Goal: Information Seeking & Learning: Find specific fact

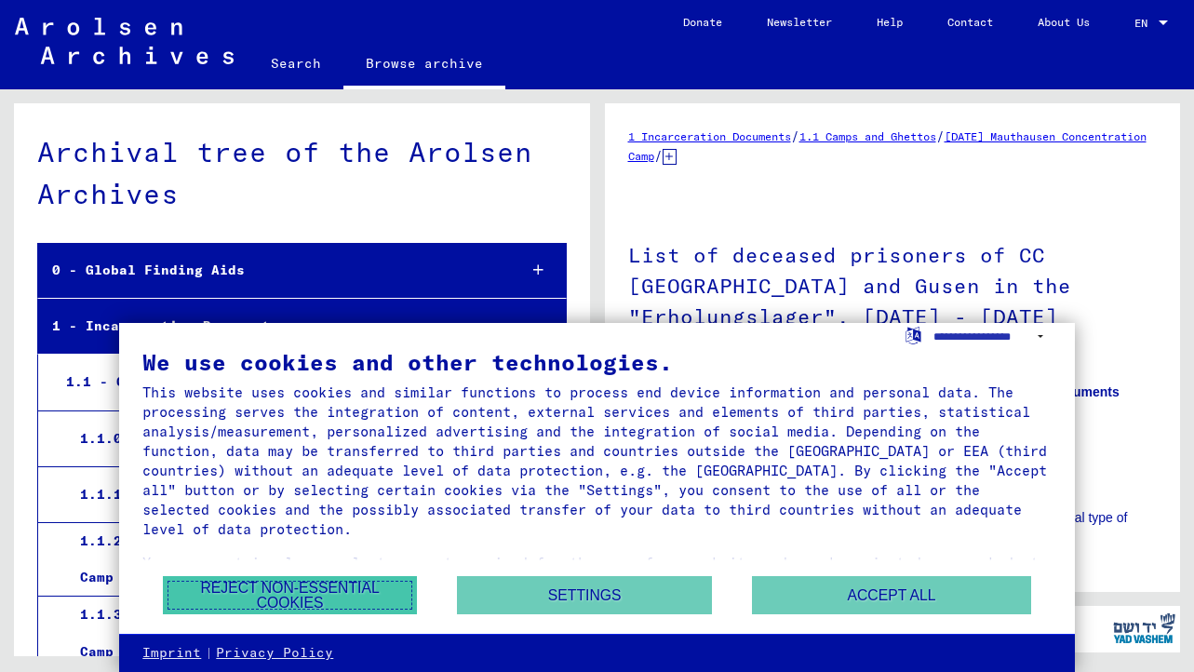
click at [249, 596] on button "Reject non-essential cookies" at bounding box center [290, 595] width 254 height 38
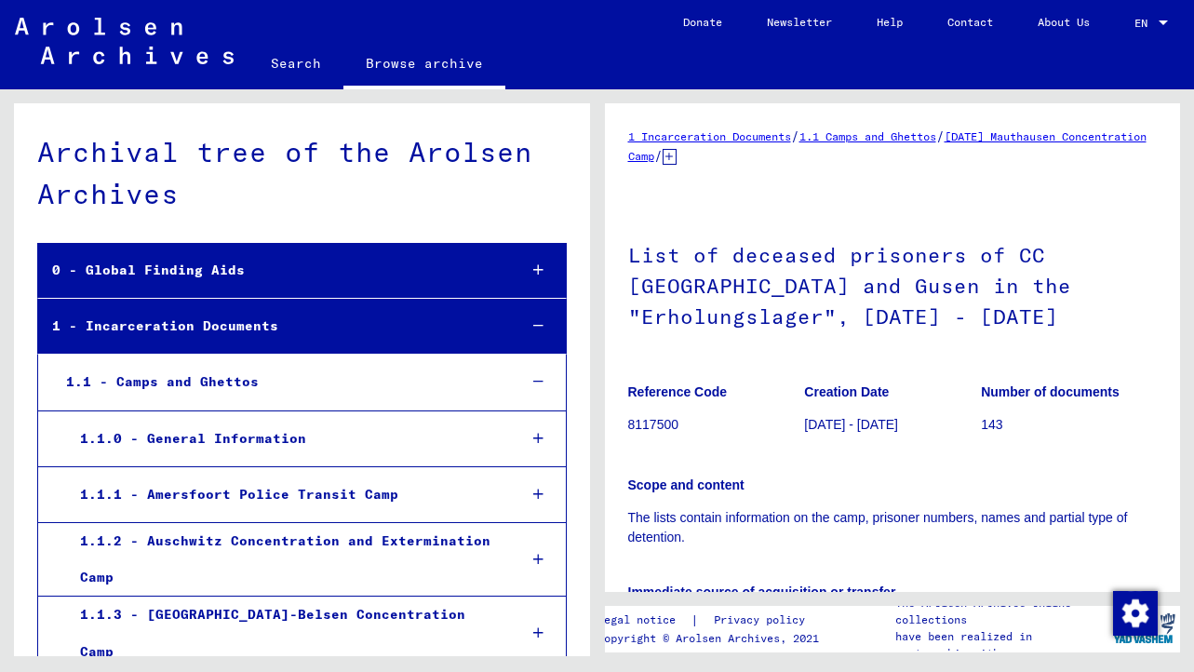
click at [711, 292] on h1 "List of deceased prisoners of CC [GEOGRAPHIC_DATA] and Gusen in the "Erholungsl…" at bounding box center [893, 283] width 530 height 143
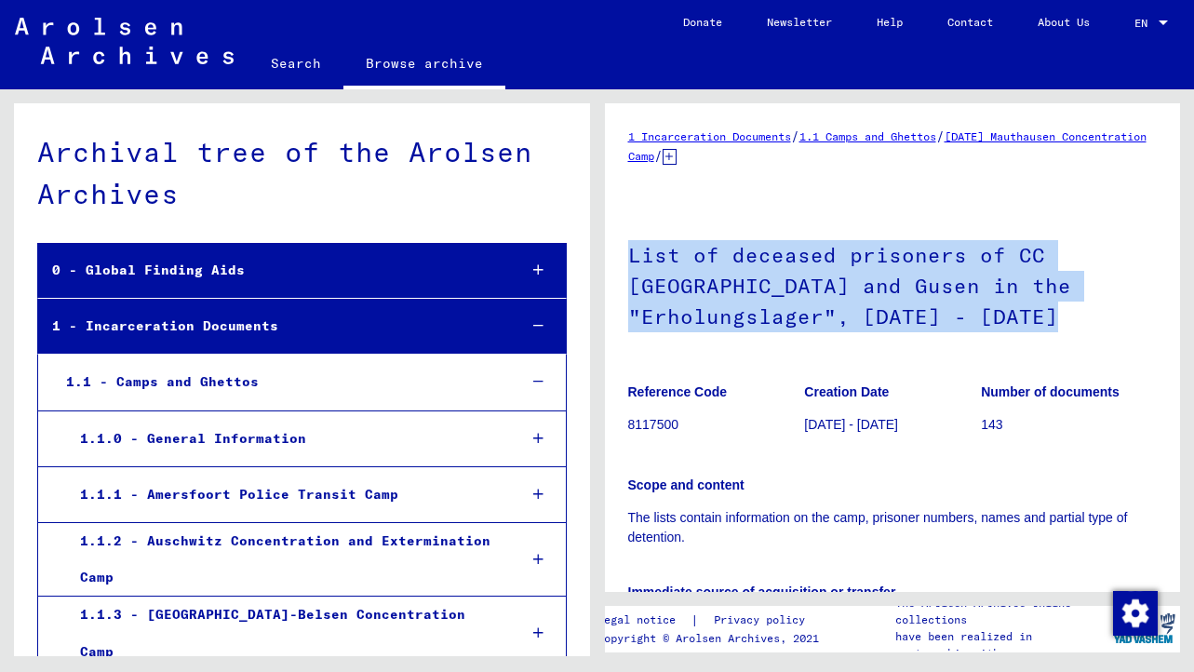
click at [711, 292] on h1 "List of deceased prisoners of CC [GEOGRAPHIC_DATA] and Gusen in the "Erholungsl…" at bounding box center [893, 283] width 530 height 143
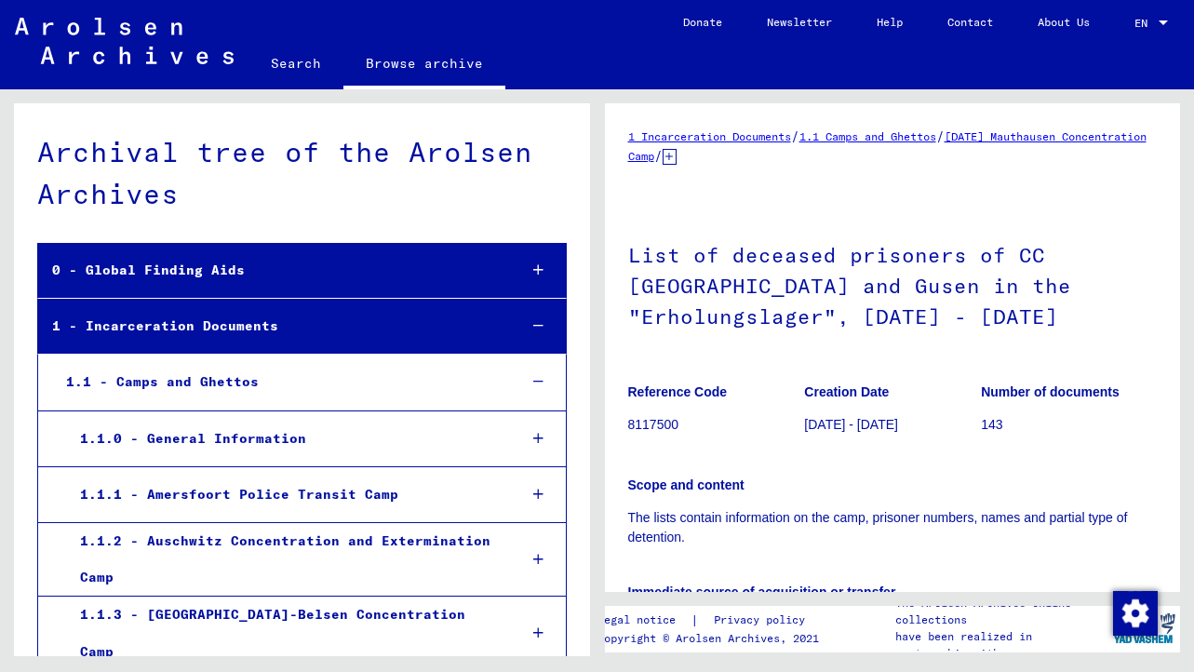
click at [711, 292] on h1 "List of deceased prisoners of CC [GEOGRAPHIC_DATA] and Gusen in the "Erholungsl…" at bounding box center [893, 283] width 530 height 143
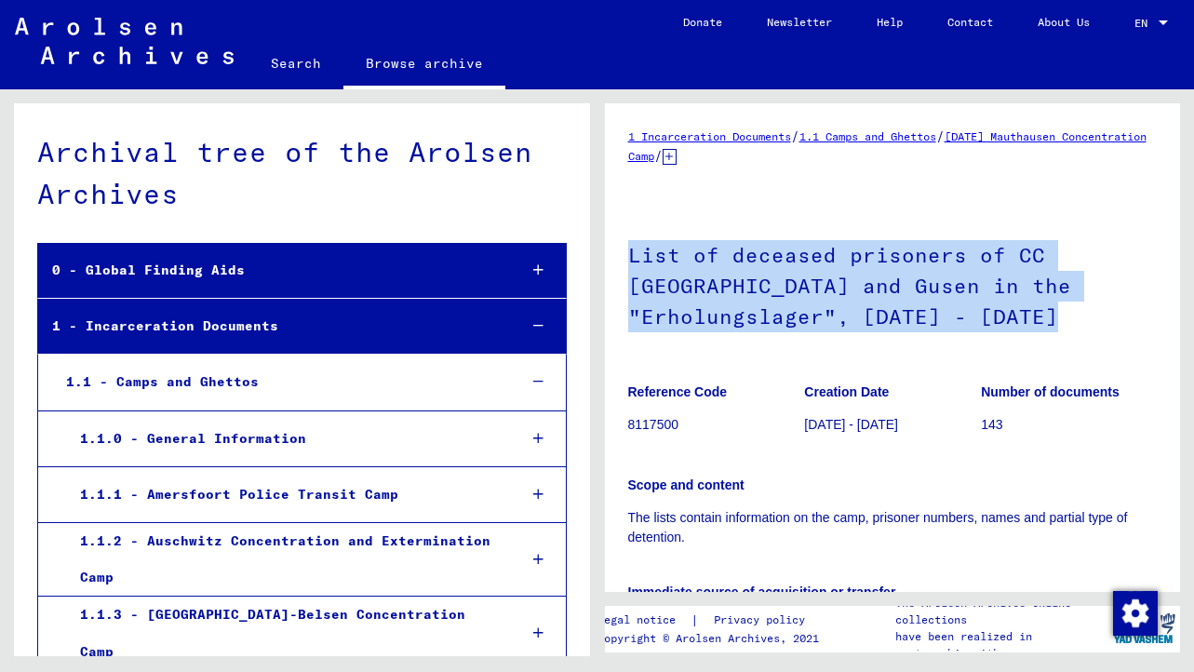
click at [711, 292] on h1 "List of deceased prisoners of CC [GEOGRAPHIC_DATA] and Gusen in the "Erholungsl…" at bounding box center [893, 283] width 530 height 143
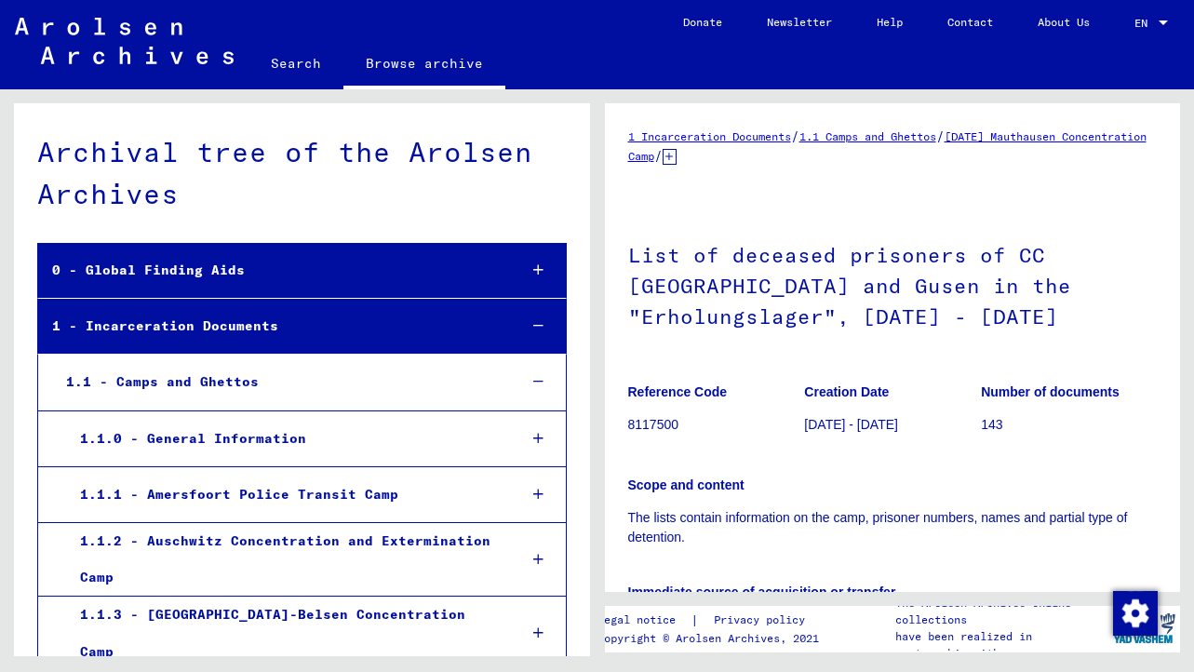
click at [711, 292] on h1 "List of deceased prisoners of CC [GEOGRAPHIC_DATA] and Gusen in the "Erholungsl…" at bounding box center [893, 283] width 530 height 143
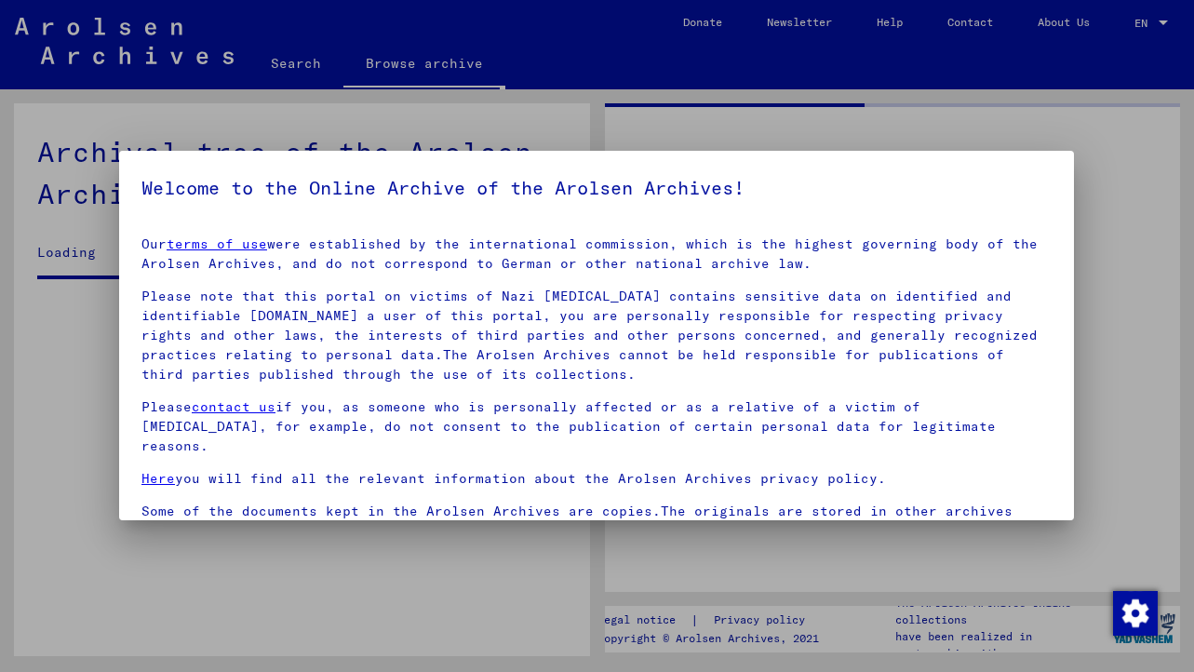
click at [740, 321] on p "Please note that this portal on victims of Nazi [MEDICAL_DATA] contains sensiti…" at bounding box center [597, 336] width 910 height 98
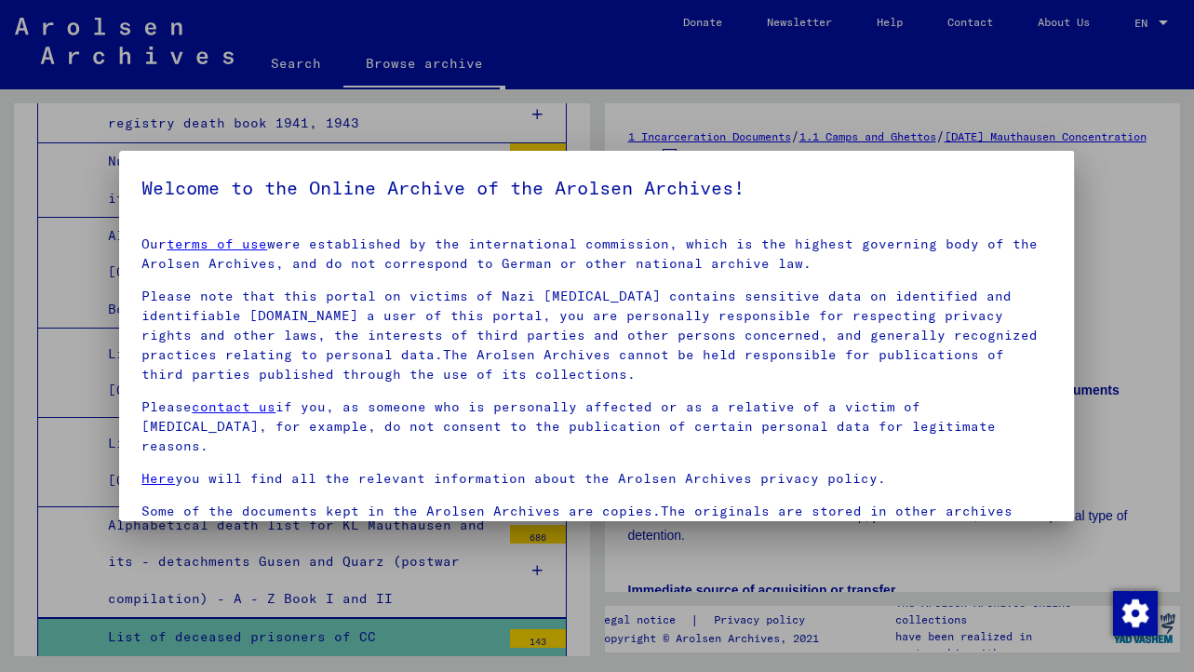
scroll to position [7, 0]
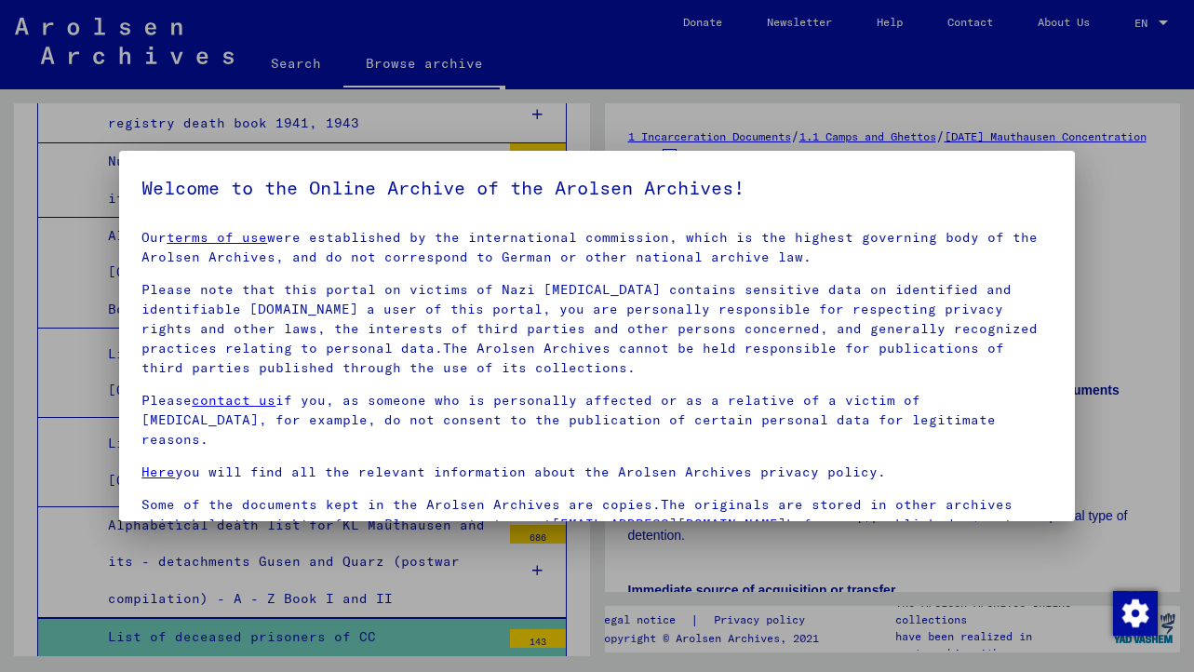
click at [495, 88] on div at bounding box center [597, 336] width 1194 height 672
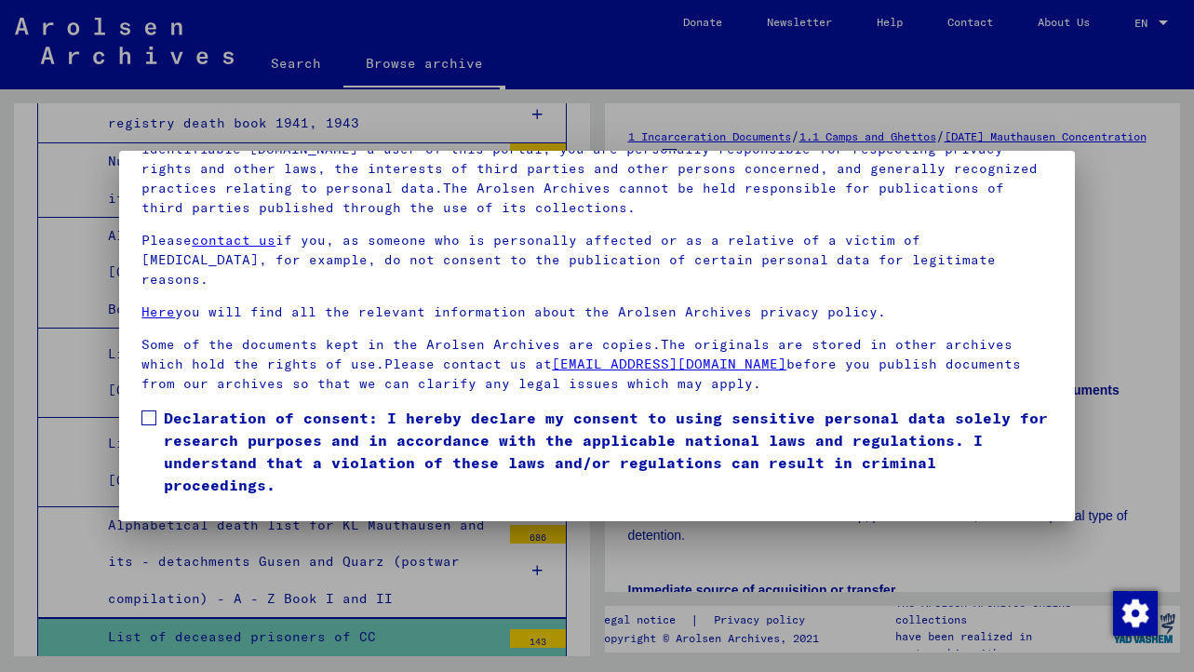
click at [152, 411] on span at bounding box center [149, 418] width 15 height 15
click at [163, 460] on mat-checkbox "Declaration of consent: I hereby declare my consent to using sensitive personal…" at bounding box center [597, 456] width 910 height 99
click at [177, 506] on button "I agree" at bounding box center [187, 523] width 90 height 35
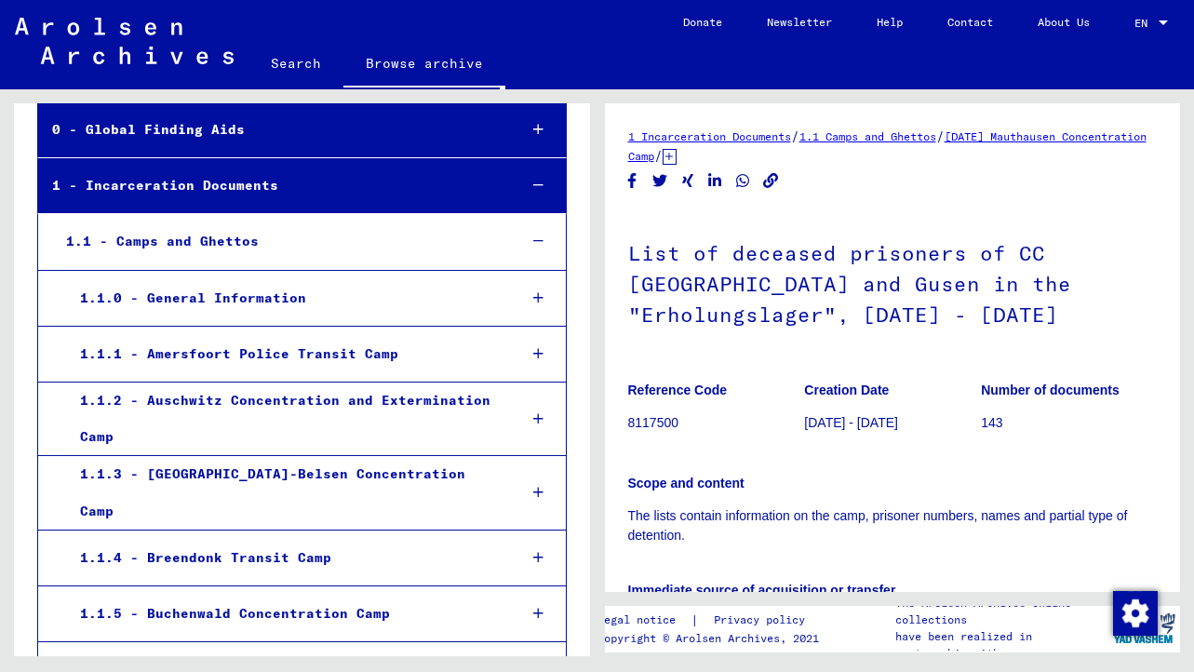
scroll to position [0, 0]
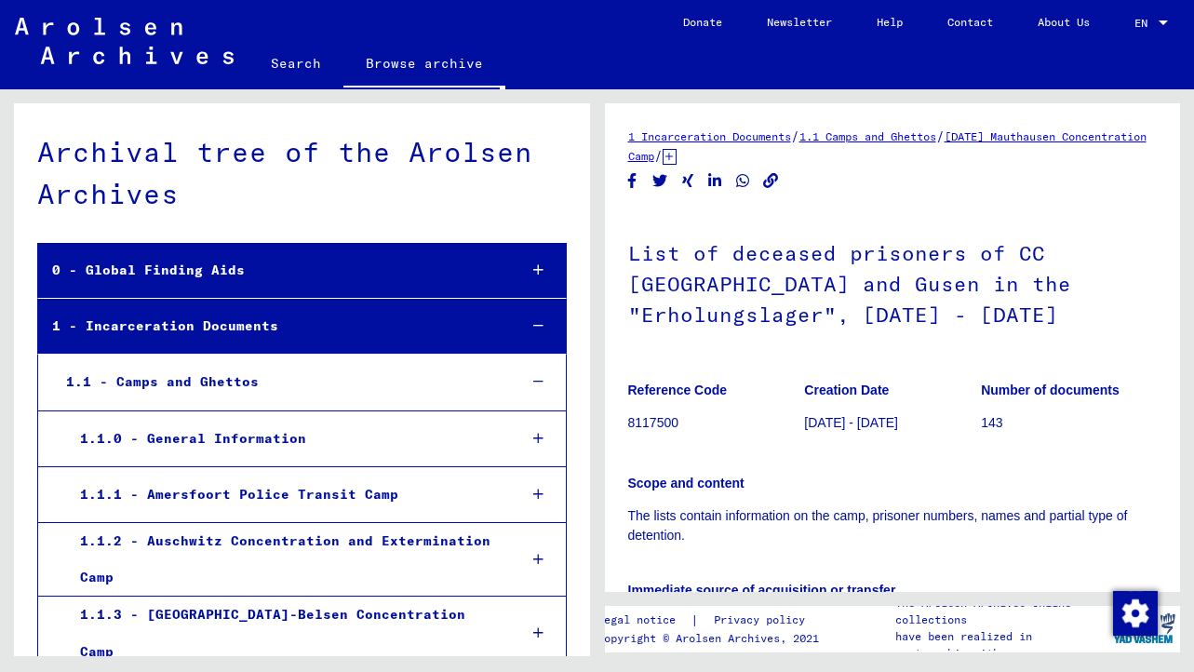
click at [303, 66] on link "Search" at bounding box center [296, 63] width 95 height 45
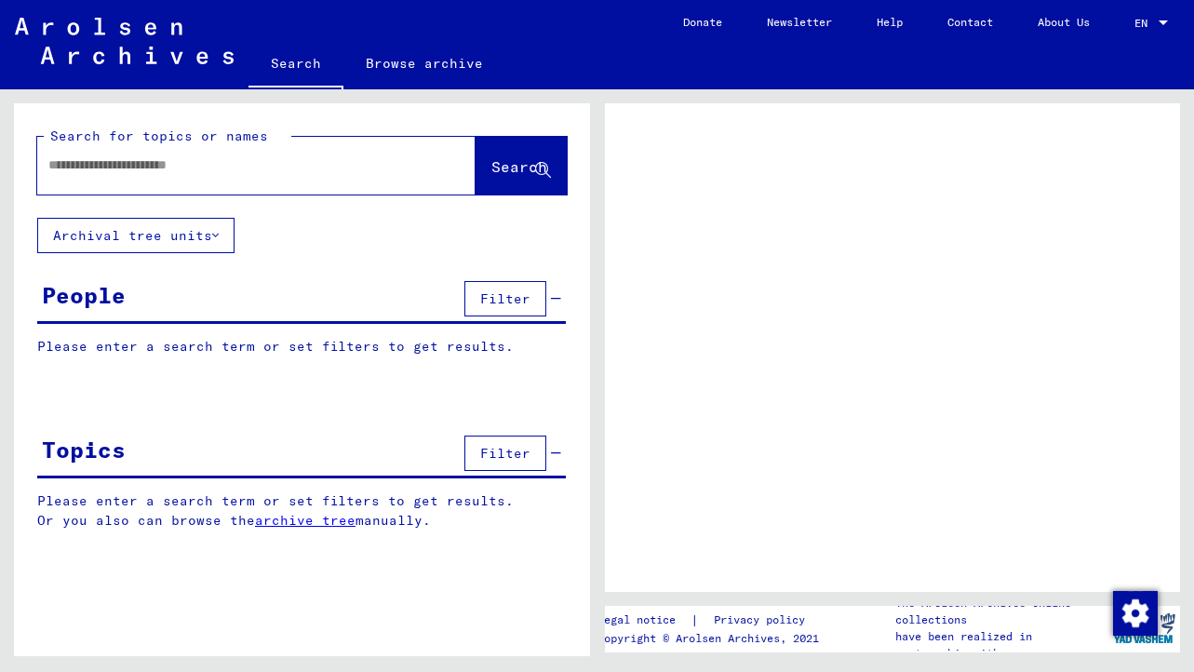
click at [294, 60] on link "Search" at bounding box center [296, 65] width 95 height 48
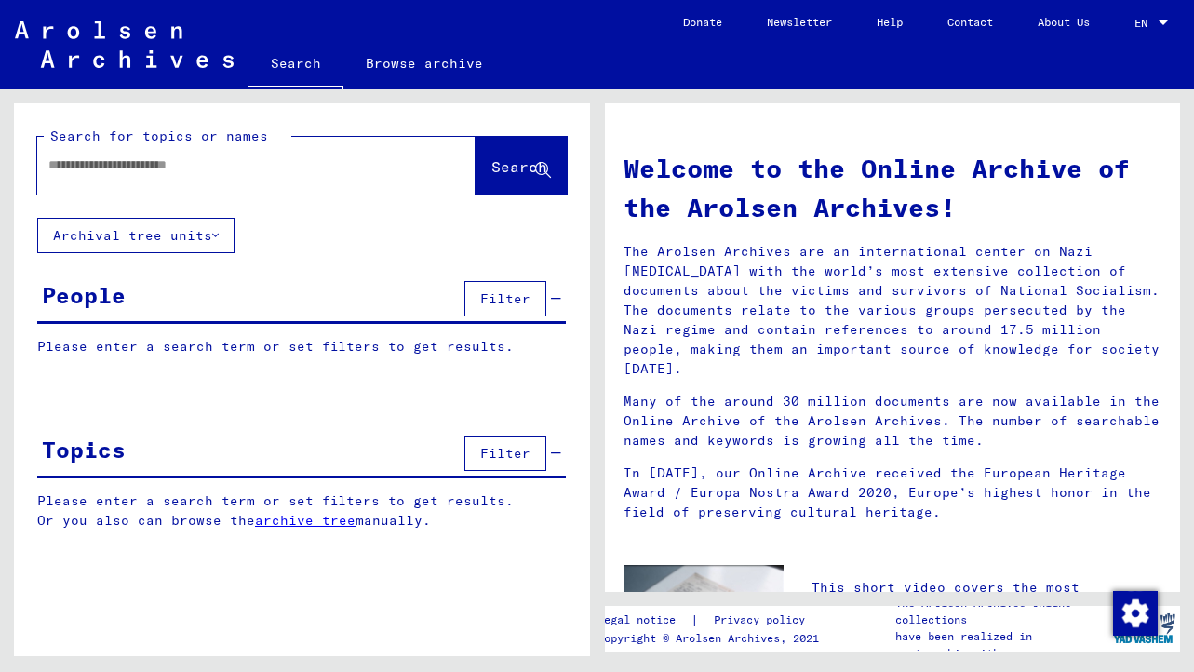
click at [231, 169] on input "text" at bounding box center [233, 165] width 371 height 20
click at [544, 160] on span "Search" at bounding box center [520, 166] width 56 height 19
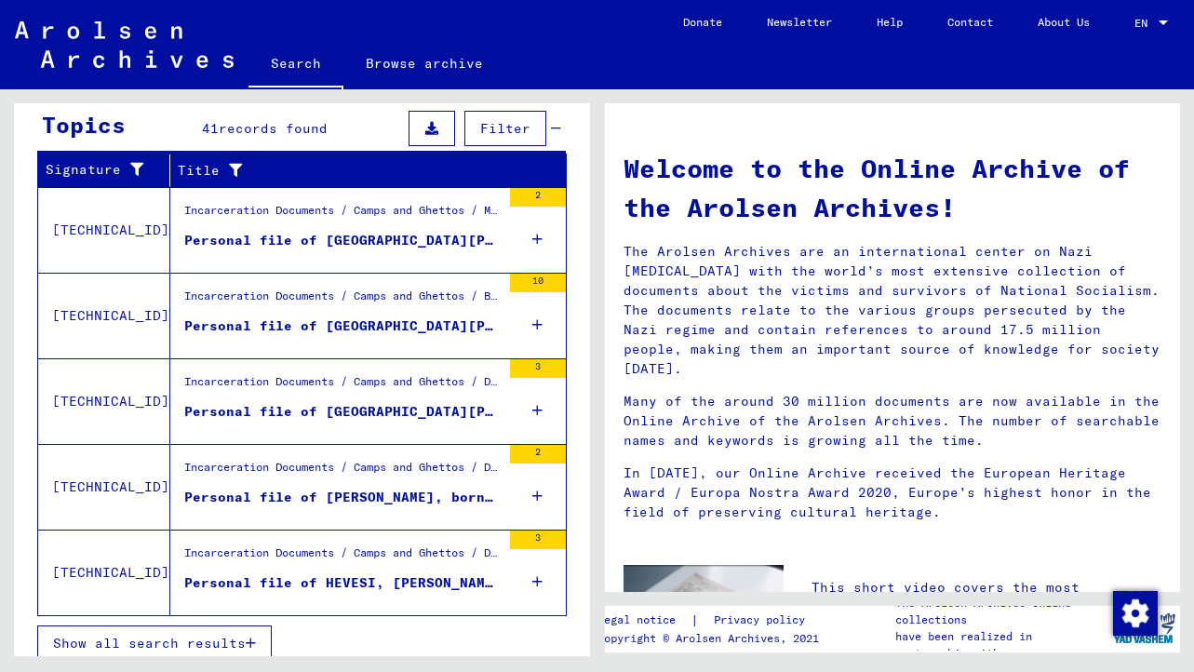
scroll to position [627, 0]
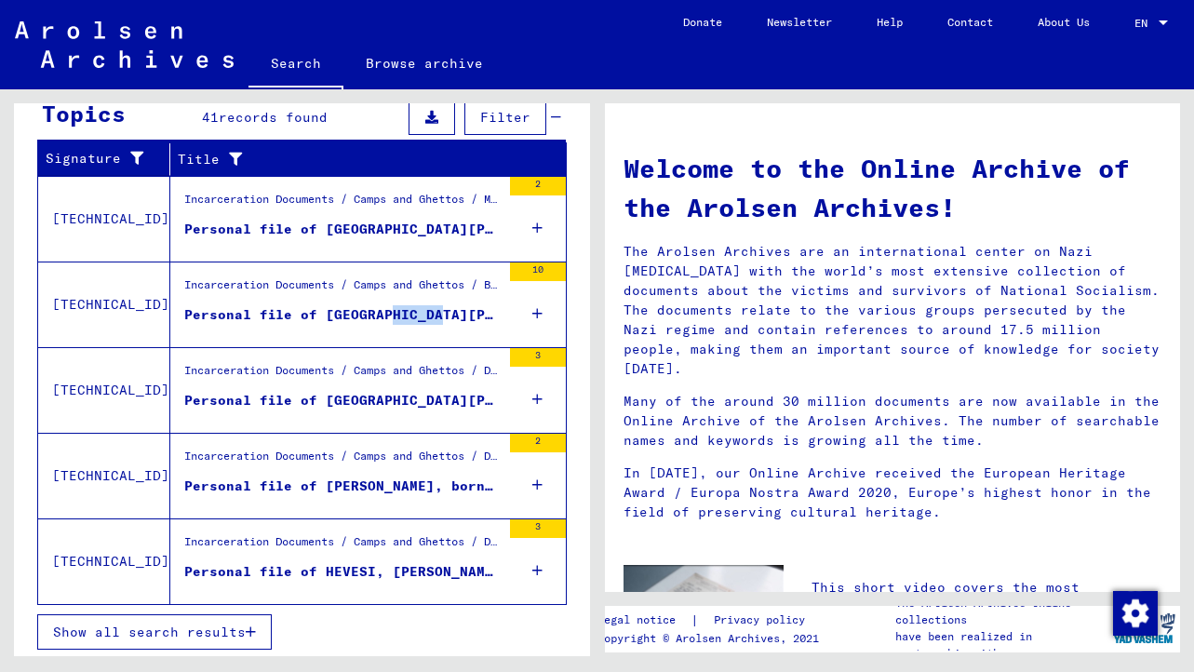
click at [536, 317] on icon at bounding box center [538, 313] width 10 height 65
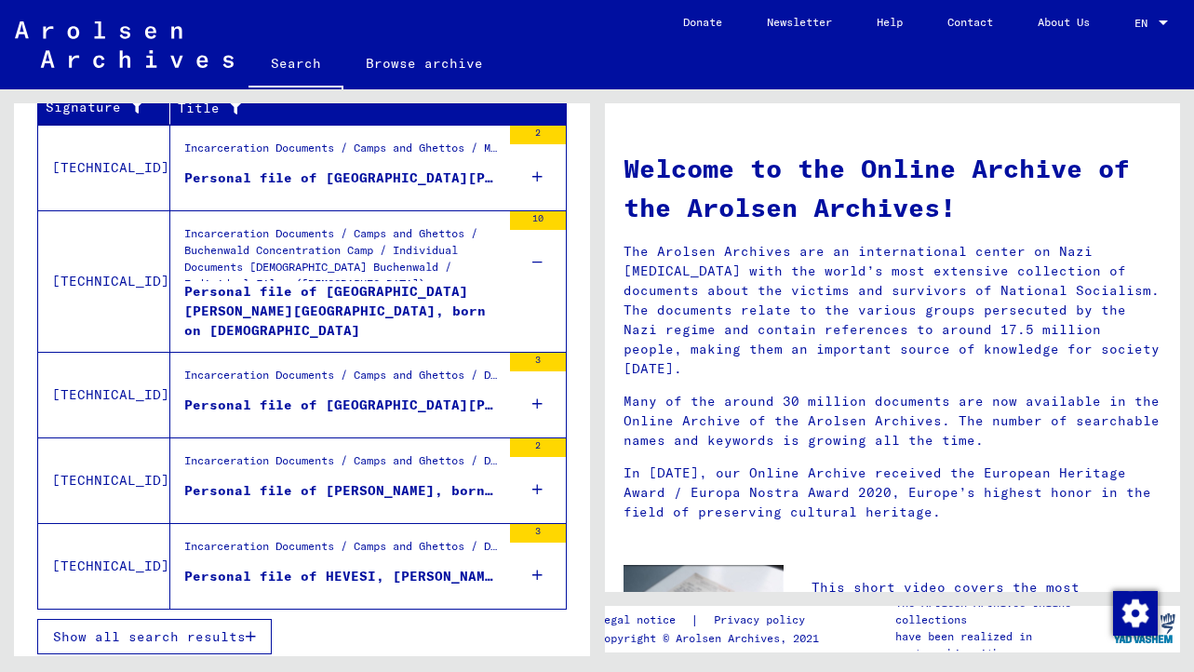
scroll to position [676, 0]
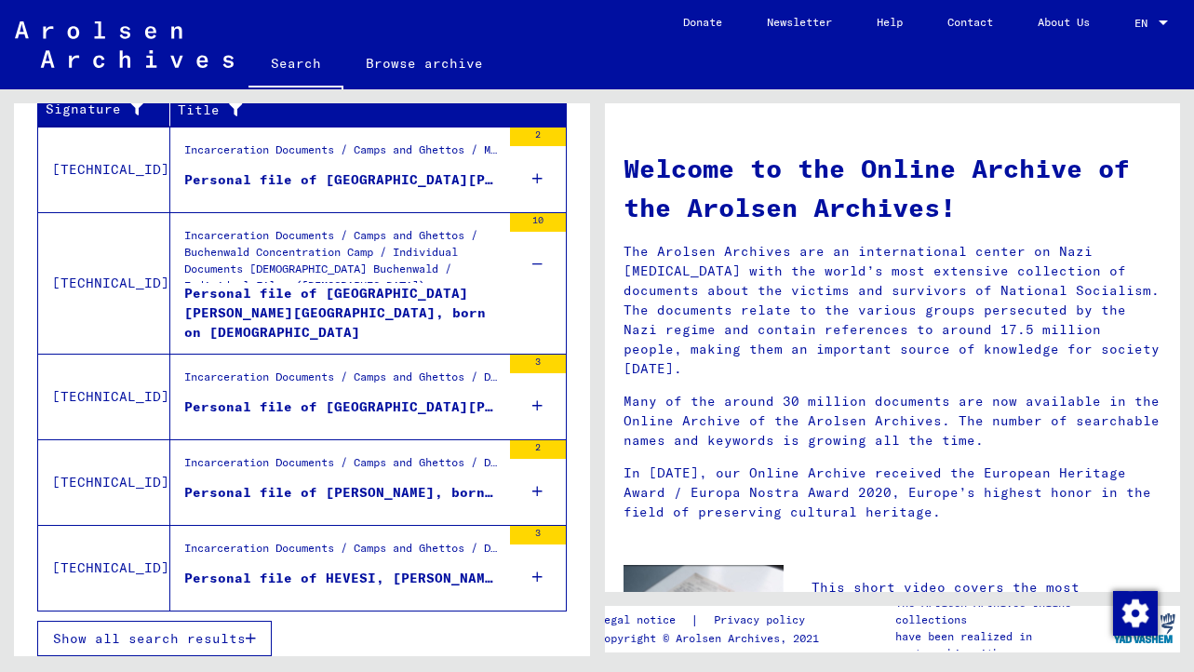
click at [373, 292] on div "Personal file of [GEOGRAPHIC_DATA][PERSON_NAME][GEOGRAPHIC_DATA], born on [DEMO…" at bounding box center [342, 312] width 317 height 56
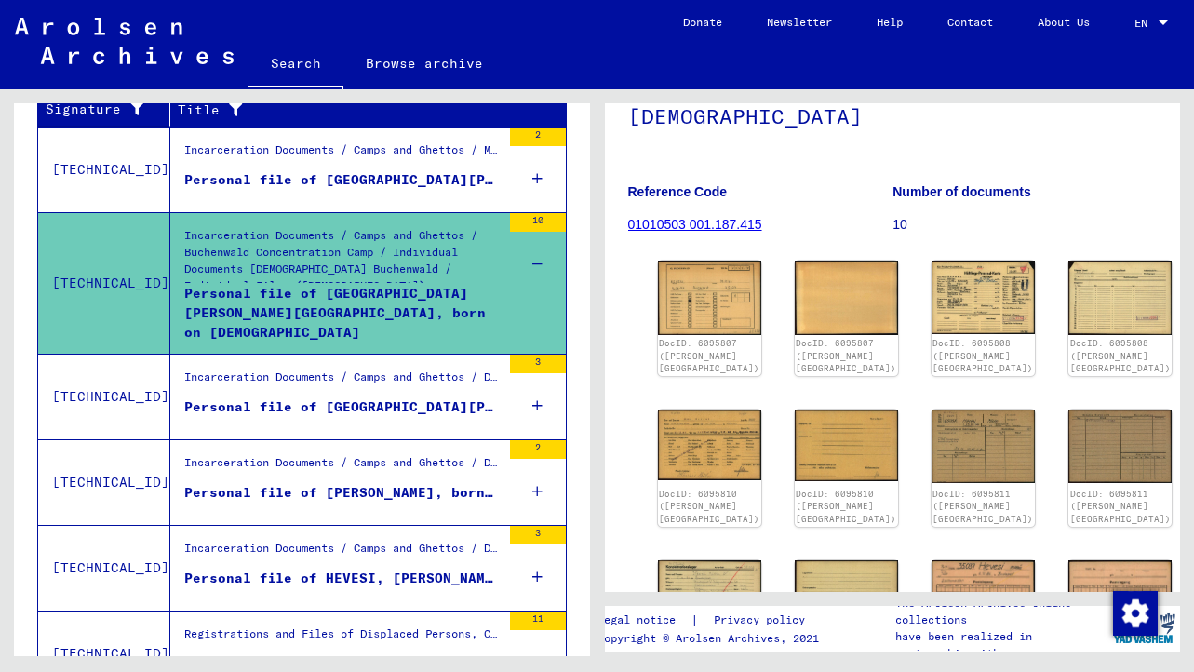
scroll to position [188, 0]
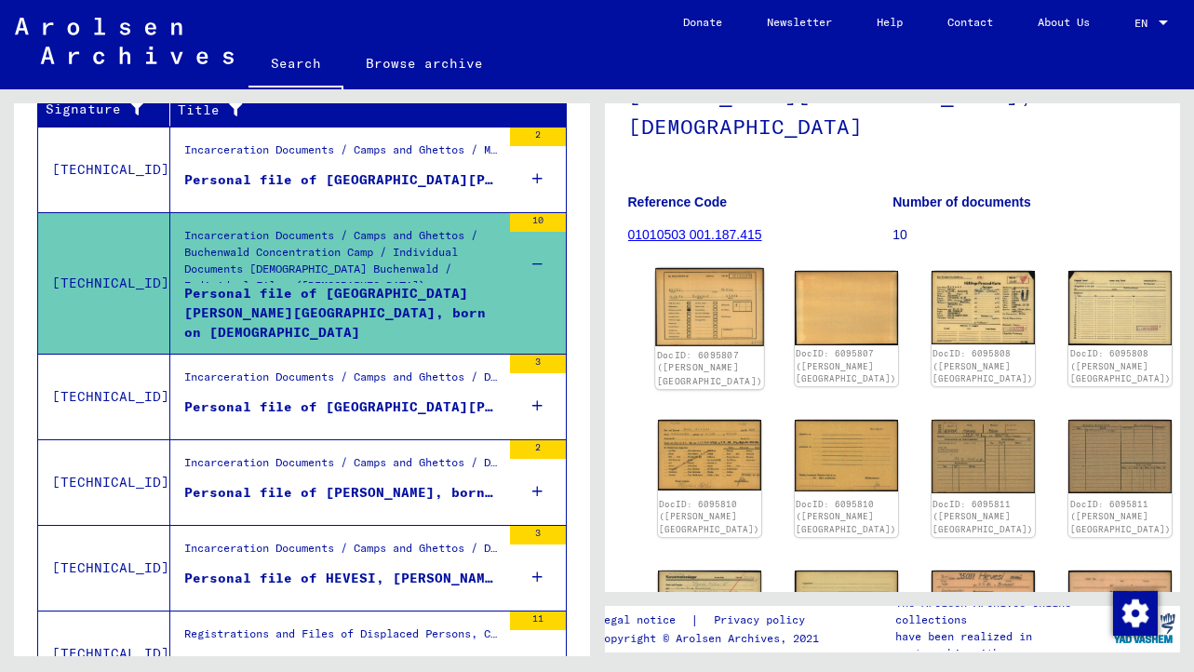
click at [677, 268] on img at bounding box center [709, 306] width 109 height 77
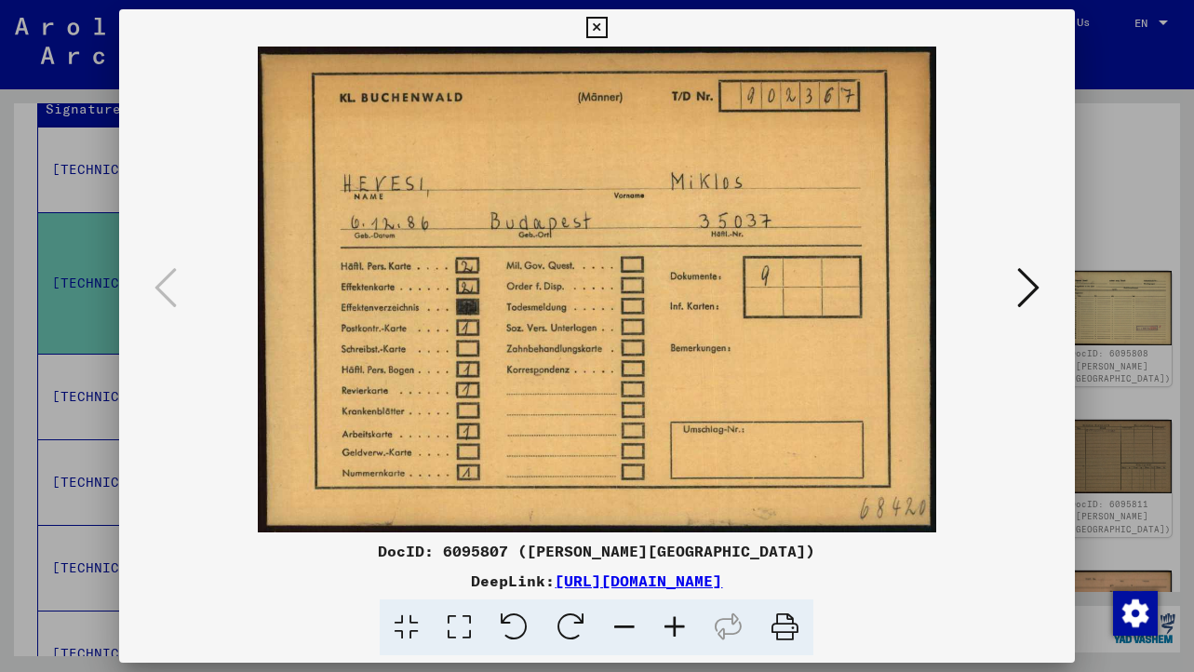
click at [1027, 290] on icon at bounding box center [1029, 287] width 22 height 45
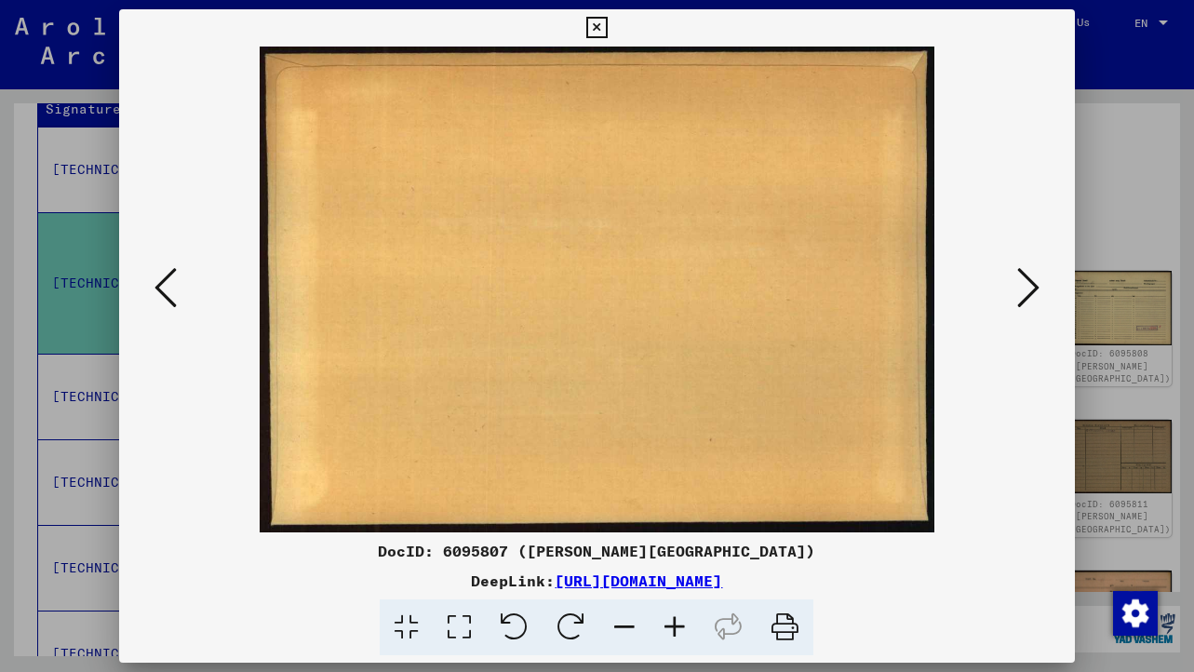
click at [1027, 290] on icon at bounding box center [1029, 287] width 22 height 45
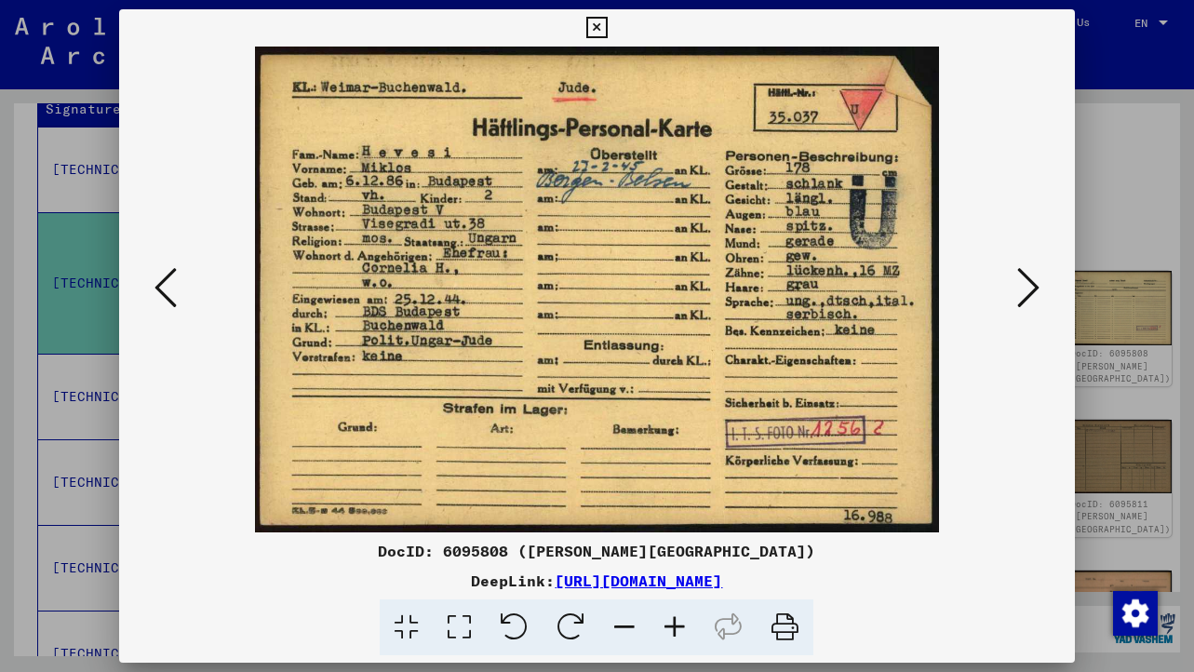
click at [1027, 290] on icon at bounding box center [1029, 287] width 22 height 45
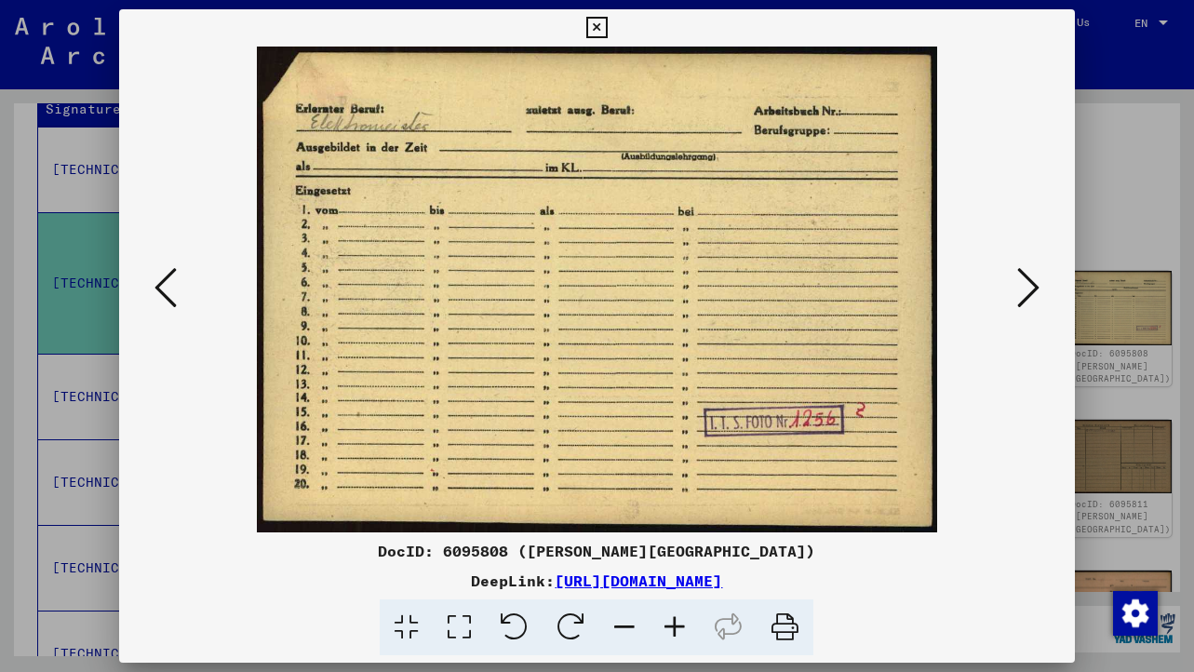
click at [1023, 283] on icon at bounding box center [1029, 287] width 22 height 45
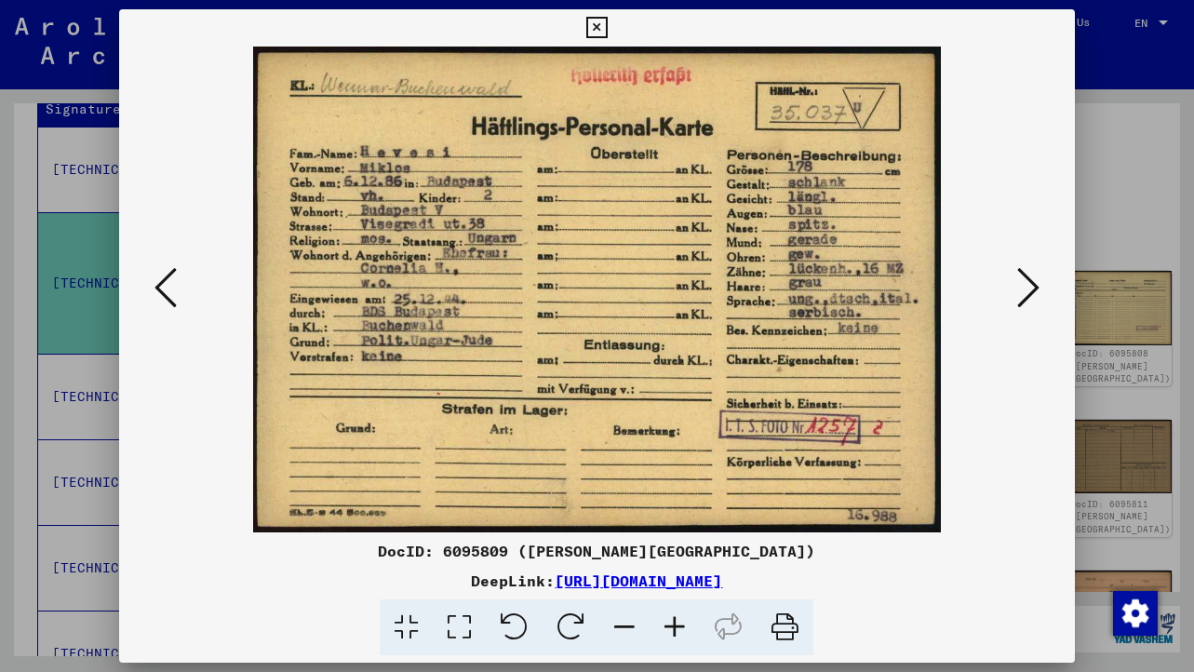
click at [1029, 291] on icon at bounding box center [1029, 287] width 22 height 45
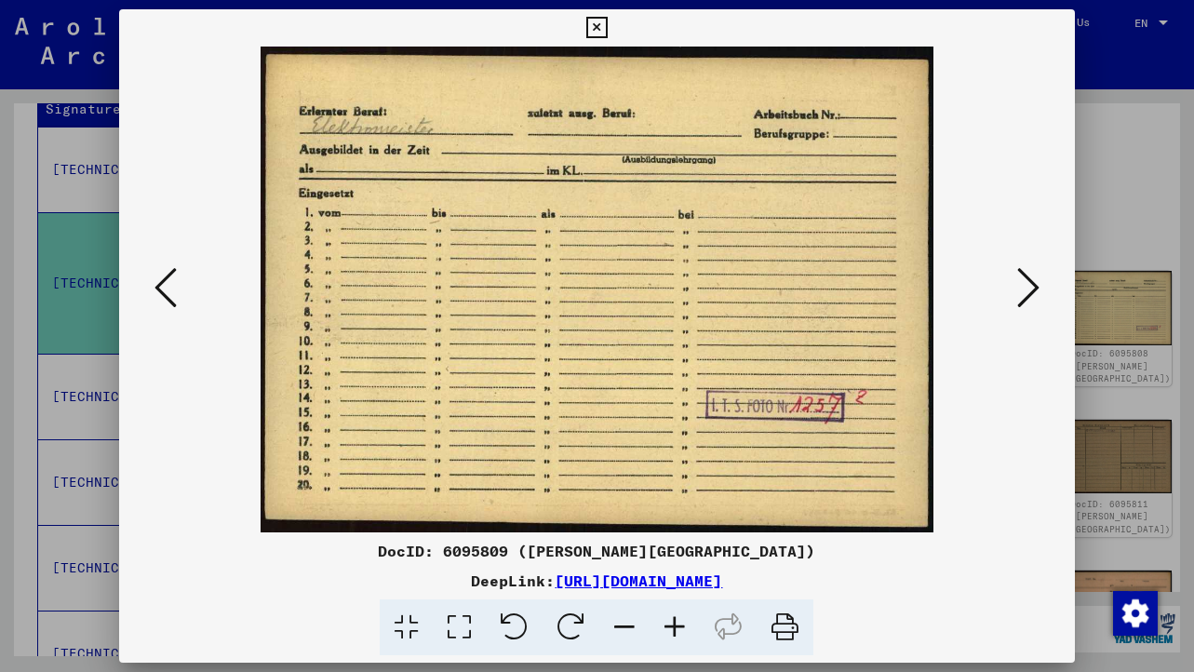
click at [1029, 291] on icon at bounding box center [1029, 287] width 22 height 45
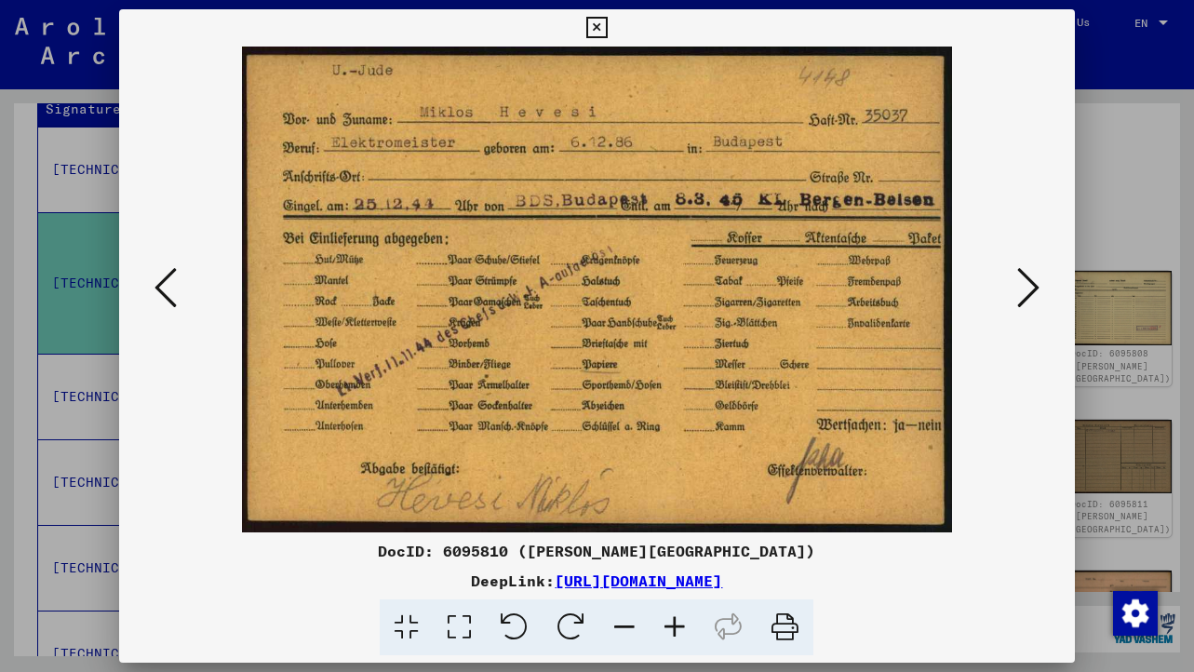
click at [1034, 303] on icon at bounding box center [1029, 287] width 22 height 45
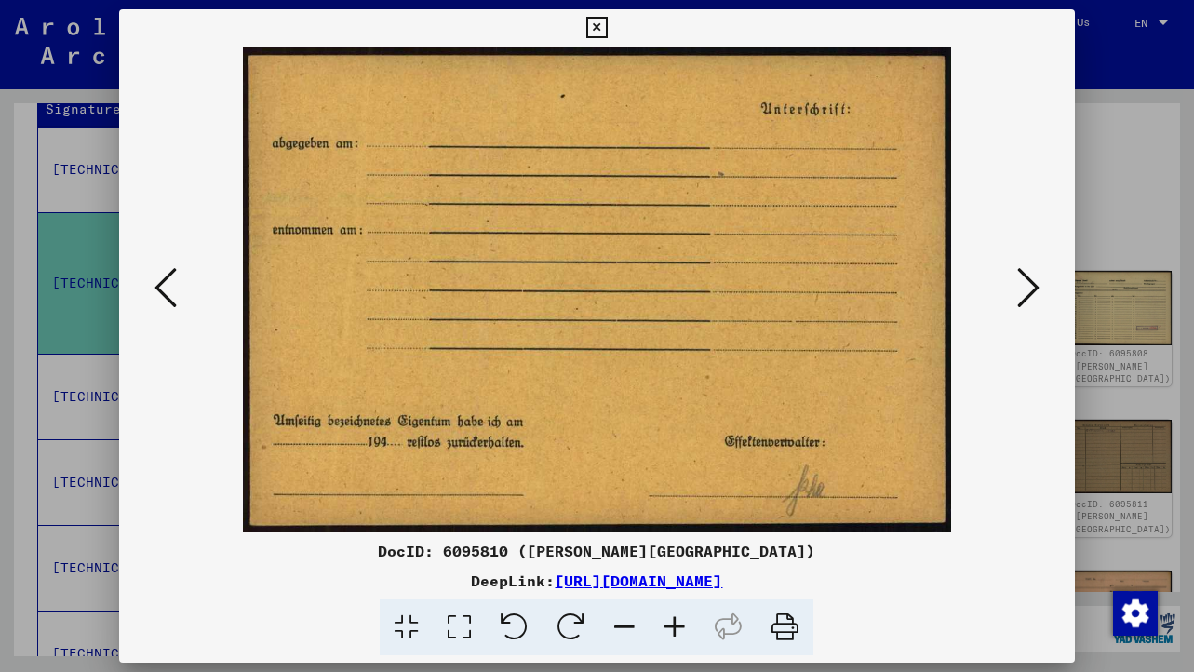
click at [1034, 303] on icon at bounding box center [1029, 287] width 22 height 45
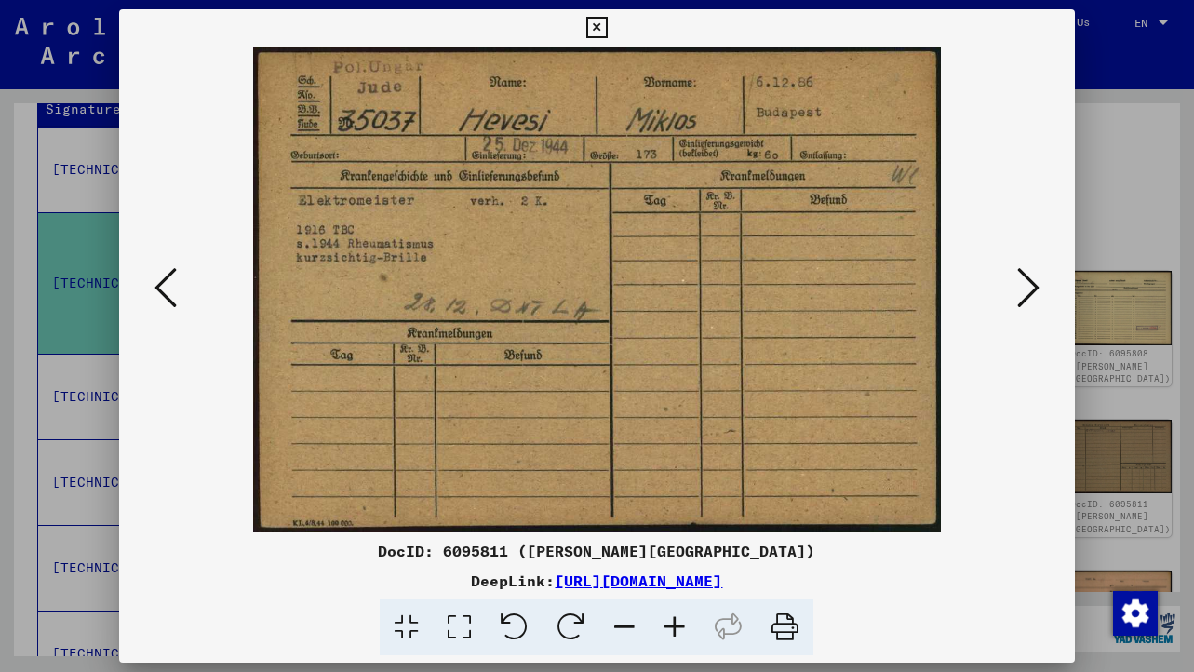
click at [1026, 290] on icon at bounding box center [1029, 287] width 22 height 45
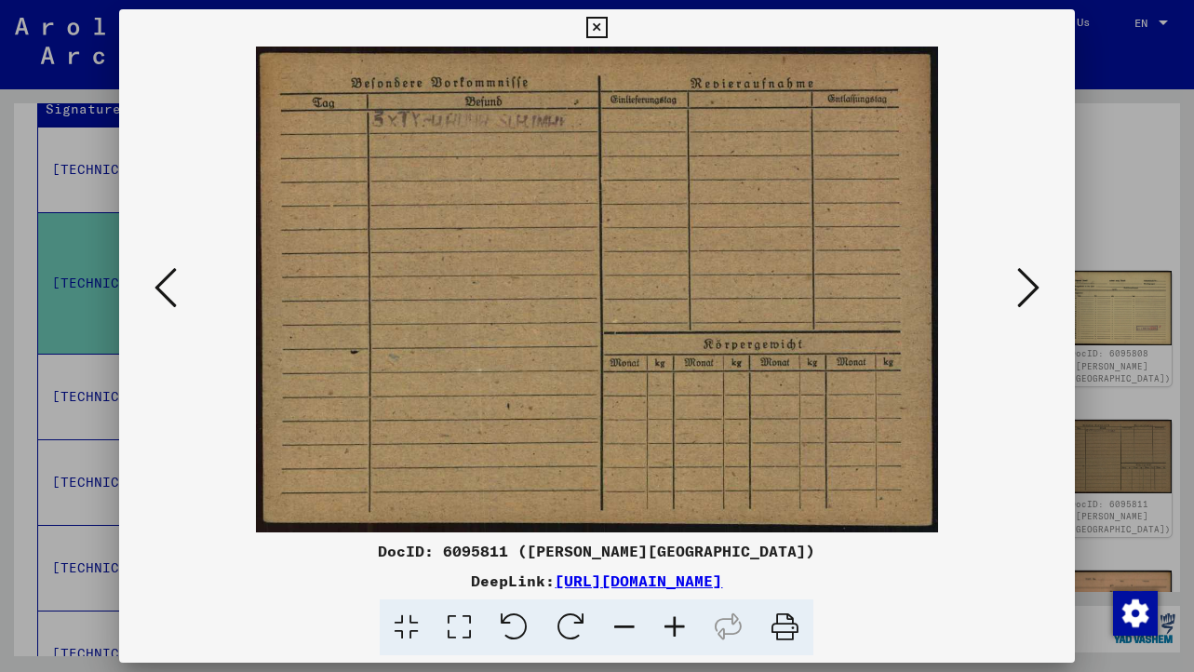
click at [1026, 290] on icon at bounding box center [1029, 287] width 22 height 45
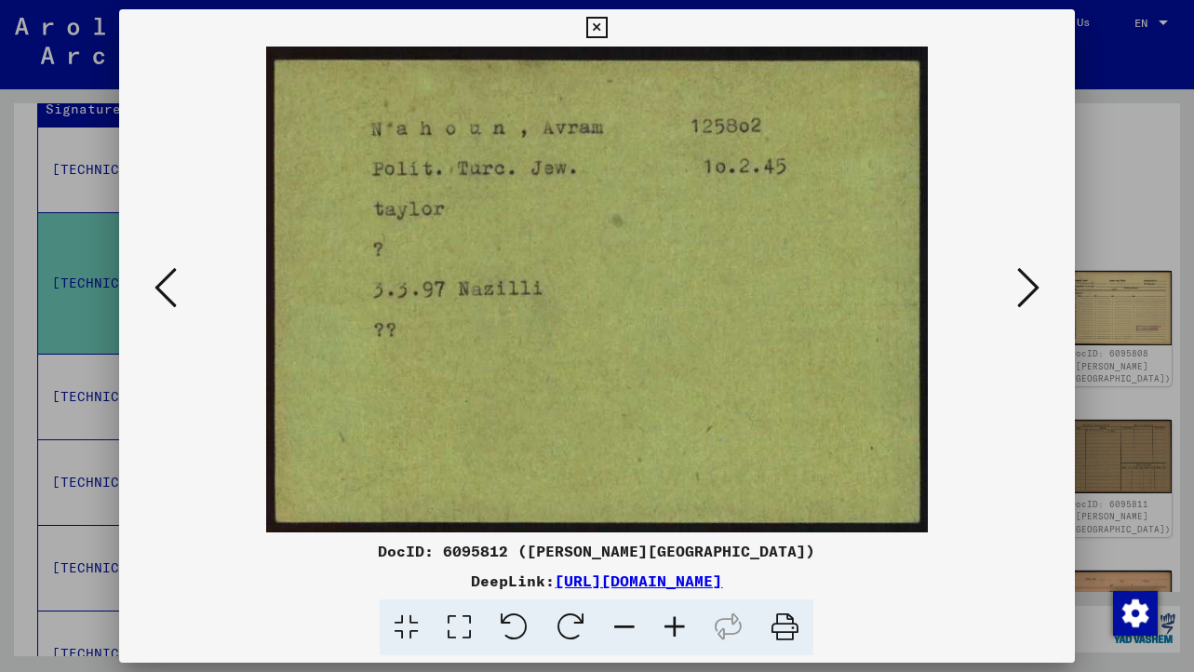
click at [1033, 295] on icon at bounding box center [1029, 287] width 22 height 45
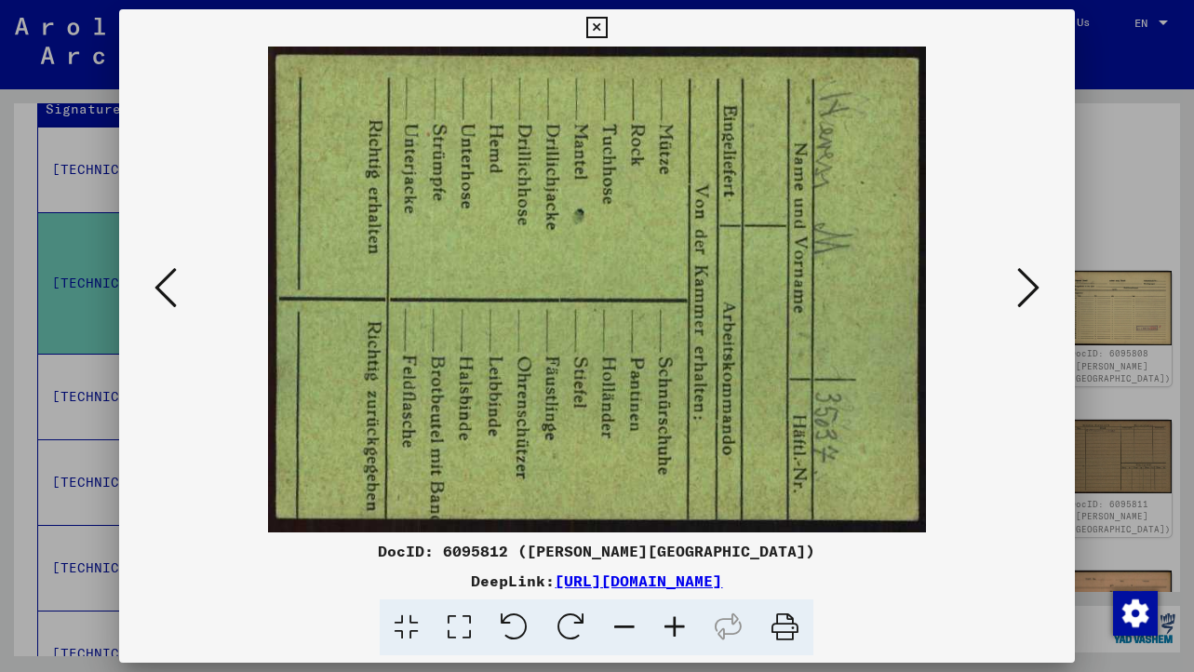
click at [1033, 295] on icon at bounding box center [1029, 287] width 22 height 45
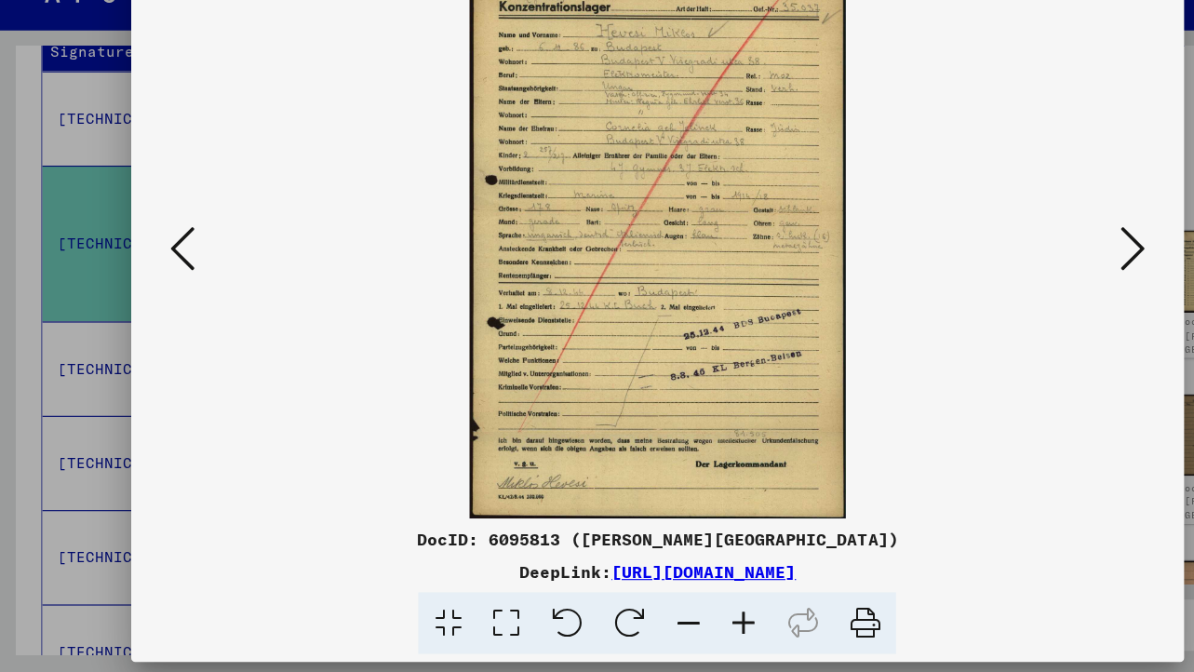
scroll to position [0, 0]
click at [632, 358] on img at bounding box center [596, 290] width 829 height 486
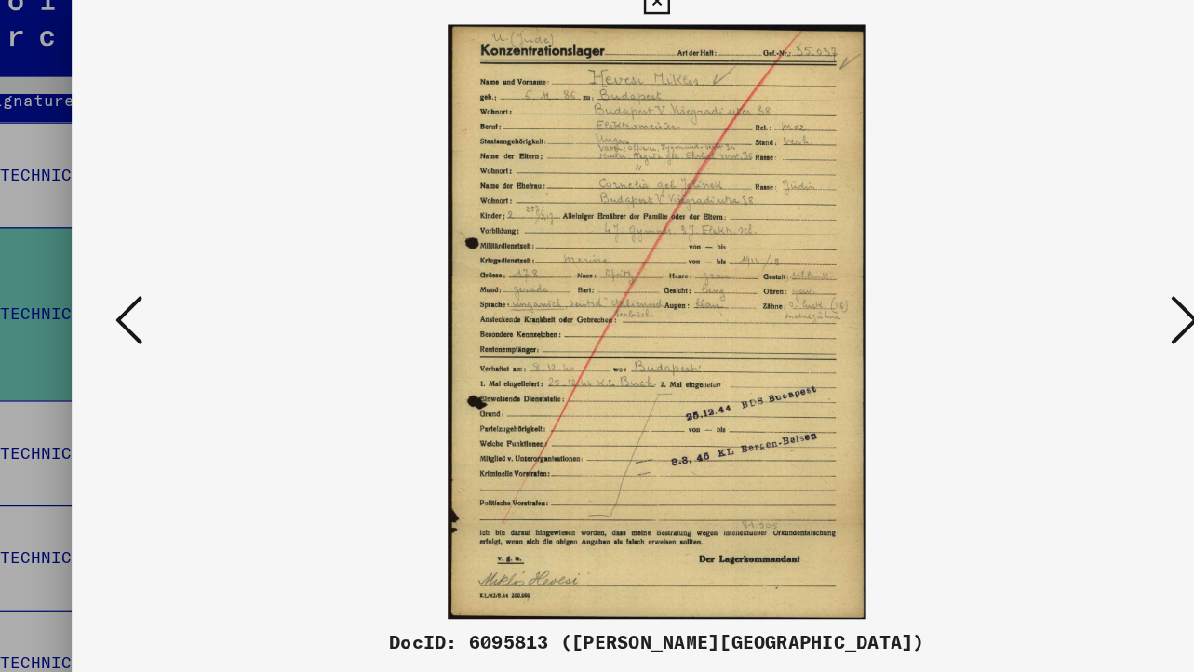
click at [1026, 295] on icon at bounding box center [1029, 287] width 22 height 45
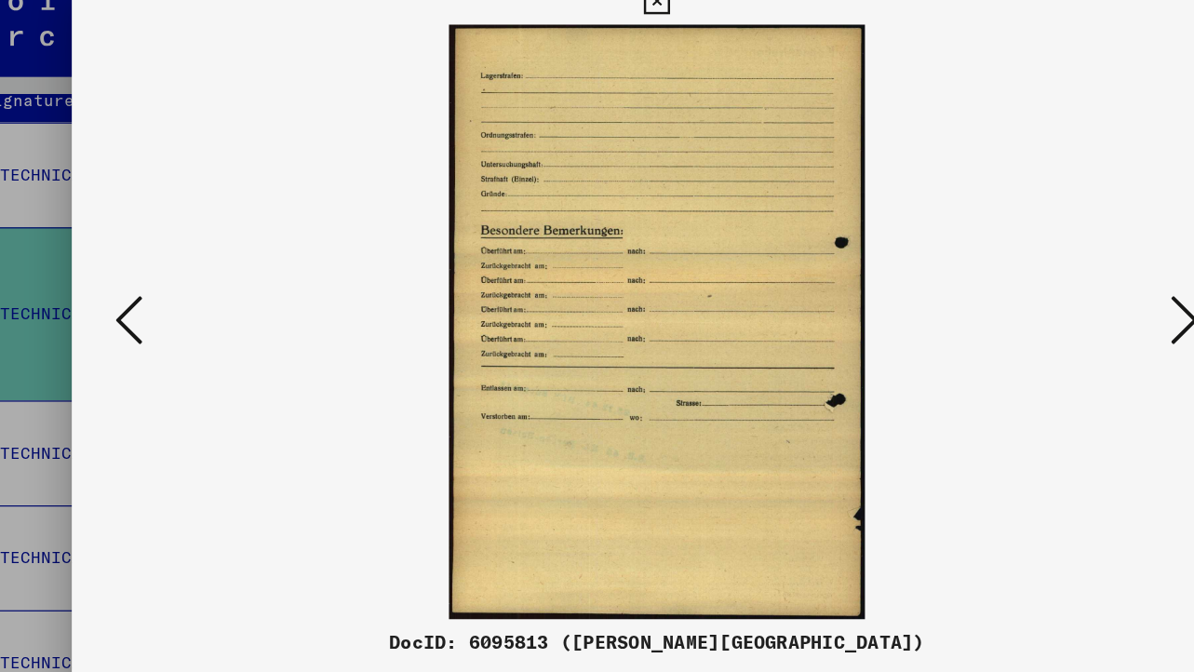
click at [1026, 295] on icon at bounding box center [1029, 287] width 22 height 45
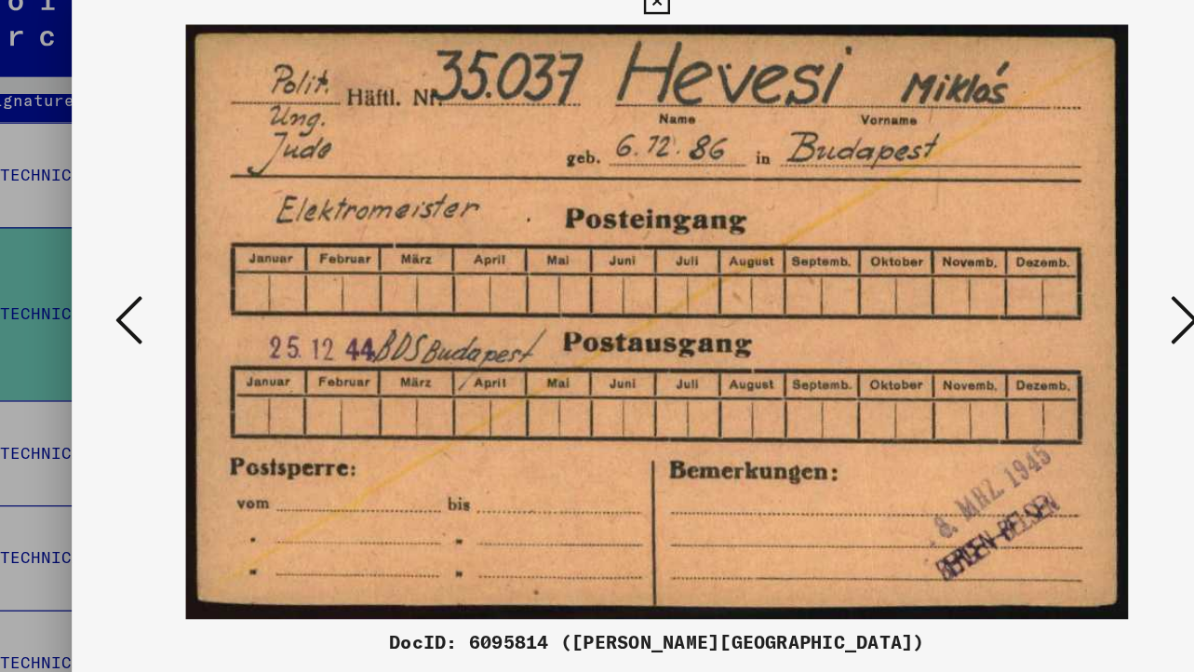
click at [1029, 297] on icon at bounding box center [1029, 287] width 22 height 45
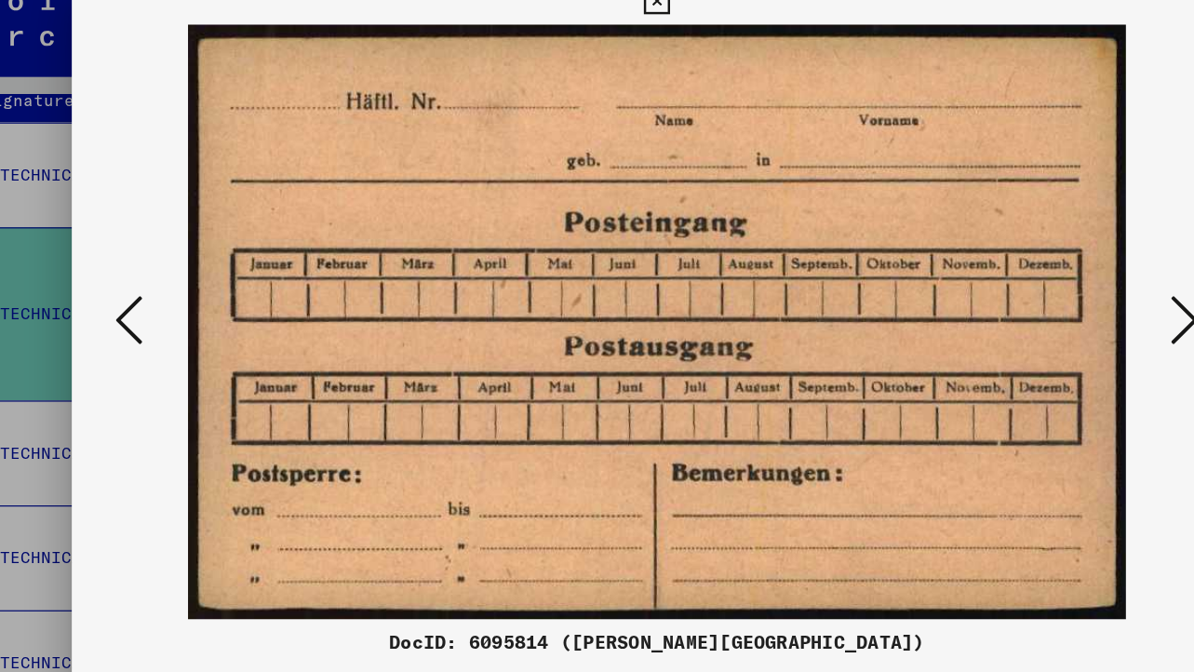
click at [1029, 297] on icon at bounding box center [1029, 287] width 22 height 45
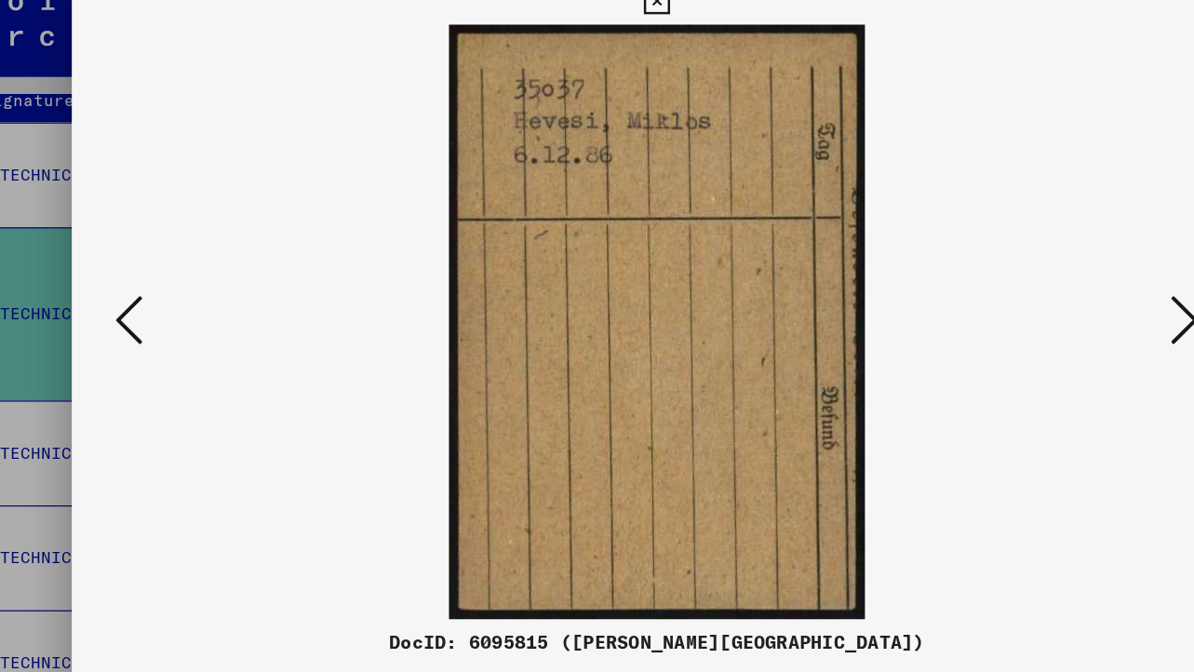
click at [1020, 296] on icon at bounding box center [1029, 287] width 22 height 45
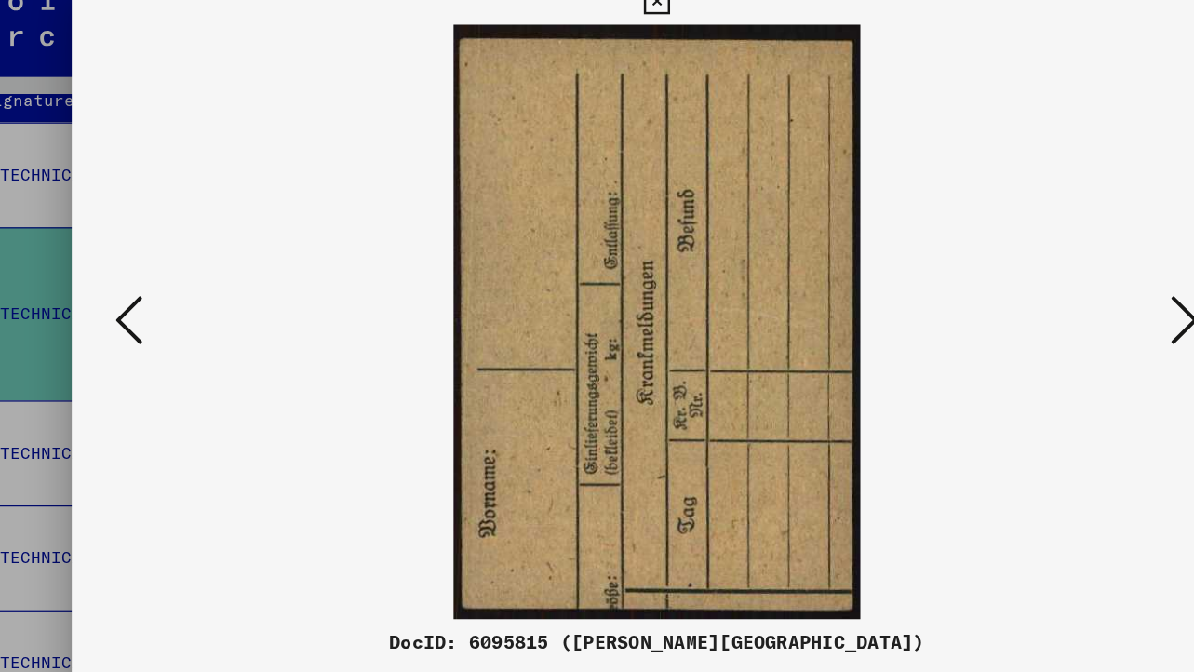
click at [1020, 296] on icon at bounding box center [1029, 287] width 22 height 45
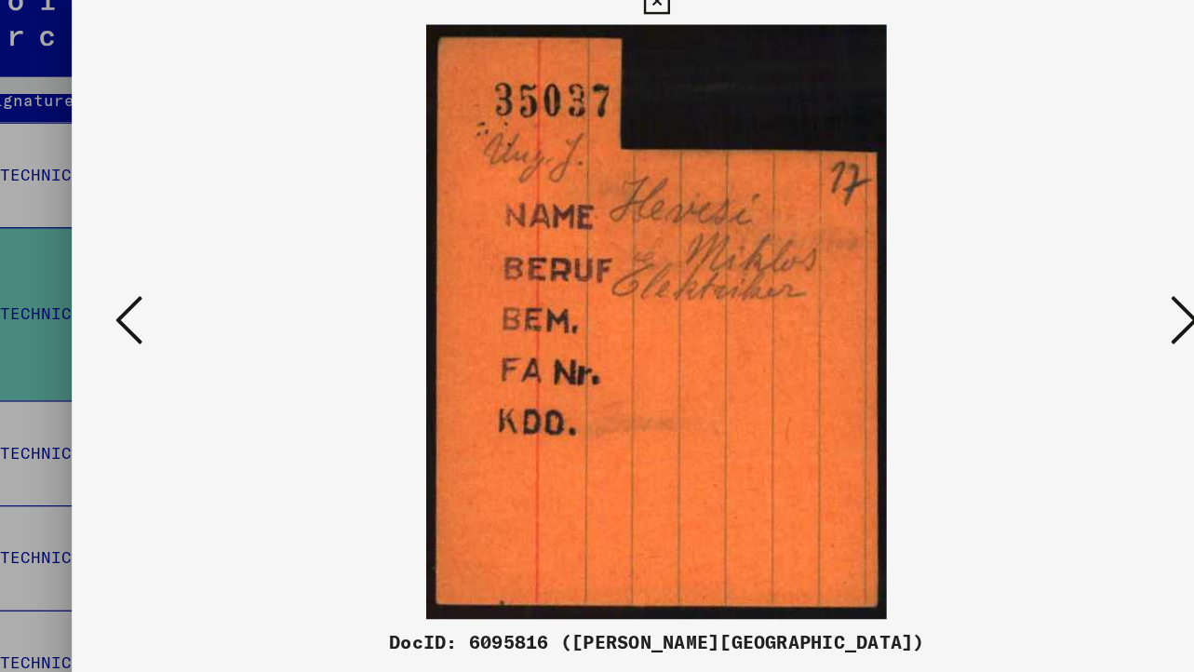
click at [1020, 296] on icon at bounding box center [1029, 287] width 22 height 45
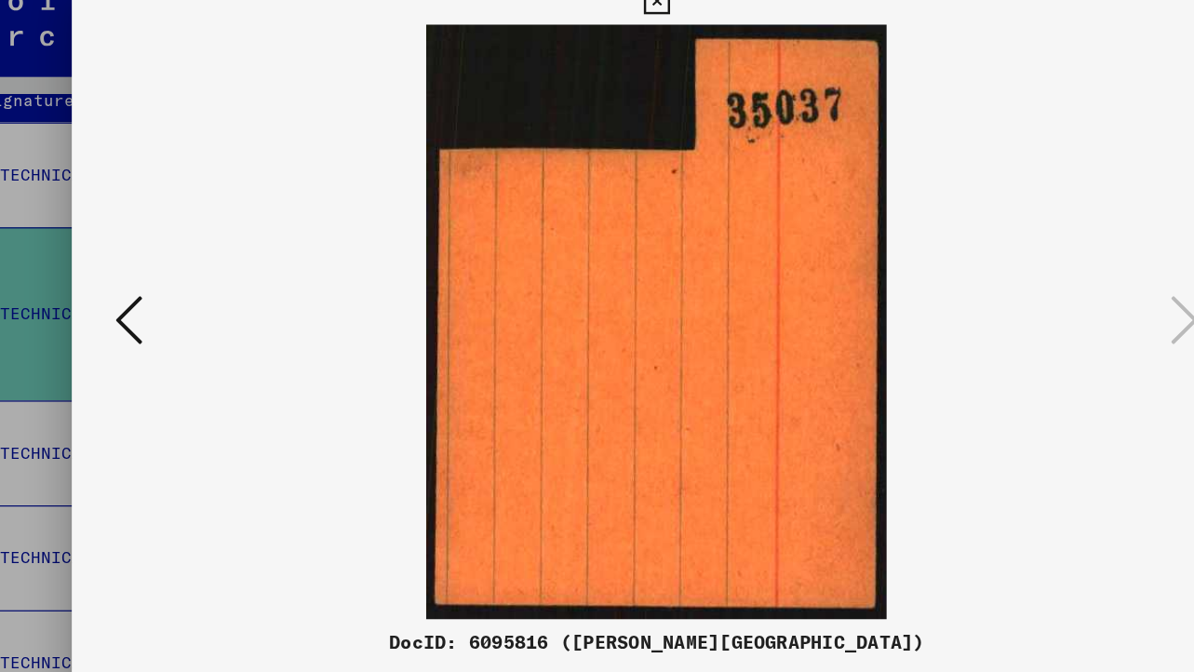
click at [173, 296] on icon at bounding box center [166, 287] width 22 height 45
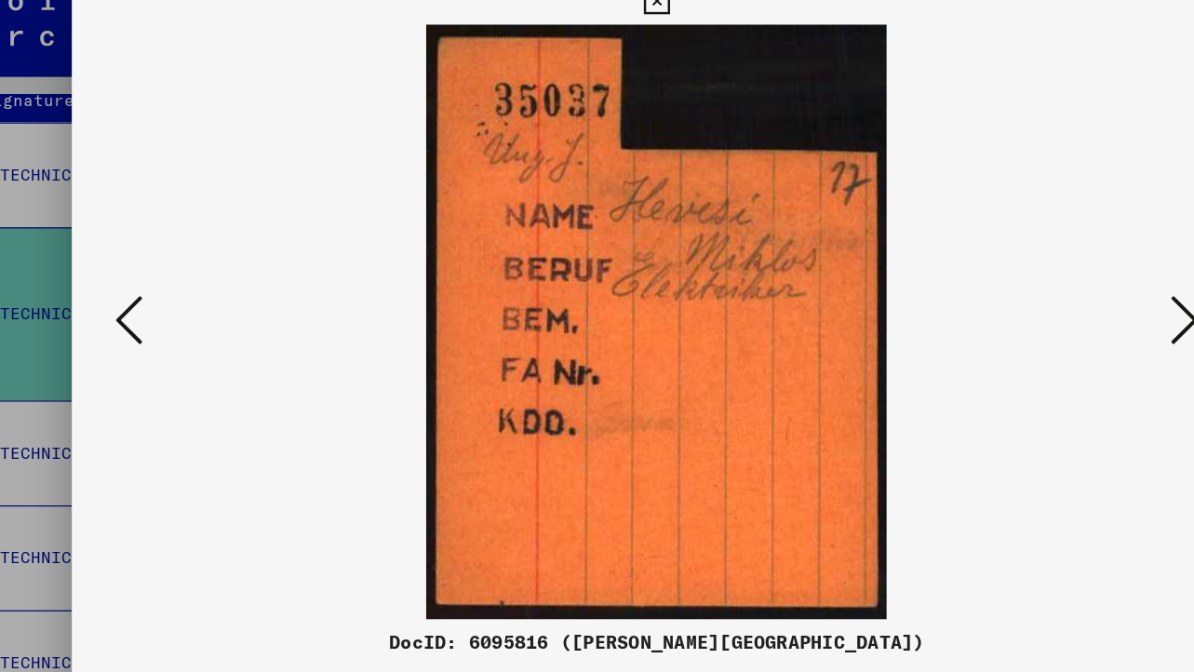
click at [173, 296] on icon at bounding box center [166, 287] width 22 height 45
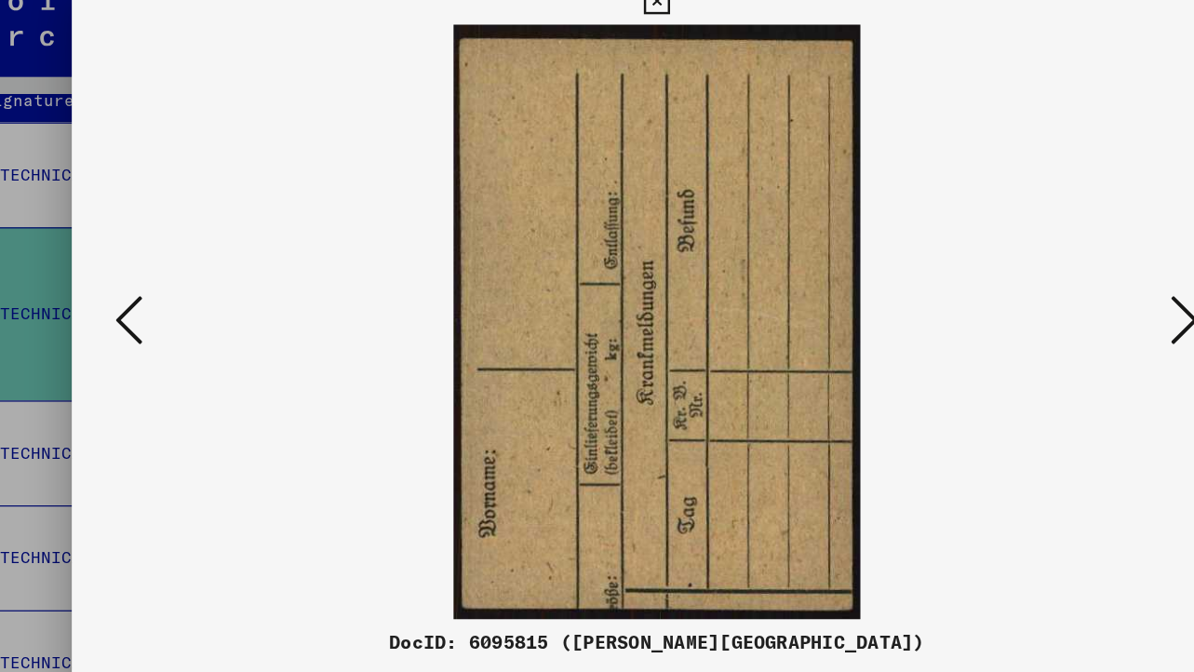
click at [173, 296] on icon at bounding box center [166, 287] width 22 height 45
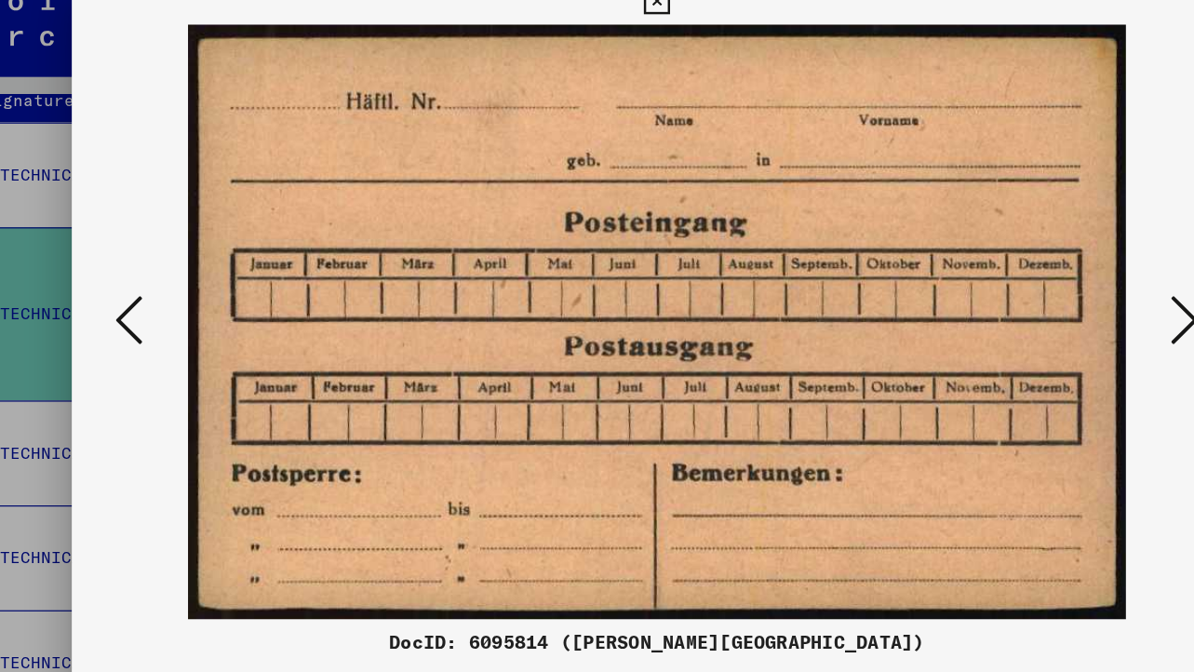
click at [173, 296] on icon at bounding box center [166, 287] width 22 height 45
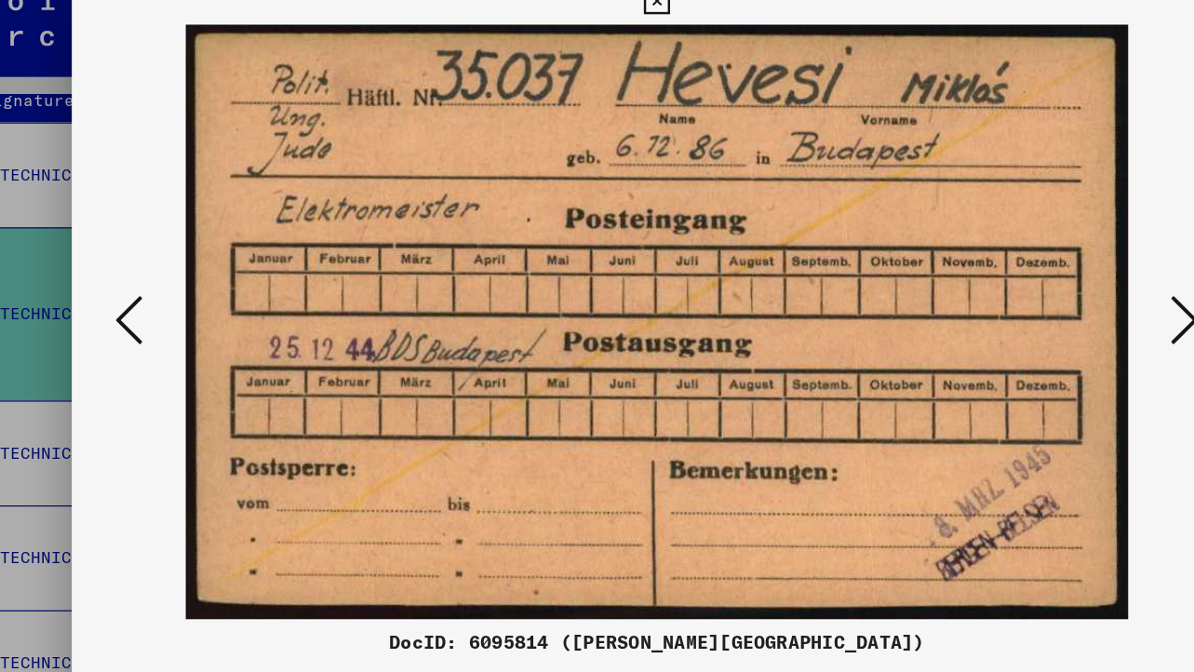
click at [173, 296] on icon at bounding box center [166, 287] width 22 height 45
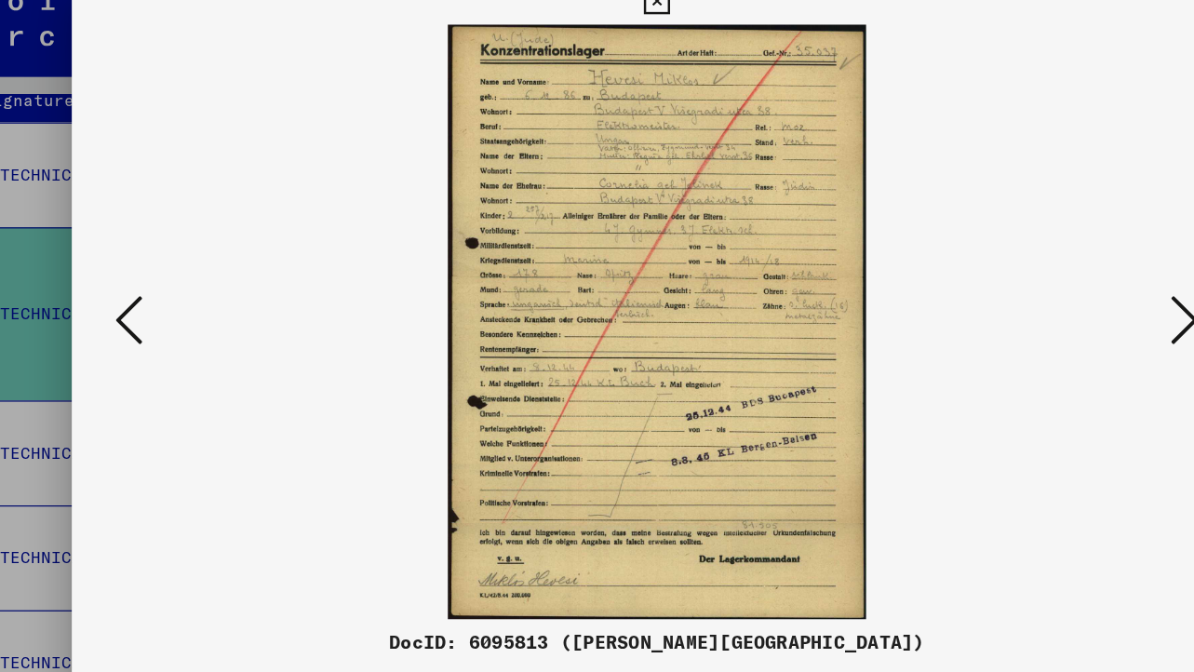
click at [164, 287] on icon at bounding box center [166, 287] width 22 height 45
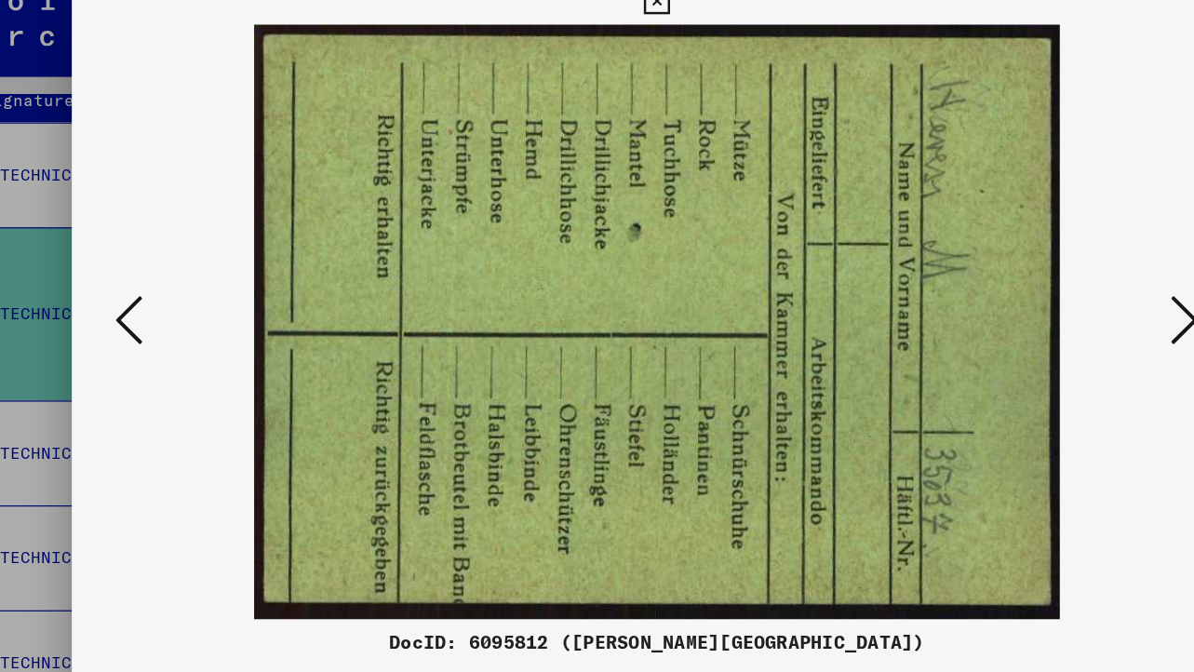
click at [1009, 301] on img at bounding box center [596, 290] width 829 height 486
click at [1018, 284] on icon at bounding box center [1029, 287] width 22 height 45
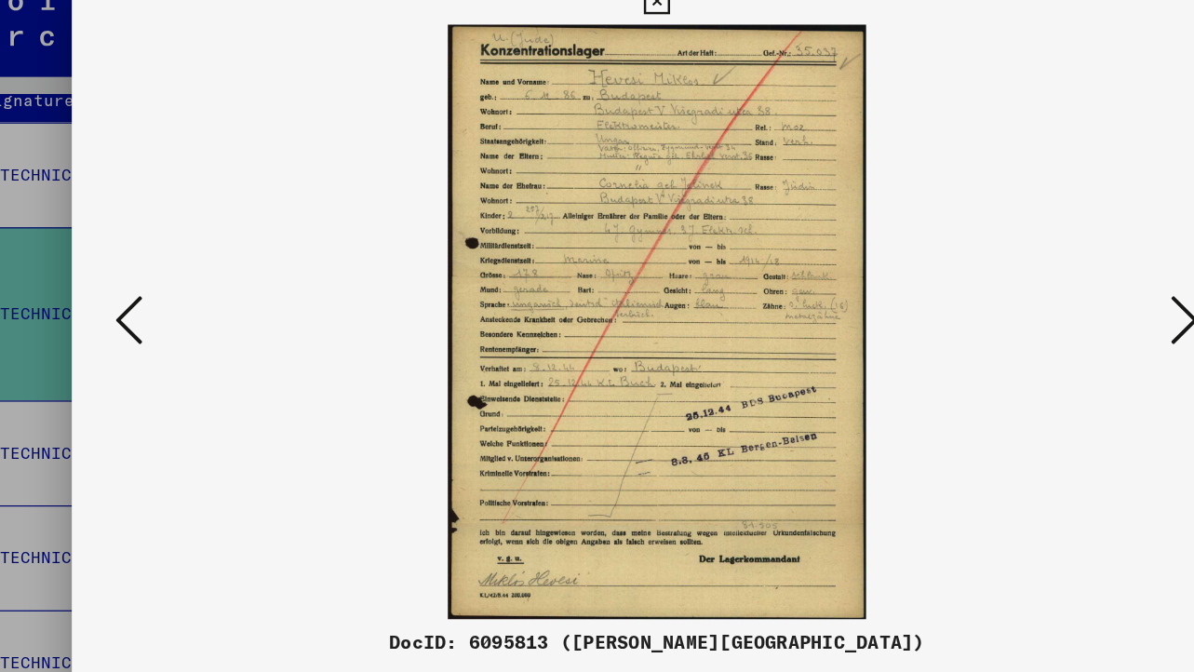
click at [169, 292] on icon at bounding box center [166, 287] width 22 height 45
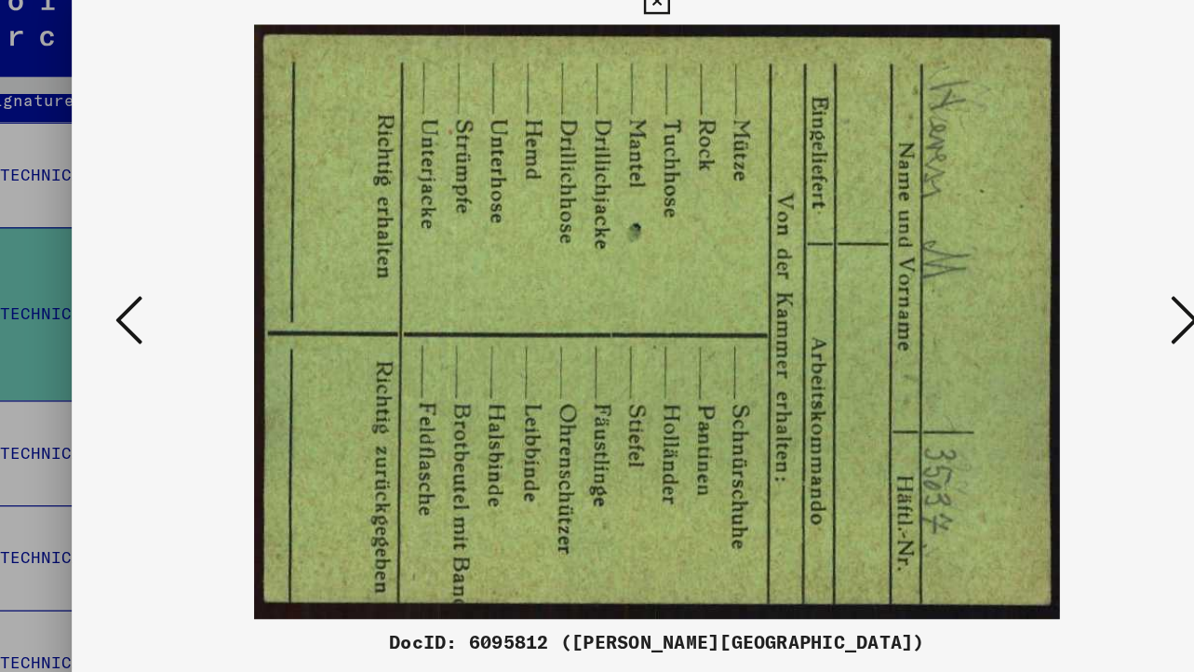
click at [169, 292] on icon at bounding box center [166, 287] width 22 height 45
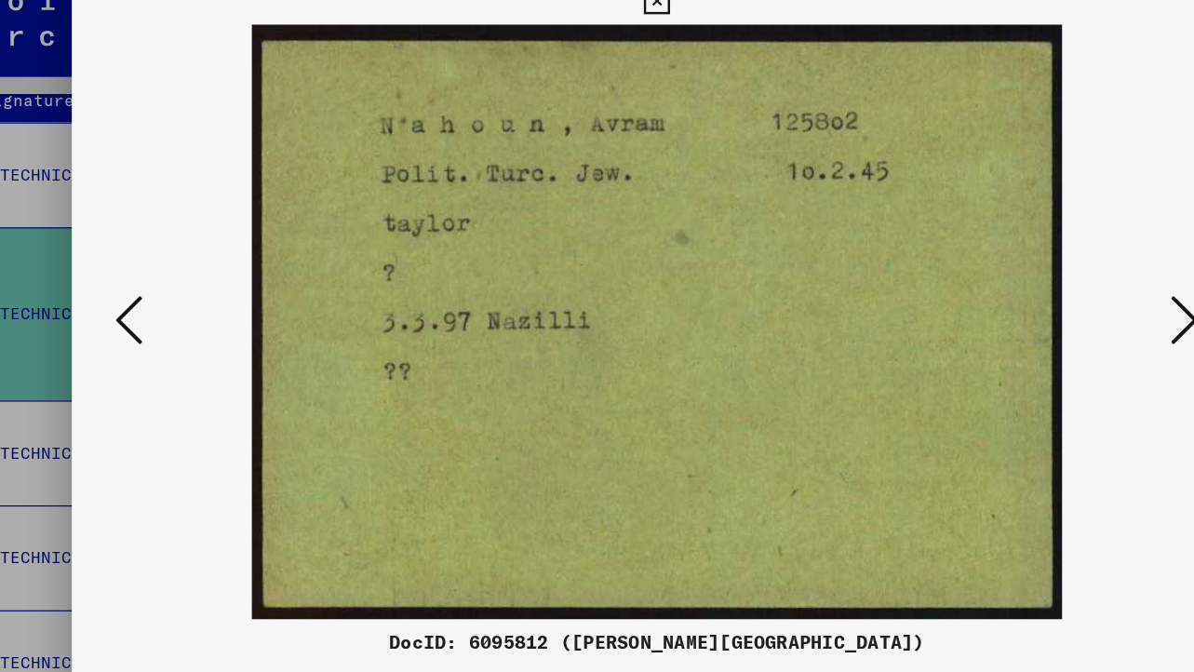
click at [169, 292] on icon at bounding box center [166, 287] width 22 height 45
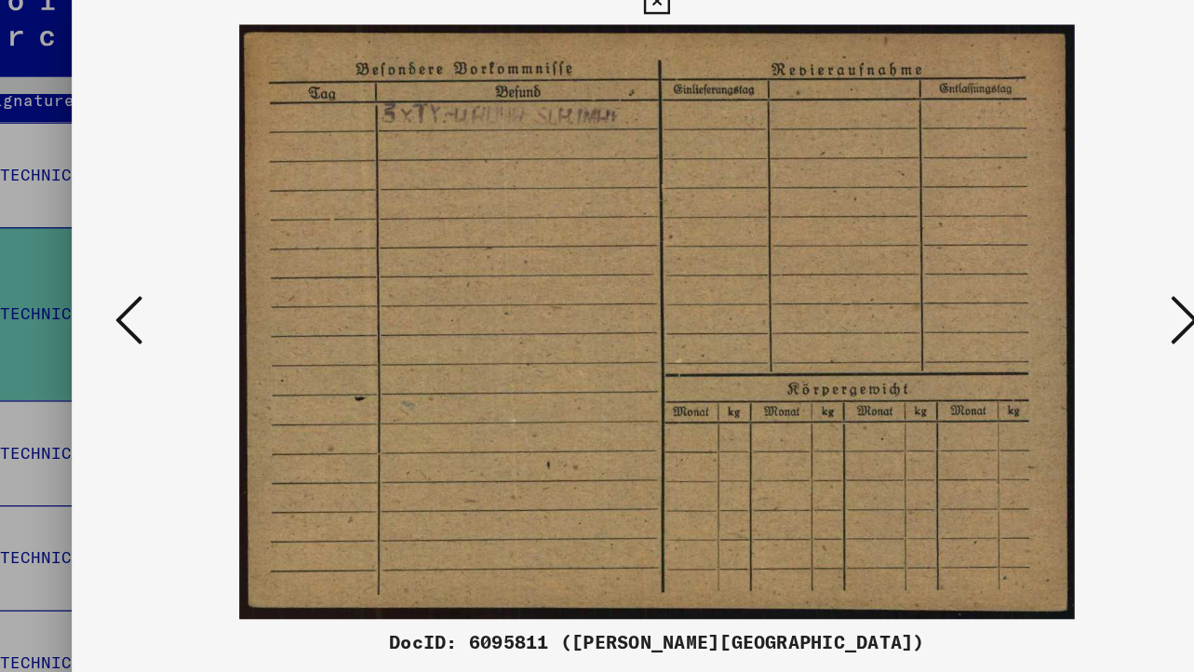
click at [169, 292] on icon at bounding box center [166, 287] width 22 height 45
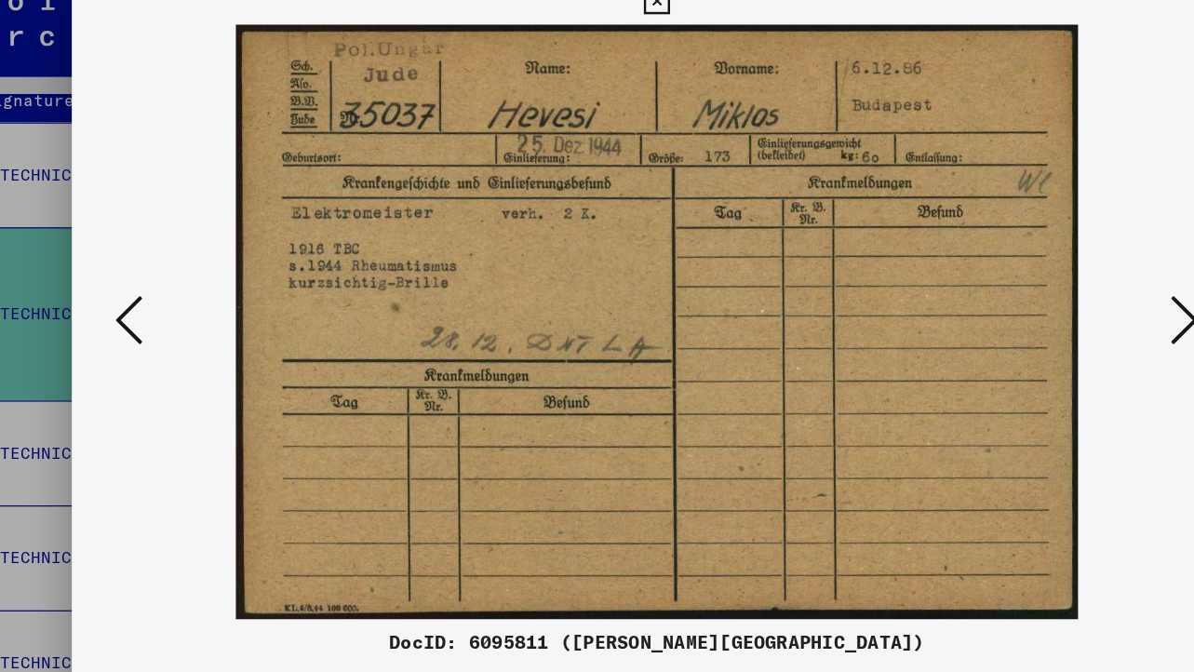
click at [173, 286] on icon at bounding box center [166, 287] width 22 height 45
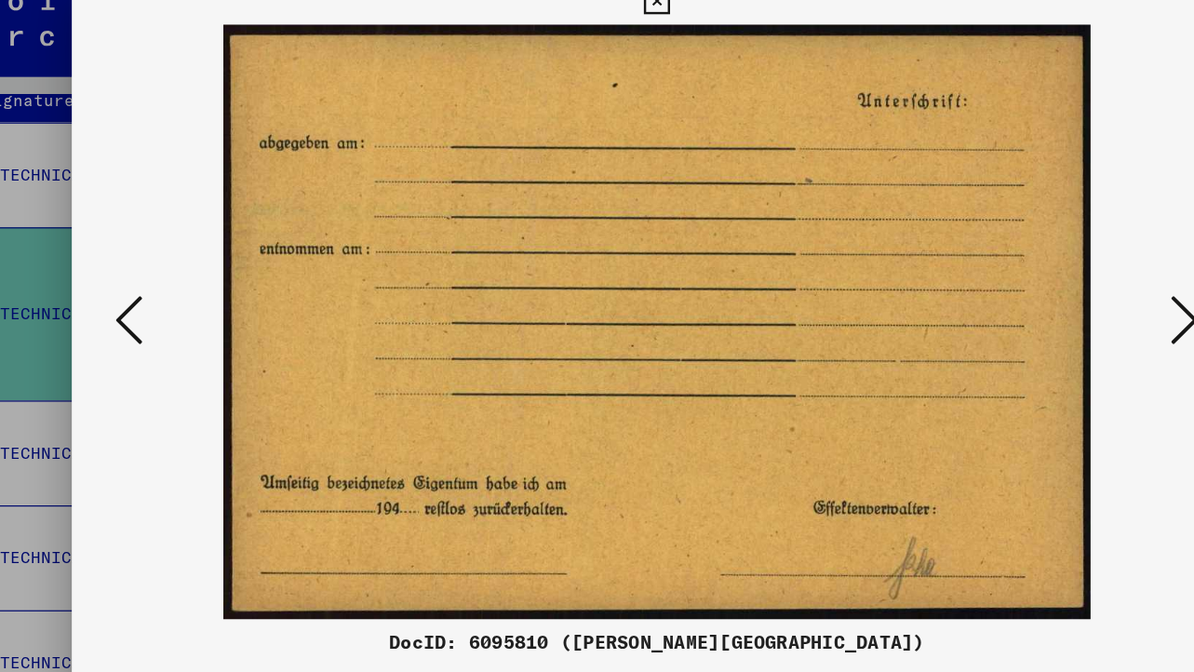
click at [173, 286] on icon at bounding box center [166, 287] width 22 height 45
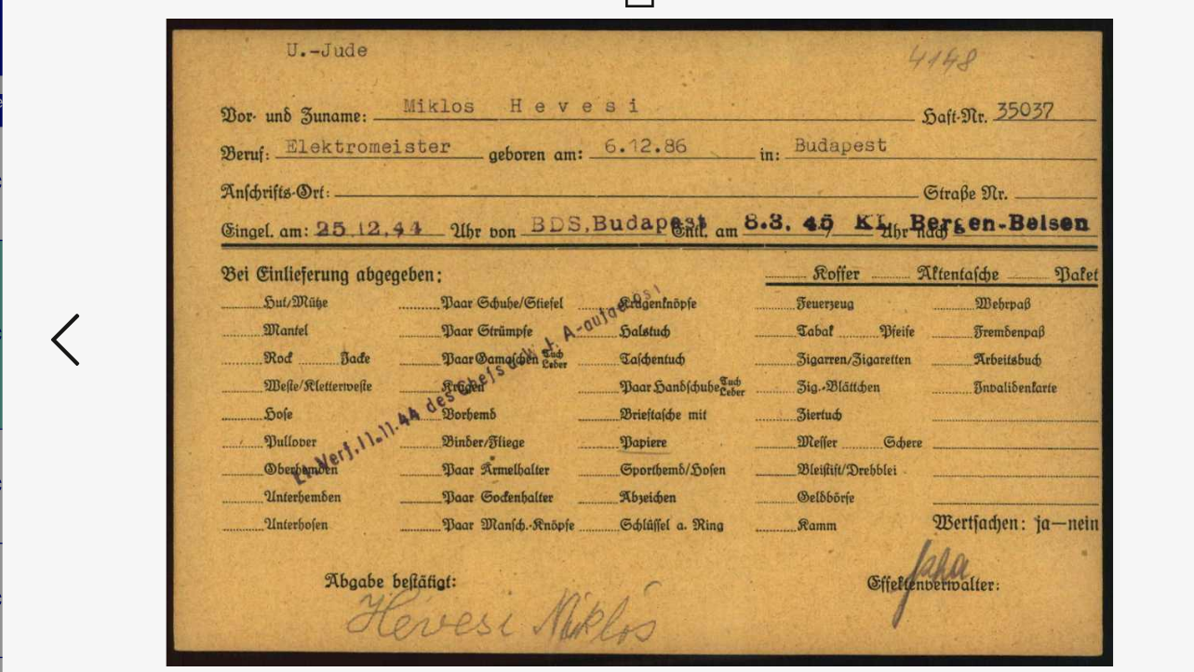
click at [166, 286] on icon at bounding box center [166, 287] width 22 height 45
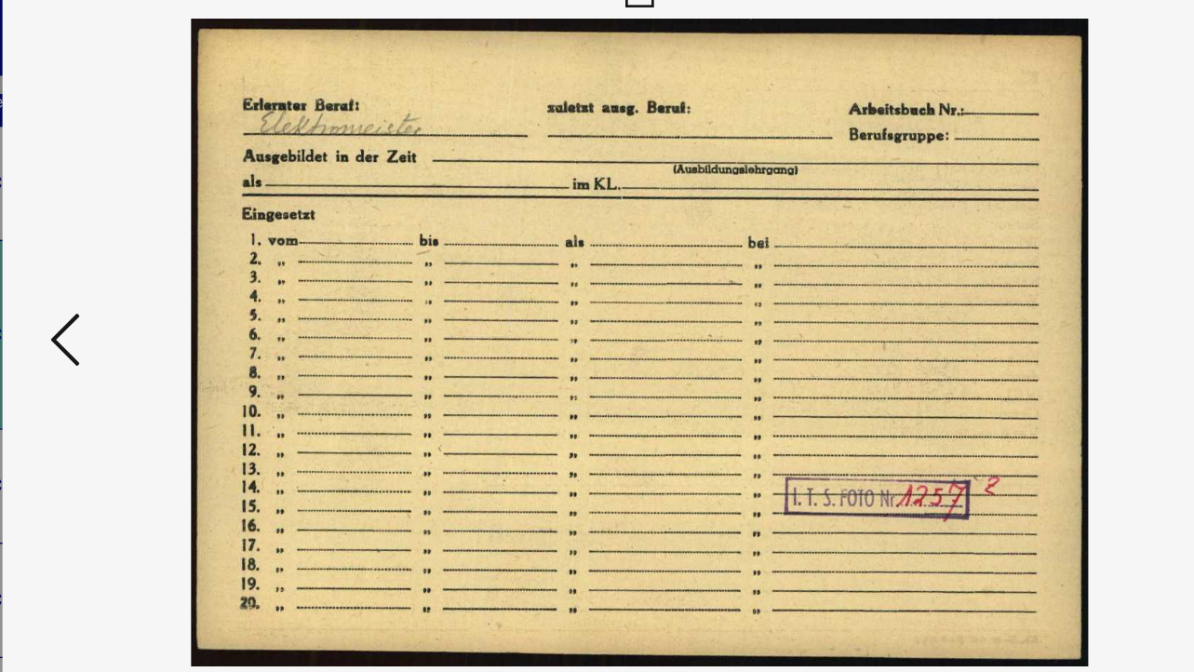
click at [166, 286] on icon at bounding box center [166, 287] width 22 height 45
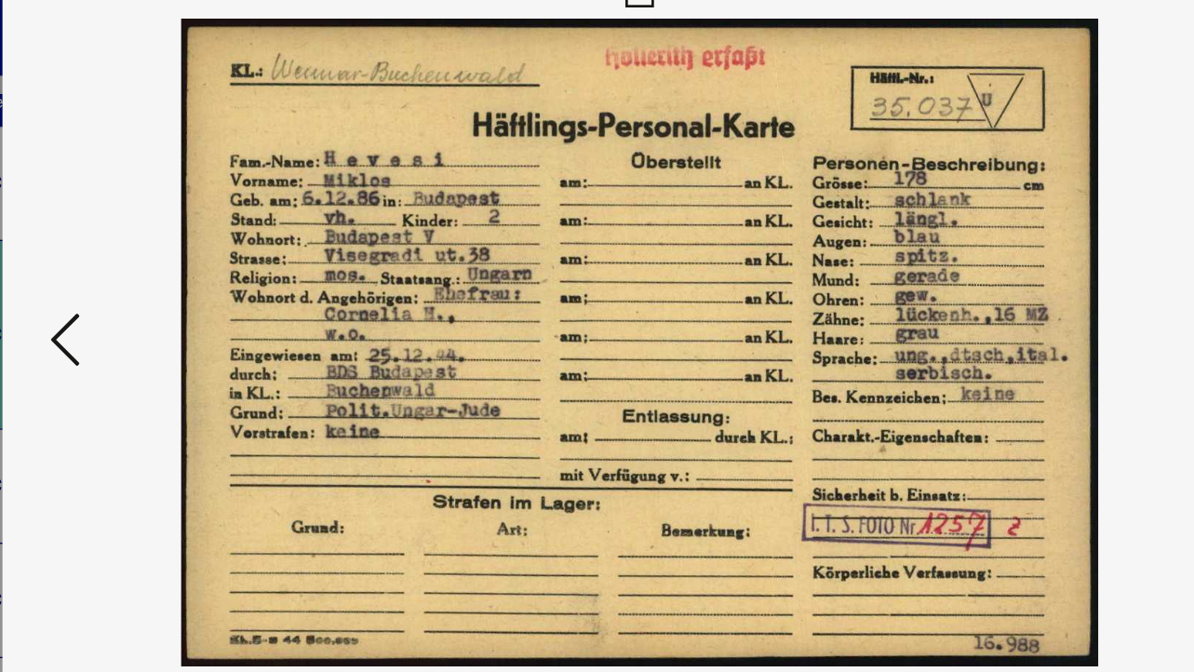
click at [166, 286] on icon at bounding box center [166, 287] width 22 height 45
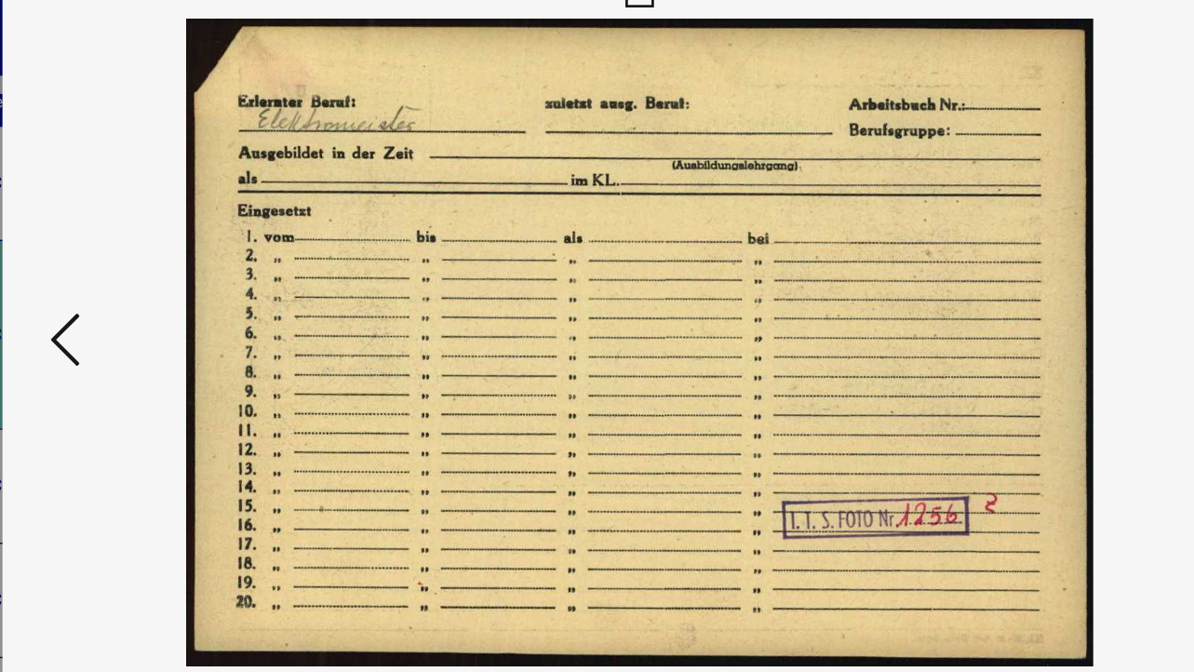
click at [166, 286] on icon at bounding box center [166, 287] width 22 height 45
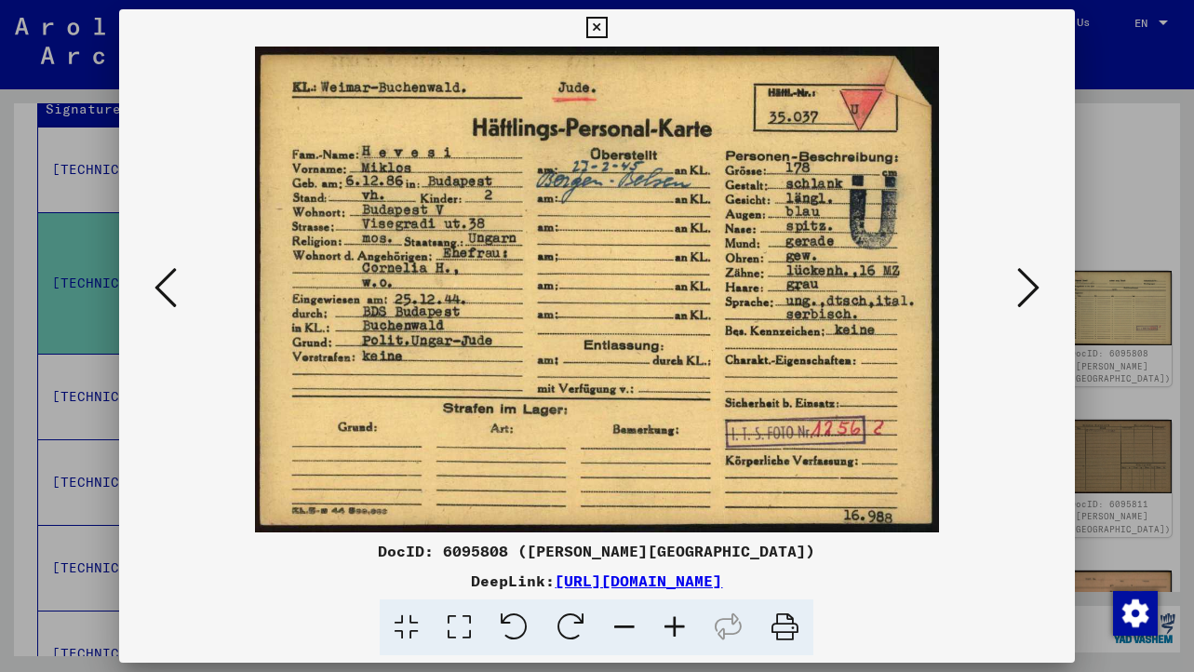
click at [604, 30] on icon at bounding box center [597, 28] width 21 height 22
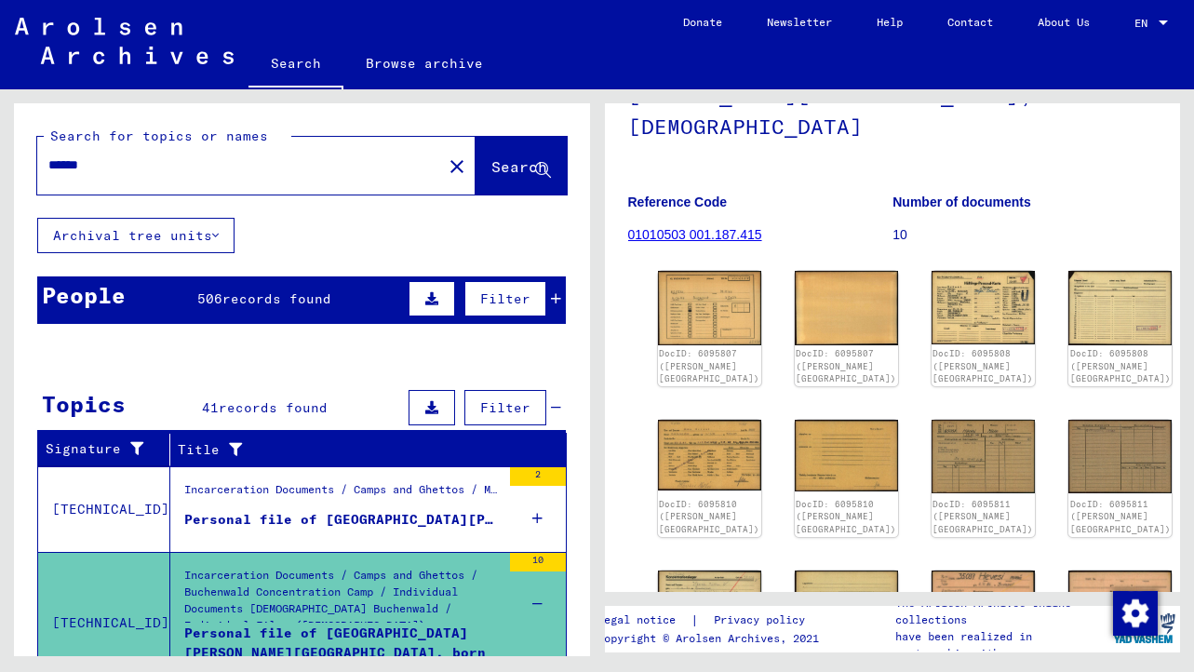
click at [164, 170] on input "******" at bounding box center [239, 165] width 383 height 20
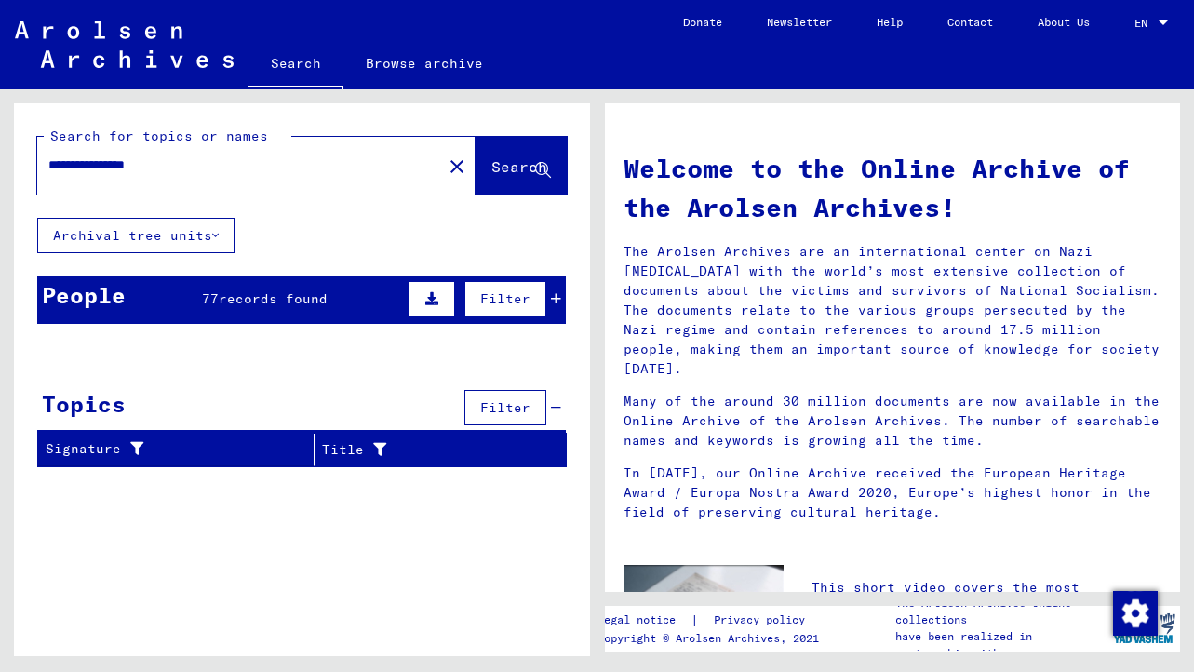
click at [88, 166] on input "**********" at bounding box center [233, 165] width 371 height 20
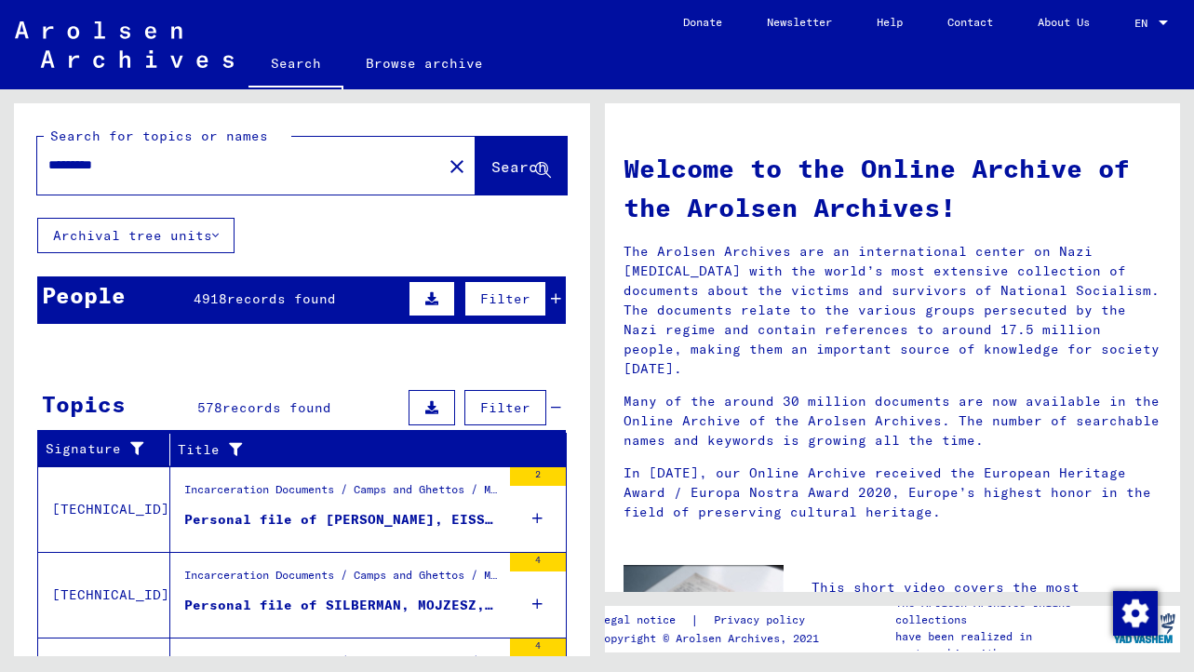
click at [163, 158] on input "*********" at bounding box center [233, 165] width 371 height 20
click at [499, 174] on span "Search" at bounding box center [520, 166] width 56 height 19
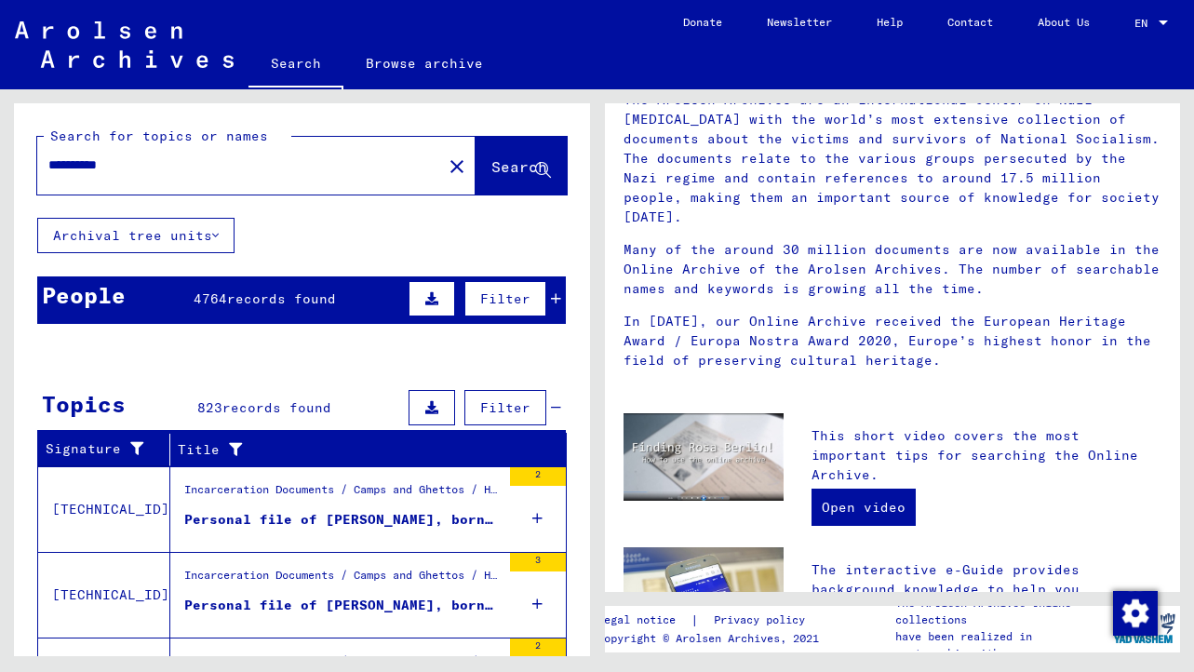
click at [169, 166] on input "**********" at bounding box center [233, 165] width 371 height 20
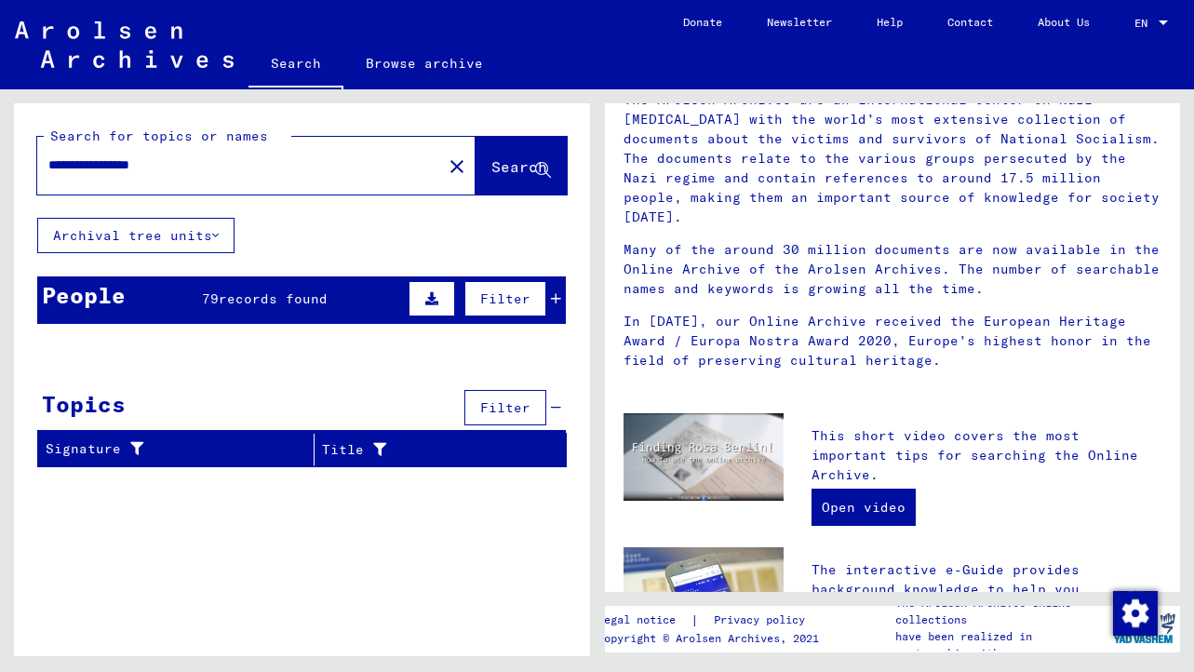
click at [163, 166] on input "**********" at bounding box center [233, 165] width 371 height 20
click at [49, 164] on input "**********" at bounding box center [233, 165] width 371 height 20
click at [225, 165] on input "**********" at bounding box center [233, 165] width 371 height 20
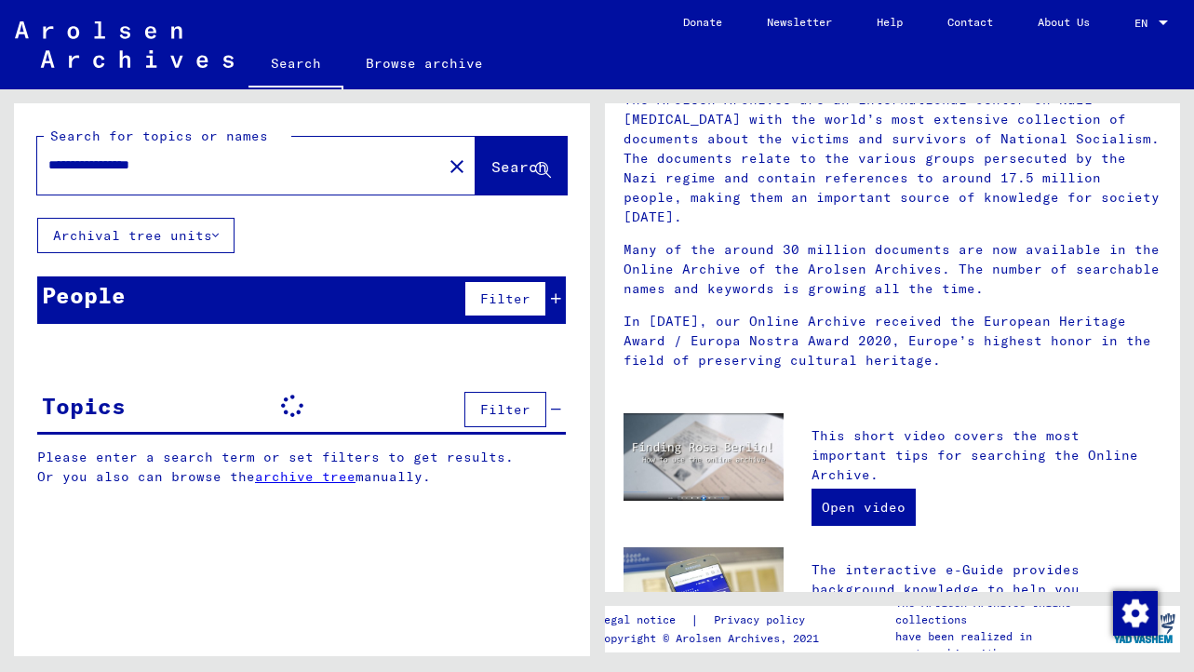
click at [203, 156] on input "**********" at bounding box center [233, 165] width 371 height 20
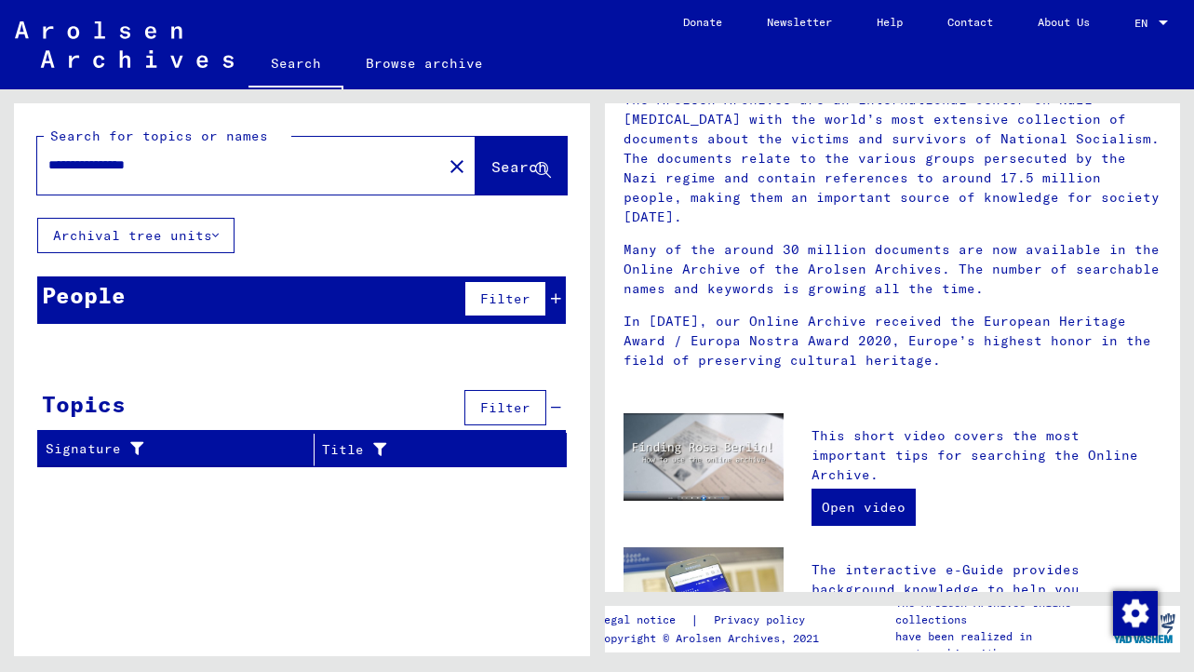
click at [157, 169] on input "**********" at bounding box center [233, 165] width 371 height 20
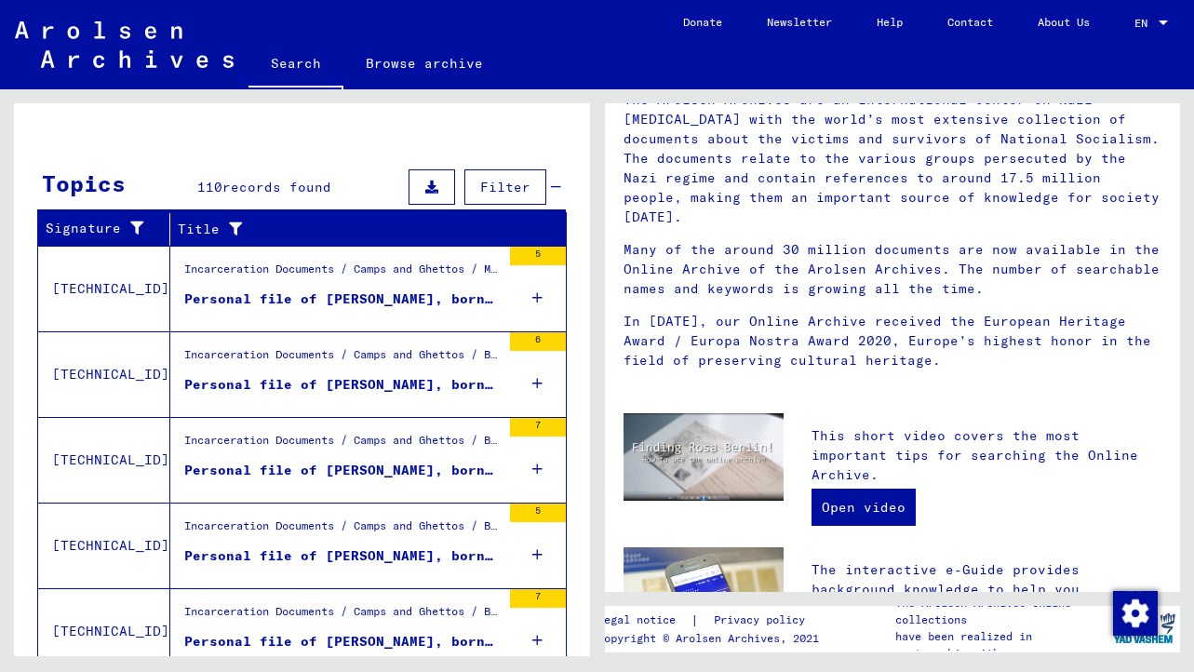
scroll to position [251, 0]
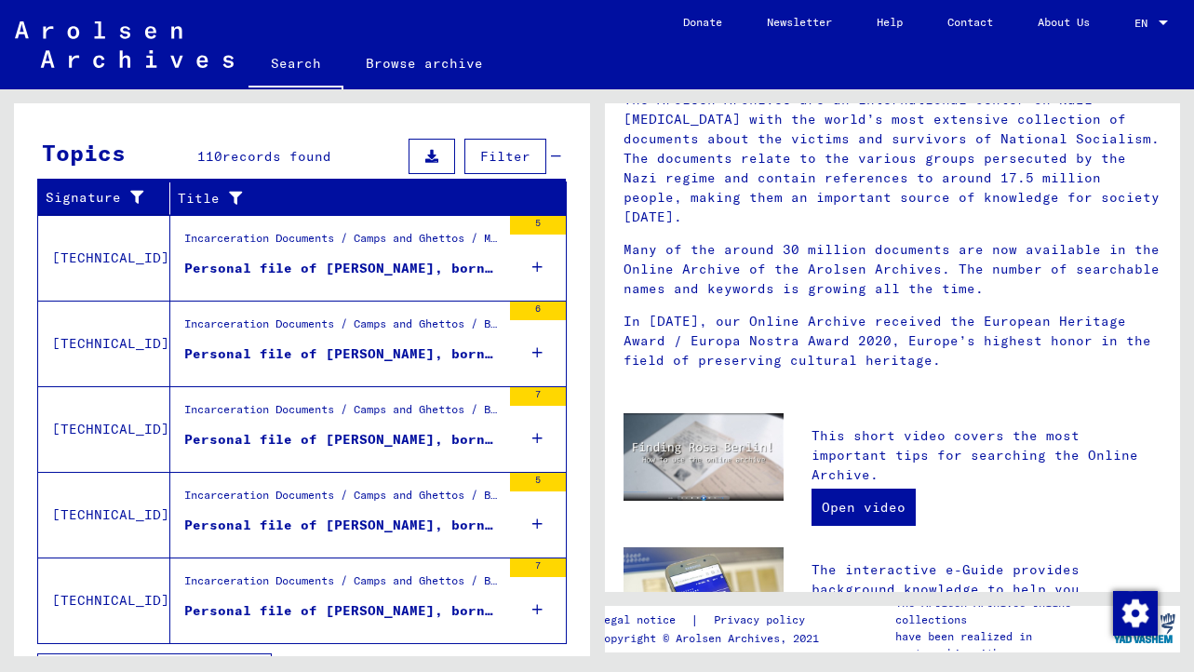
click at [398, 356] on div "Personal file of [PERSON_NAME], born on [DEMOGRAPHIC_DATA]" at bounding box center [342, 354] width 317 height 20
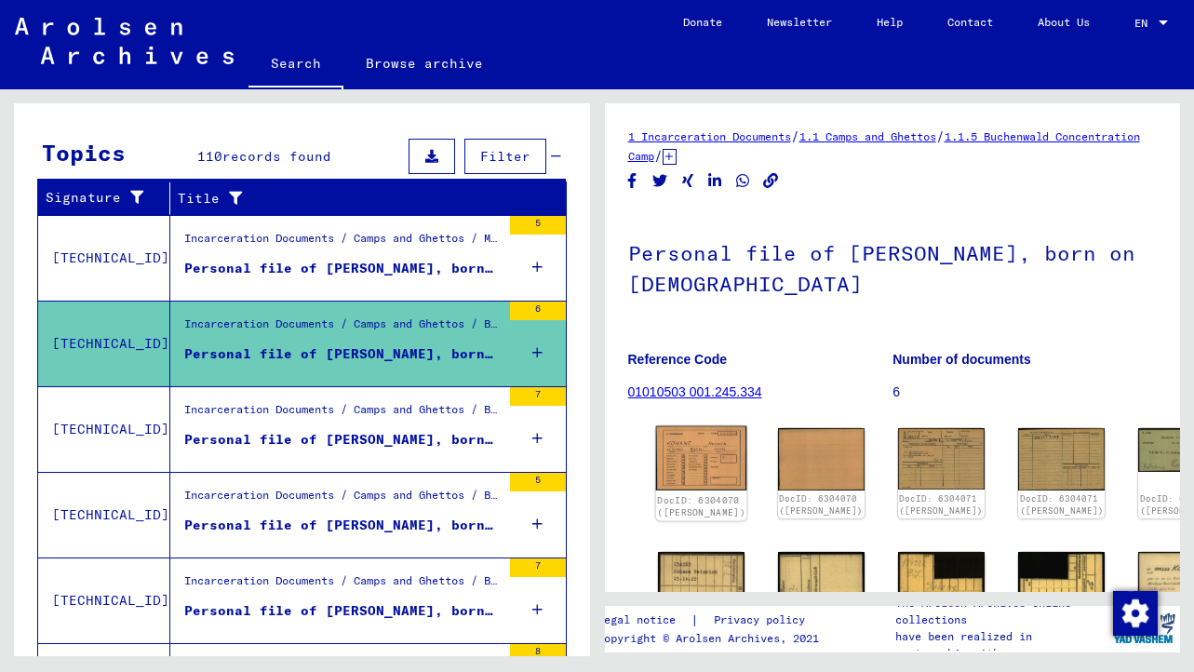
click at [693, 445] on img at bounding box center [700, 458] width 91 height 64
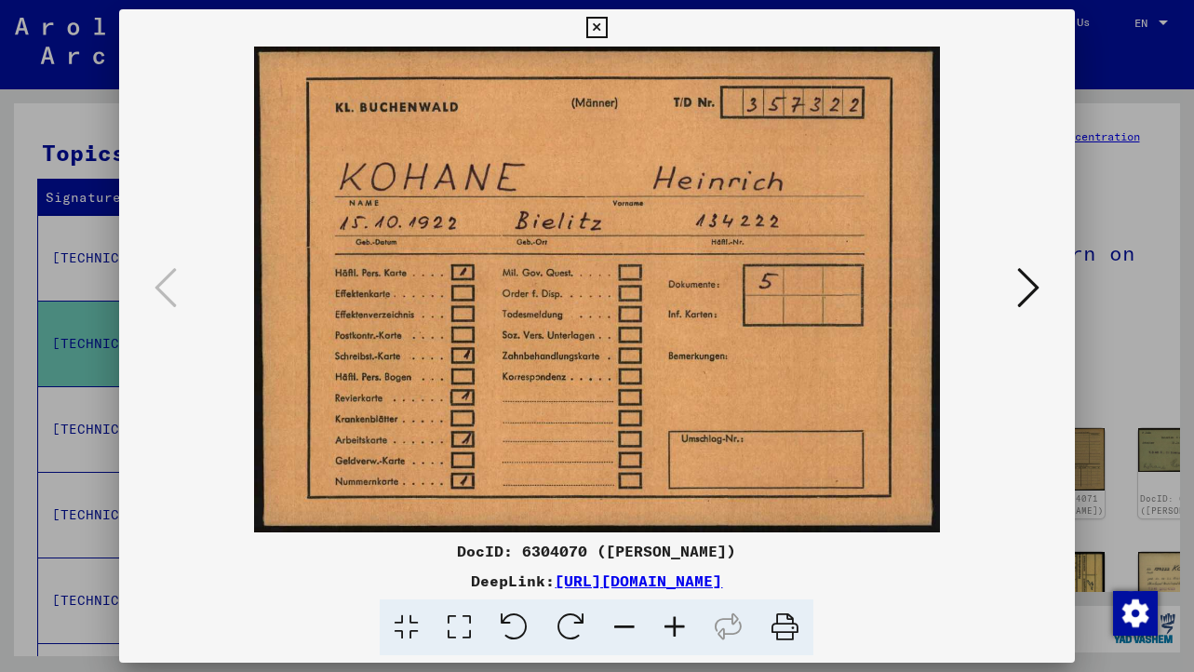
click at [1032, 293] on icon at bounding box center [1029, 287] width 22 height 45
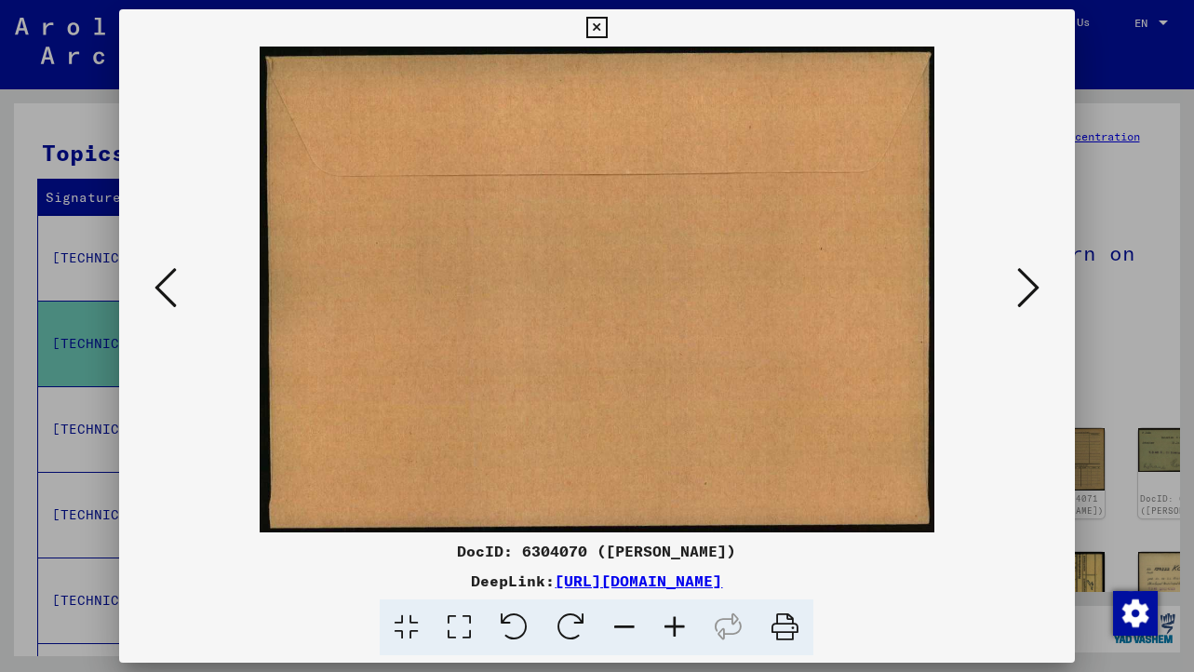
click at [1032, 293] on icon at bounding box center [1029, 287] width 22 height 45
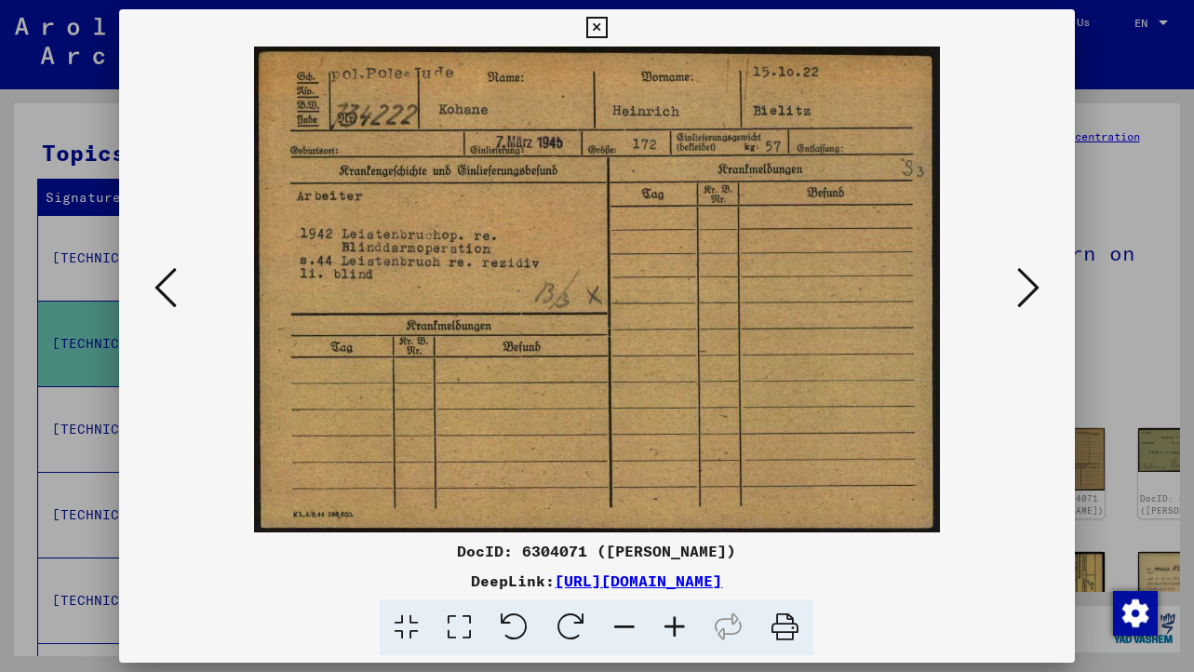
click at [1032, 293] on icon at bounding box center [1029, 287] width 22 height 45
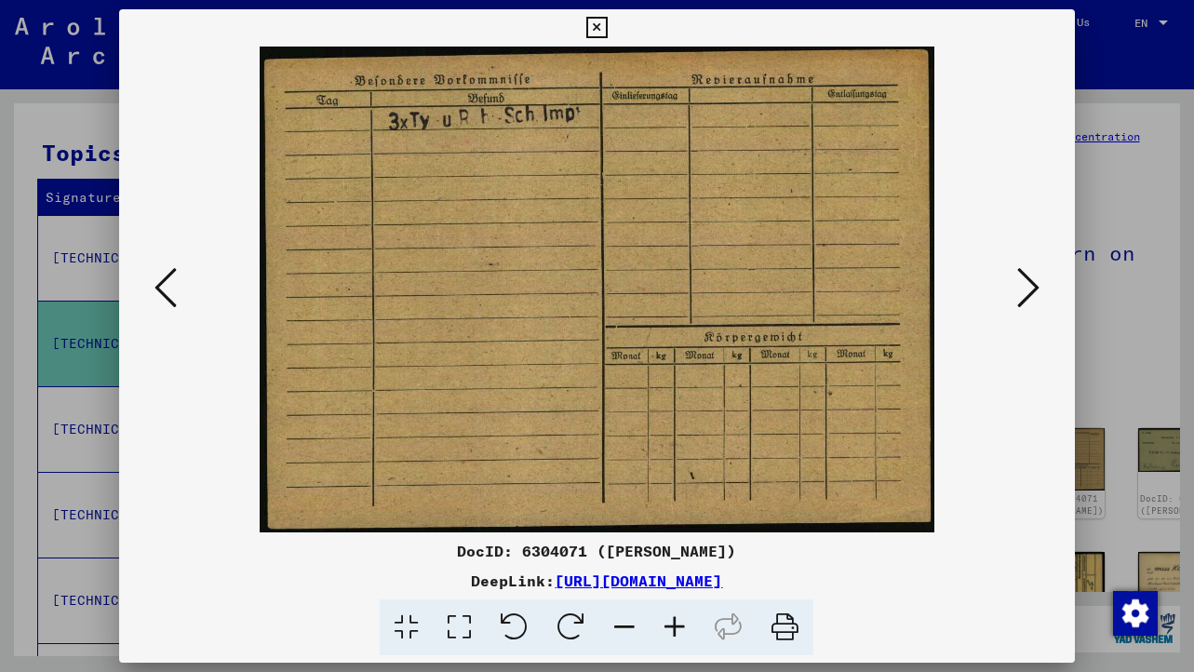
click at [1032, 293] on icon at bounding box center [1029, 287] width 22 height 45
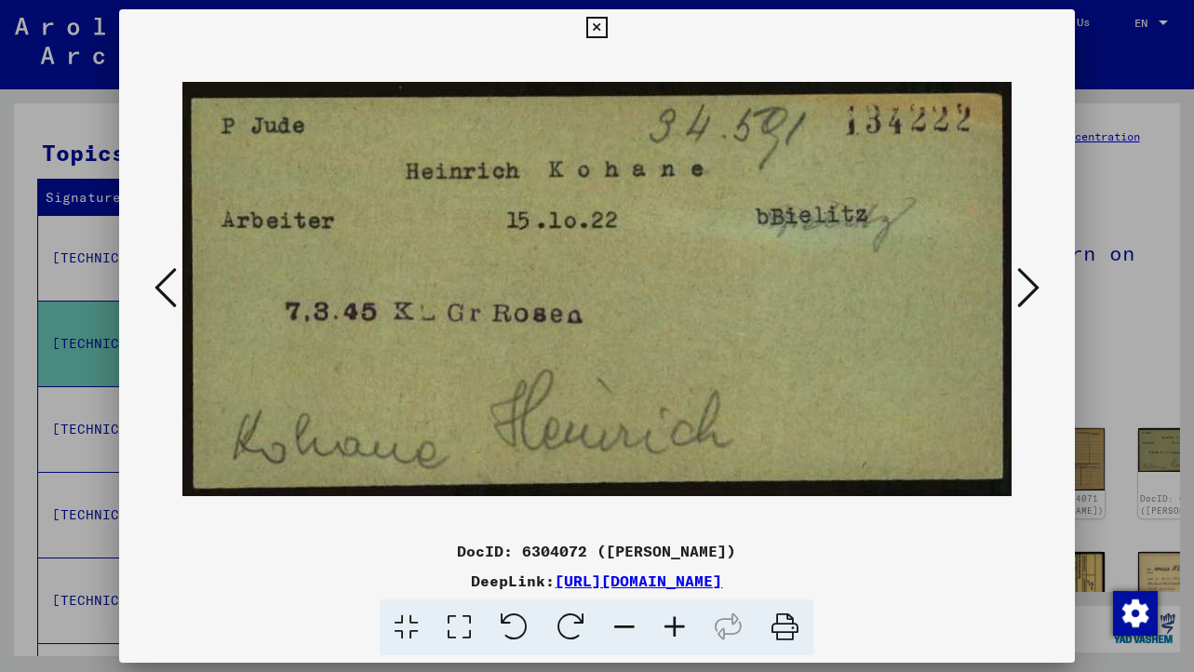
click at [1032, 293] on icon at bounding box center [1029, 287] width 22 height 45
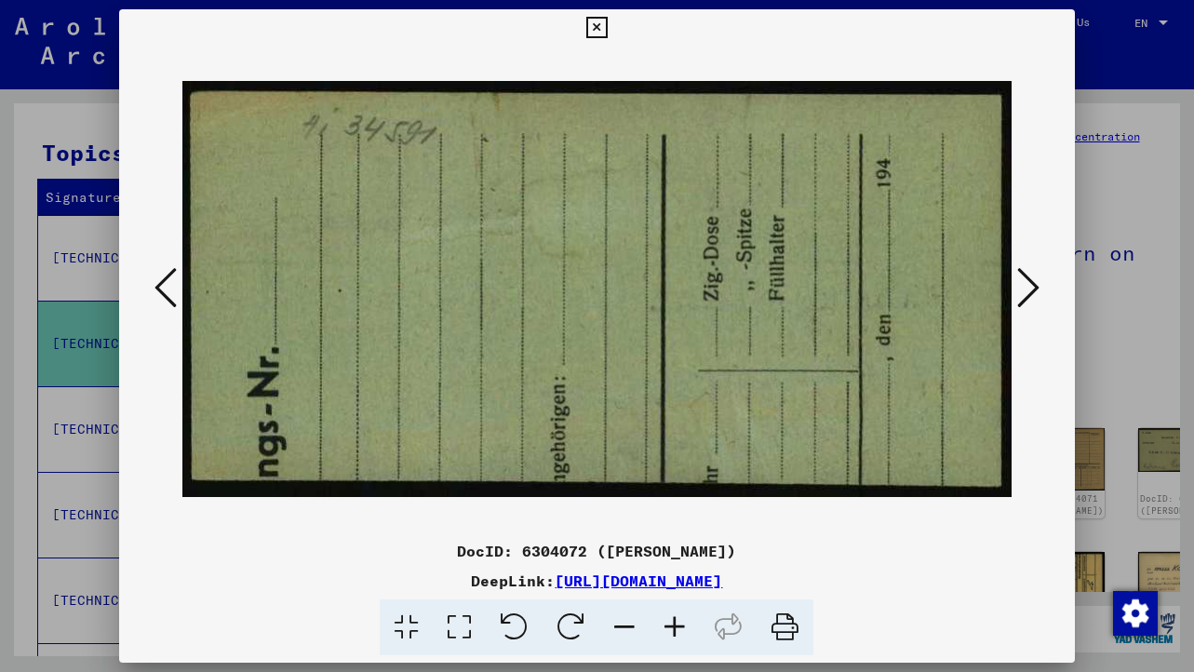
click at [1032, 293] on icon at bounding box center [1029, 287] width 22 height 45
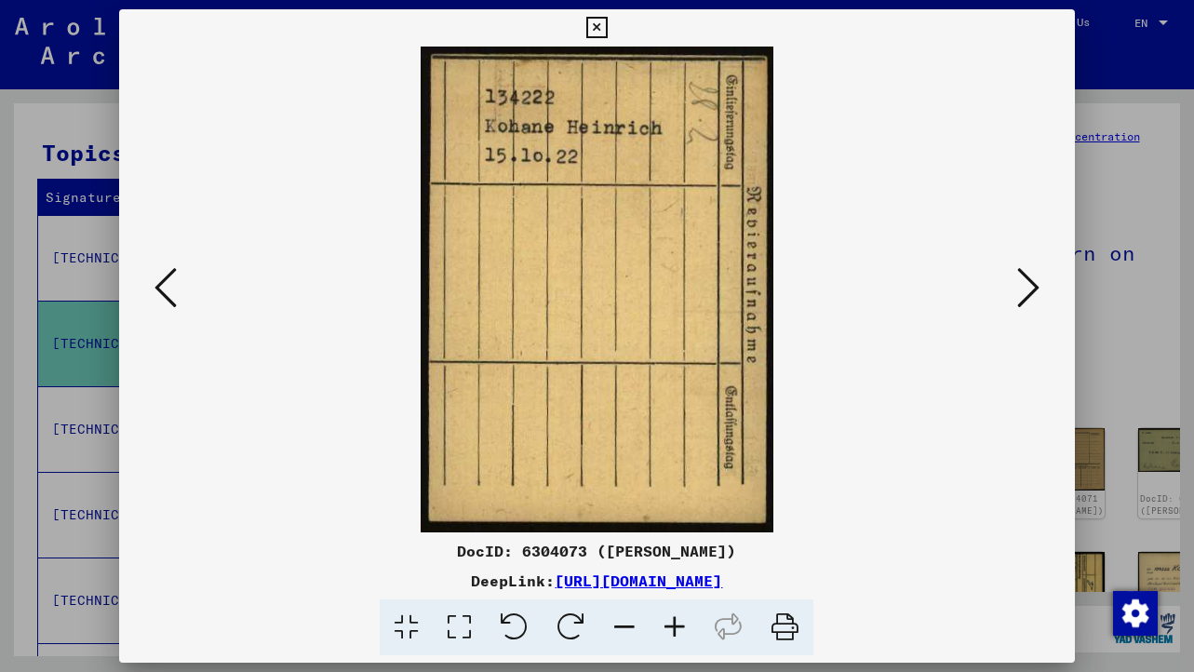
click at [603, 28] on icon at bounding box center [597, 28] width 21 height 22
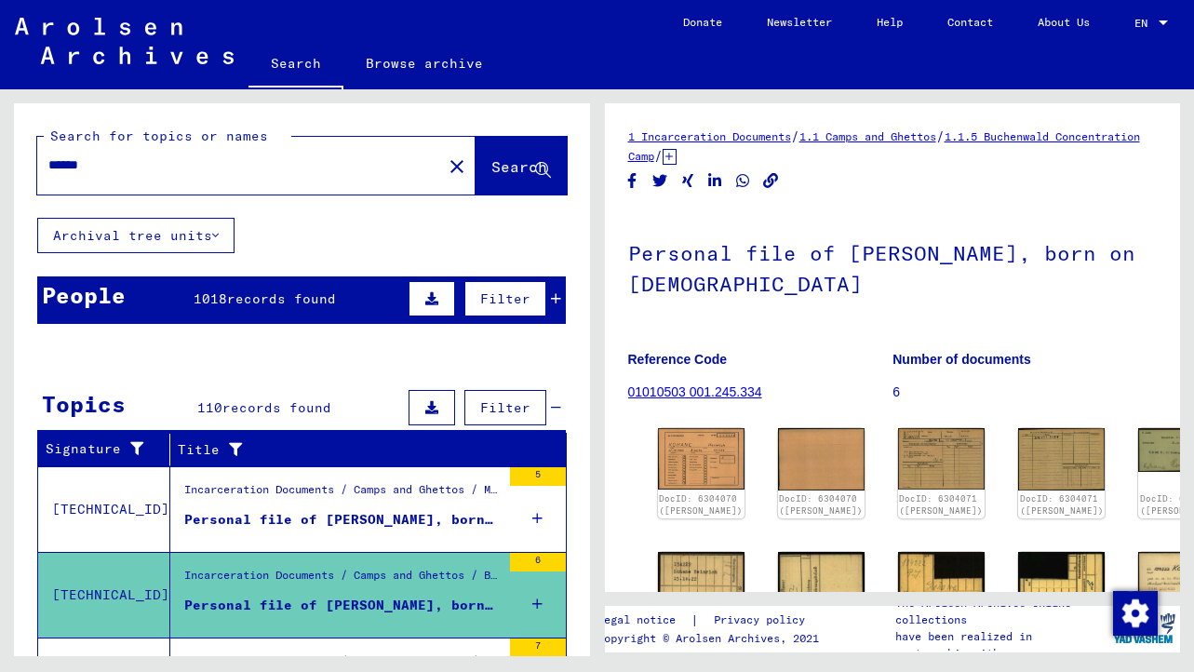
click at [75, 171] on input "******" at bounding box center [239, 165] width 383 height 20
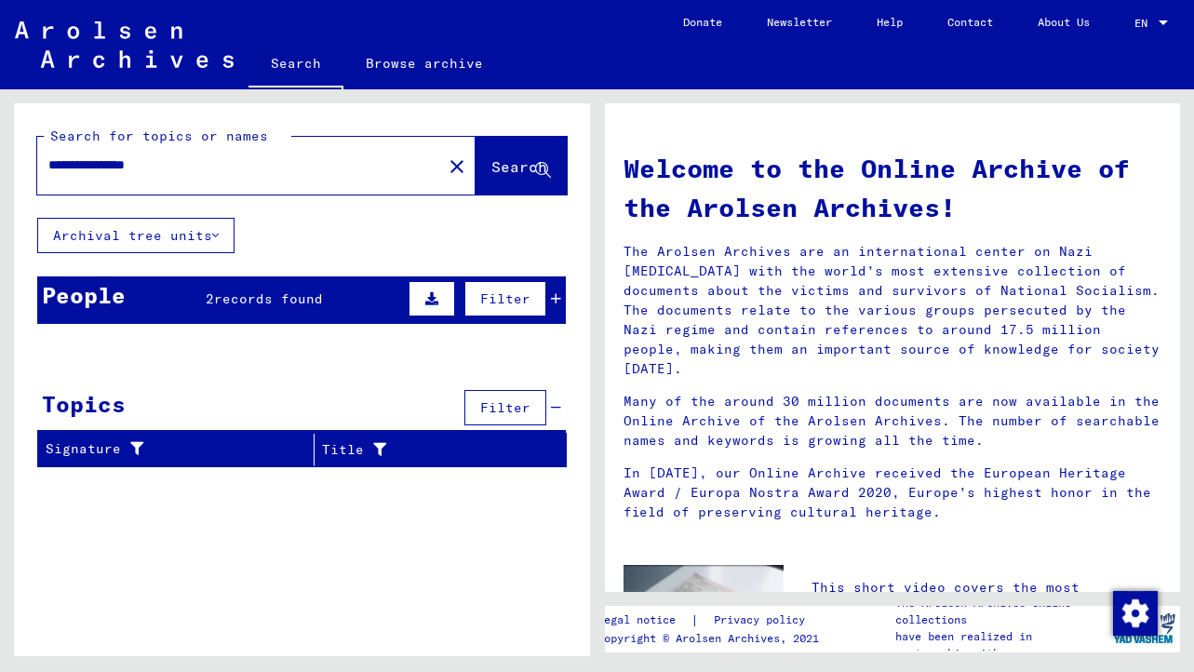
click at [436, 303] on icon at bounding box center [431, 298] width 13 height 13
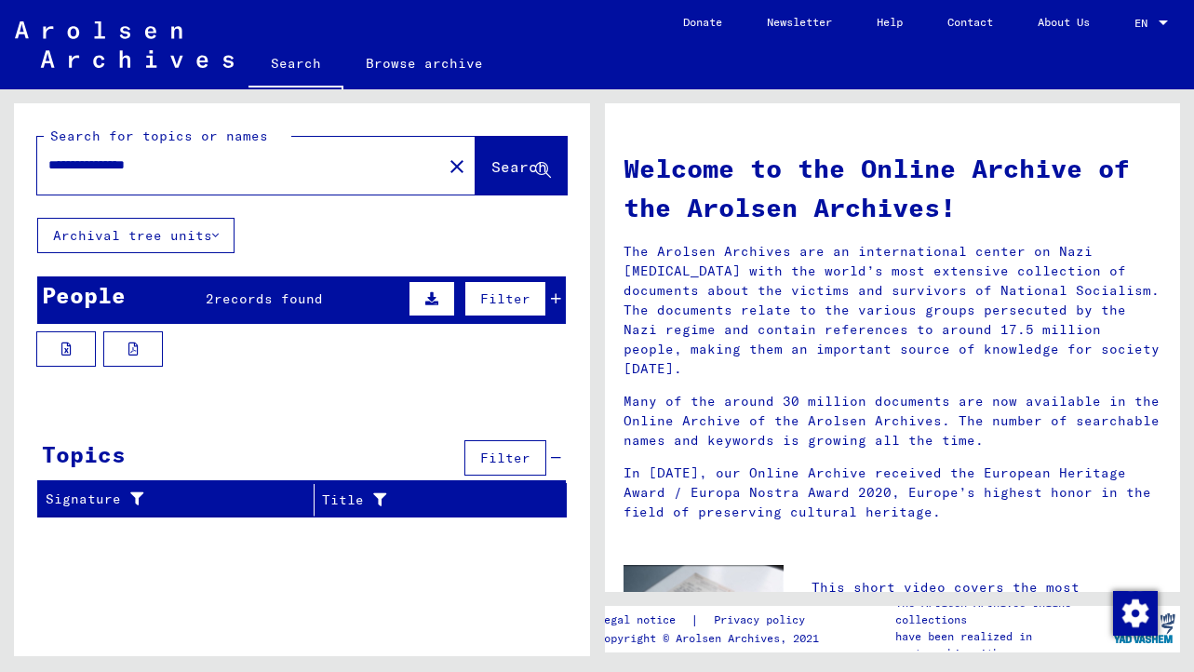
click at [237, 290] on span "records found" at bounding box center [268, 298] width 109 height 17
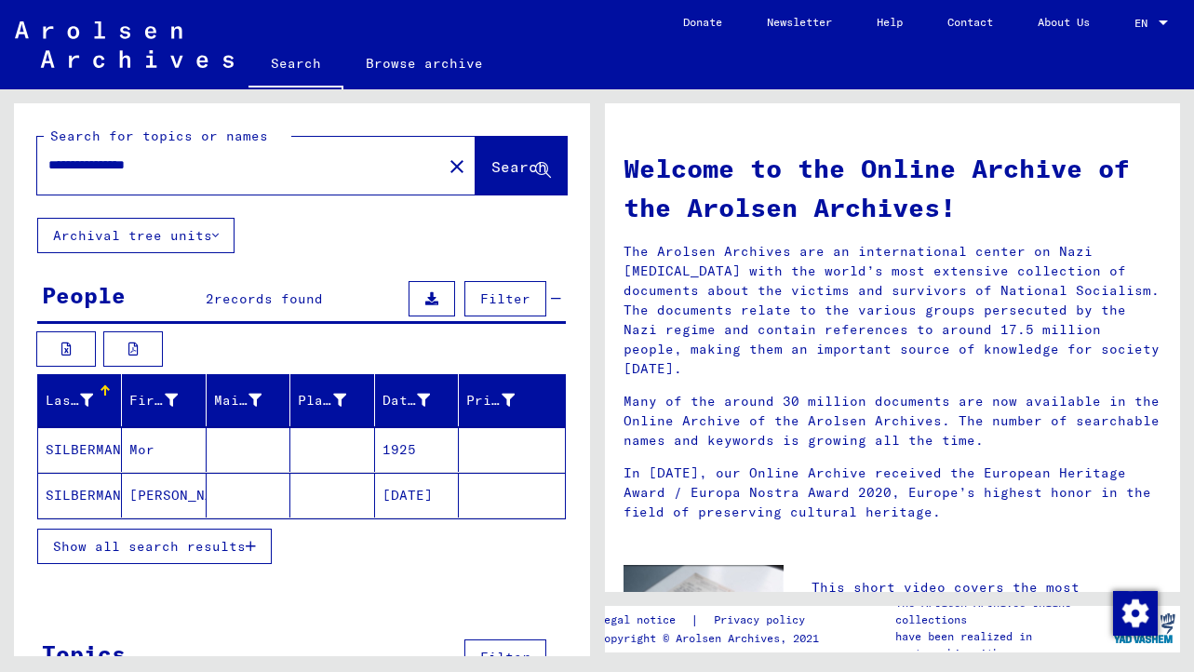
click at [159, 446] on mat-cell "Mor" at bounding box center [164, 449] width 84 height 45
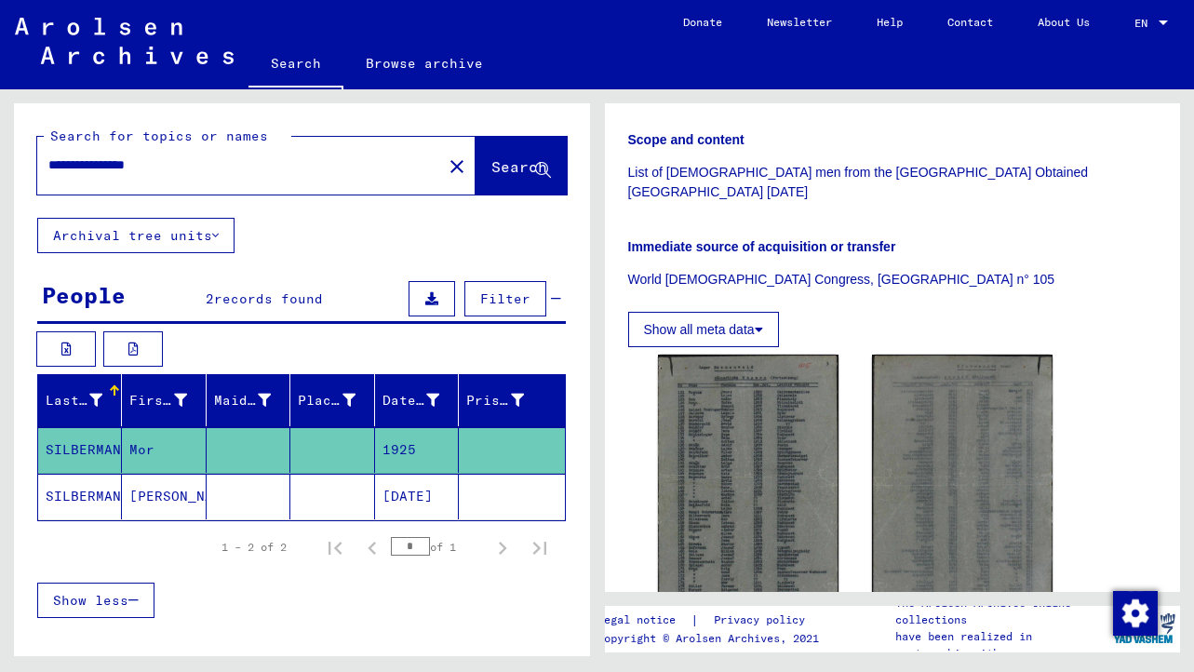
scroll to position [463, 0]
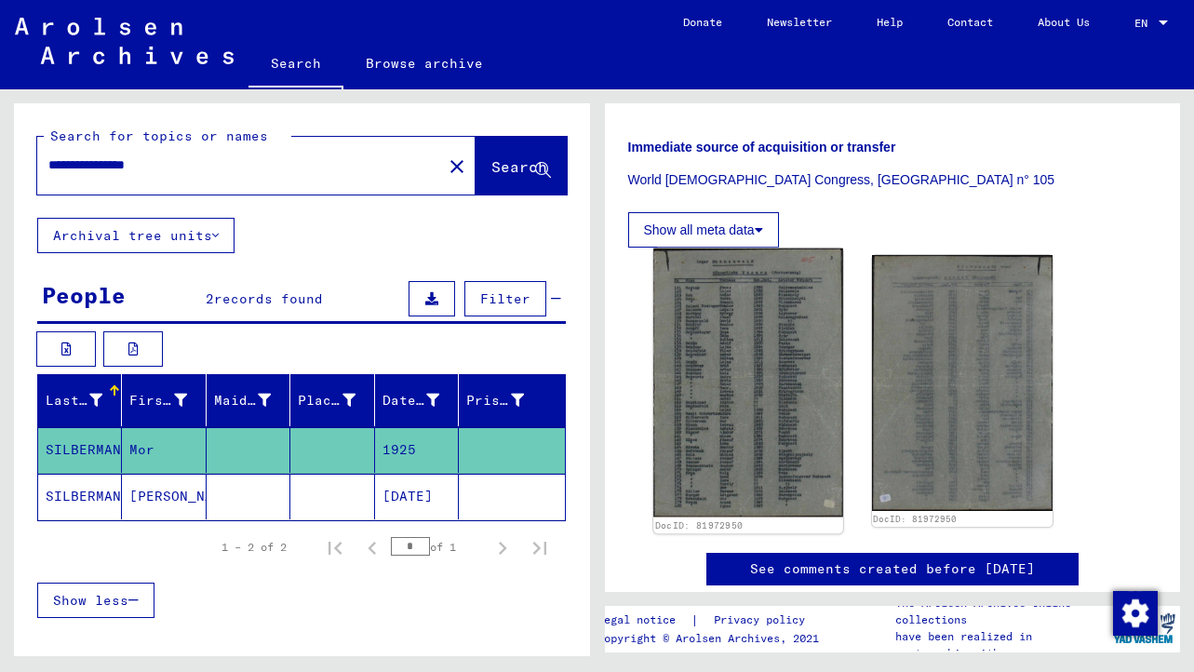
click at [752, 356] on img at bounding box center [749, 383] width 190 height 269
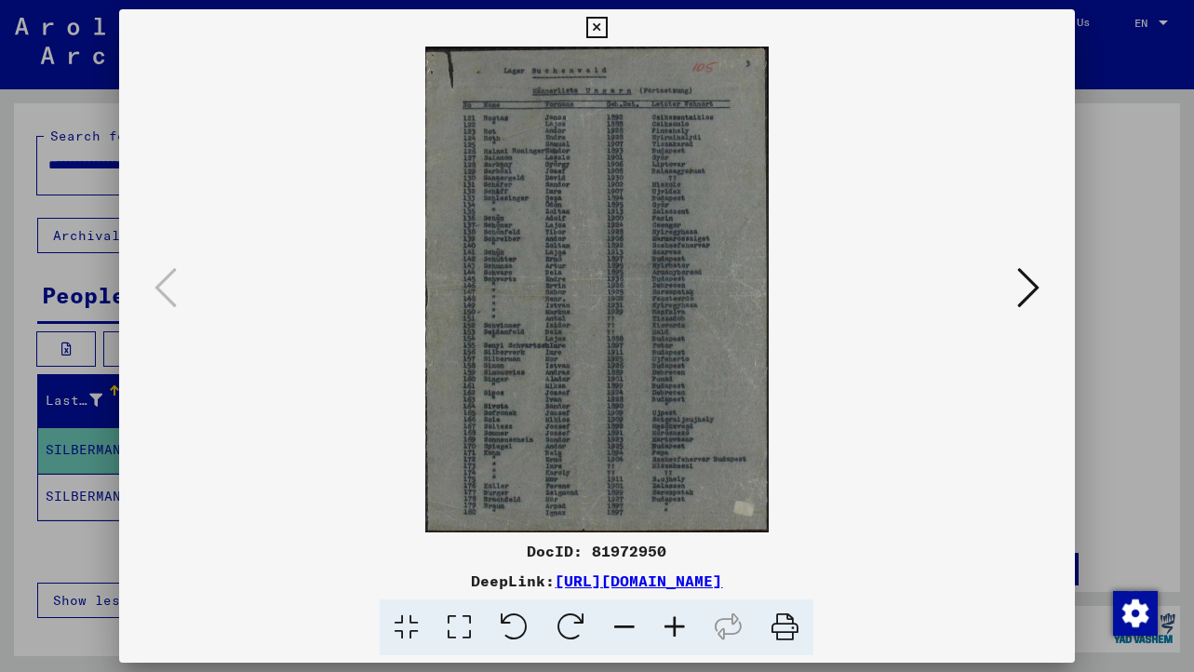
click at [455, 641] on icon at bounding box center [459, 628] width 53 height 57
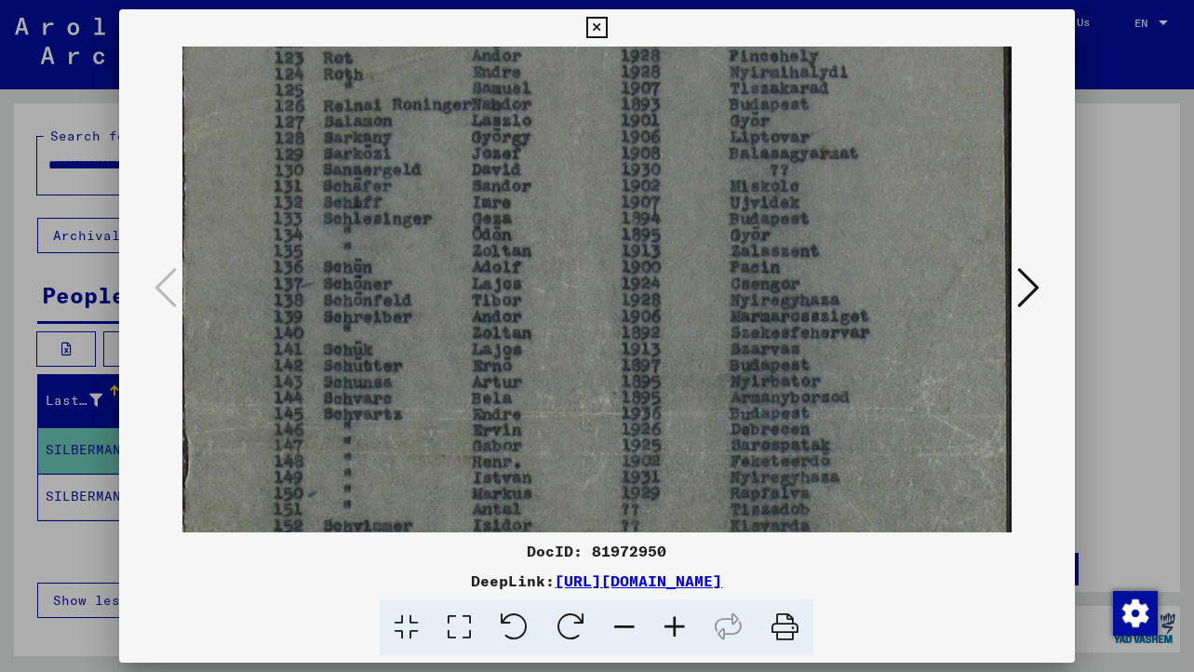
drag, startPoint x: 625, startPoint y: 370, endPoint x: 630, endPoint y: 176, distance: 193.7
click at [630, 176] on img at bounding box center [596, 439] width 829 height 1173
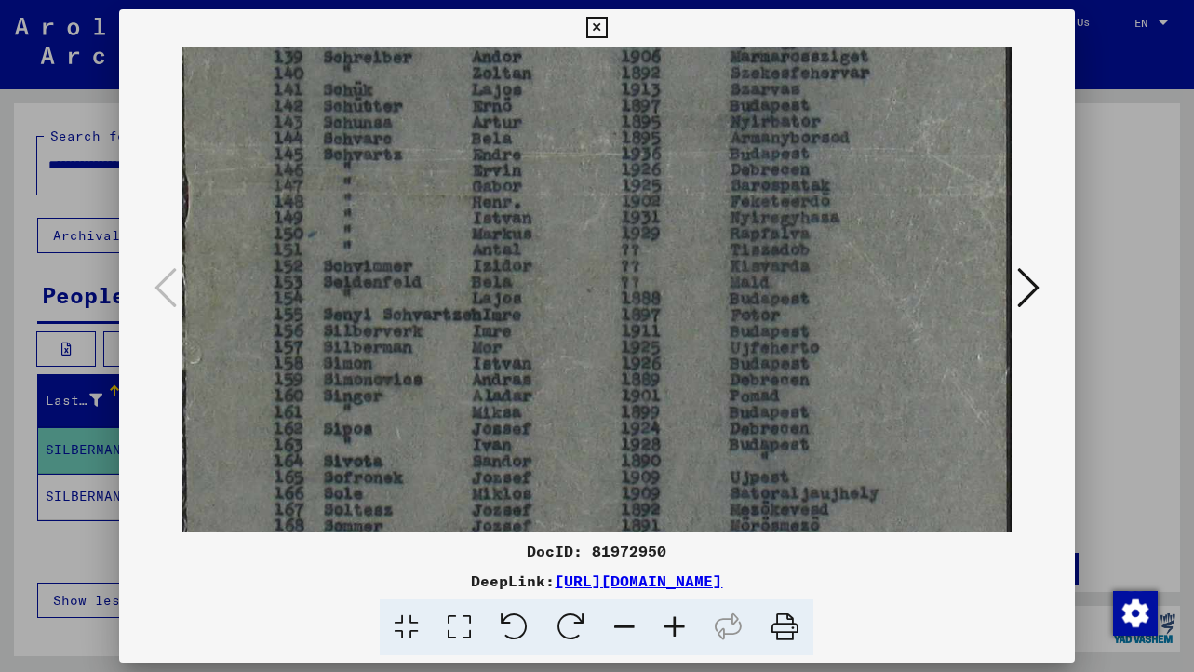
scroll to position [454, 0]
drag, startPoint x: 576, startPoint y: 427, endPoint x: 583, endPoint y: 167, distance: 260.8
click at [583, 167] on img at bounding box center [596, 178] width 829 height 1173
click at [601, 19] on icon at bounding box center [597, 28] width 21 height 22
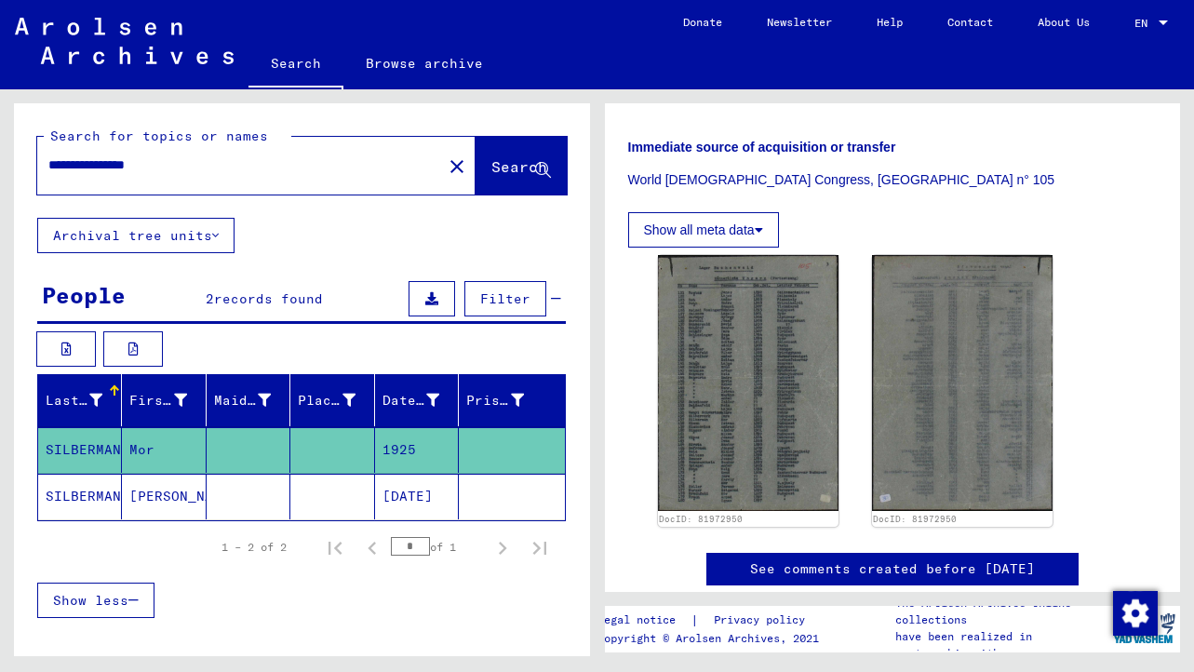
click at [158, 503] on mat-cell "[PERSON_NAME]" at bounding box center [164, 497] width 84 height 46
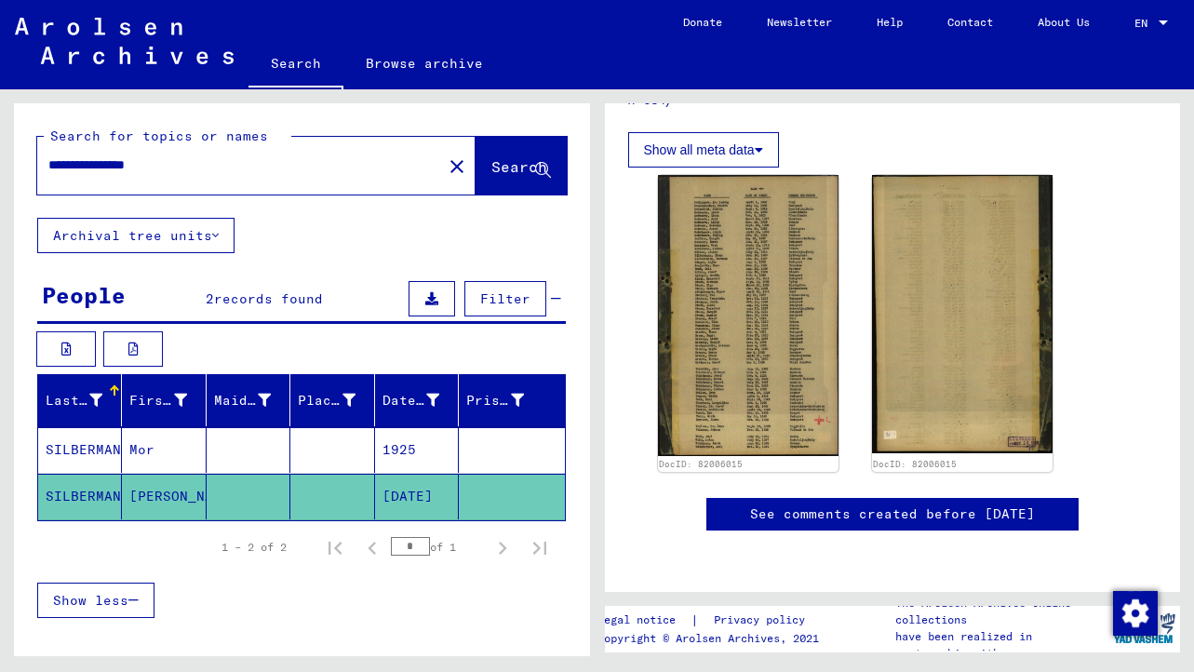
click at [93, 186] on div "**********" at bounding box center [256, 166] width 438 height 58
click at [101, 161] on input "**********" at bounding box center [239, 165] width 383 height 20
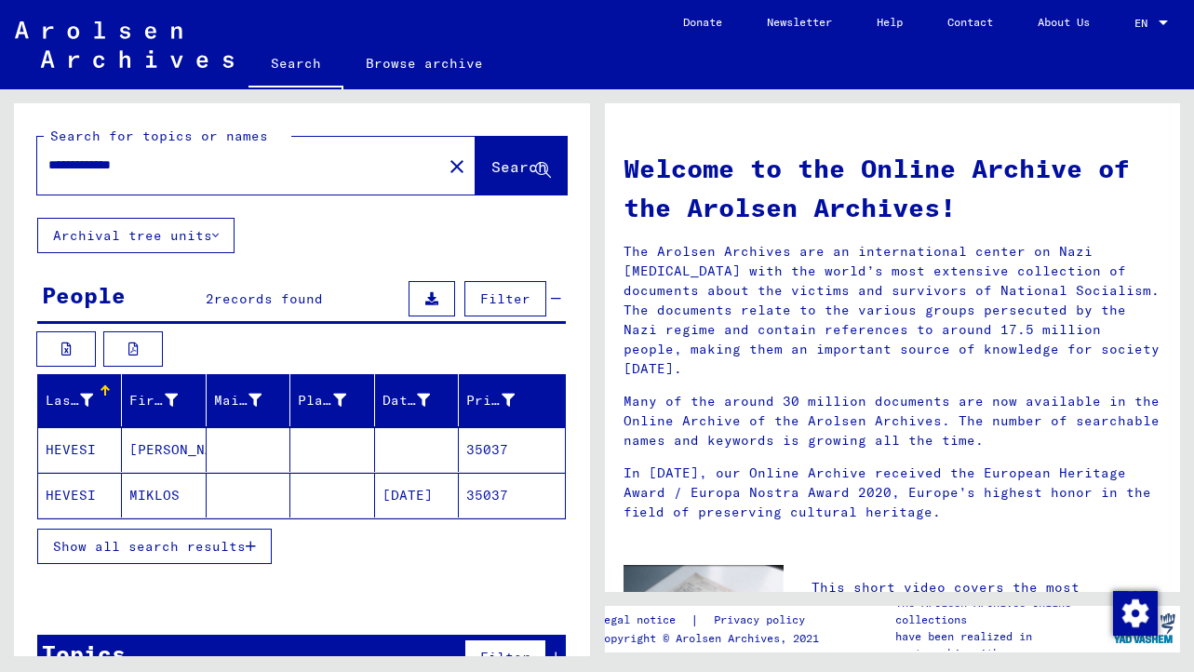
type input "**********"
click at [172, 497] on mat-cell "MIKLOS" at bounding box center [164, 495] width 84 height 45
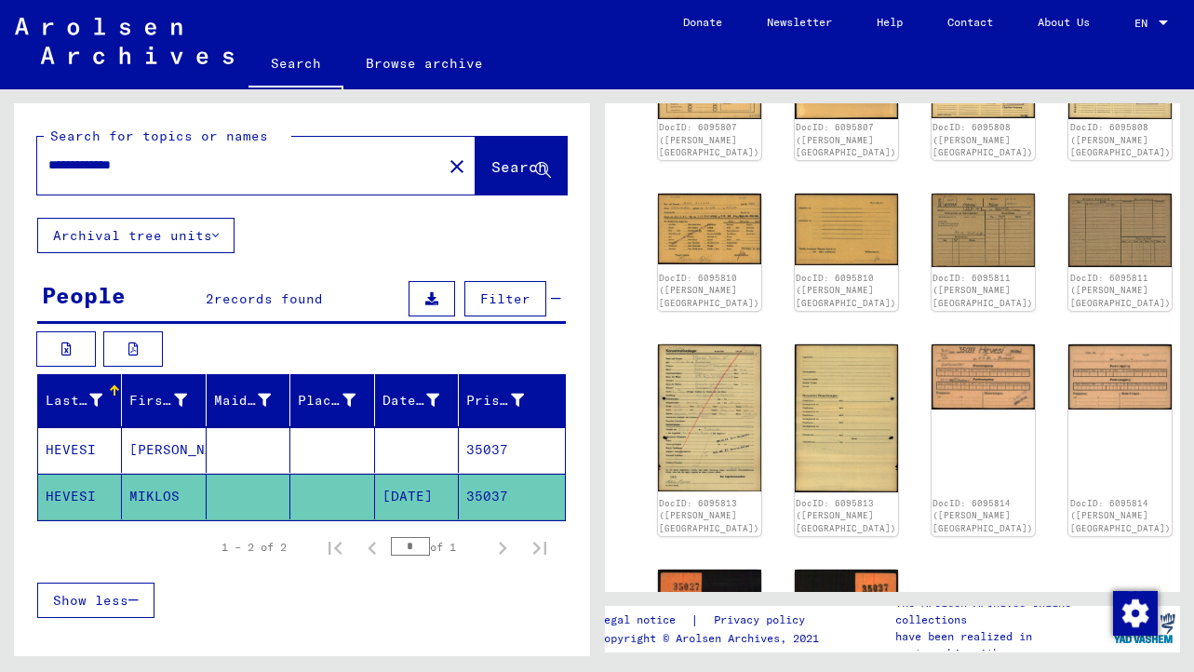
scroll to position [525, 0]
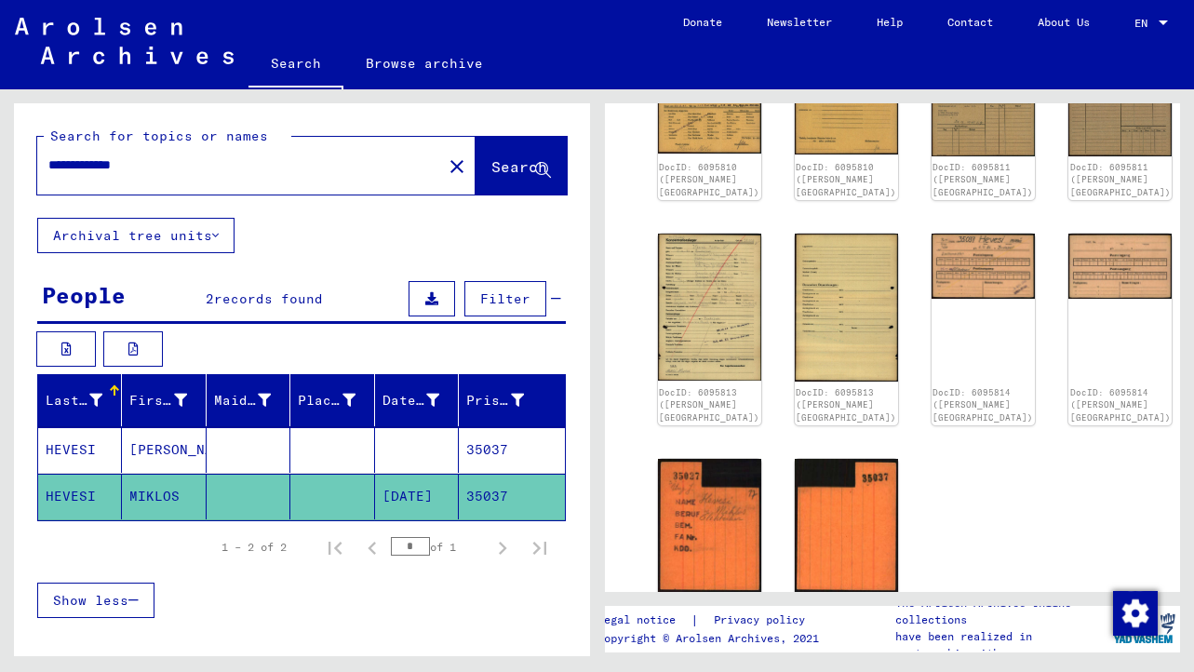
click at [80, 436] on mat-cell "HEVESI" at bounding box center [80, 450] width 84 height 46
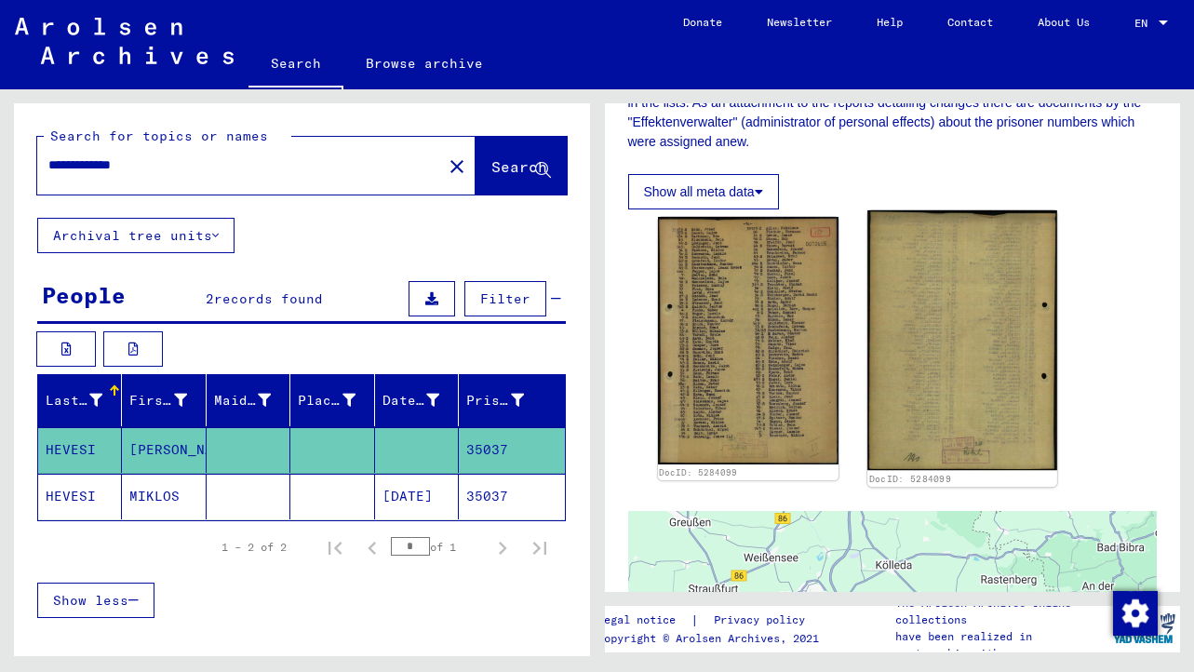
scroll to position [404, 0]
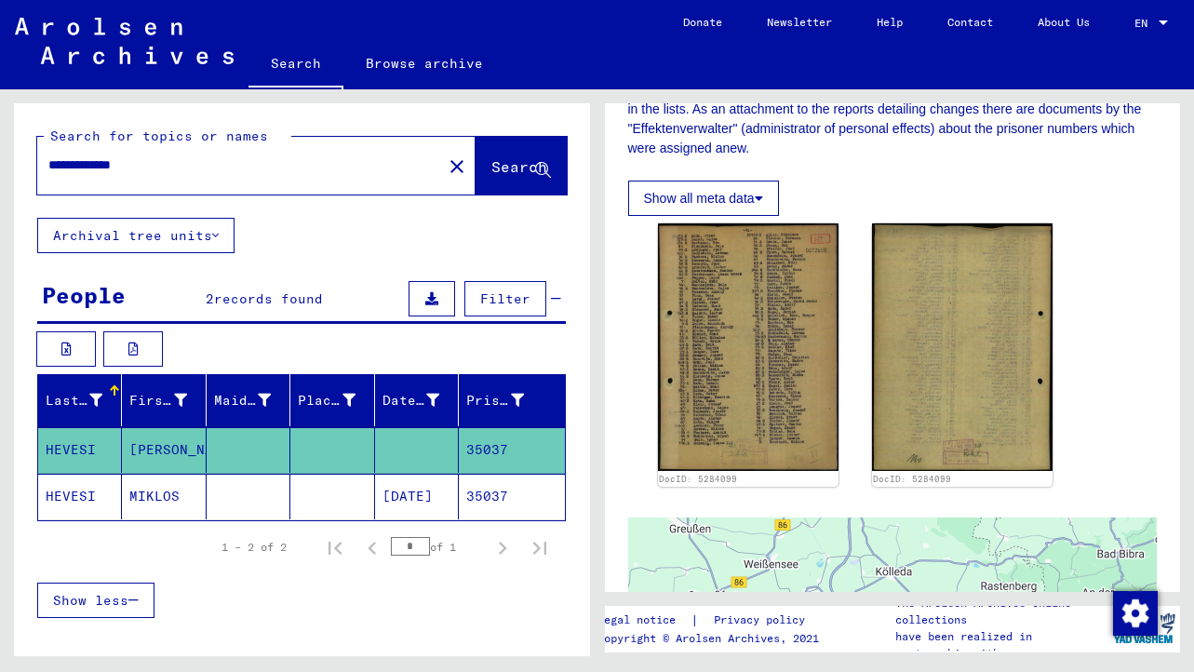
click at [744, 184] on button "Show all meta data" at bounding box center [703, 198] width 151 height 35
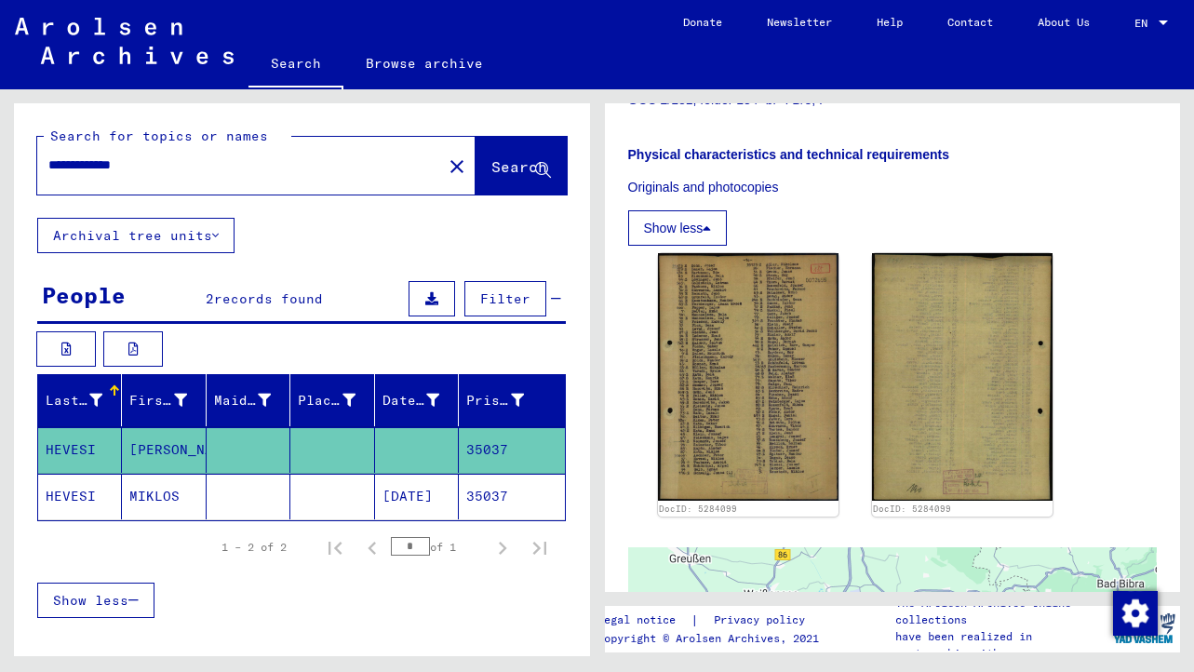
scroll to position [684, 0]
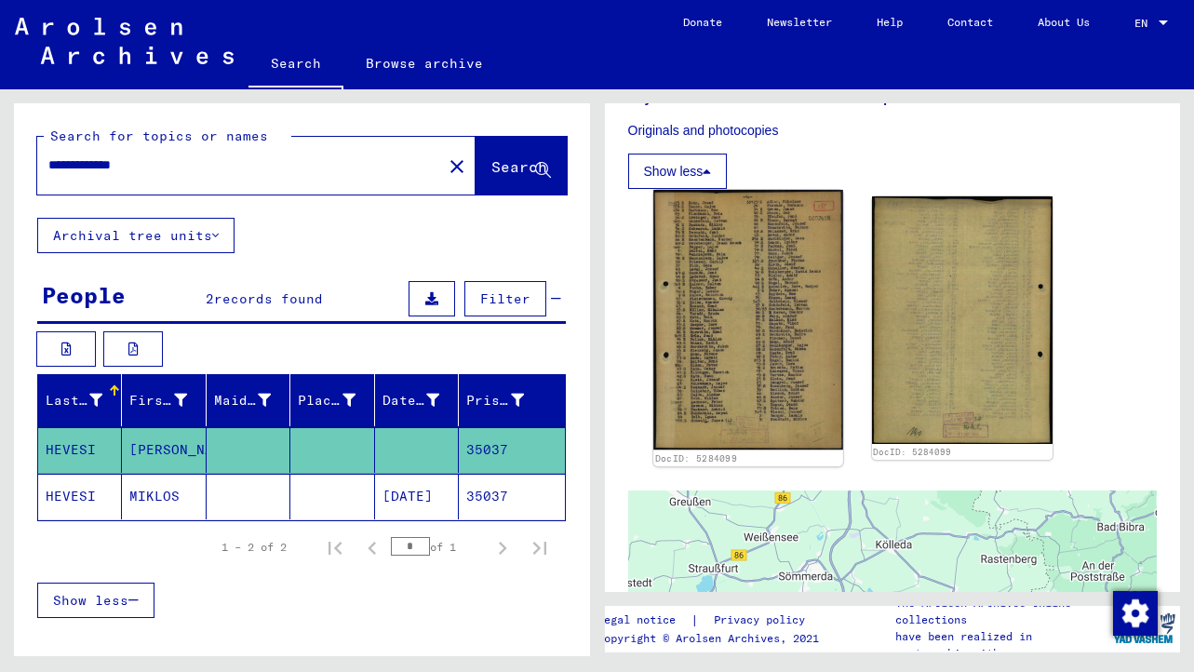
click at [737, 355] on img at bounding box center [749, 320] width 190 height 260
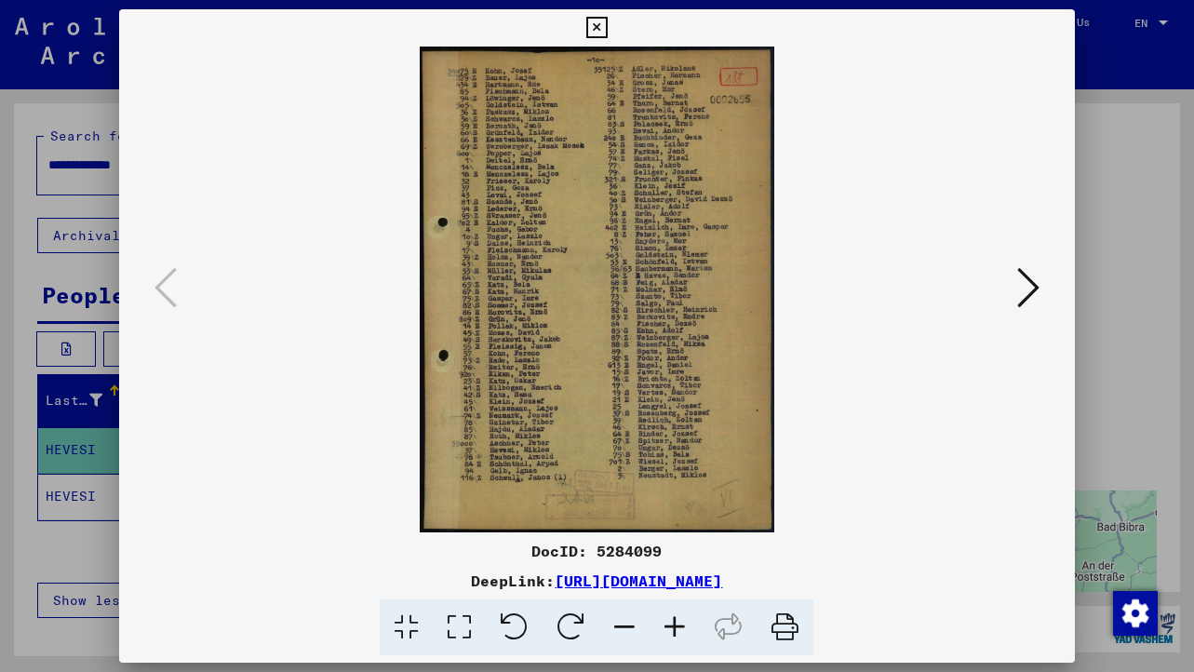
click at [474, 631] on icon at bounding box center [459, 628] width 53 height 57
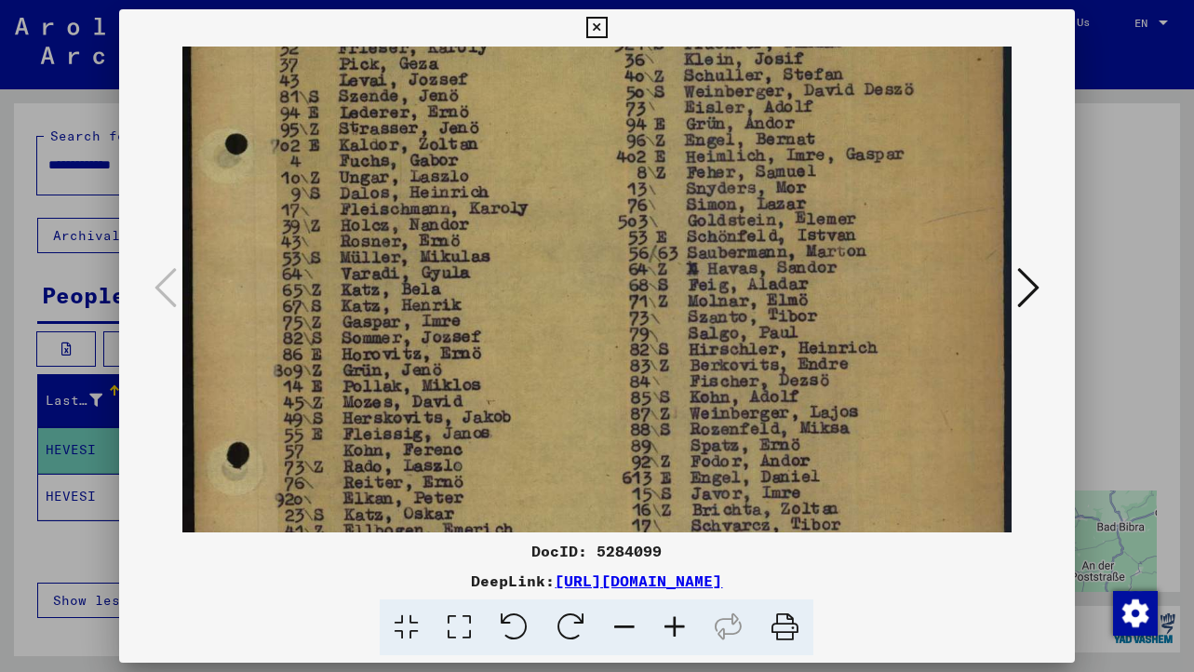
drag, startPoint x: 755, startPoint y: 442, endPoint x: 724, endPoint y: 129, distance: 314.3
click at [724, 129] on img at bounding box center [596, 301] width 829 height 1135
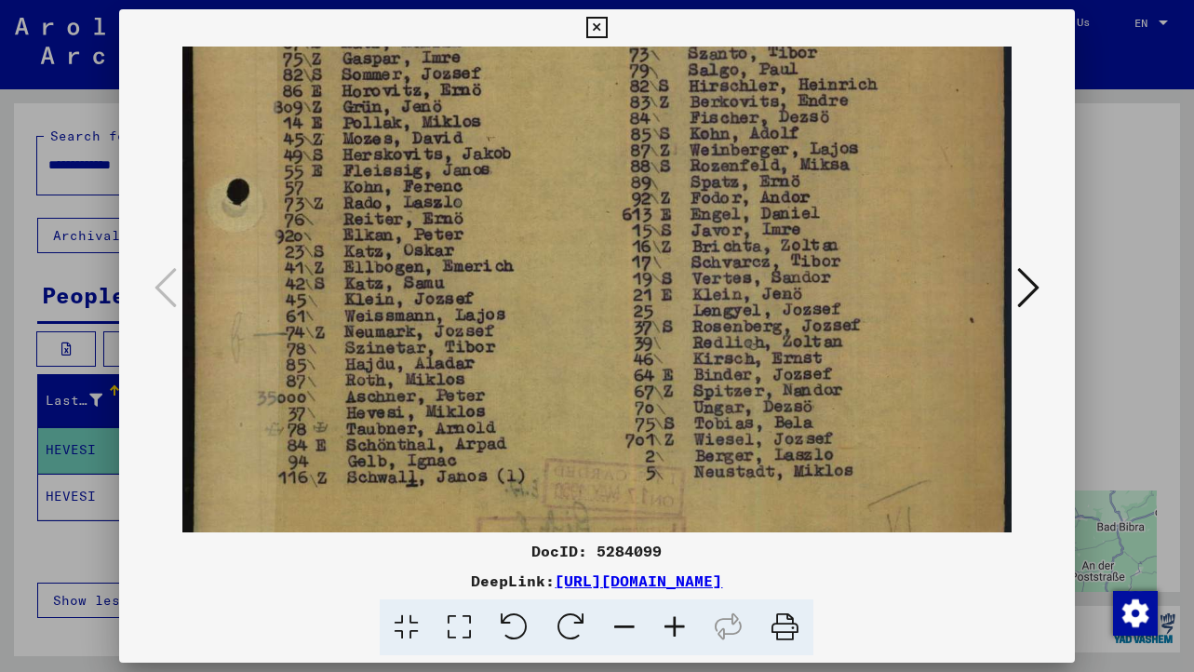
scroll to position [649, 0]
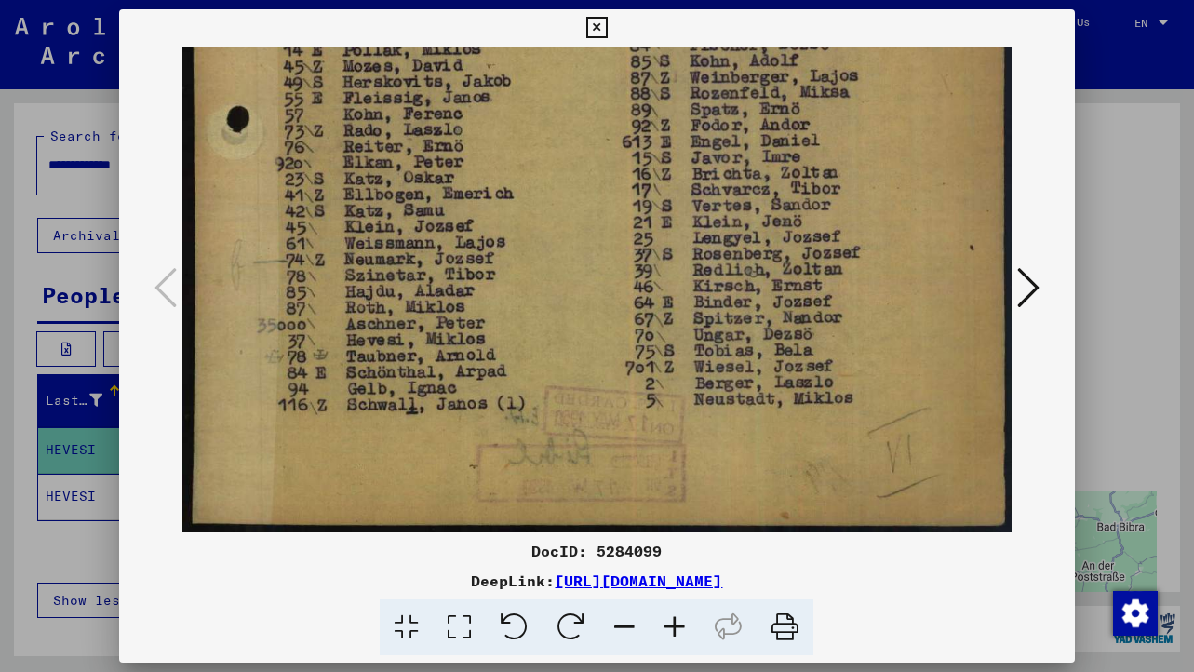
drag, startPoint x: 732, startPoint y: 245, endPoint x: 709, endPoint y: -148, distance: 393.5
click at [709, 0] on html "**********" at bounding box center [597, 336] width 1194 height 672
click at [1033, 294] on icon at bounding box center [1029, 287] width 22 height 45
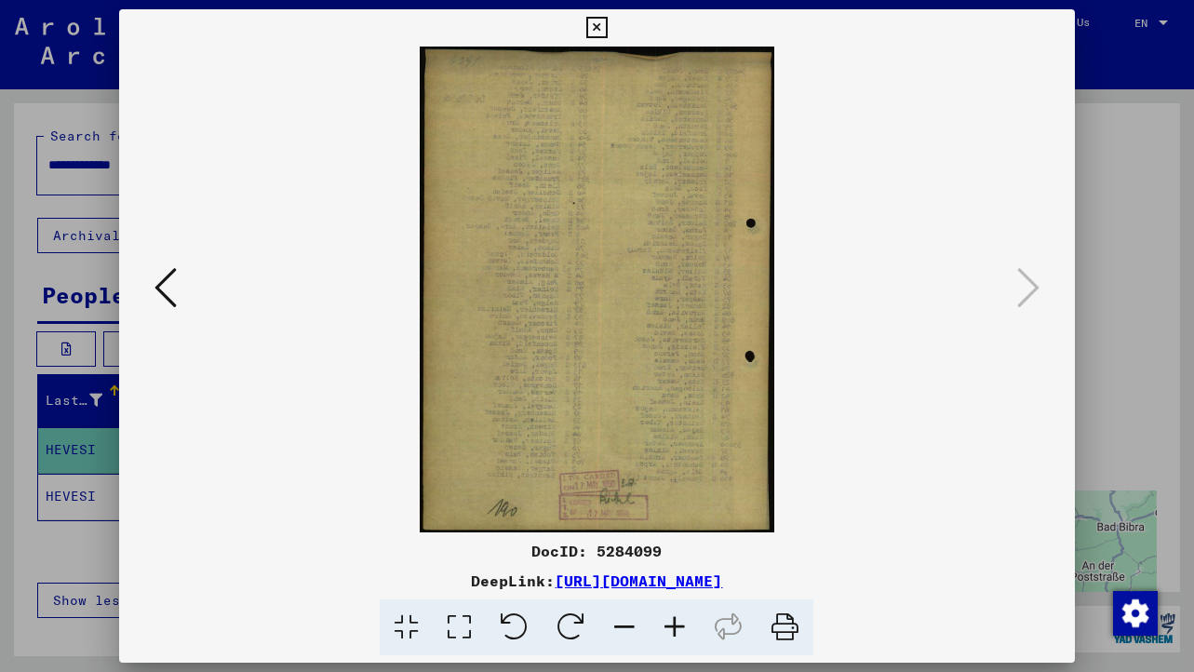
click at [597, 25] on icon at bounding box center [597, 28] width 21 height 22
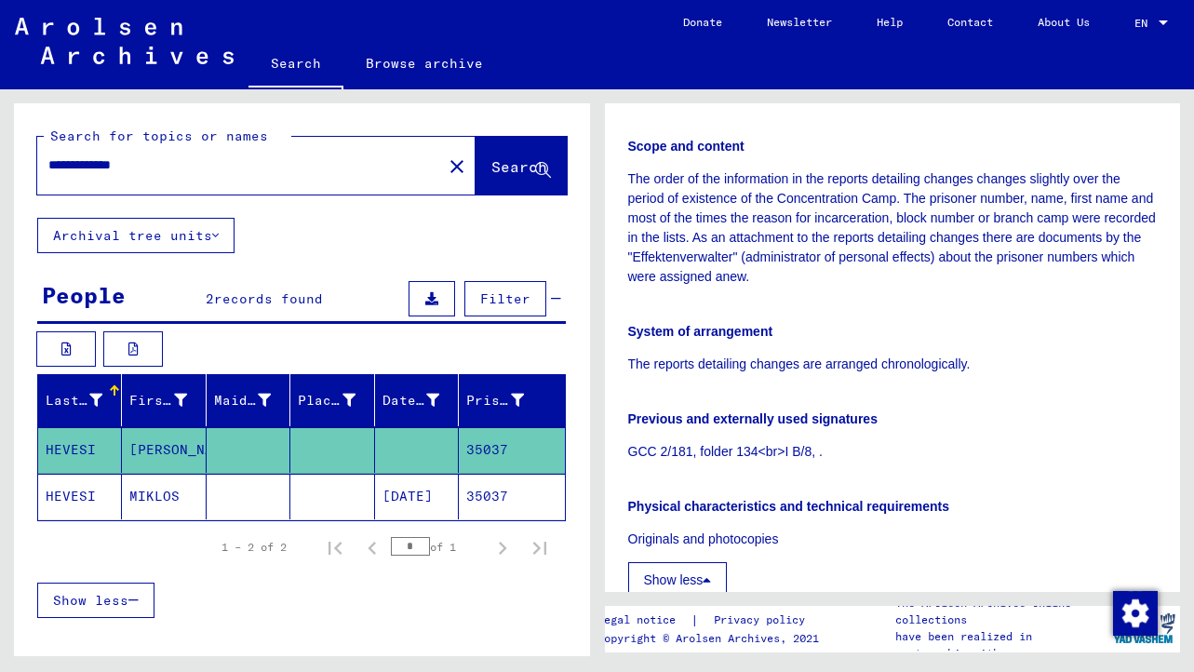
scroll to position [207, 0]
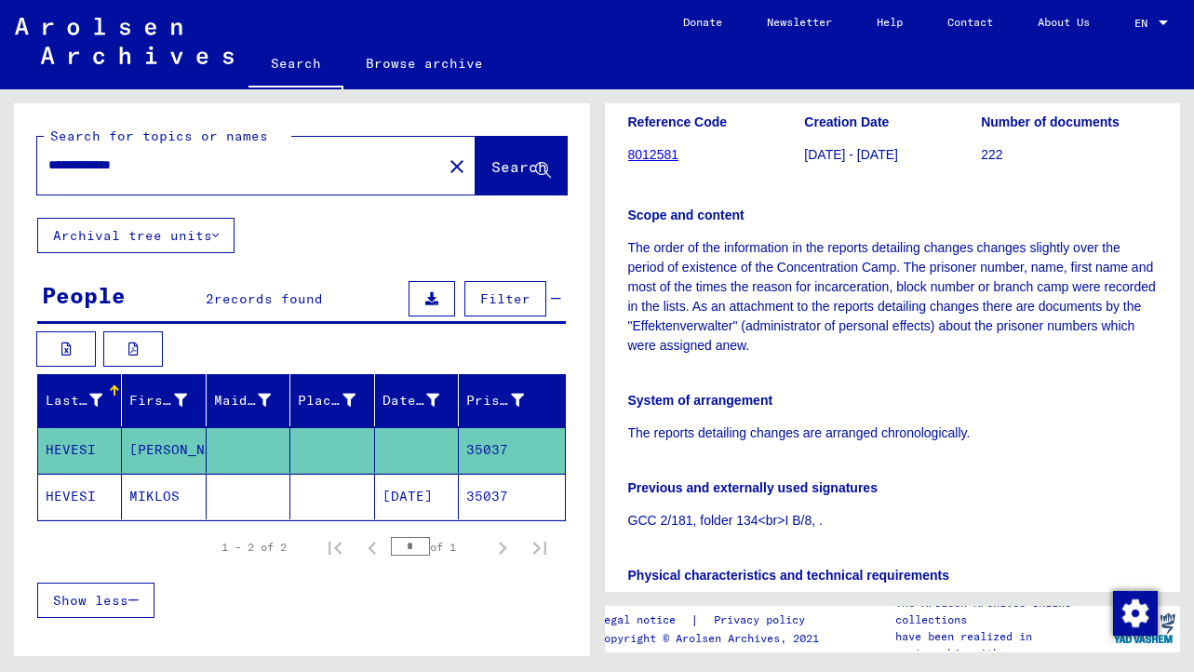
click at [775, 252] on p "The order of the information in the reports detailing changes changes slightly …" at bounding box center [893, 296] width 530 height 117
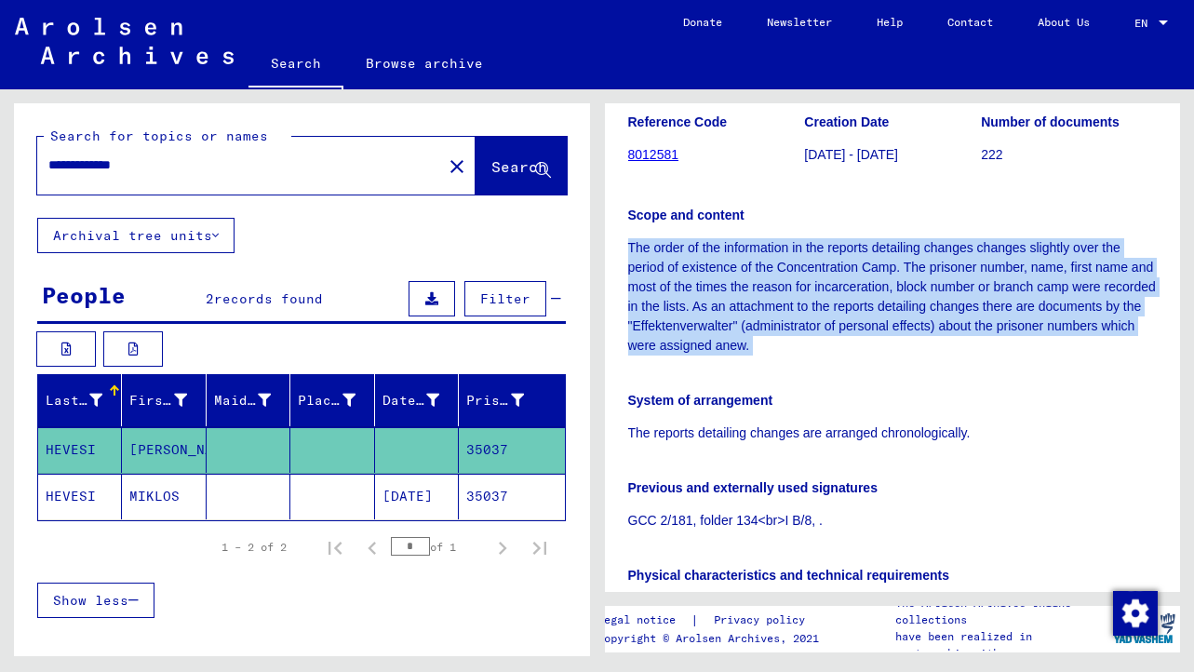
click at [775, 252] on p "The order of the information in the reports detailing changes changes slightly …" at bounding box center [893, 296] width 530 height 117
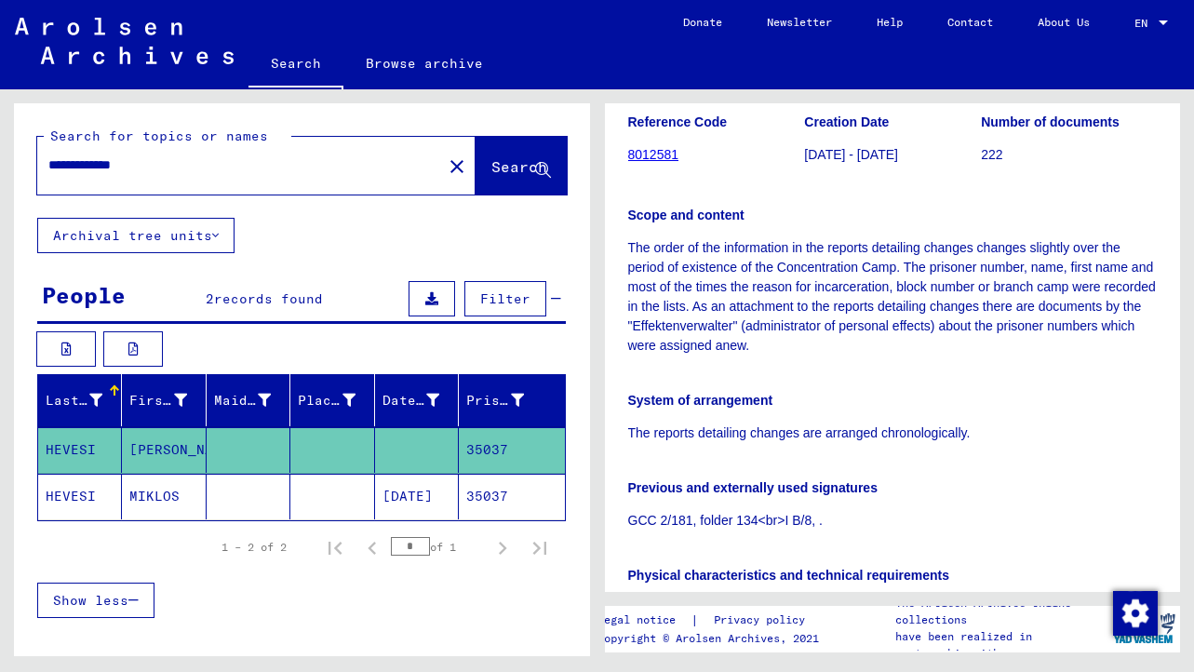
click at [775, 252] on p "The order of the information in the reports detailing changes changes slightly …" at bounding box center [893, 296] width 530 height 117
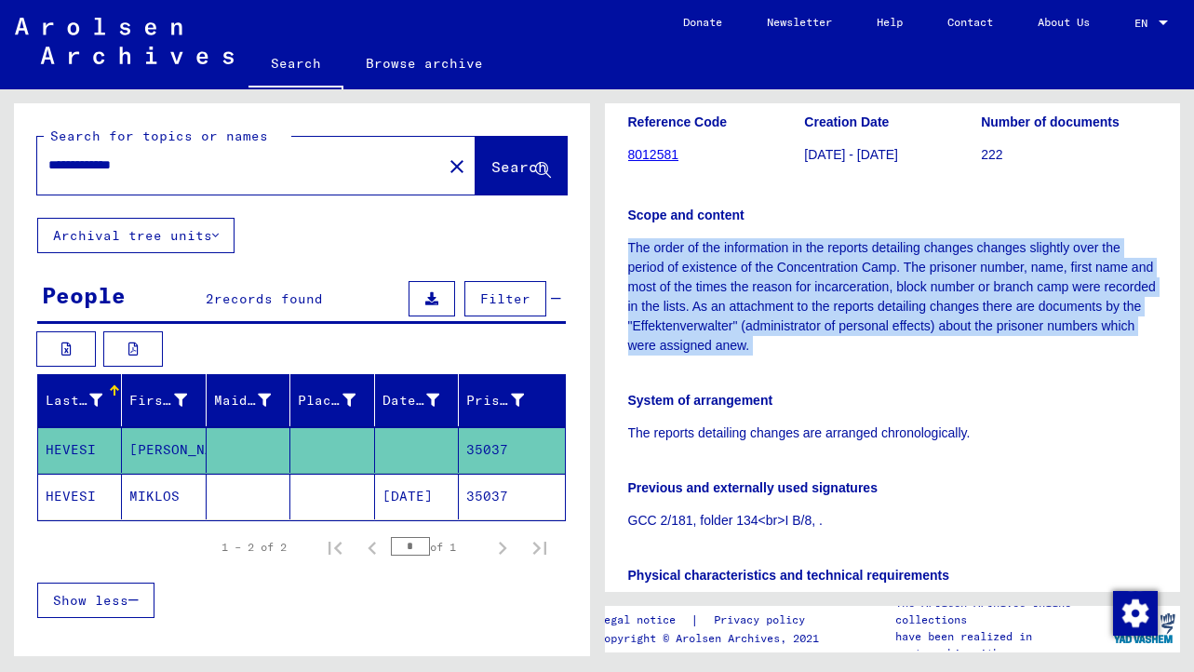
click at [775, 252] on p "The order of the information in the reports detailing changes changes slightly …" at bounding box center [893, 296] width 530 height 117
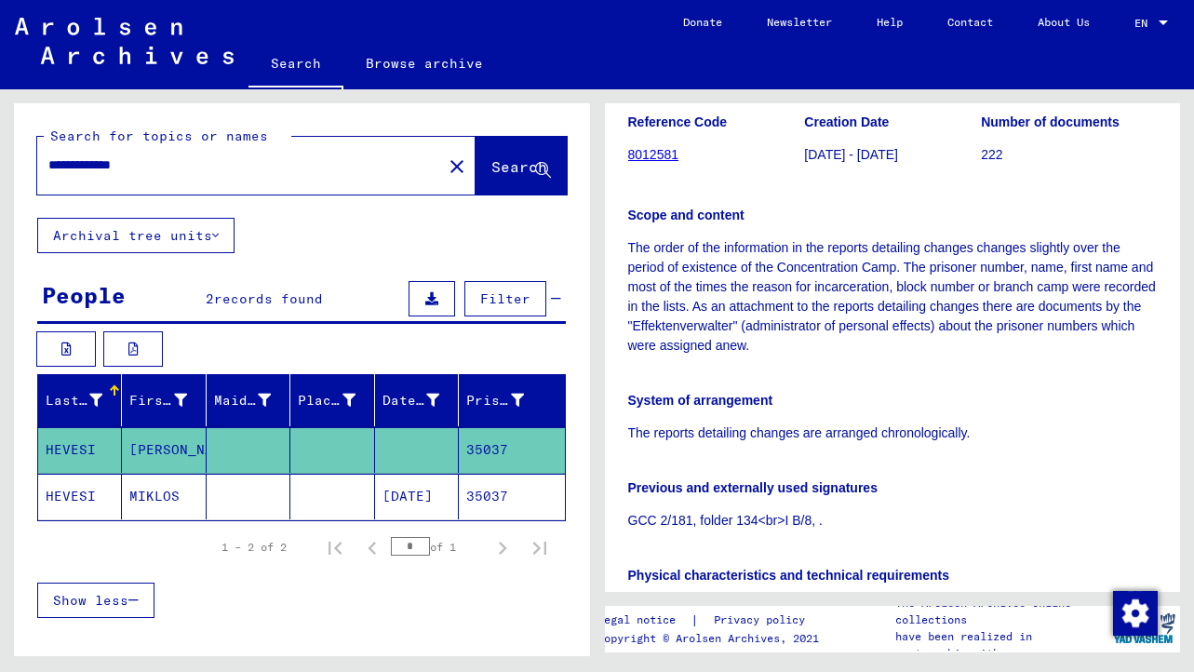
click at [775, 252] on p "The order of the information in the reports detailing changes changes slightly …" at bounding box center [893, 296] width 530 height 117
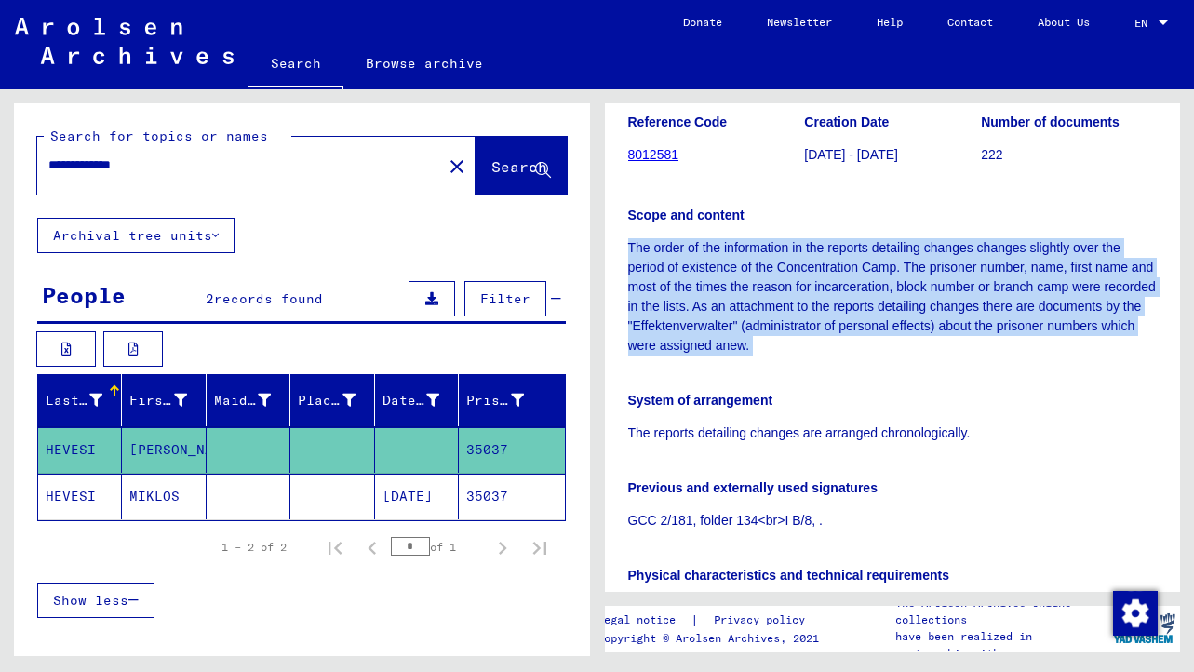
click at [748, 276] on p "The order of the information in the reports detailing changes changes slightly …" at bounding box center [893, 296] width 530 height 117
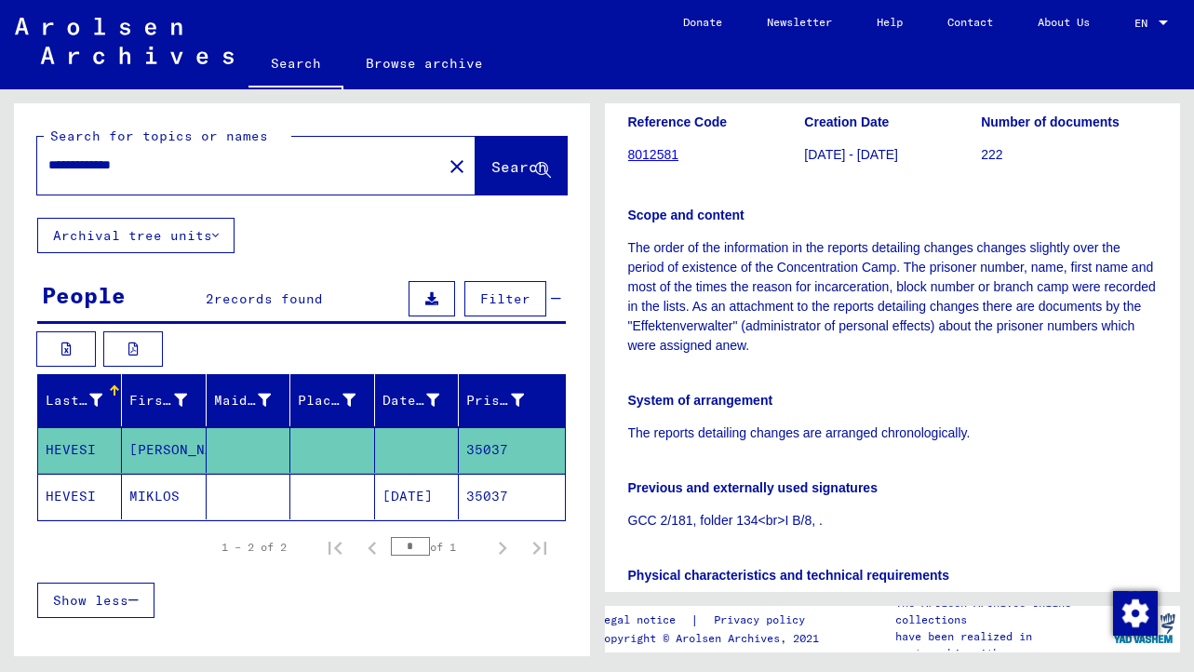
click at [748, 276] on p "The order of the information in the reports detailing changes changes slightly …" at bounding box center [893, 296] width 530 height 117
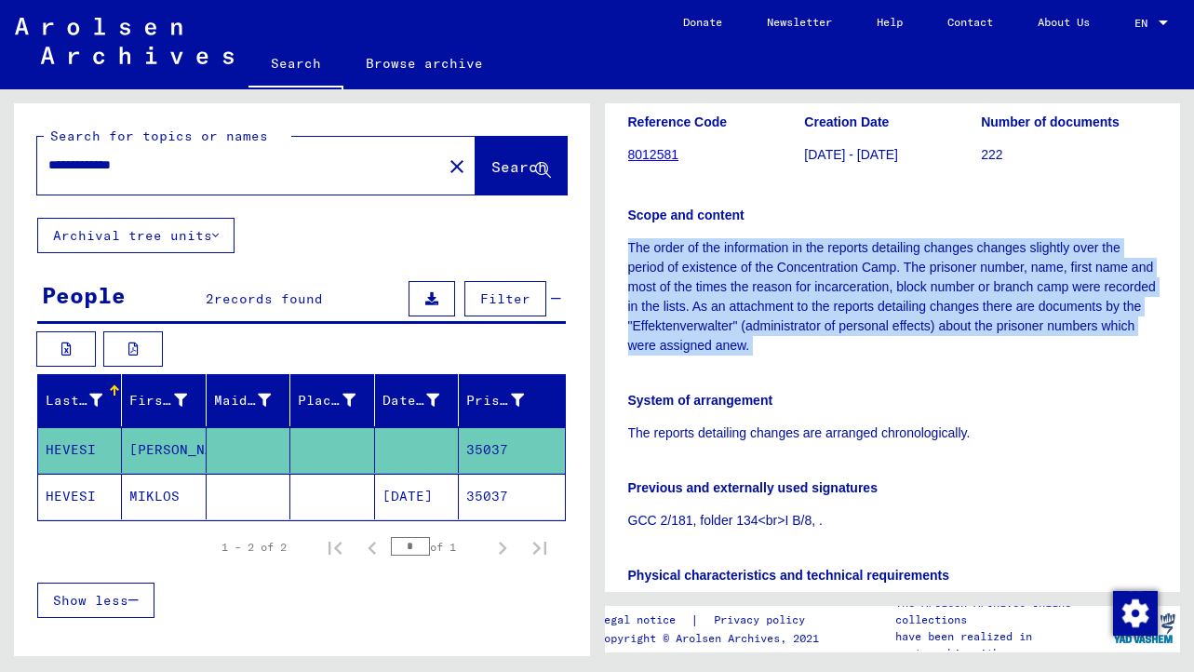
click at [808, 262] on p "The order of the information in the reports detailing changes changes slightly …" at bounding box center [893, 296] width 530 height 117
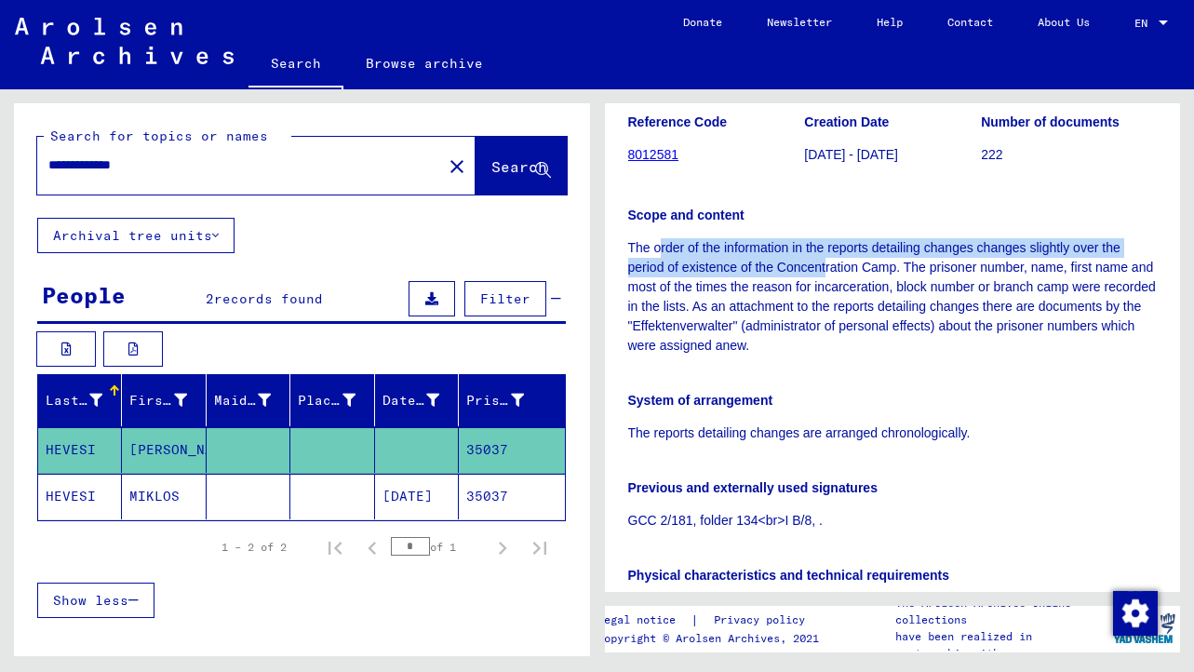
drag, startPoint x: 661, startPoint y: 256, endPoint x: 826, endPoint y: 262, distance: 164.9
click at [826, 262] on p "The order of the information in the reports detailing changes changes slightly …" at bounding box center [893, 296] width 530 height 117
click at [920, 261] on p "The order of the information in the reports detailing changes changes slightly …" at bounding box center [893, 296] width 530 height 117
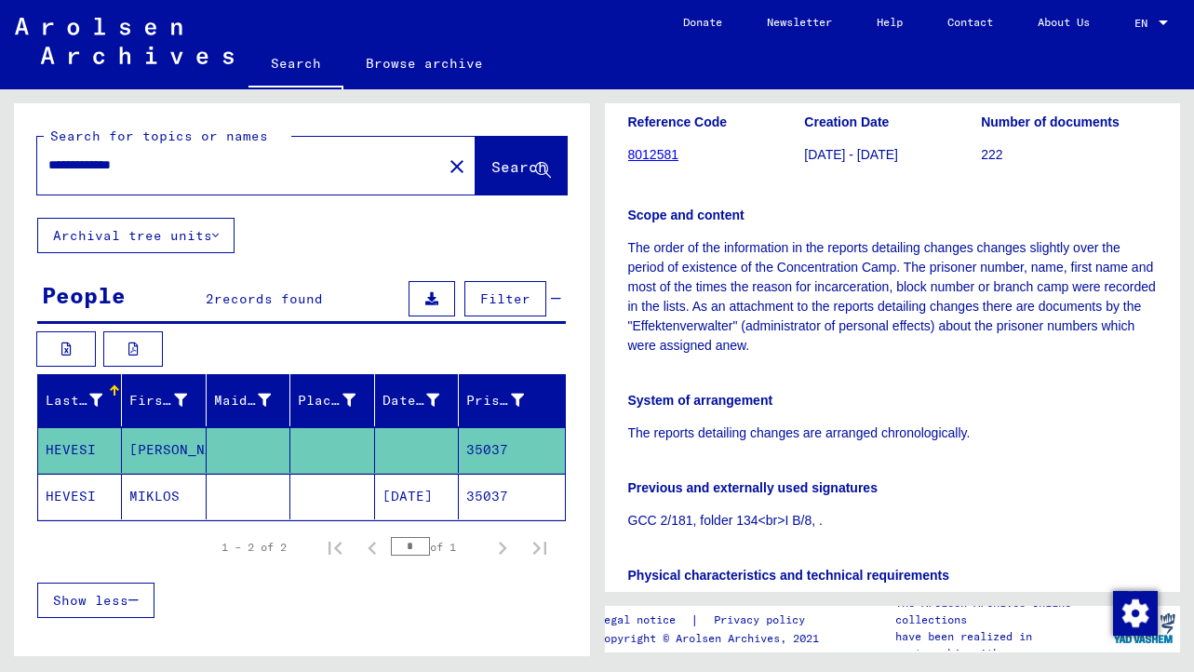
click at [920, 261] on p "The order of the information in the reports detailing changes changes slightly …" at bounding box center [893, 296] width 530 height 117
click at [976, 261] on p "The order of the information in the reports detailing changes changes slightly …" at bounding box center [893, 296] width 530 height 117
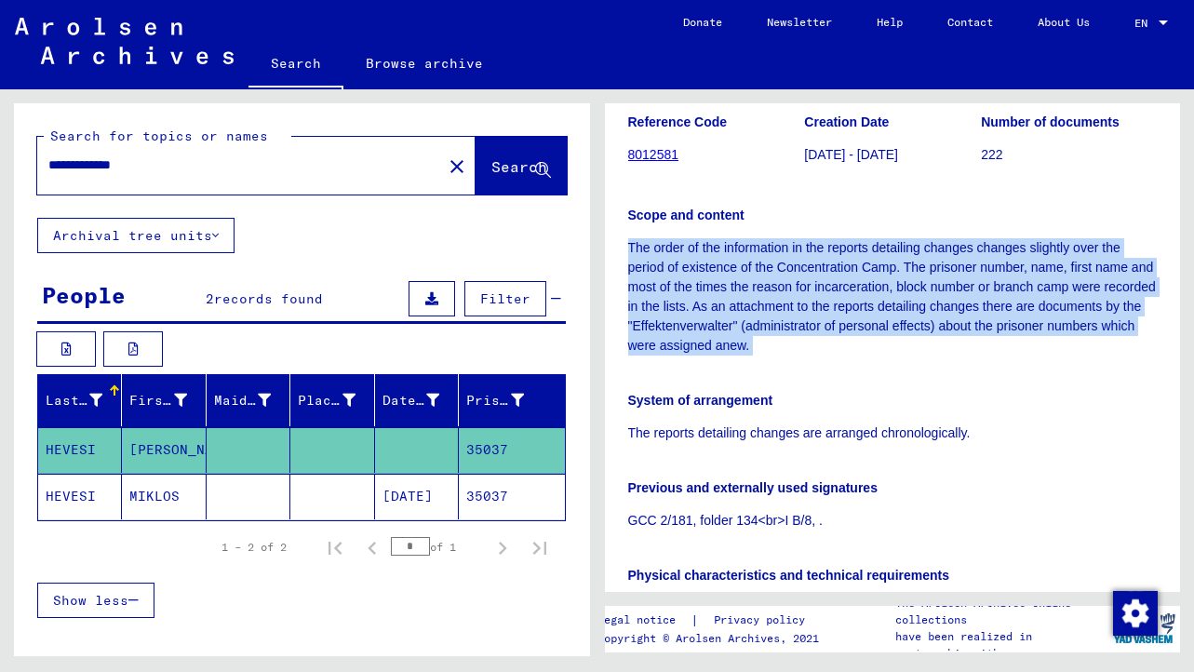
click at [976, 261] on p "The order of the information in the reports detailing changes changes slightly …" at bounding box center [893, 296] width 530 height 117
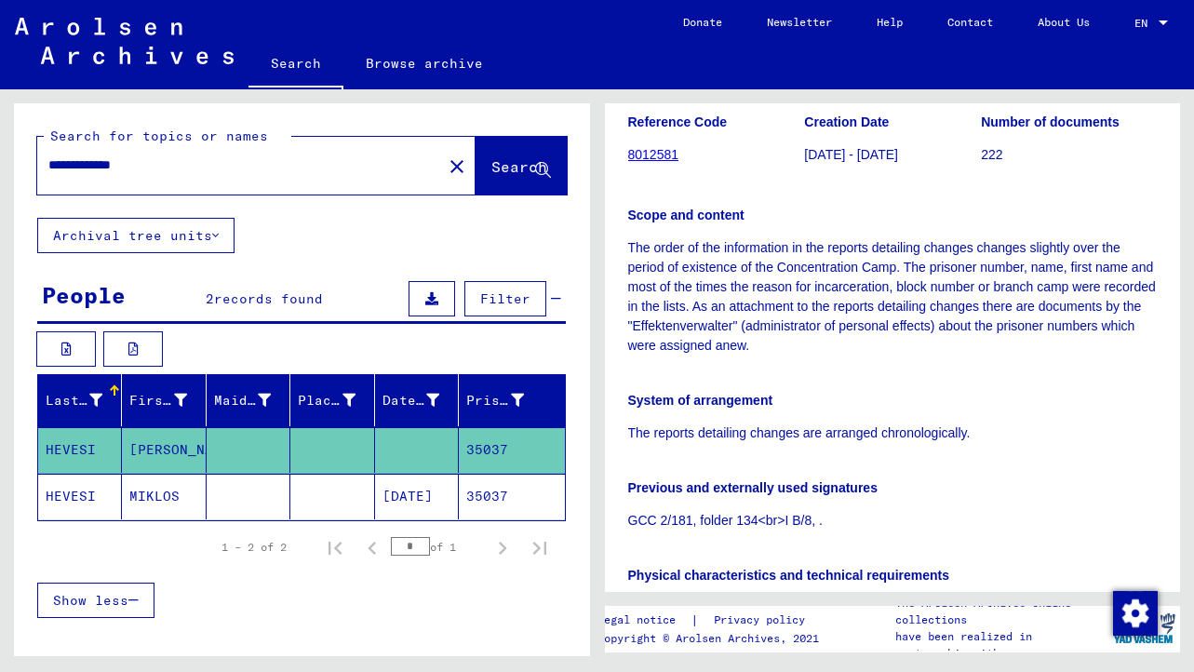
click at [976, 261] on p "The order of the information in the reports detailing changes changes slightly …" at bounding box center [893, 296] width 530 height 117
click at [787, 300] on p "The order of the information in the reports detailing changes changes slightly …" at bounding box center [893, 296] width 530 height 117
click at [876, 276] on p "The order of the information in the reports detailing changes changes slightly …" at bounding box center [893, 296] width 530 height 117
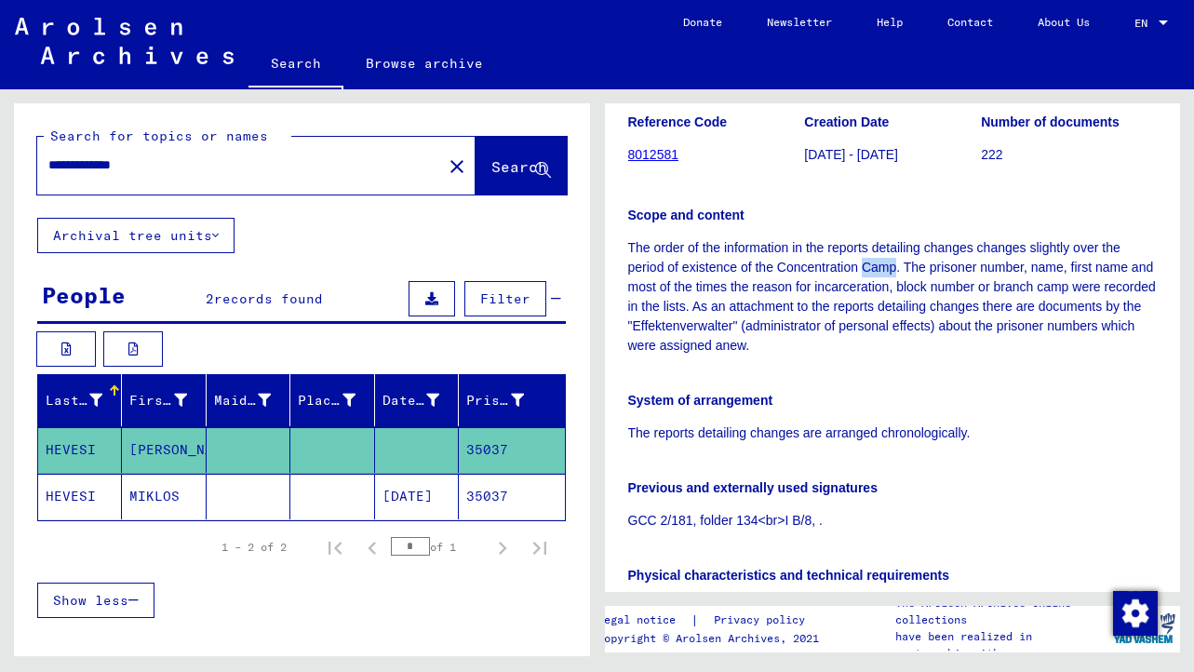
click at [766, 315] on p "The order of the information in the reports detailing changes changes slightly …" at bounding box center [893, 296] width 530 height 117
click at [886, 282] on p "The order of the information in the reports detailing changes changes slightly …" at bounding box center [893, 296] width 530 height 117
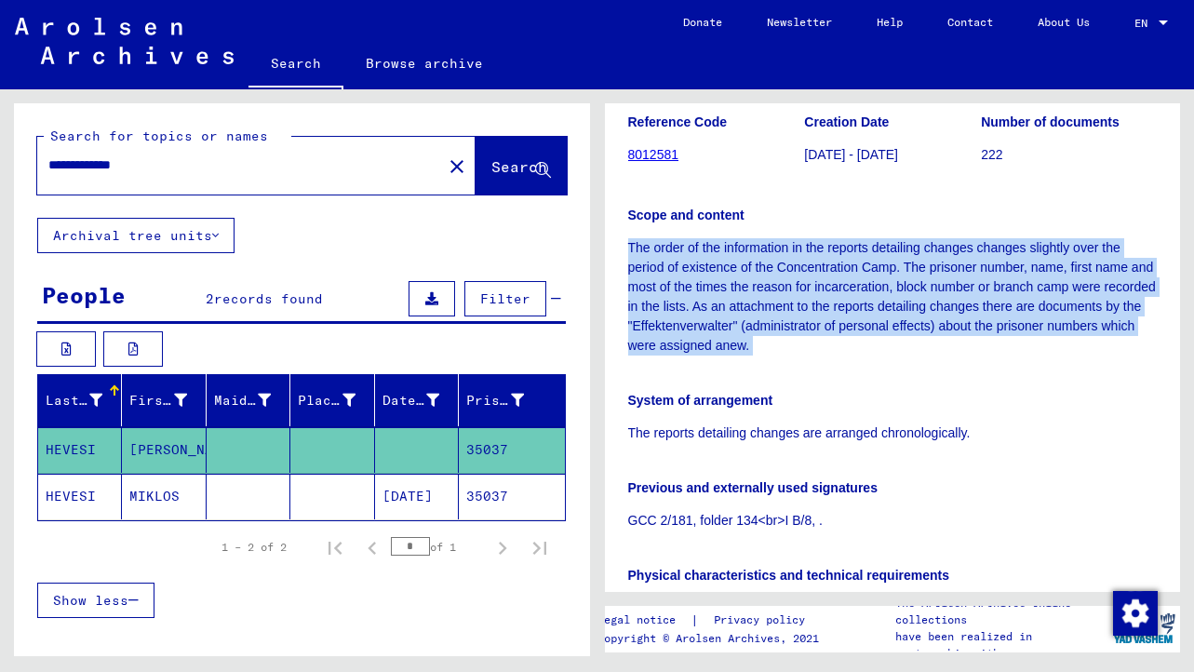
click at [886, 282] on p "The order of the information in the reports detailing changes changes slightly …" at bounding box center [893, 296] width 530 height 117
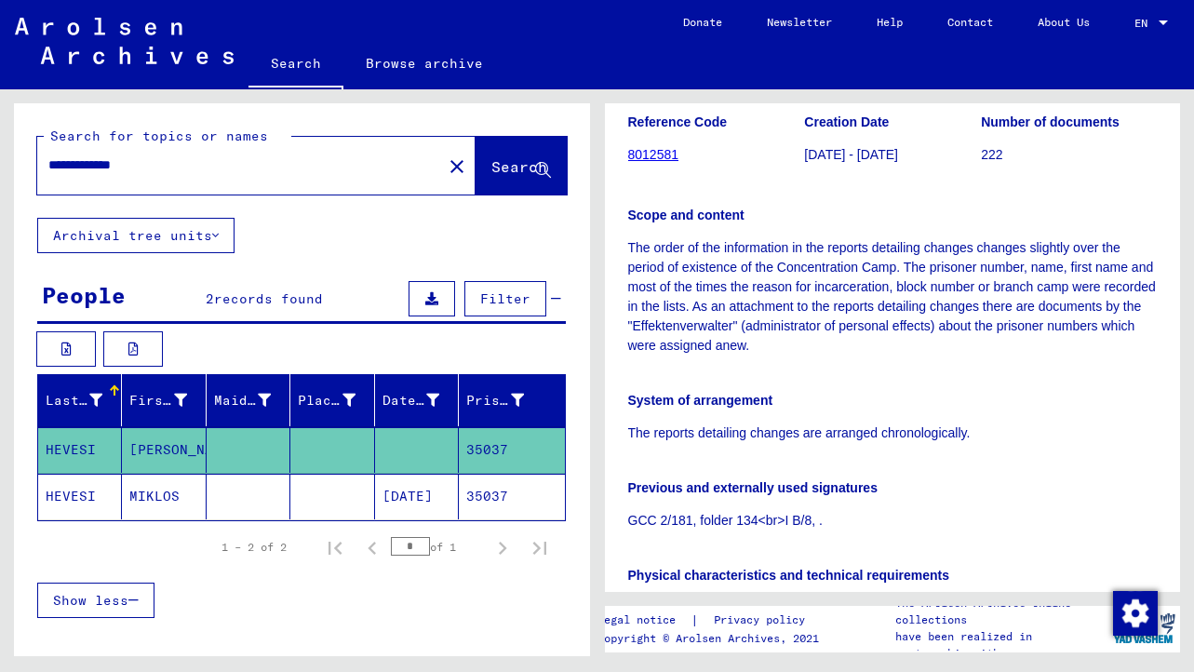
click at [886, 282] on p "The order of the information in the reports detailing changes changes slightly …" at bounding box center [893, 296] width 530 height 117
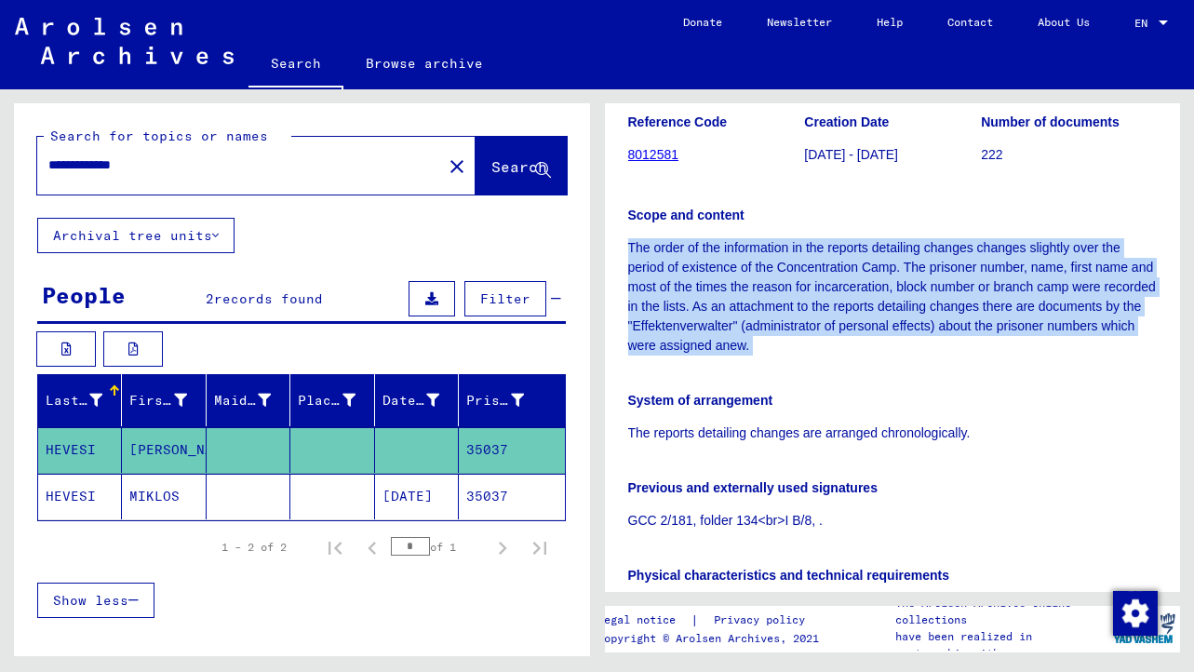
click at [785, 311] on p "The order of the information in the reports detailing changes changes slightly …" at bounding box center [893, 296] width 530 height 117
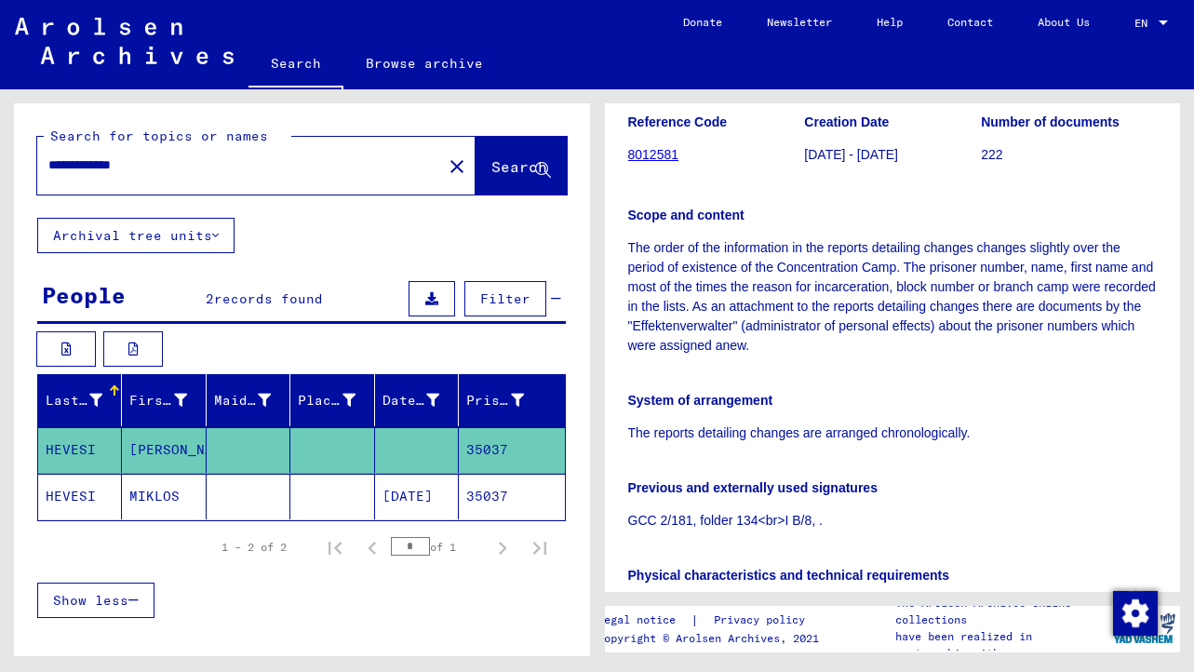
click at [785, 311] on p "The order of the information in the reports detailing changes changes slightly …" at bounding box center [893, 296] width 530 height 117
click at [740, 318] on p "The order of the information in the reports detailing changes changes slightly …" at bounding box center [893, 296] width 530 height 117
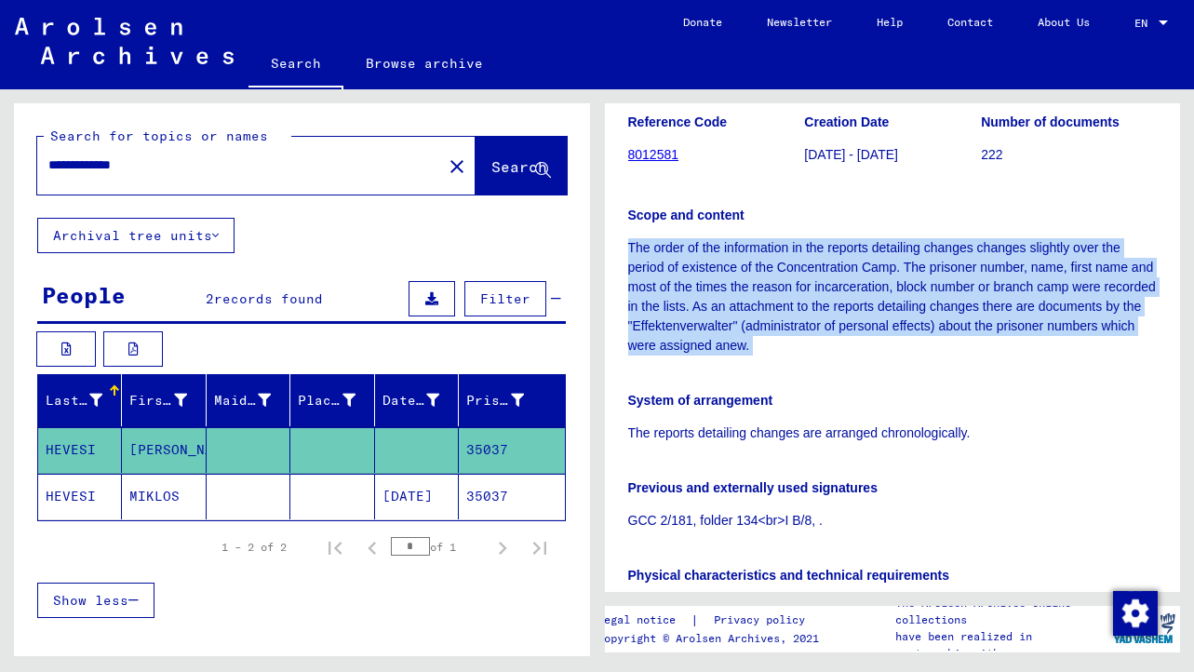
click at [846, 301] on p "The order of the information in the reports detailing changes changes slightly …" at bounding box center [893, 296] width 530 height 117
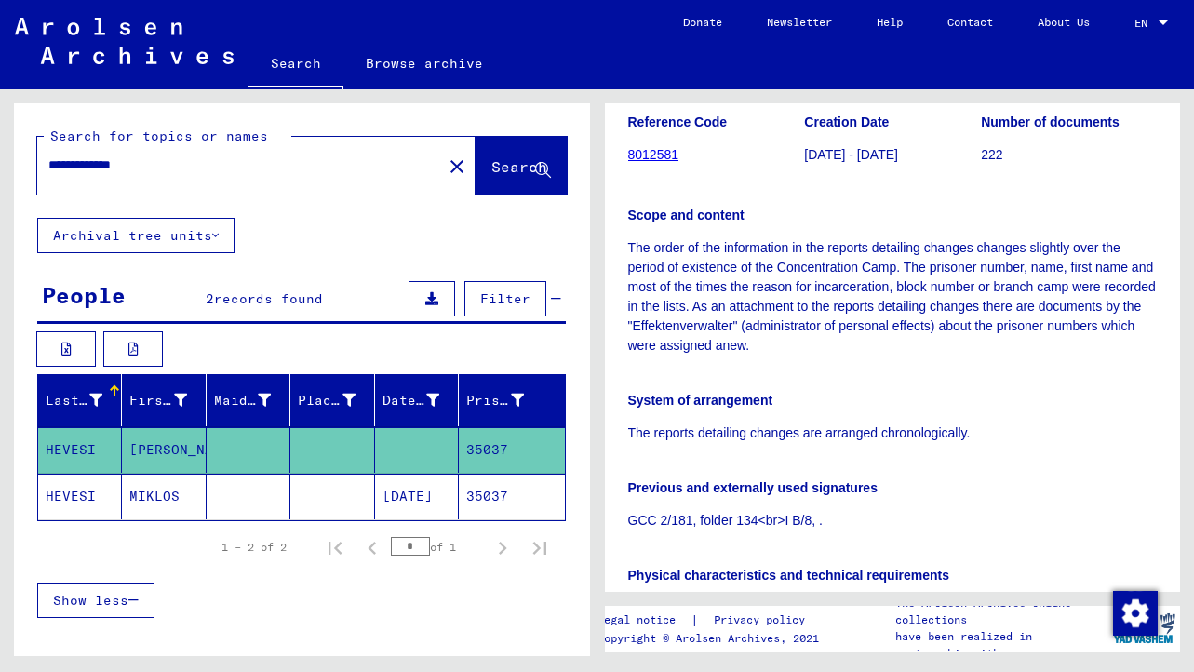
click at [846, 301] on p "The order of the information in the reports detailing changes changes slightly …" at bounding box center [893, 296] width 530 height 117
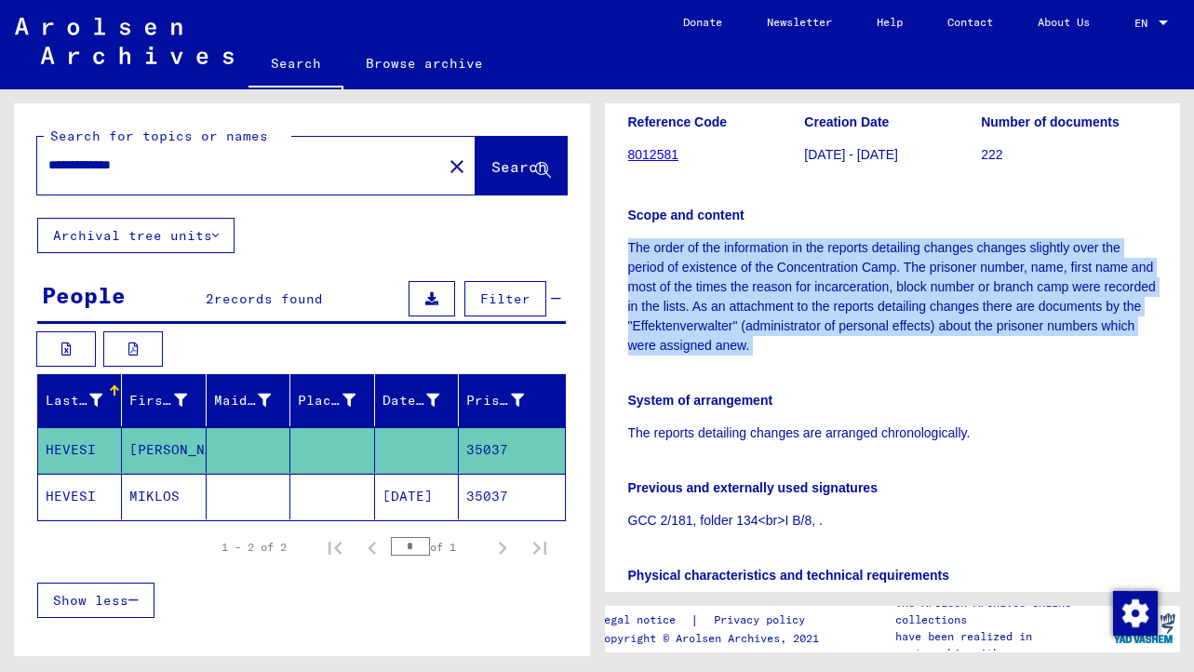
click at [915, 304] on p "The order of the information in the reports detailing changes changes slightly …" at bounding box center [893, 296] width 530 height 117
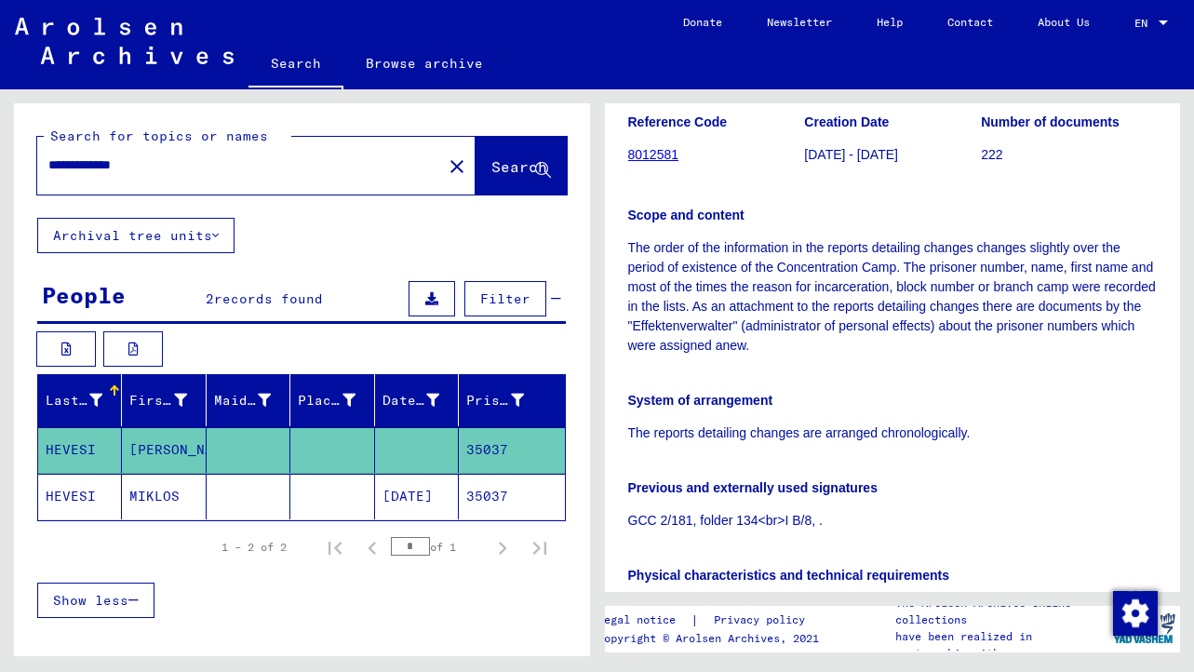
click at [915, 304] on p "The order of the information in the reports detailing changes changes slightly …" at bounding box center [893, 296] width 530 height 117
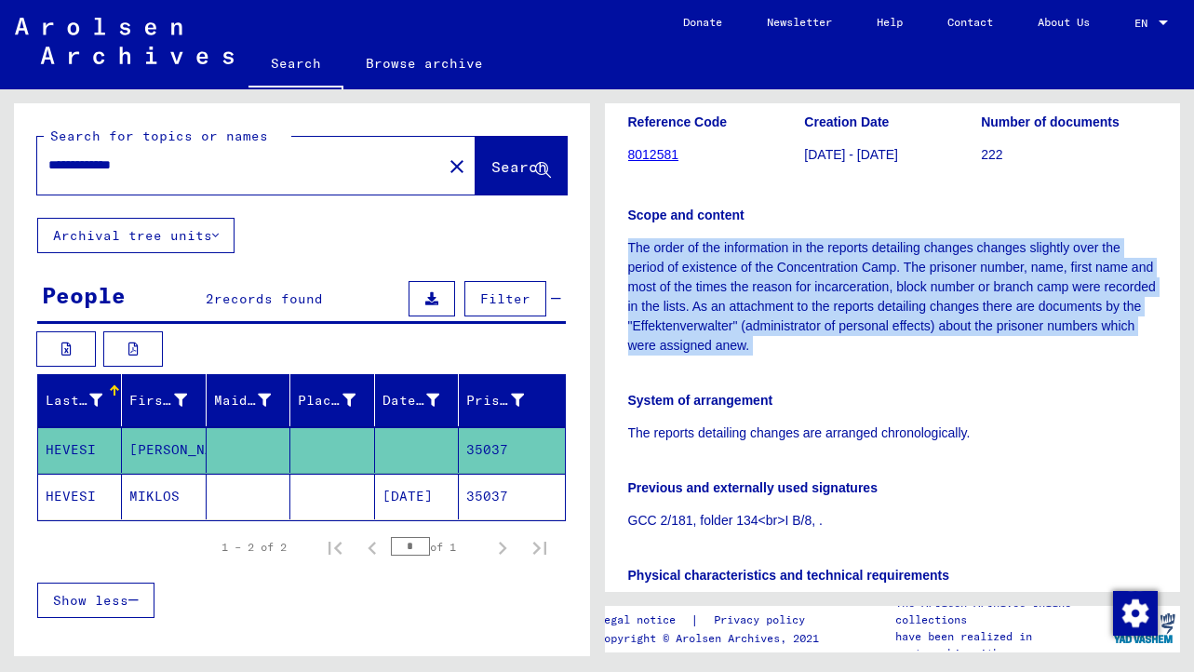
click at [776, 351] on p "The order of the information in the reports detailing changes changes slightly …" at bounding box center [893, 296] width 530 height 117
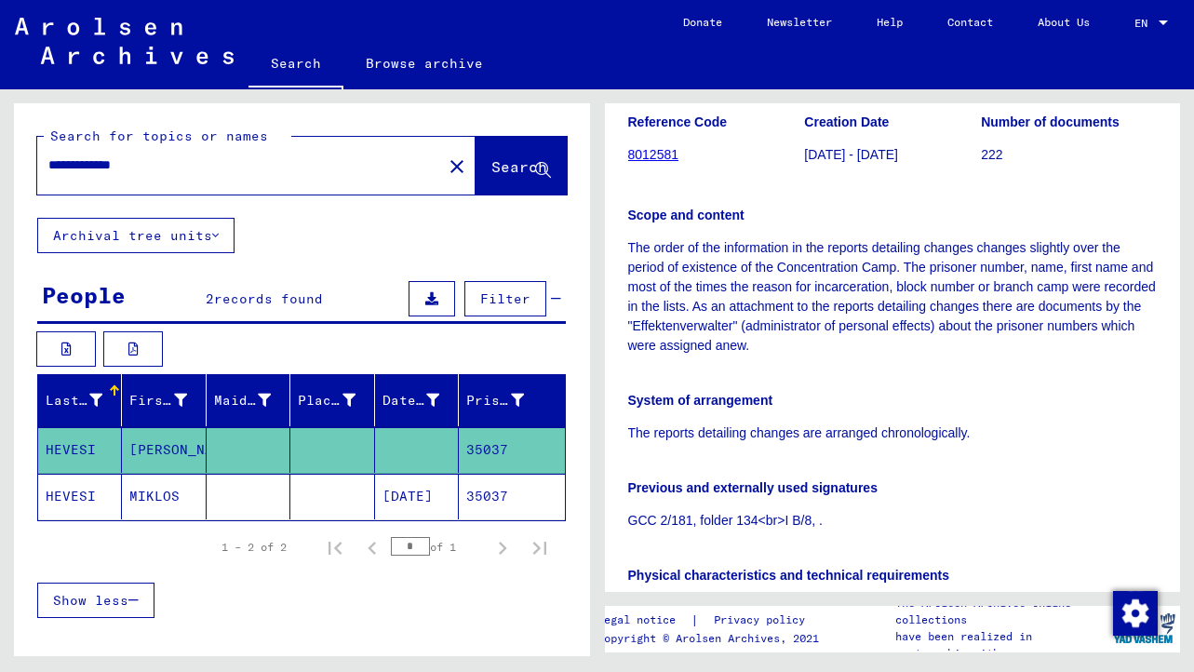
click at [776, 351] on p "The order of the information in the reports detailing changes changes slightly …" at bounding box center [893, 296] width 530 height 117
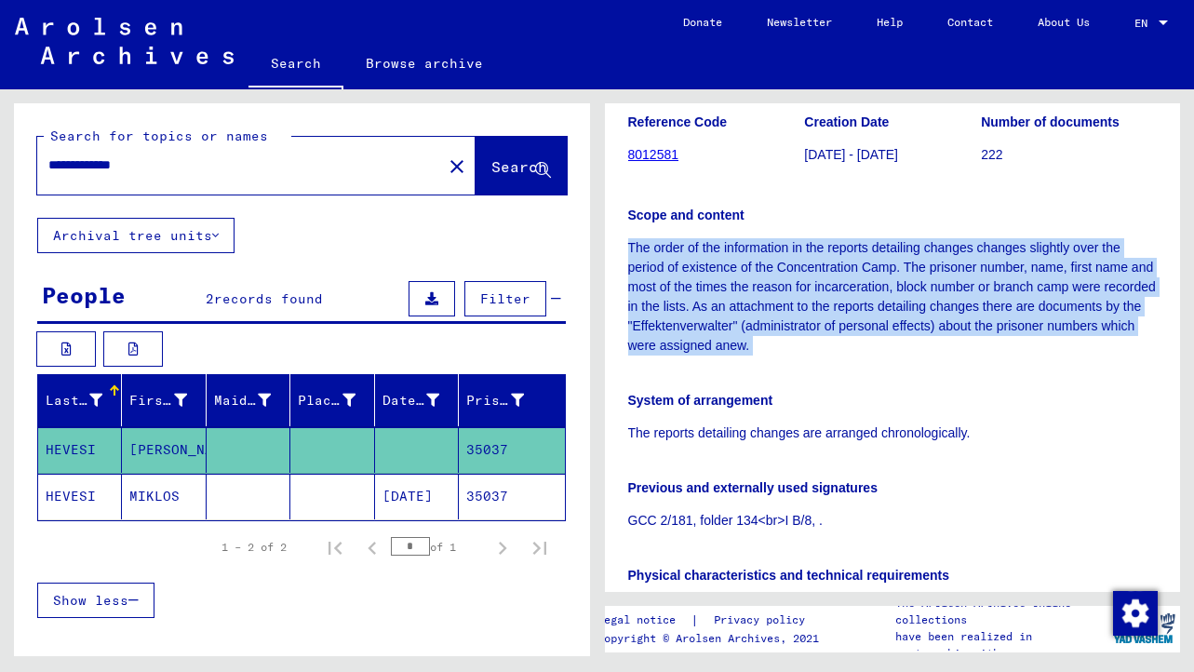
click at [786, 325] on p "The order of the information in the reports detailing changes changes slightly …" at bounding box center [893, 296] width 530 height 117
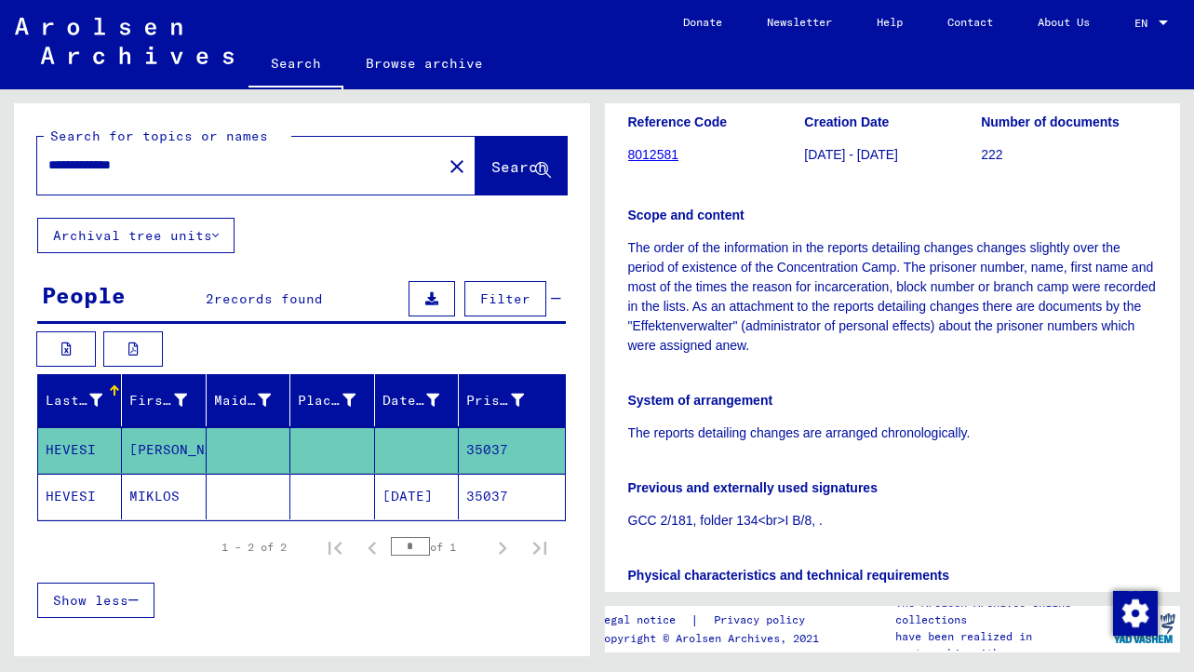
click at [786, 325] on p "The order of the information in the reports detailing changes changes slightly …" at bounding box center [893, 296] width 530 height 117
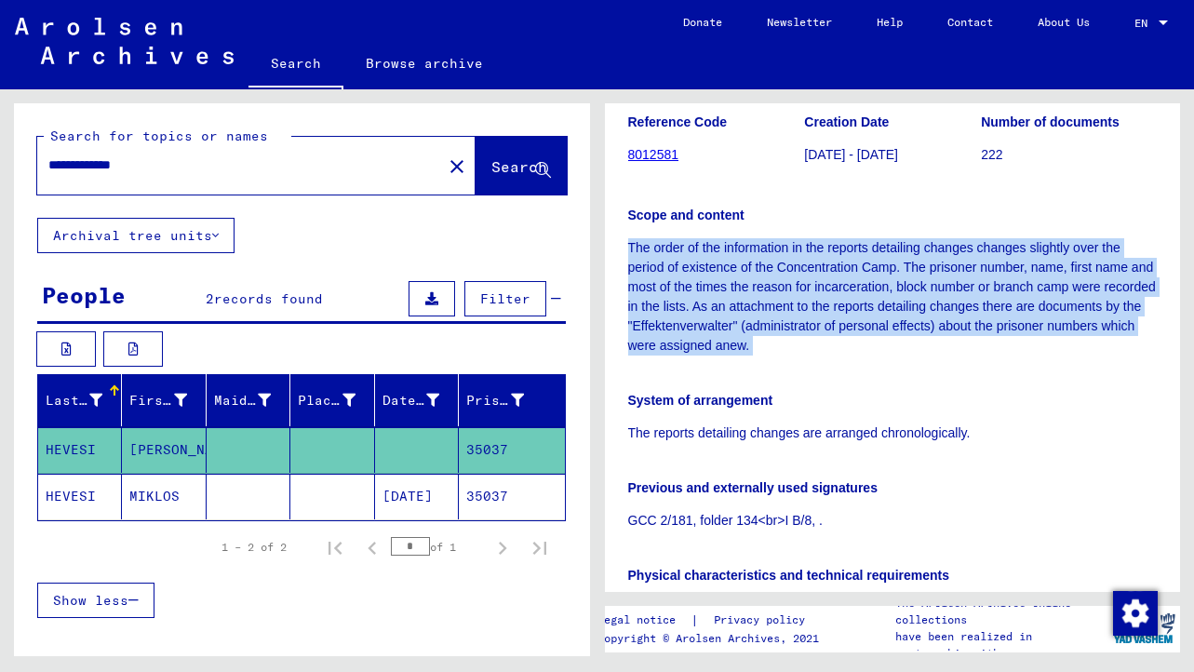
click at [733, 326] on p "The order of the information in the reports detailing changes changes slightly …" at bounding box center [893, 296] width 530 height 117
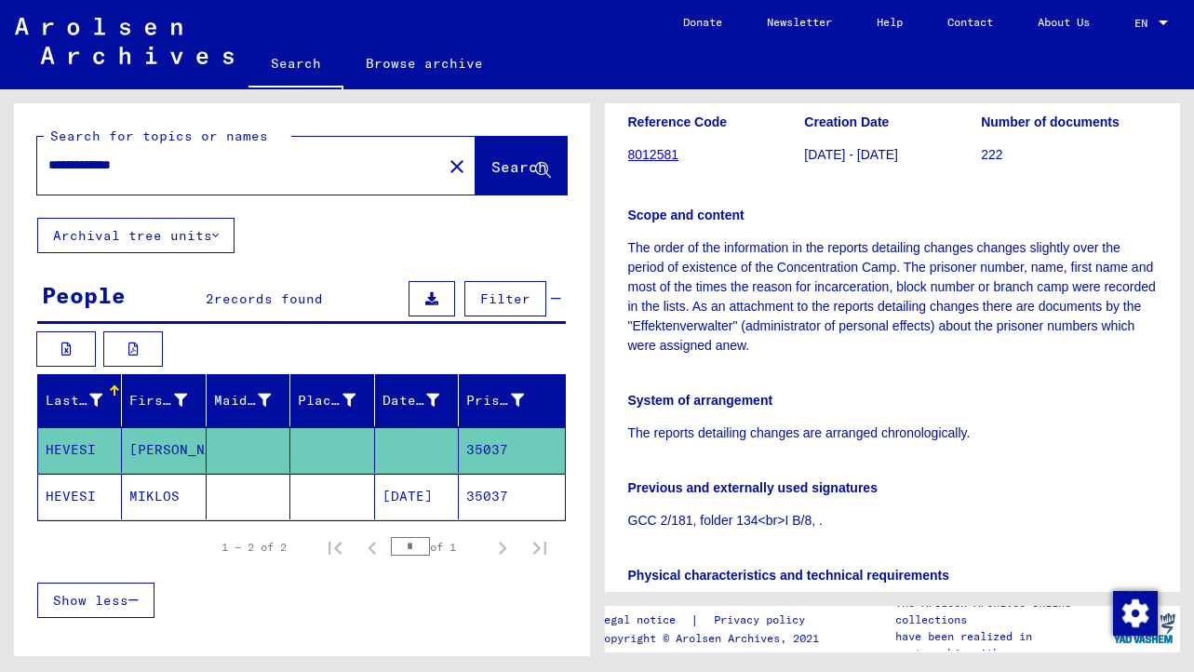
click at [733, 326] on p "The order of the information in the reports detailing changes changes slightly …" at bounding box center [893, 296] width 530 height 117
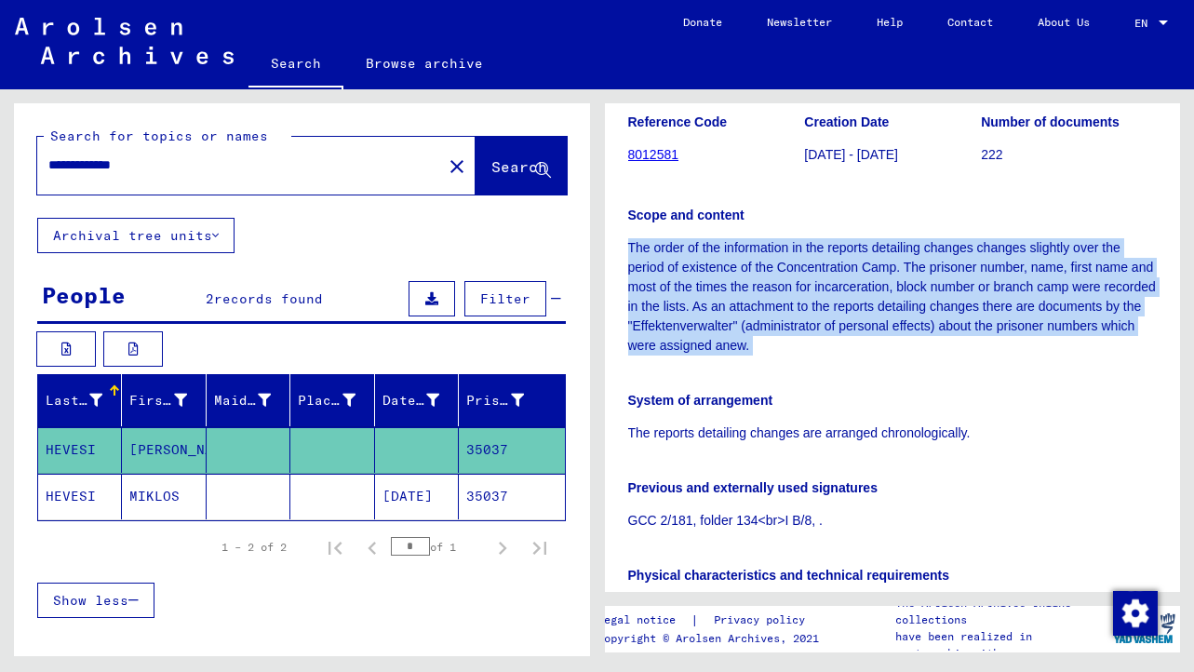
click at [871, 344] on p "The order of the information in the reports detailing changes changes slightly …" at bounding box center [893, 296] width 530 height 117
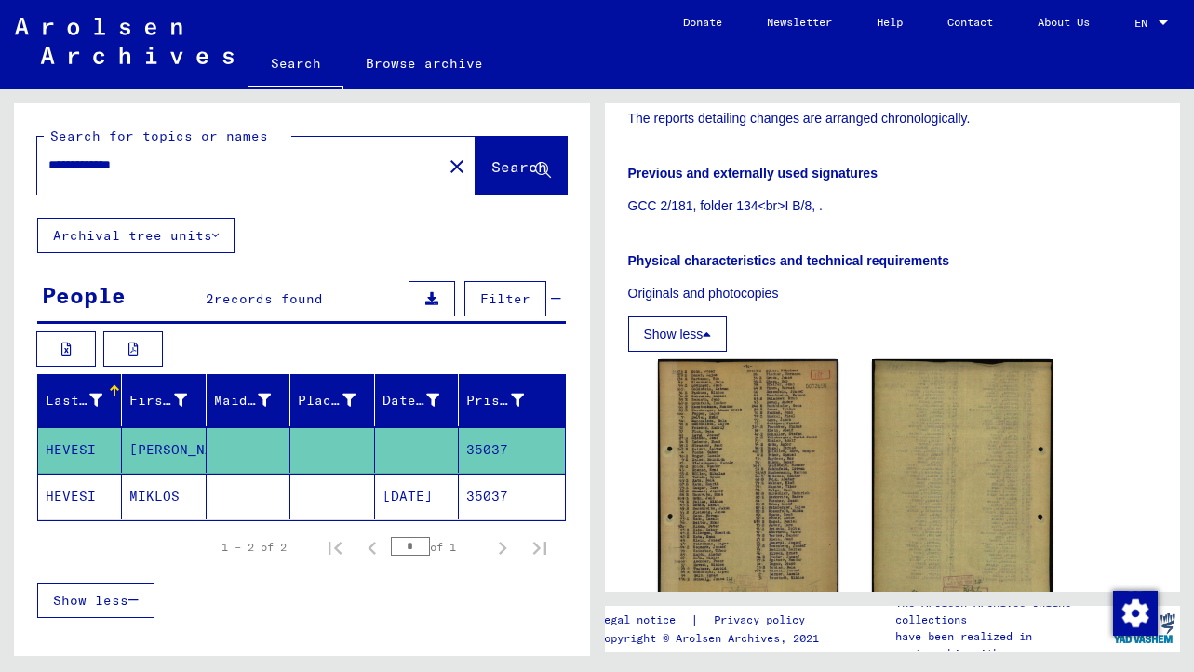
scroll to position [524, 0]
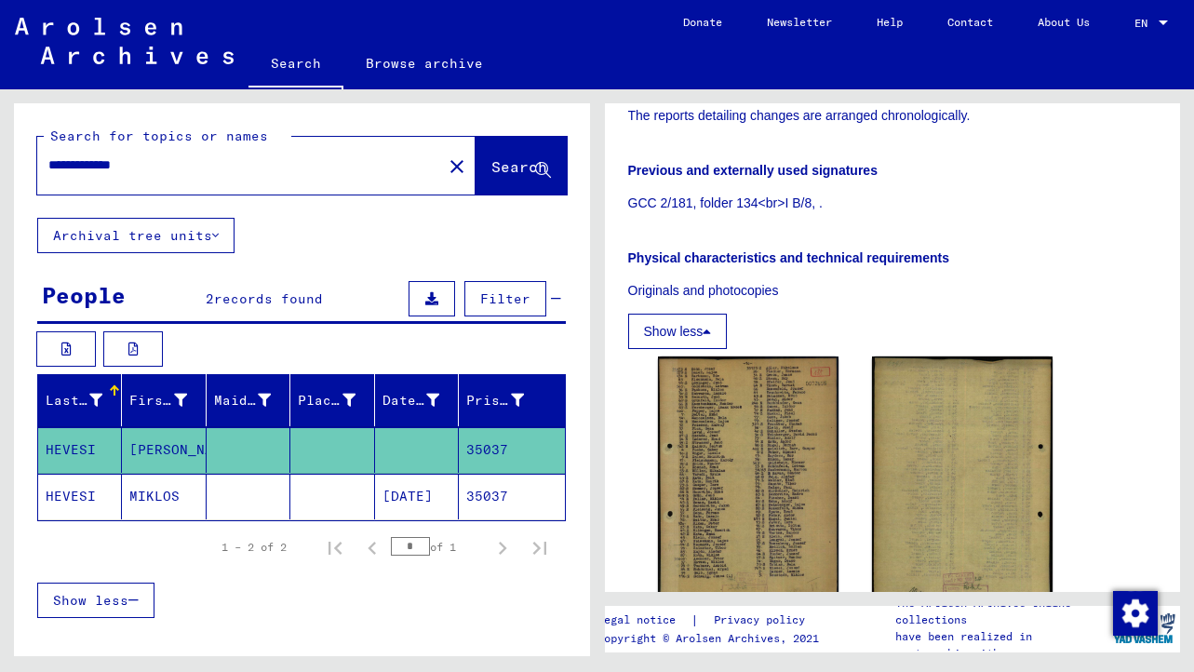
click at [740, 288] on p "Originals and photocopies" at bounding box center [893, 291] width 530 height 20
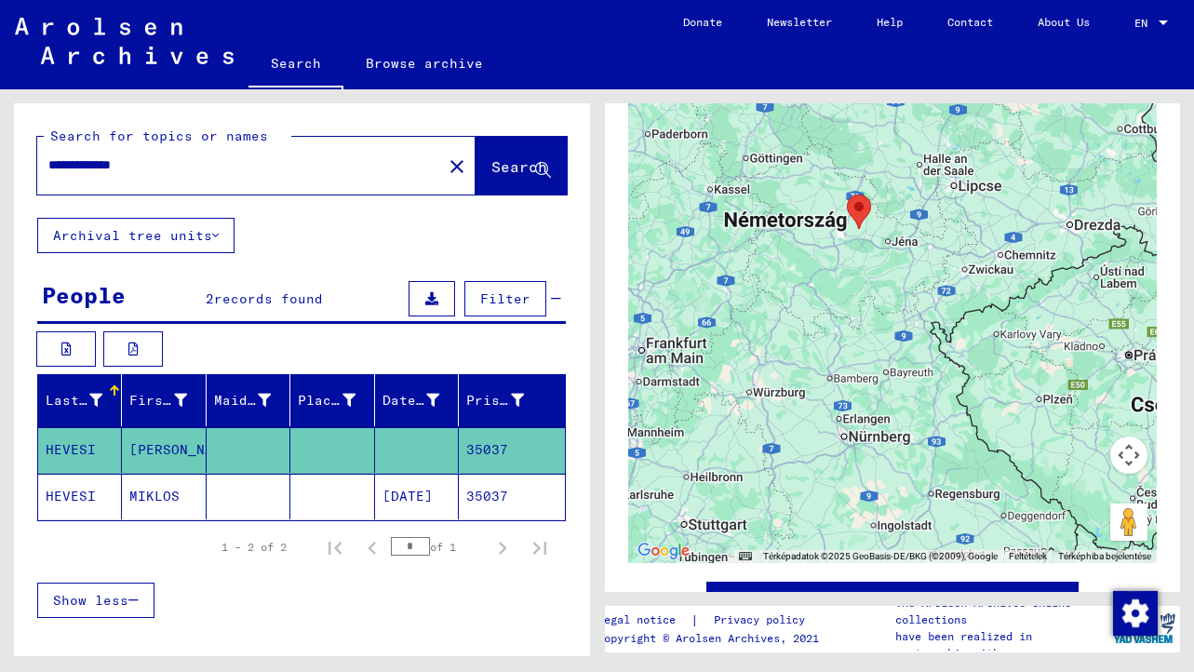
scroll to position [1063, 0]
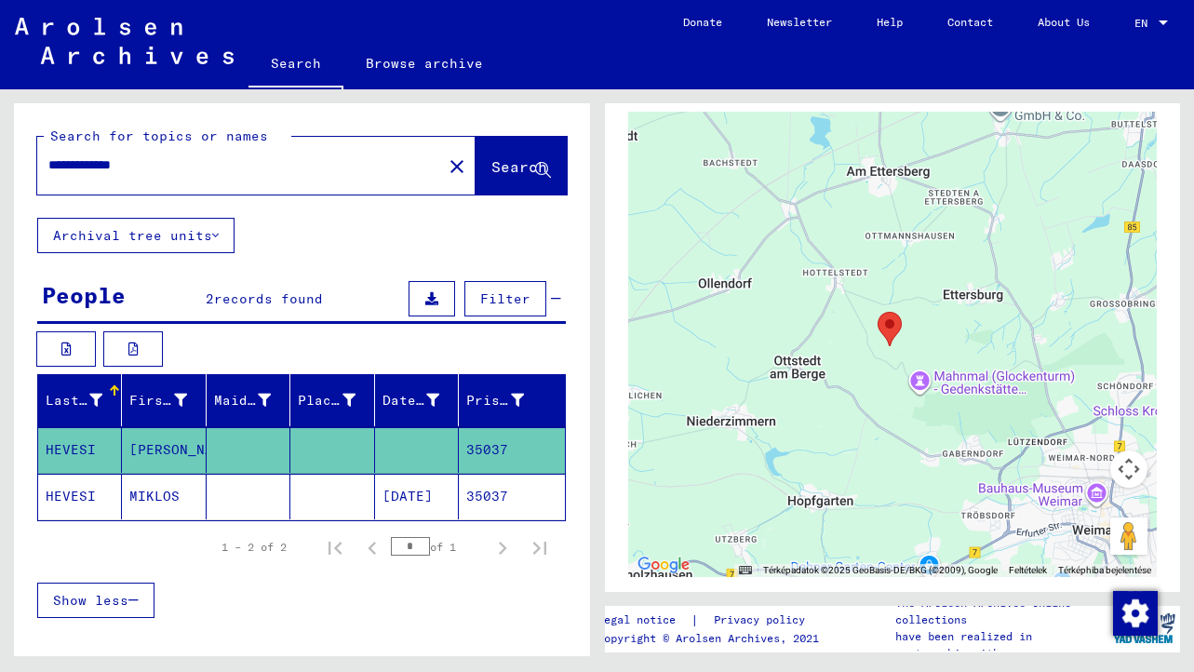
drag, startPoint x: 952, startPoint y: 153, endPoint x: 840, endPoint y: 394, distance: 266.1
click at [840, 394] on div at bounding box center [893, 344] width 530 height 465
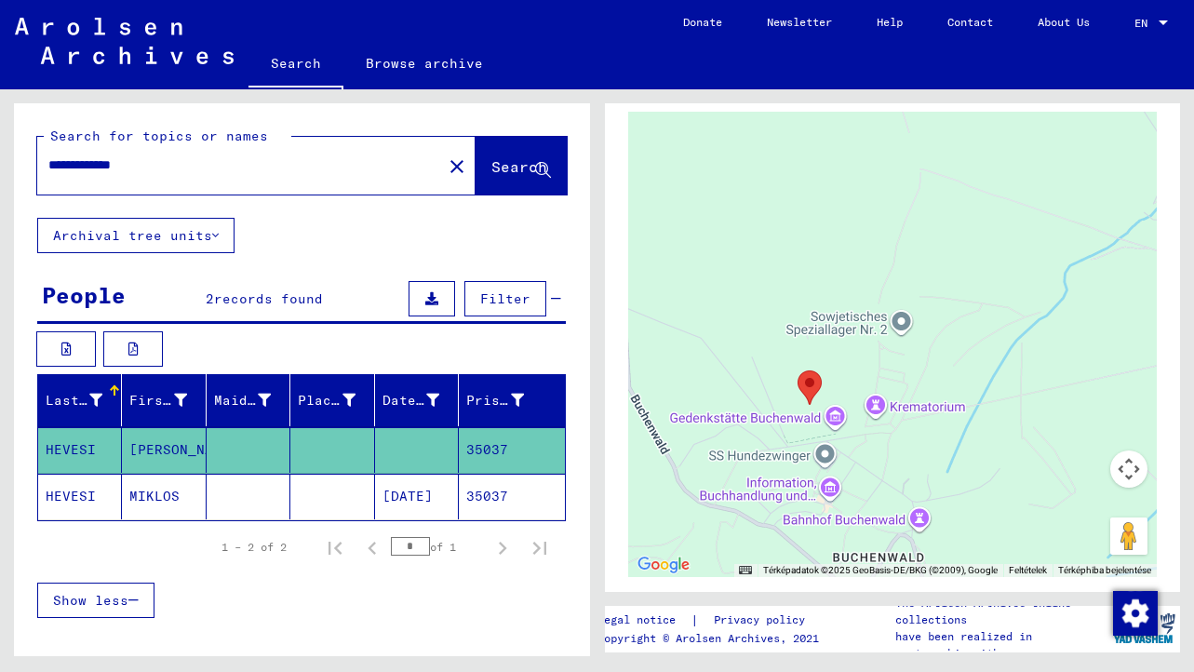
drag, startPoint x: 926, startPoint y: 407, endPoint x: 917, endPoint y: 266, distance: 140.9
click at [917, 266] on div at bounding box center [893, 344] width 530 height 465
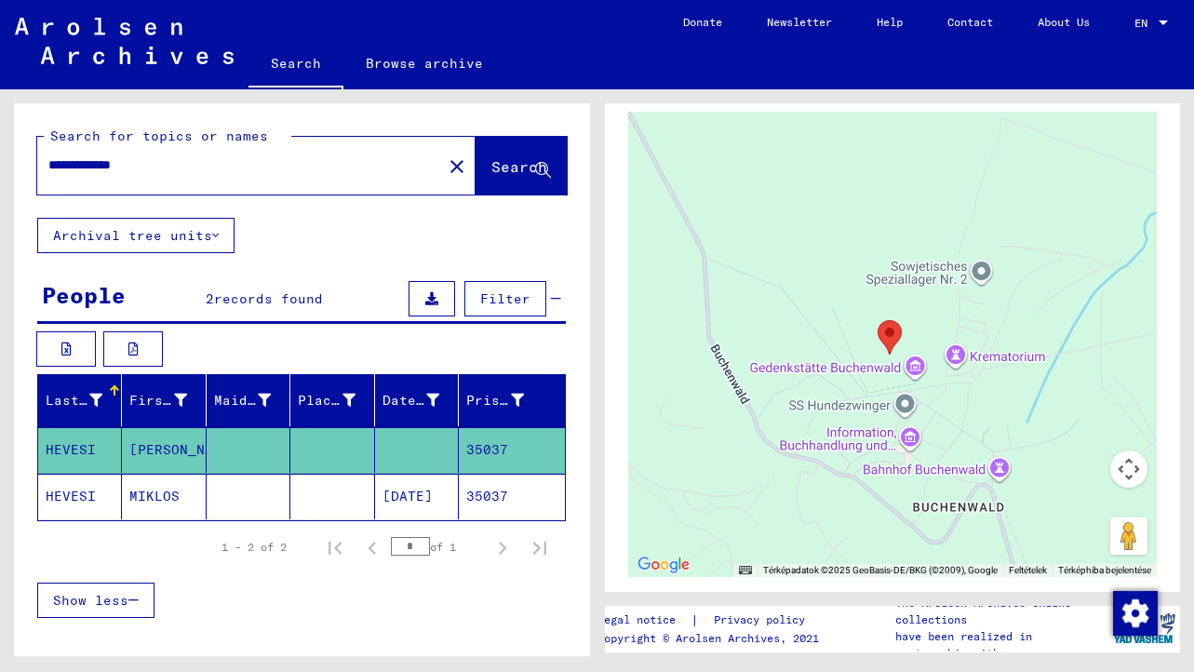
drag, startPoint x: 1007, startPoint y: 418, endPoint x: 1088, endPoint y: 365, distance: 96.8
click at [1088, 365] on div at bounding box center [893, 344] width 530 height 465
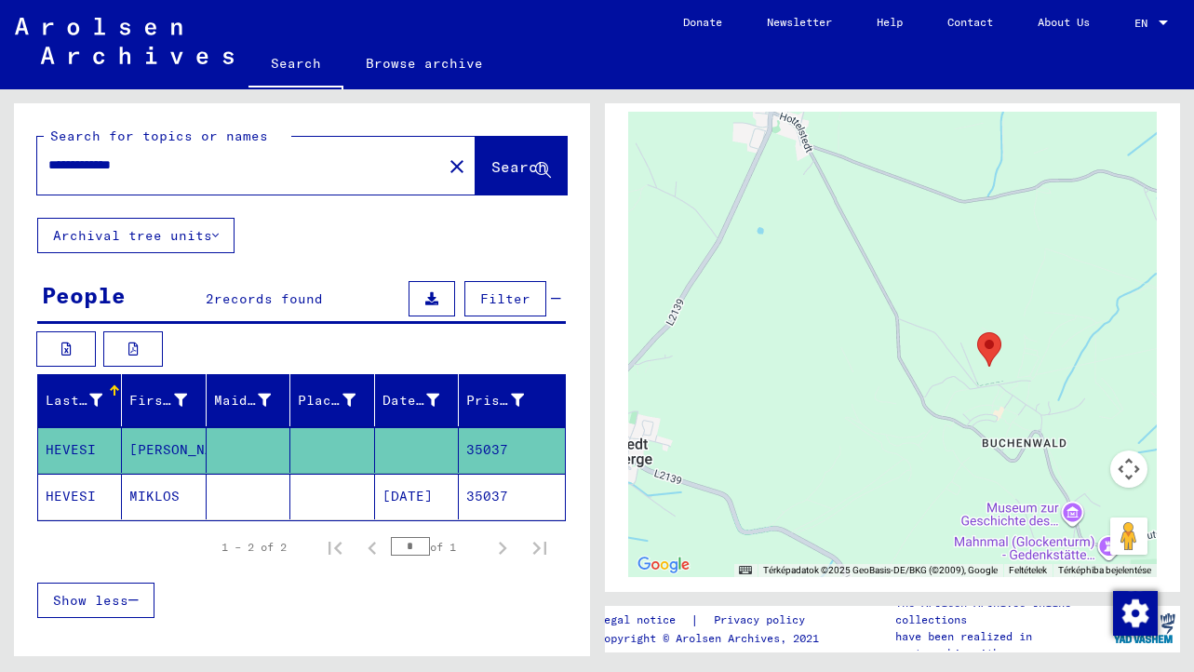
click at [161, 493] on mat-cell "MIKLOS" at bounding box center [164, 497] width 84 height 46
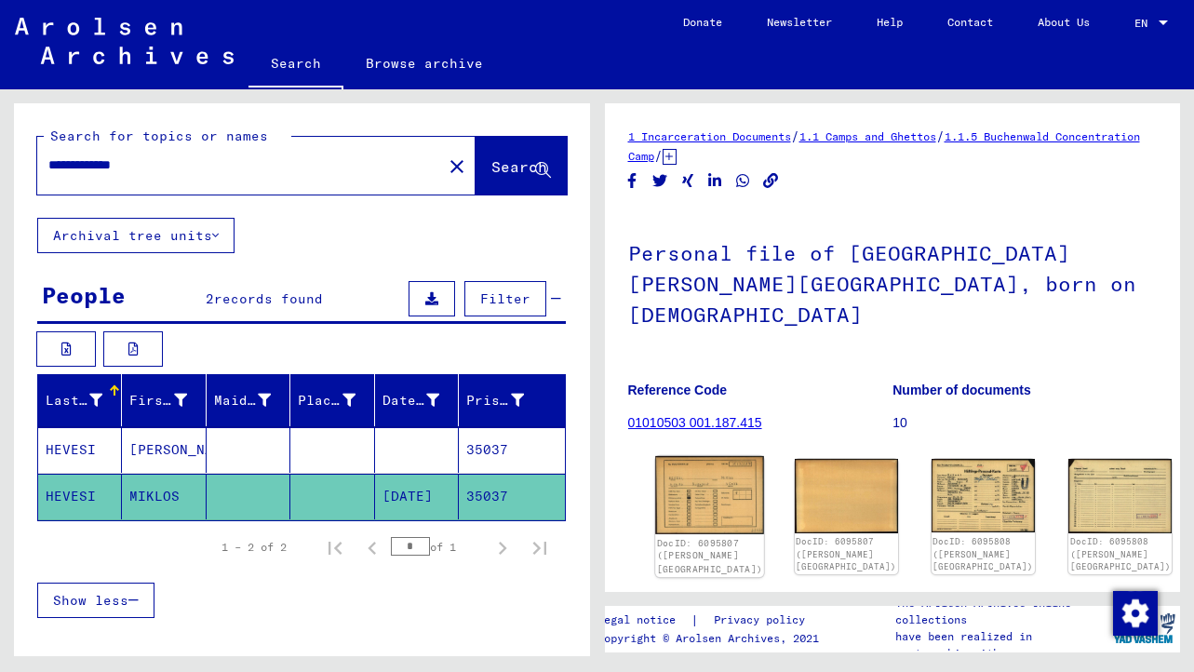
click at [690, 456] on img at bounding box center [709, 494] width 109 height 77
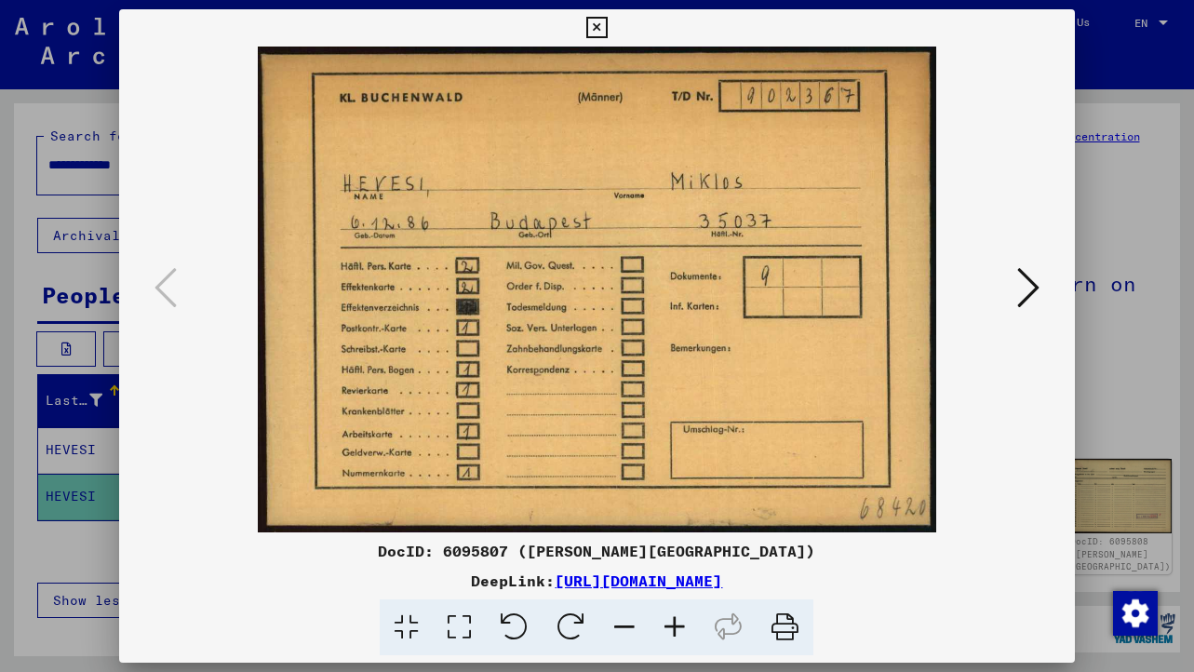
click at [1032, 296] on icon at bounding box center [1029, 287] width 22 height 45
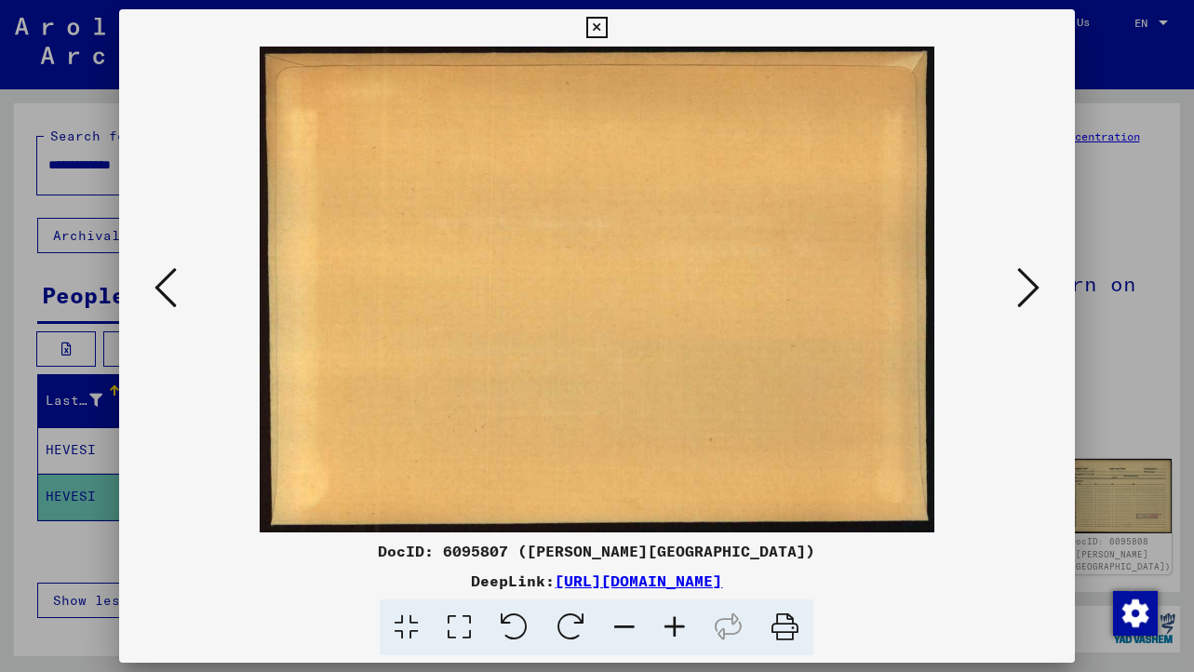
click at [1032, 296] on icon at bounding box center [1029, 287] width 22 height 45
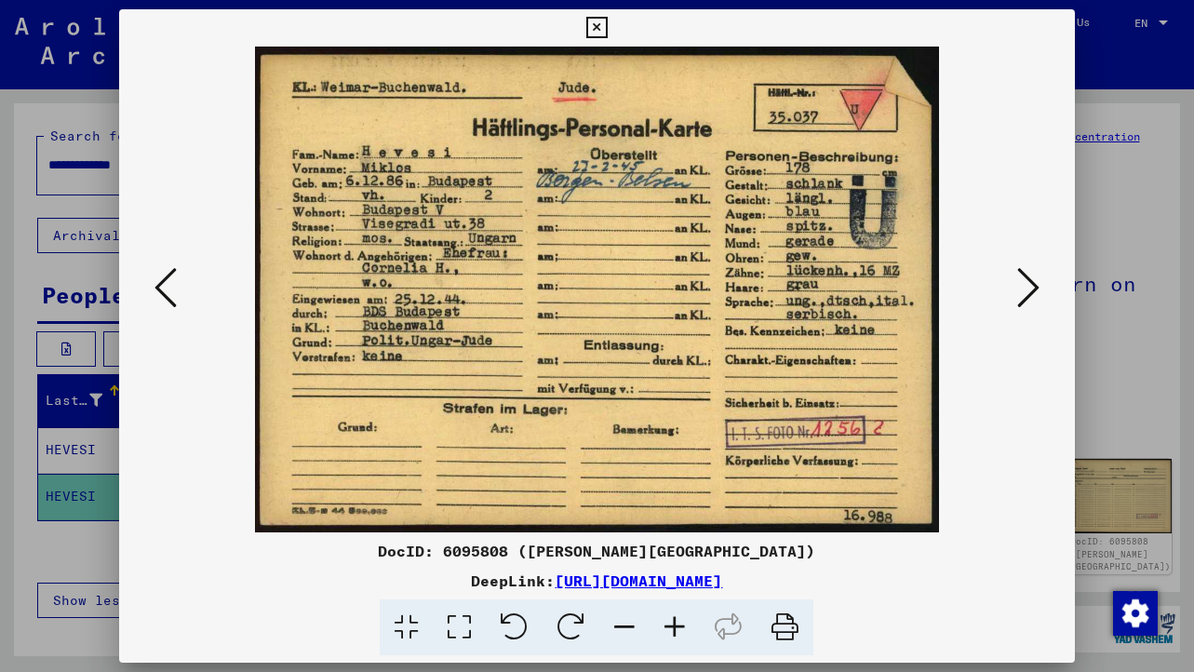
click at [1032, 296] on icon at bounding box center [1029, 287] width 22 height 45
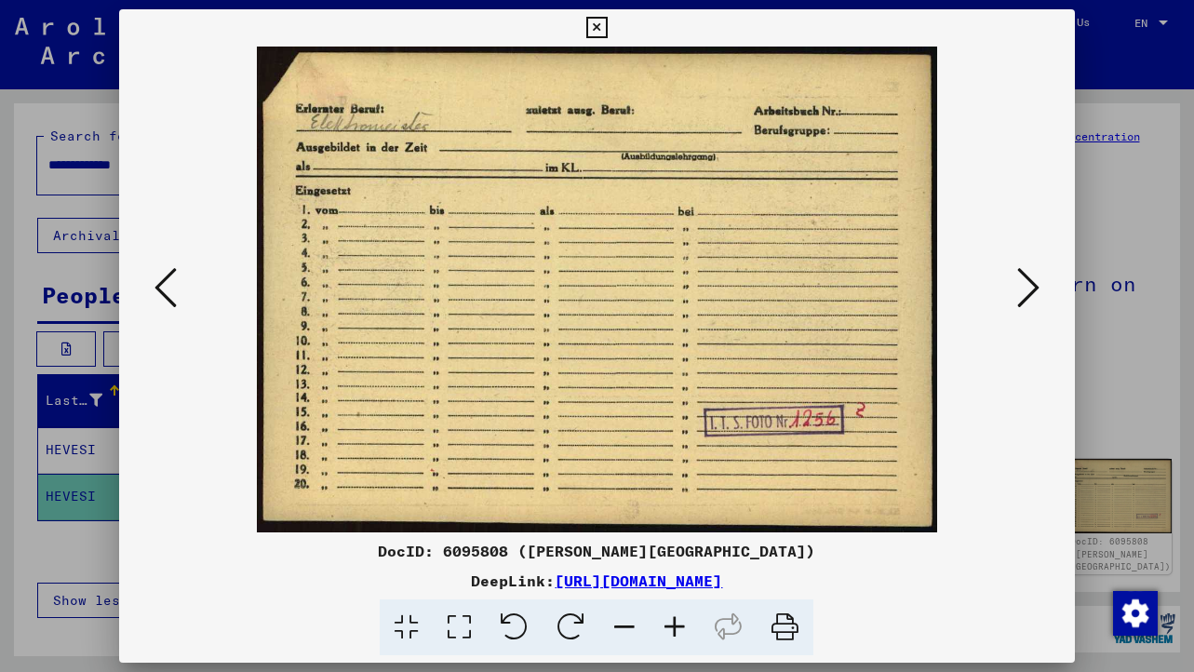
click at [1032, 296] on icon at bounding box center [1029, 287] width 22 height 45
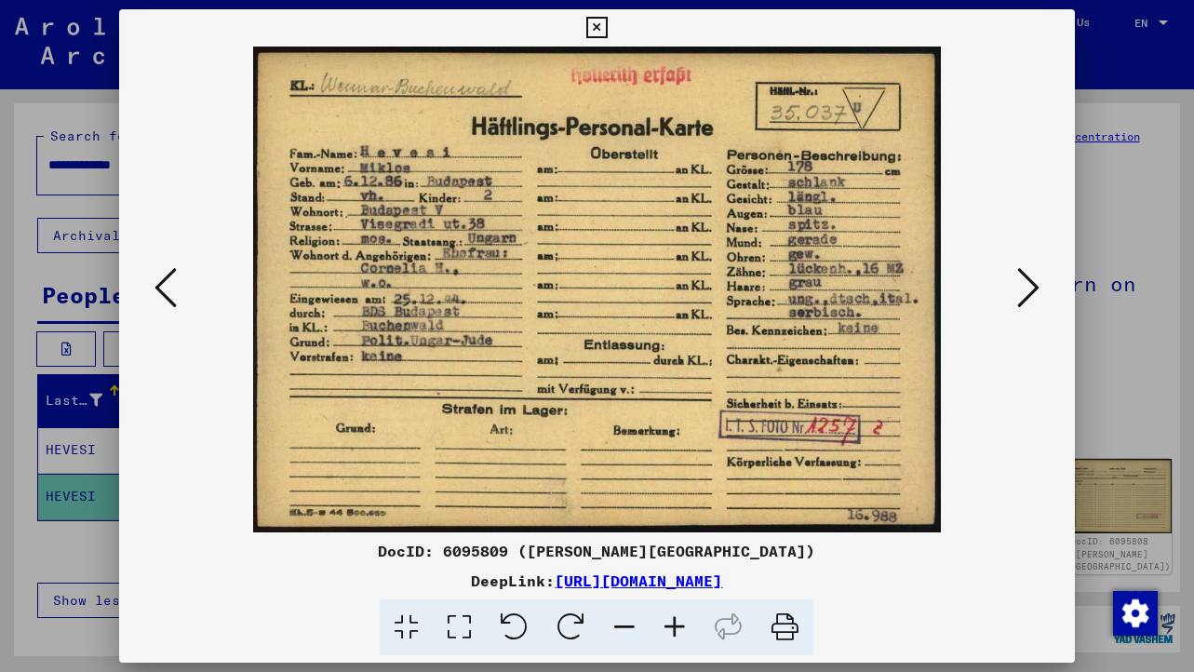
click at [1032, 296] on icon at bounding box center [1029, 287] width 22 height 45
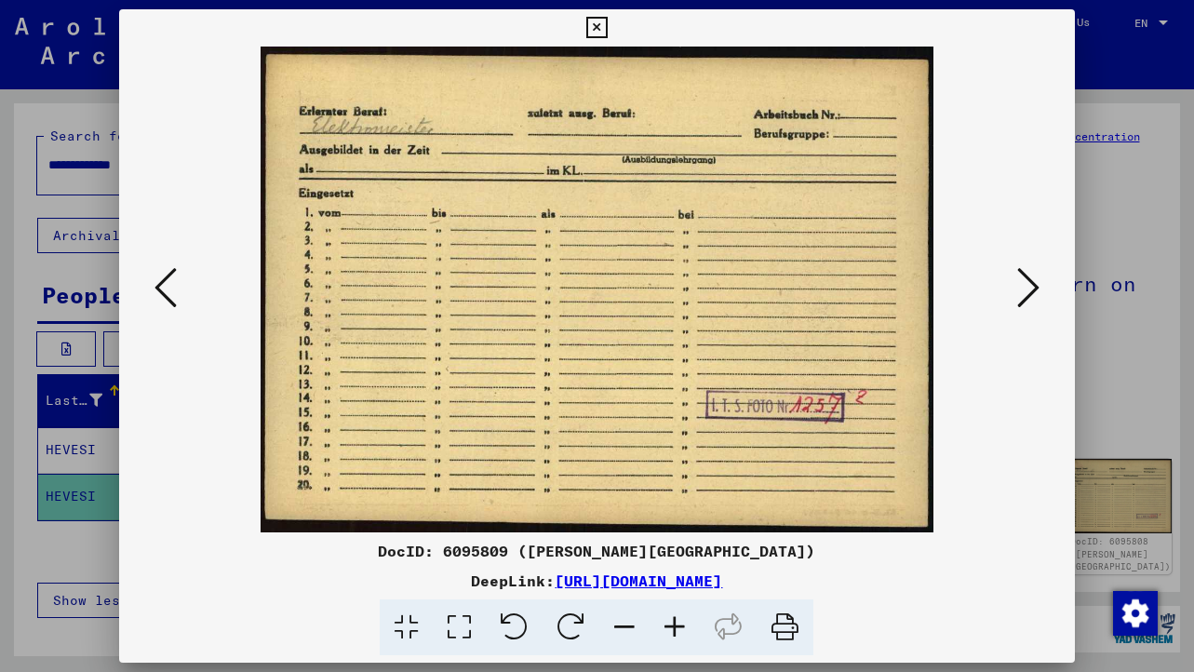
click at [1032, 296] on icon at bounding box center [1029, 287] width 22 height 45
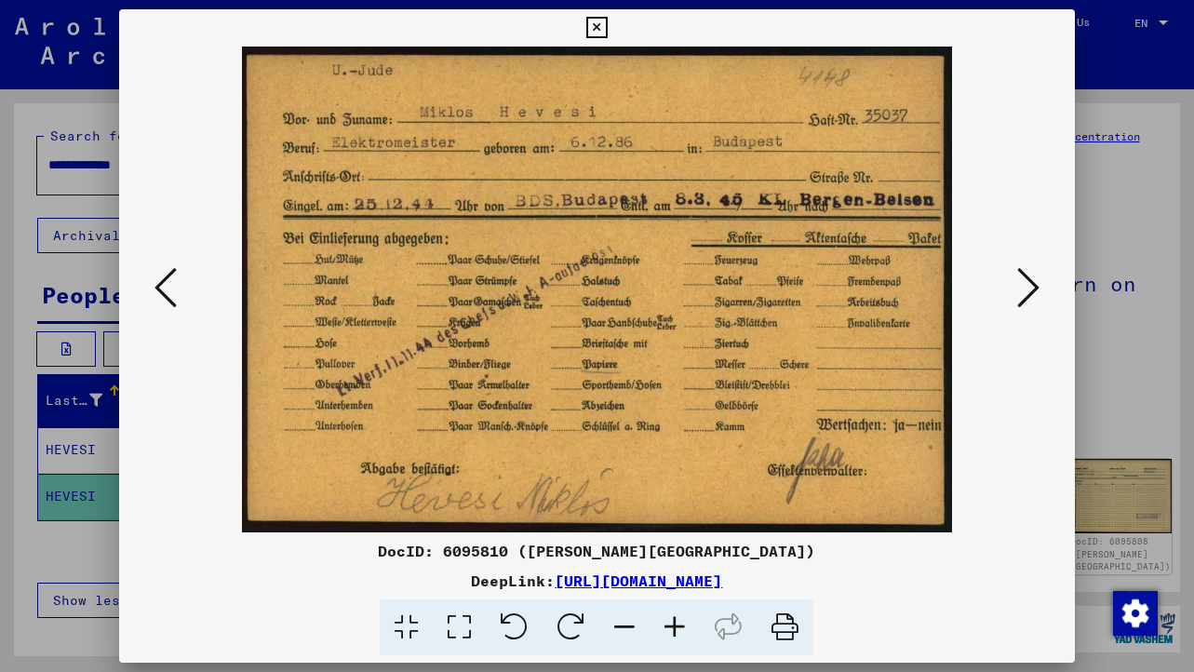
click at [159, 293] on icon at bounding box center [166, 287] width 22 height 45
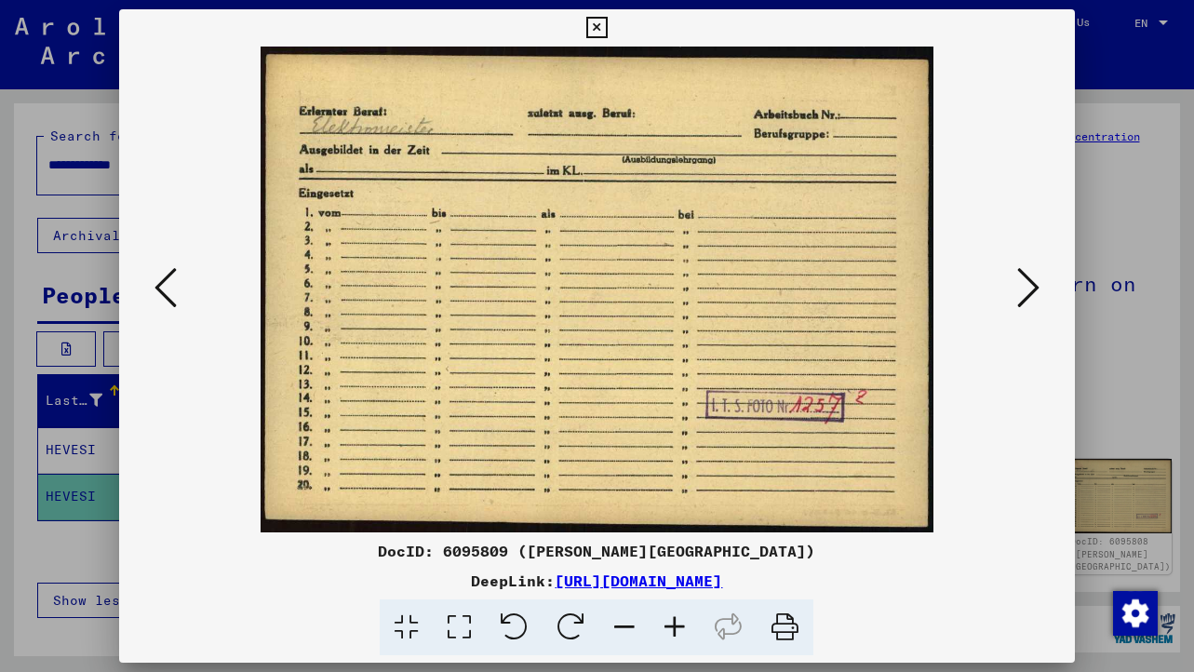
click at [159, 293] on icon at bounding box center [166, 287] width 22 height 45
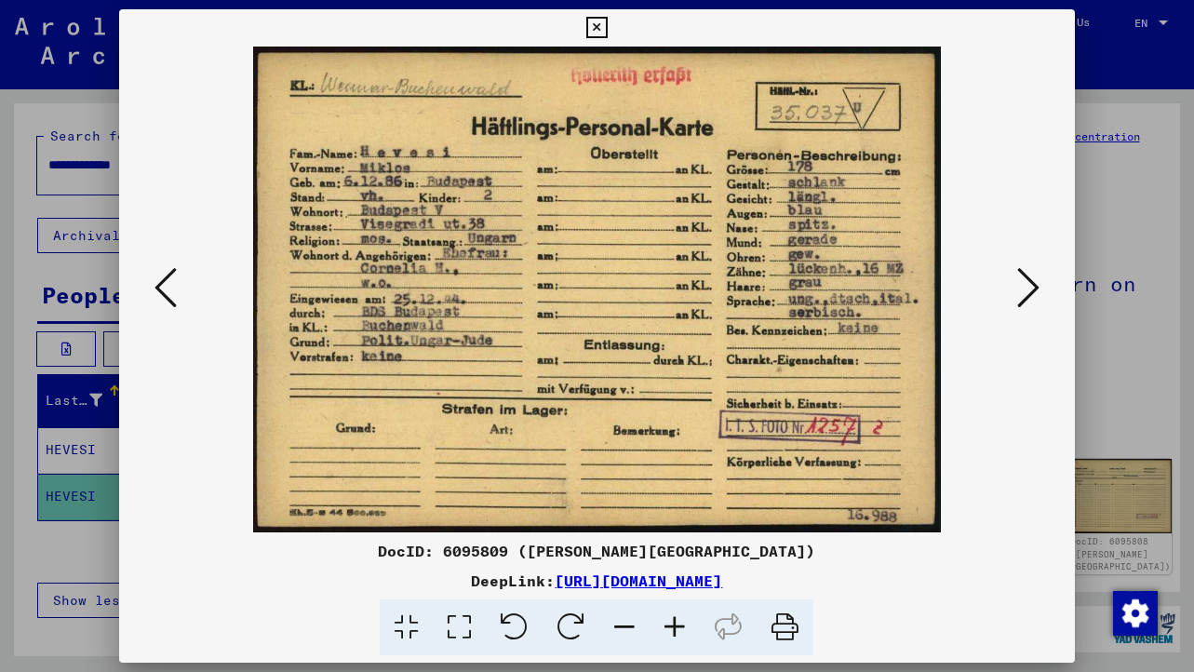
click at [159, 293] on icon at bounding box center [166, 287] width 22 height 45
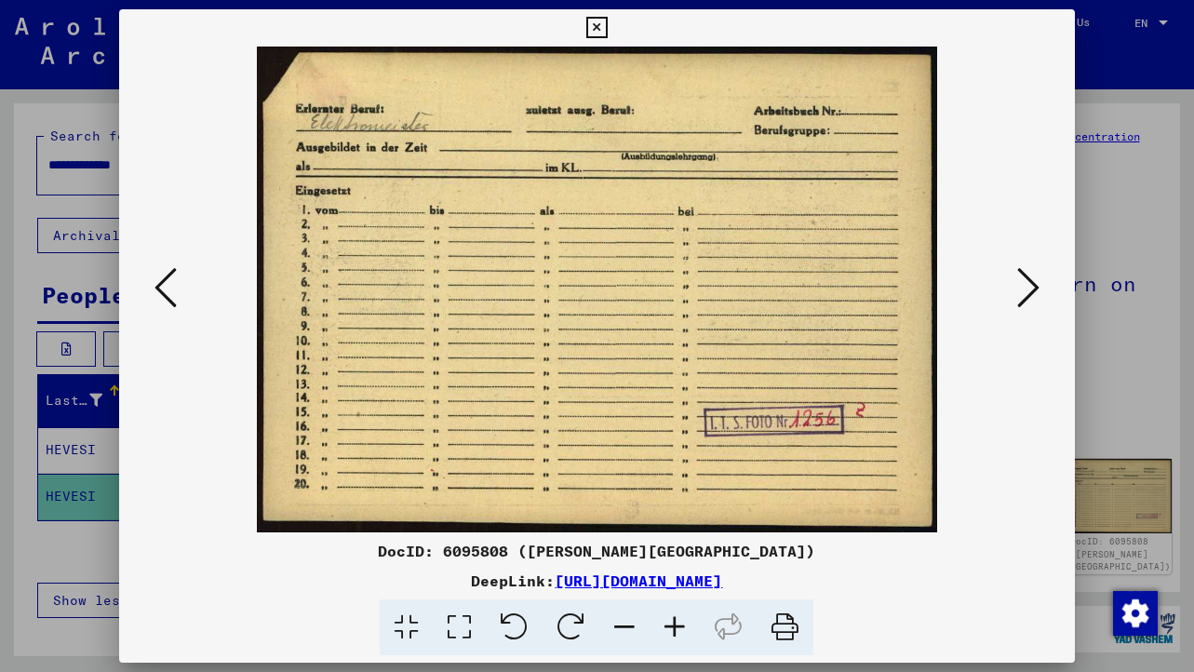
click at [159, 293] on icon at bounding box center [166, 287] width 22 height 45
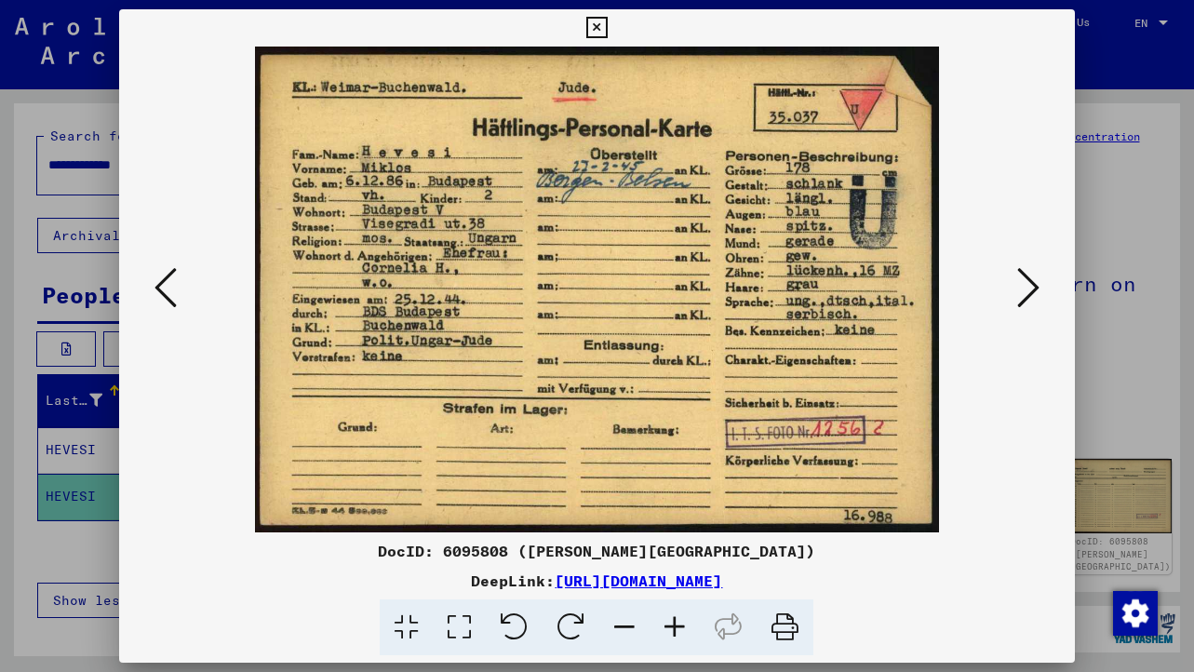
click at [1025, 284] on icon at bounding box center [1029, 287] width 22 height 45
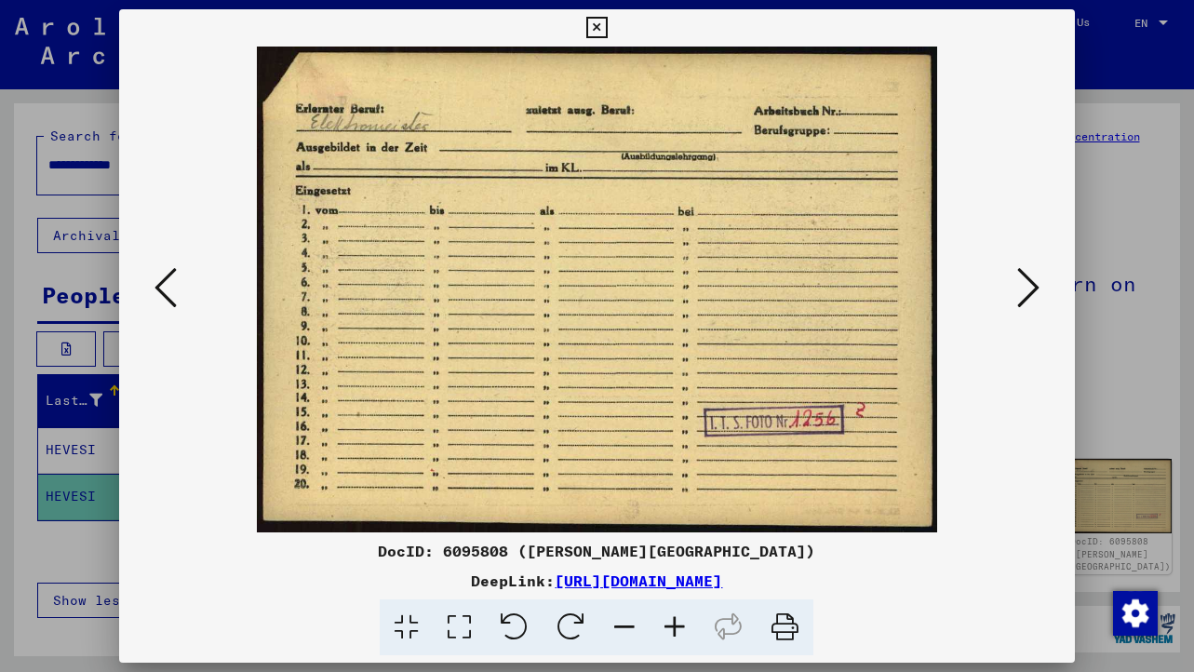
click at [1025, 284] on icon at bounding box center [1029, 287] width 22 height 45
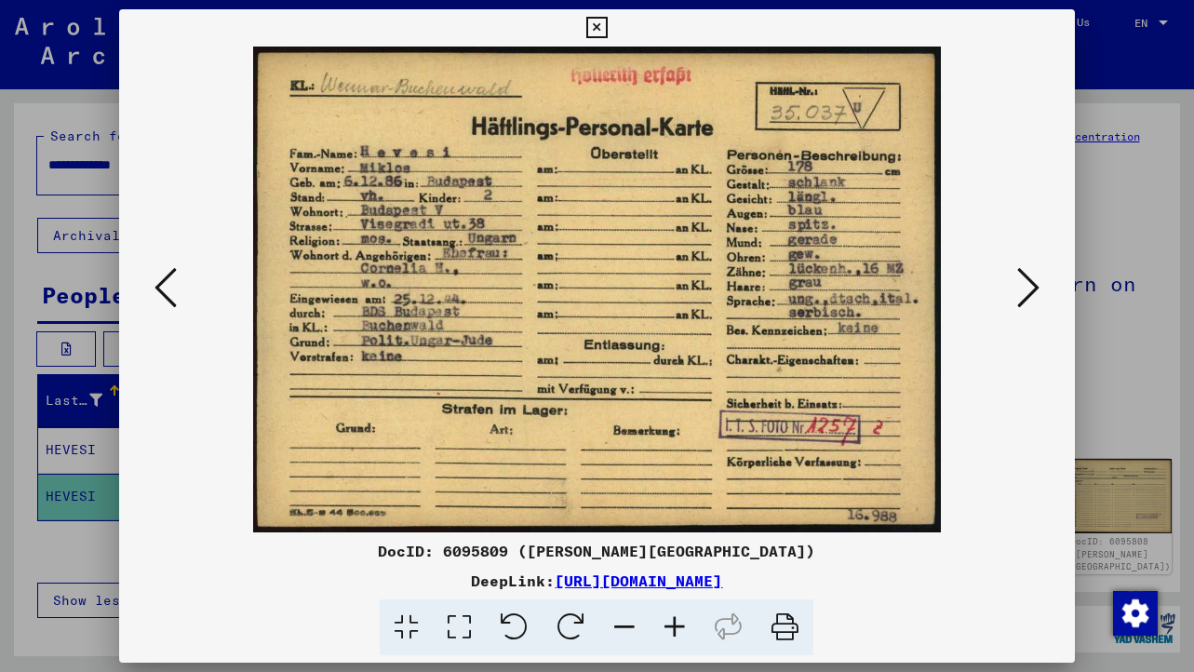
click at [1025, 284] on icon at bounding box center [1029, 287] width 22 height 45
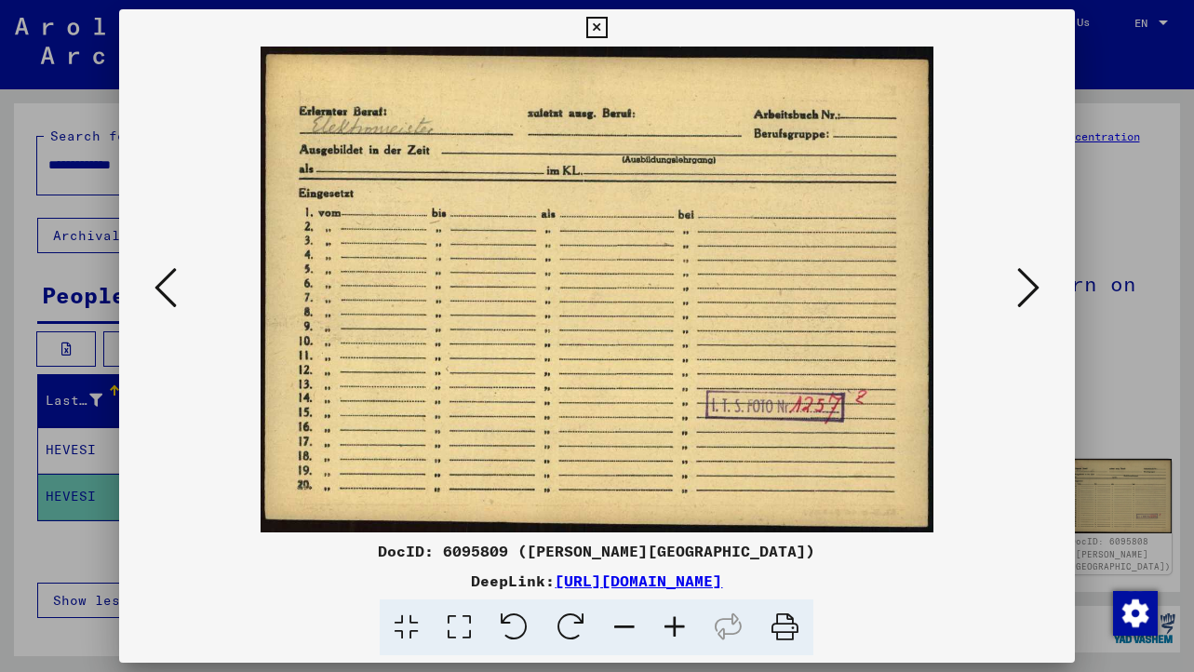
click at [1025, 284] on icon at bounding box center [1029, 287] width 22 height 45
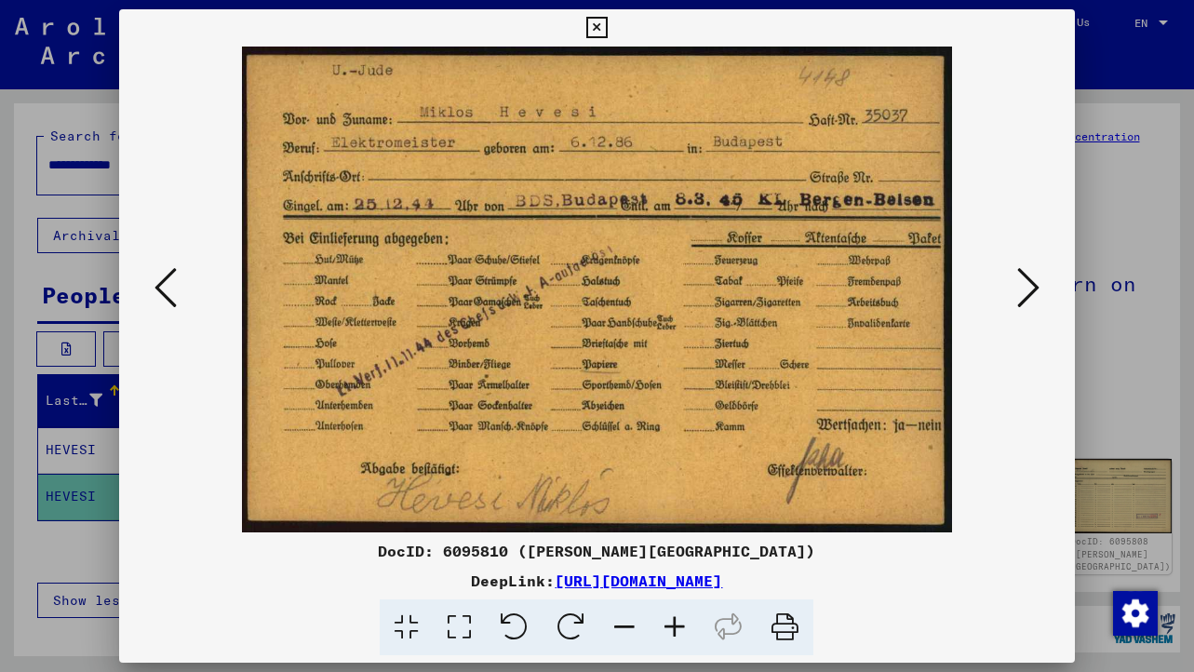
click at [1025, 284] on icon at bounding box center [1029, 287] width 22 height 45
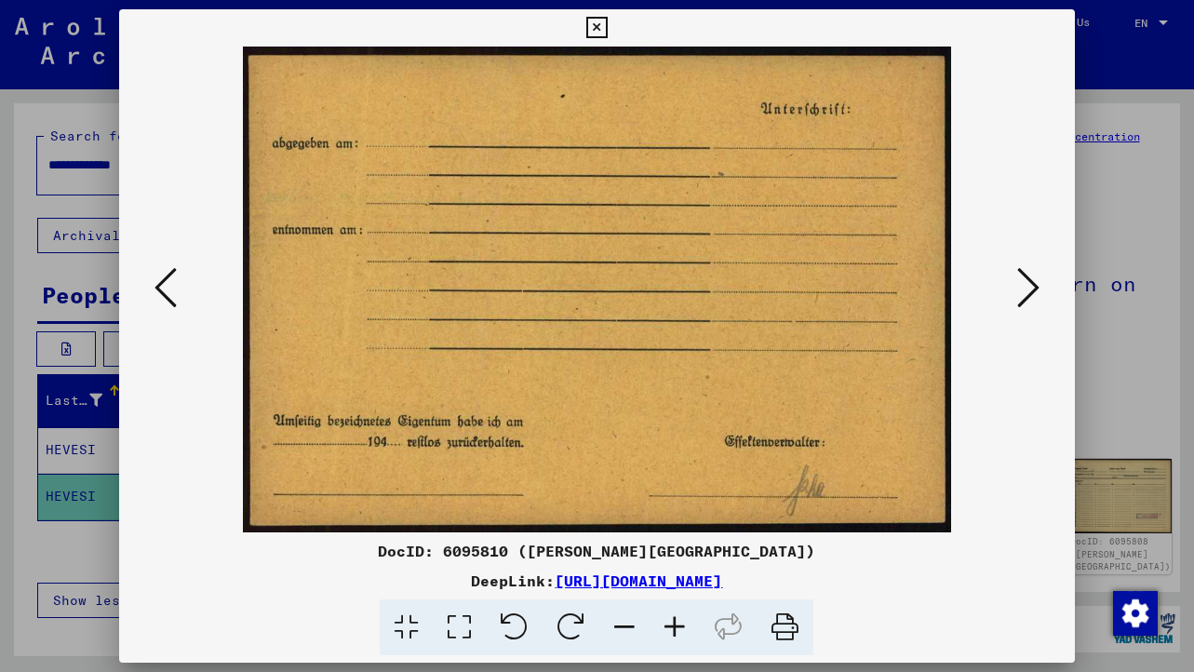
click at [1025, 284] on icon at bounding box center [1029, 287] width 22 height 45
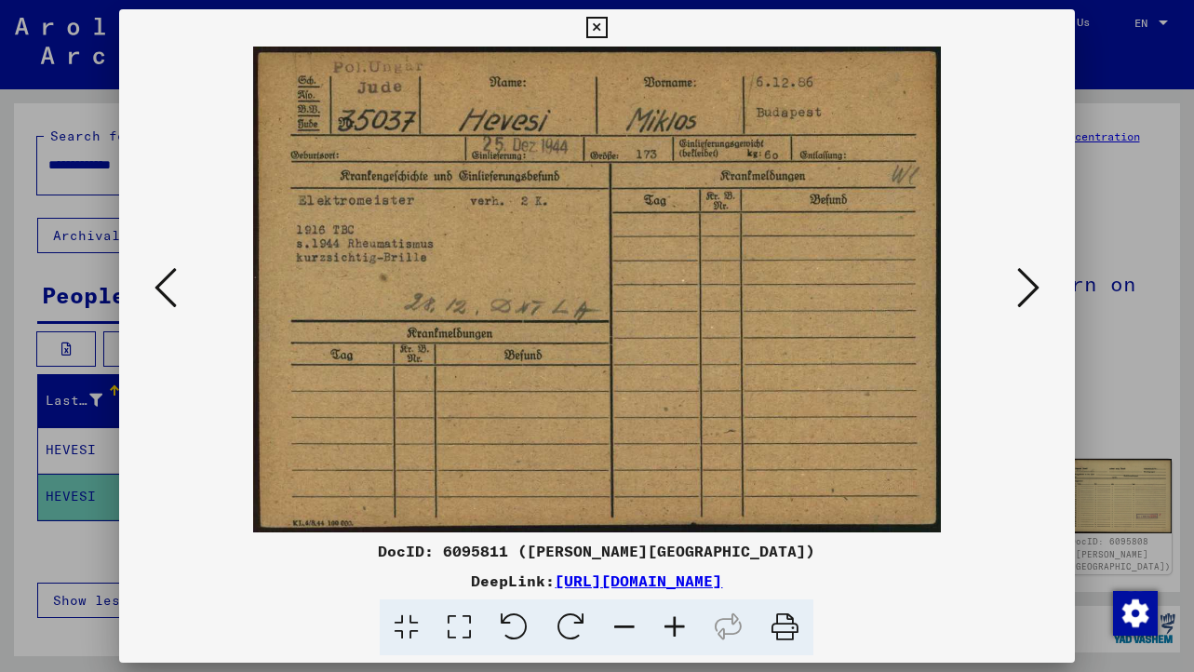
click at [1025, 284] on icon at bounding box center [1029, 287] width 22 height 45
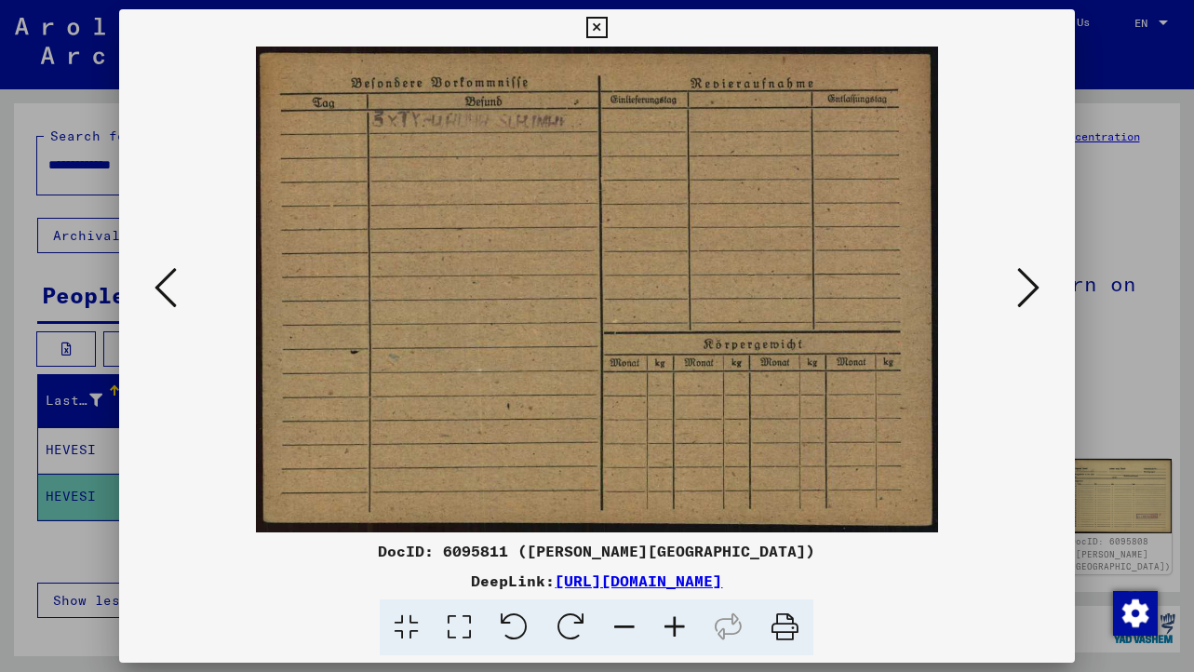
click at [1045, 285] on div at bounding box center [596, 290] width 955 height 486
click at [1022, 289] on icon at bounding box center [1029, 287] width 22 height 45
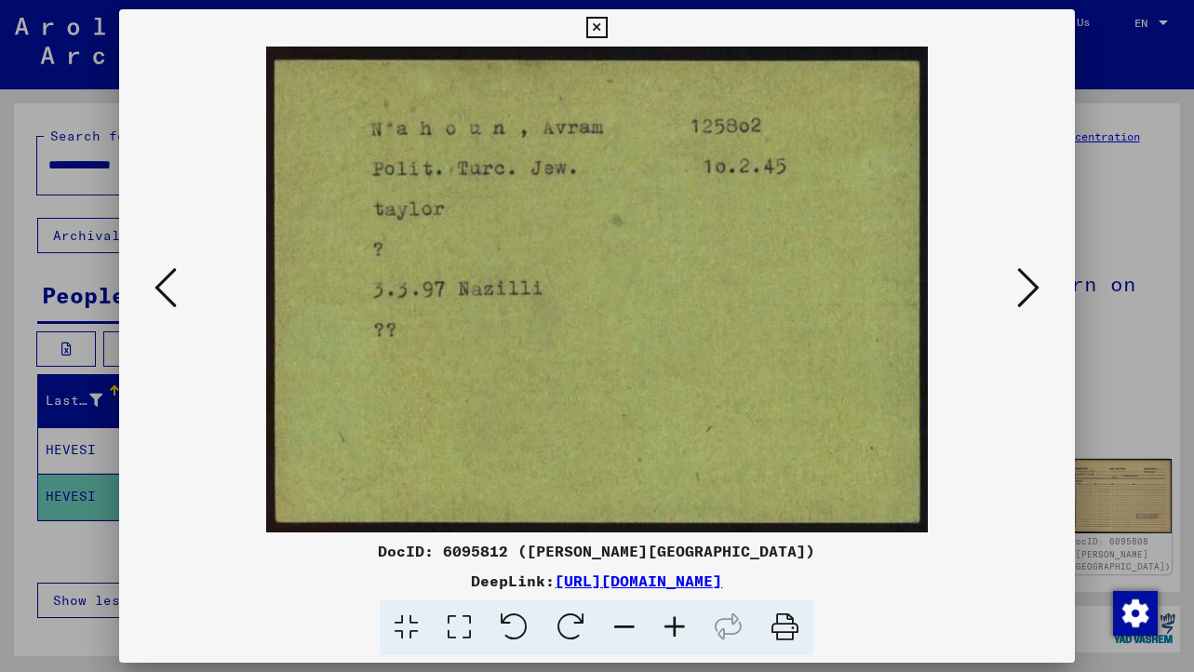
click at [1022, 289] on icon at bounding box center [1029, 287] width 22 height 45
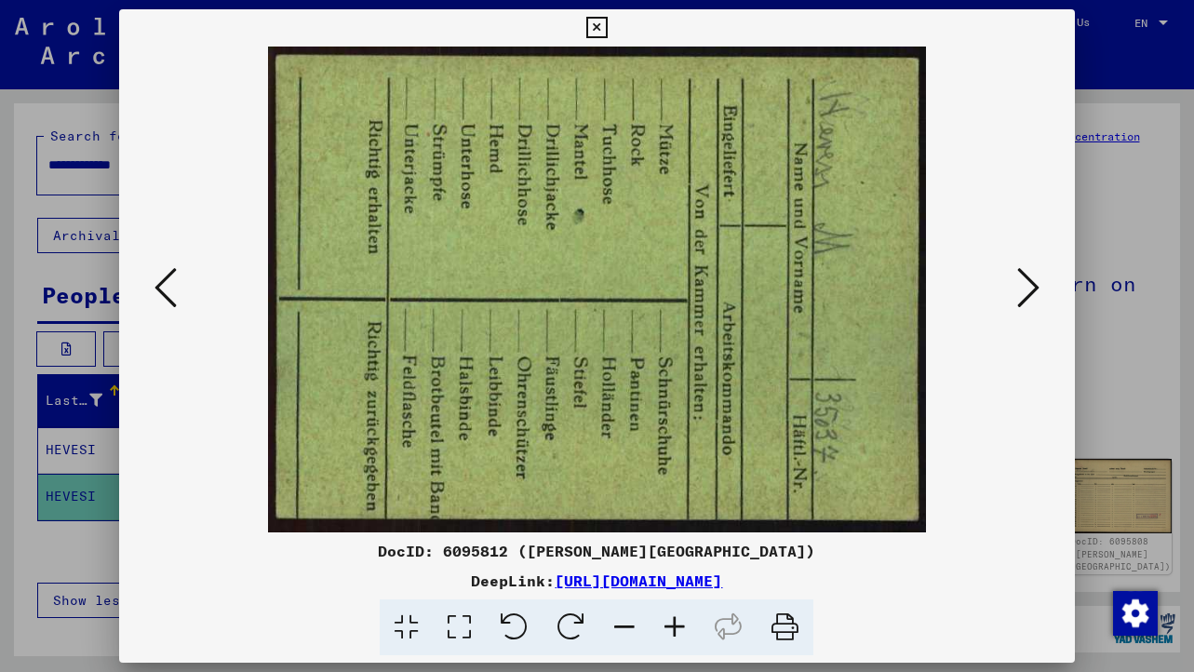
click at [1022, 289] on icon at bounding box center [1029, 287] width 22 height 45
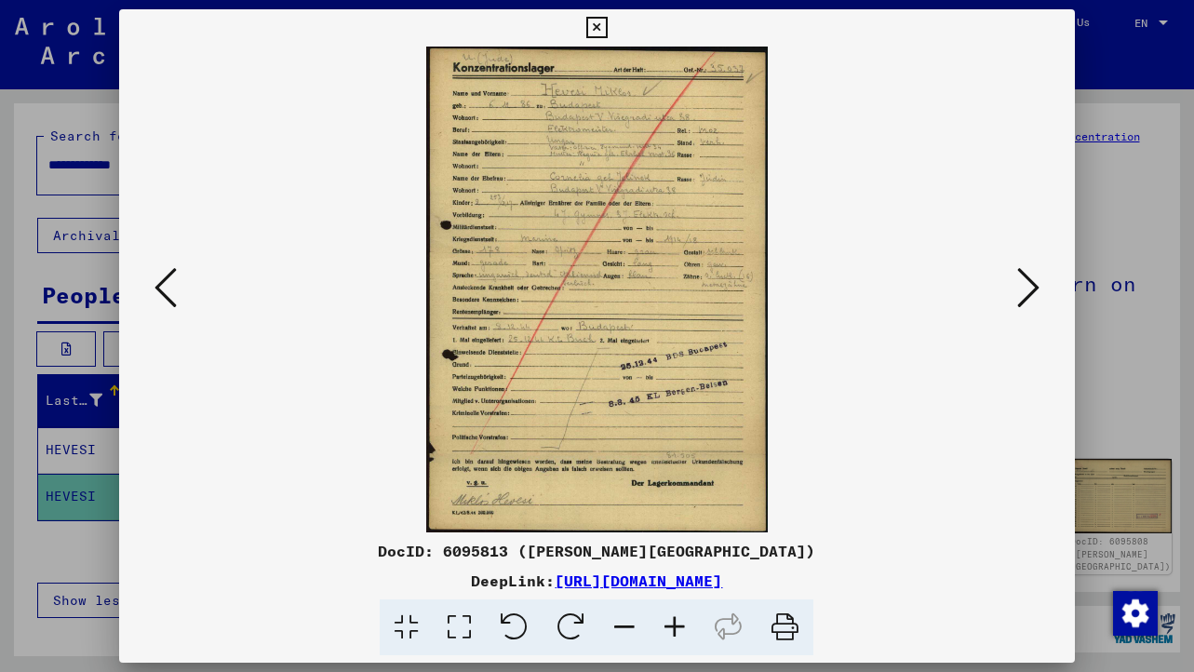
click at [470, 620] on icon at bounding box center [459, 628] width 53 height 57
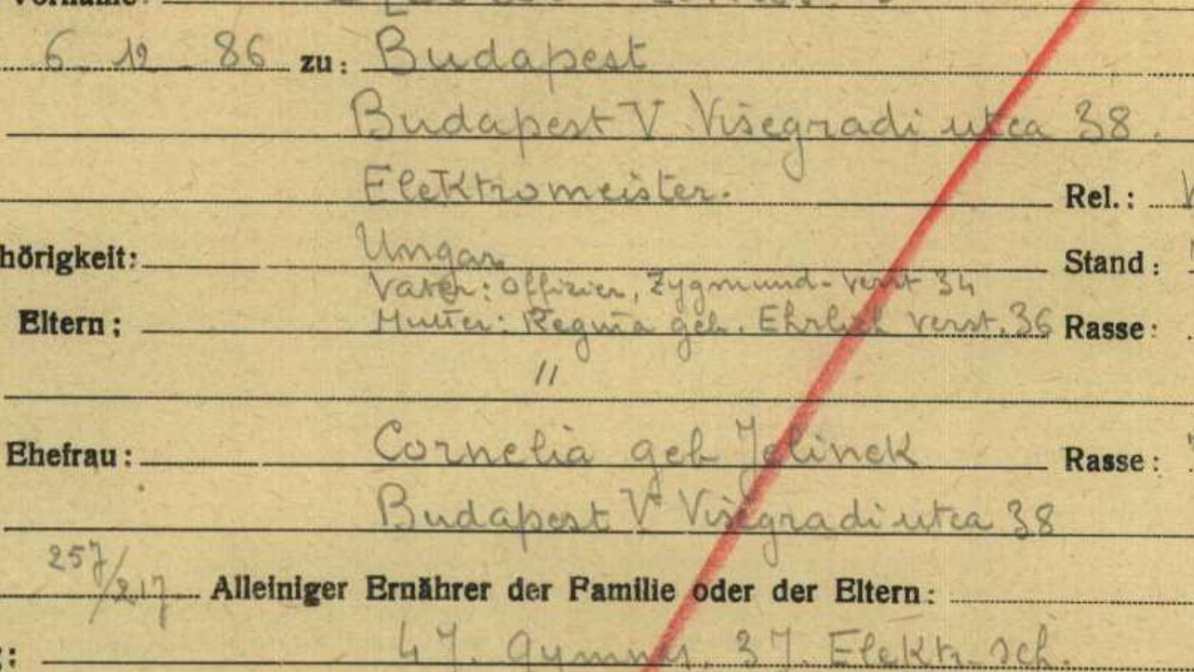
scroll to position [2, 0]
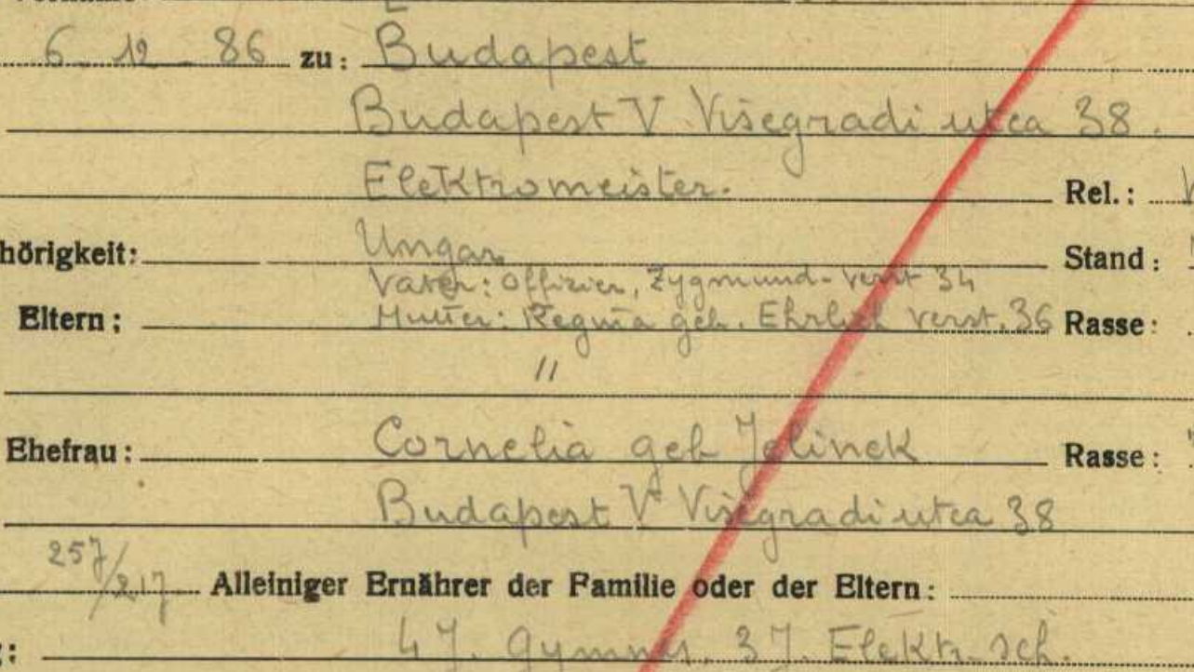
drag, startPoint x: 615, startPoint y: 348, endPoint x: 600, endPoint y: 346, distance: 15.9
click at [600, 346] on img at bounding box center [596, 635] width 829 height 1180
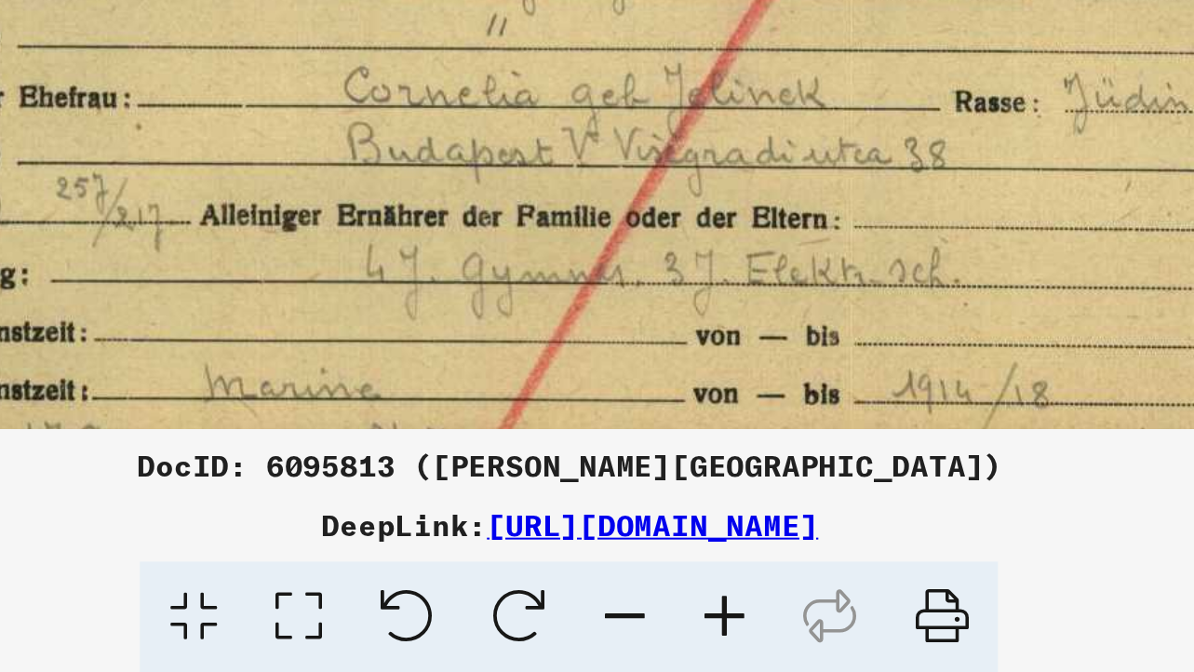
scroll to position [0, 0]
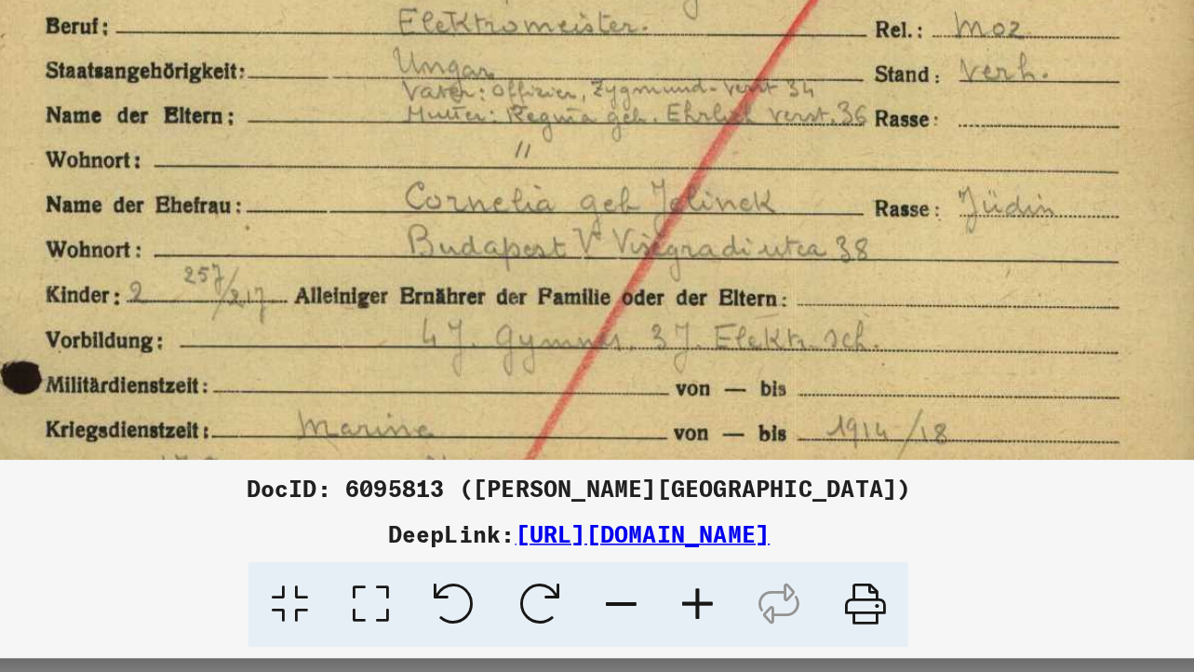
click at [461, 631] on icon at bounding box center [459, 628] width 53 height 57
click at [462, 626] on icon at bounding box center [459, 628] width 53 height 57
click at [418, 627] on icon at bounding box center [406, 628] width 53 height 57
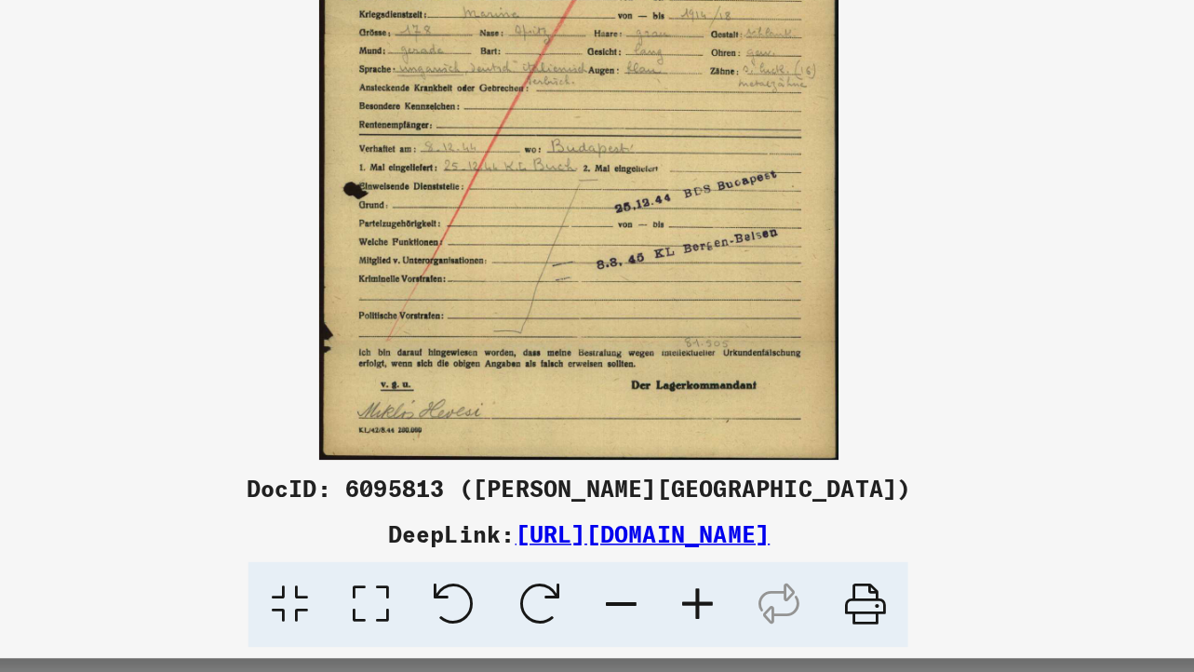
click at [579, 515] on img at bounding box center [596, 290] width 829 height 486
click at [466, 613] on icon at bounding box center [459, 628] width 53 height 57
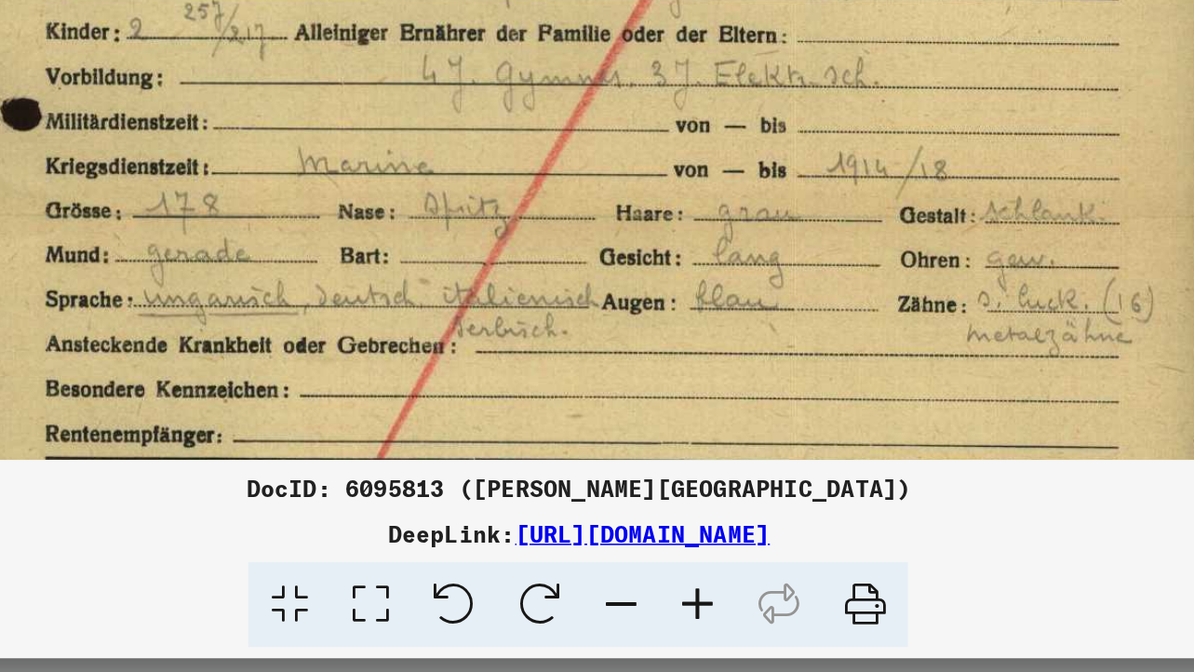
scroll to position [183, 0]
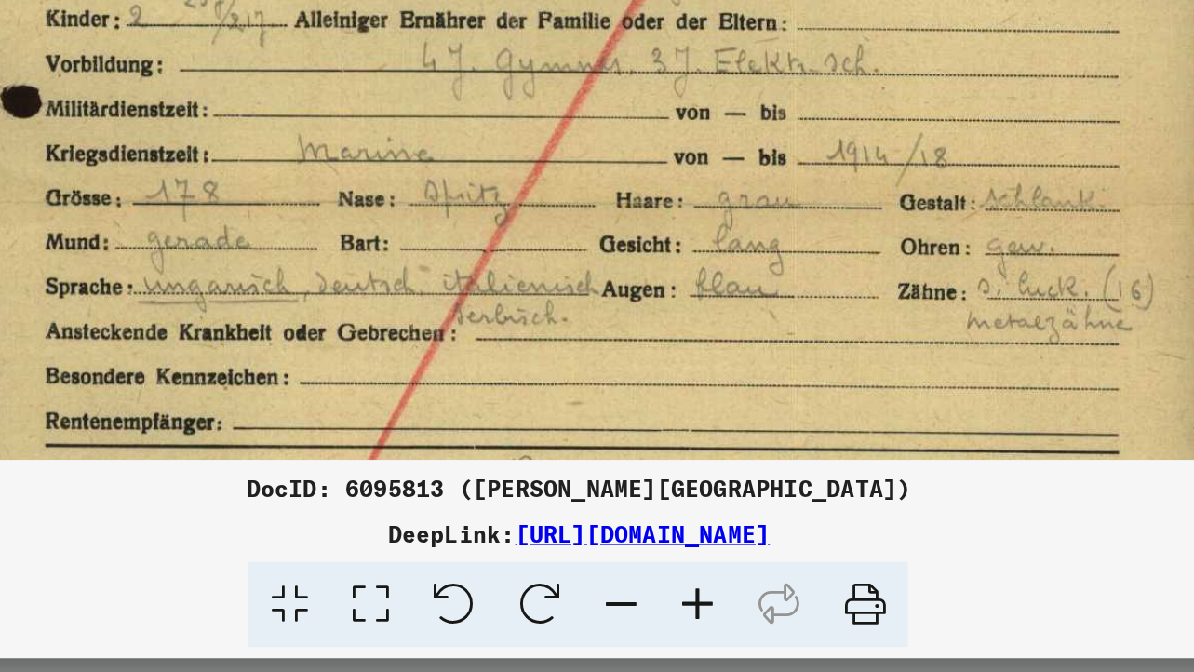
drag, startPoint x: 587, startPoint y: 480, endPoint x: 586, endPoint y: 297, distance: 183.4
click at [586, 297] on img at bounding box center [596, 453] width 829 height 1180
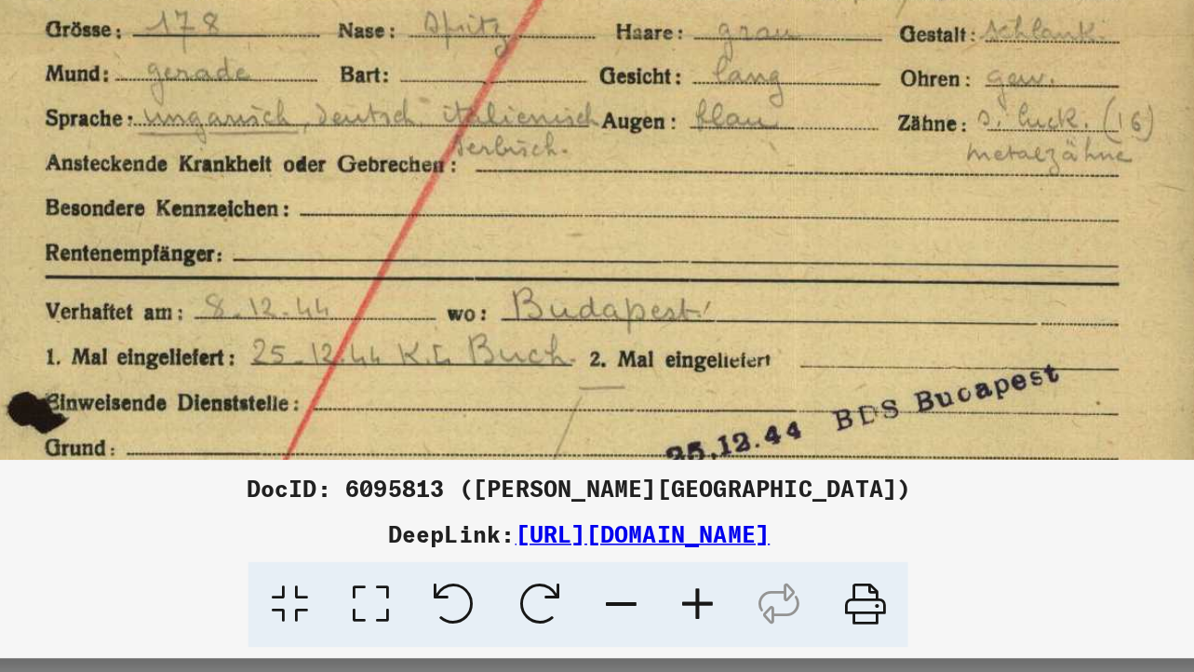
scroll to position [298, 0]
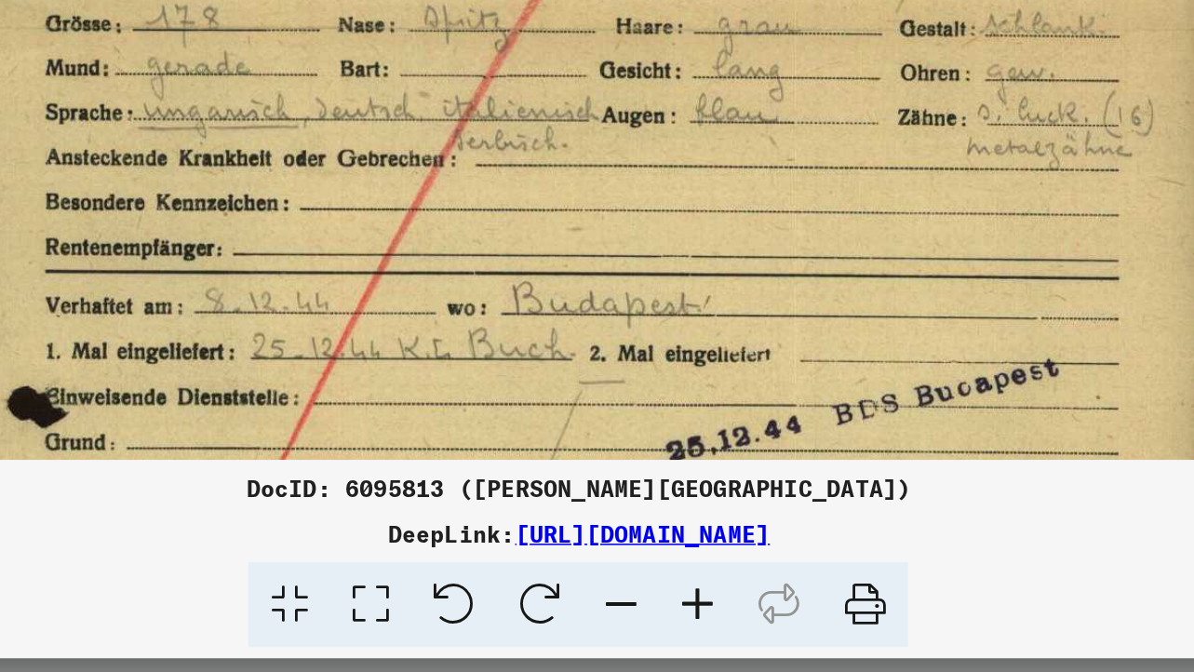
drag, startPoint x: 661, startPoint y: 483, endPoint x: 654, endPoint y: 369, distance: 114.7
click at [654, 369] on img at bounding box center [596, 339] width 829 height 1180
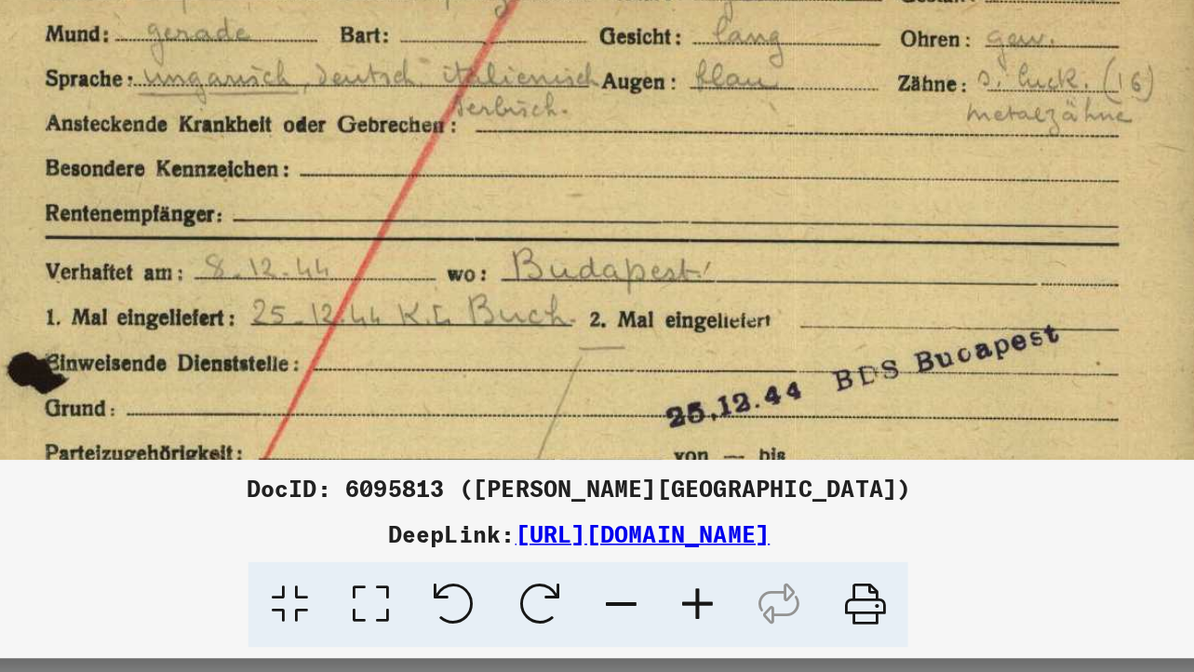
scroll to position [335, 0]
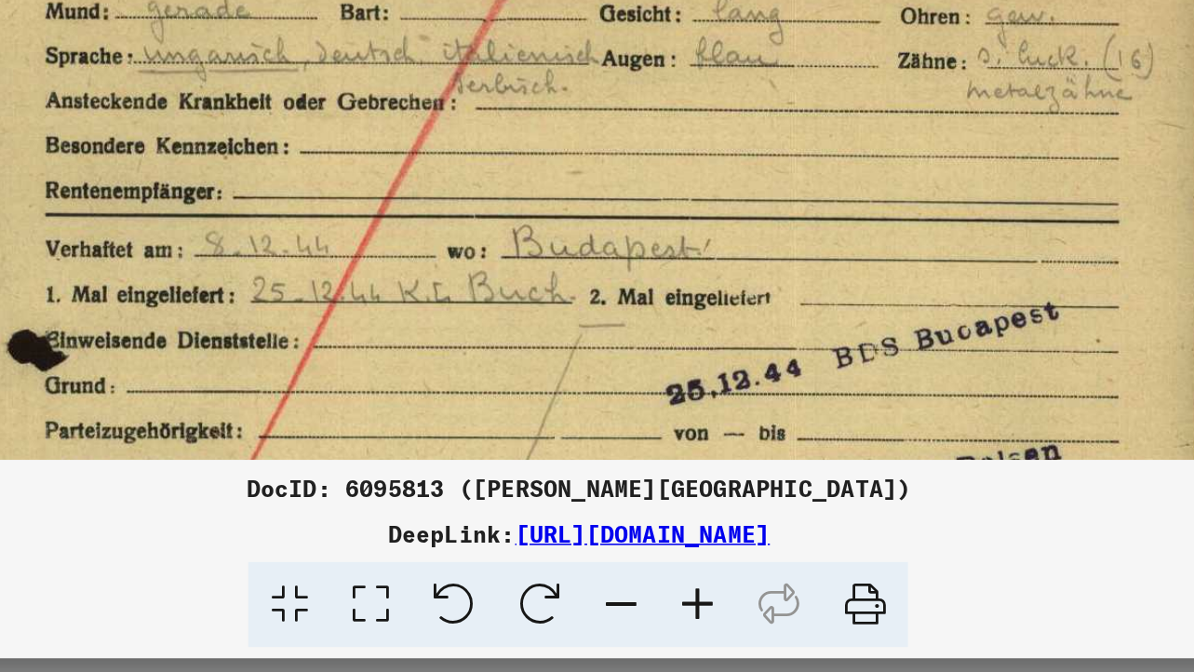
drag, startPoint x: 622, startPoint y: 498, endPoint x: 623, endPoint y: 463, distance: 35.4
click at [623, 462] on img at bounding box center [596, 301] width 829 height 1180
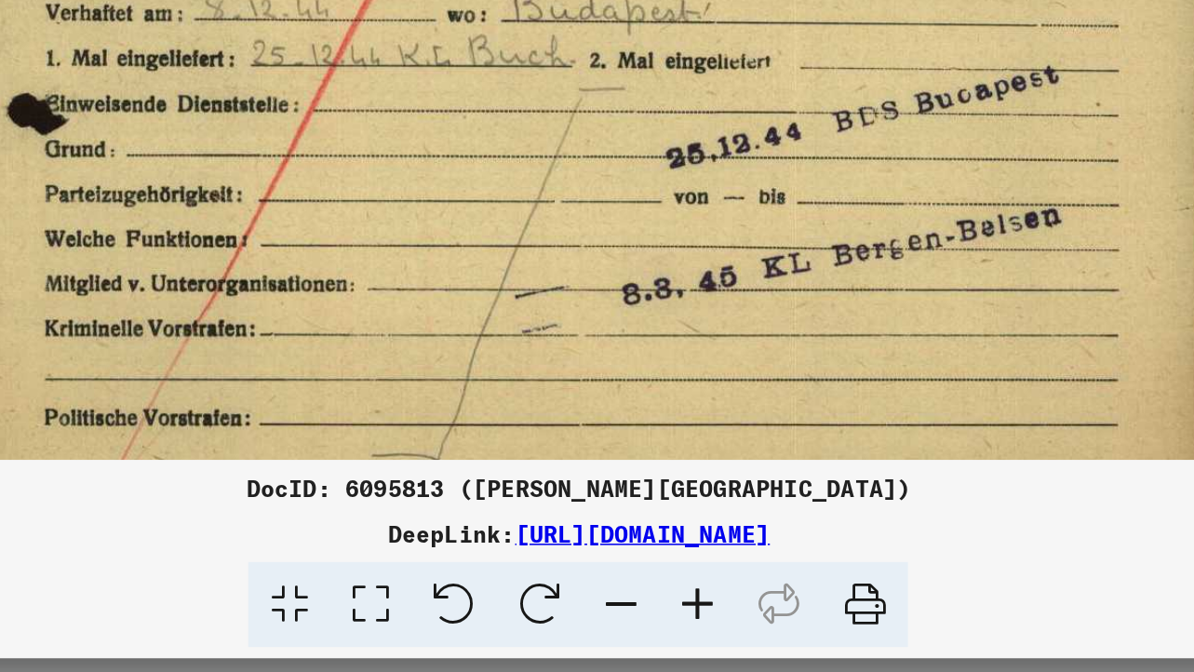
scroll to position [492, 0]
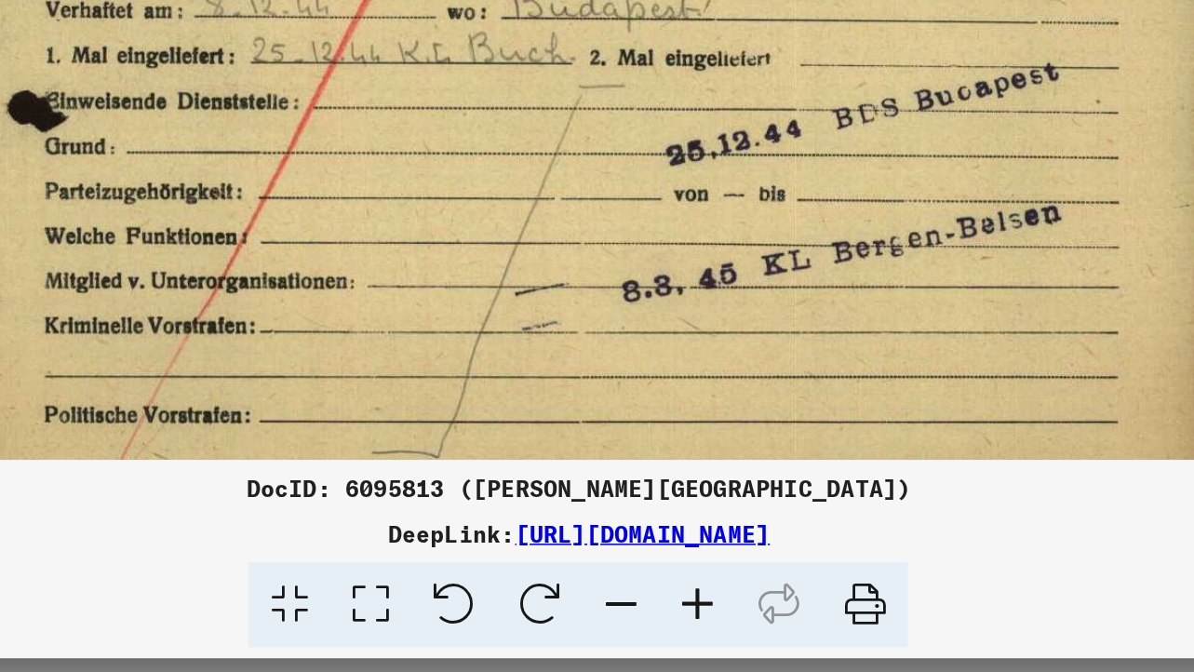
drag, startPoint x: 799, startPoint y: 489, endPoint x: 789, endPoint y: 330, distance: 158.5
click at [789, 330] on img at bounding box center [596, 144] width 829 height 1180
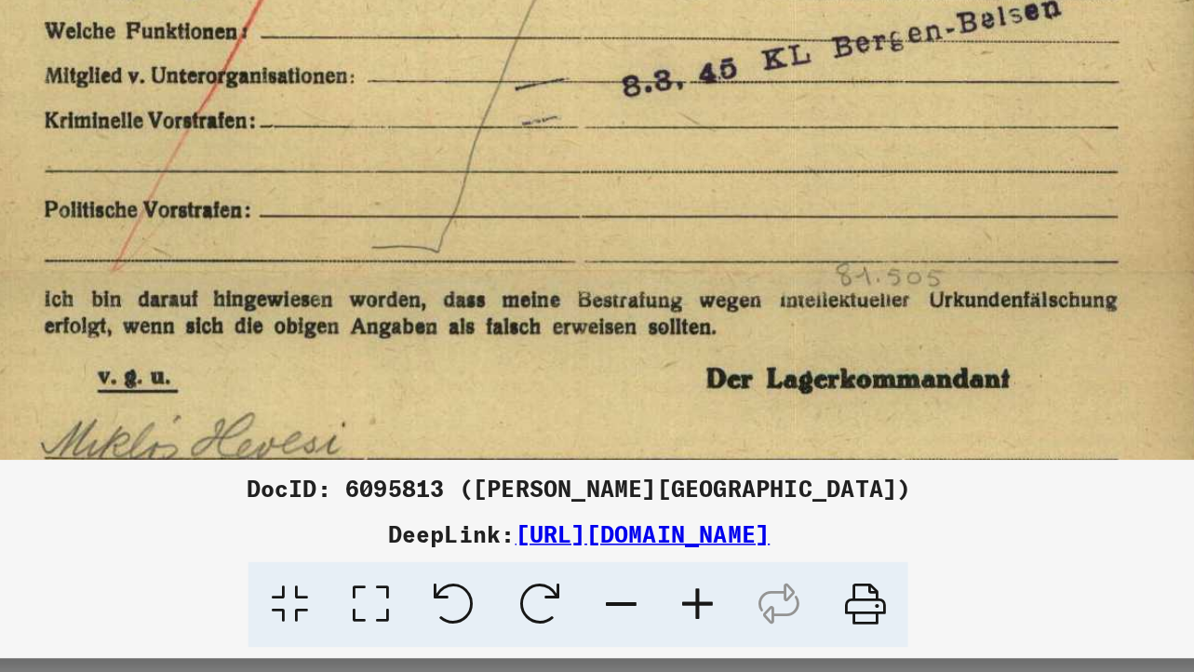
drag, startPoint x: 764, startPoint y: 489, endPoint x: 759, endPoint y: 354, distance: 135.1
click at [759, 354] on img at bounding box center [596, 9] width 829 height 1180
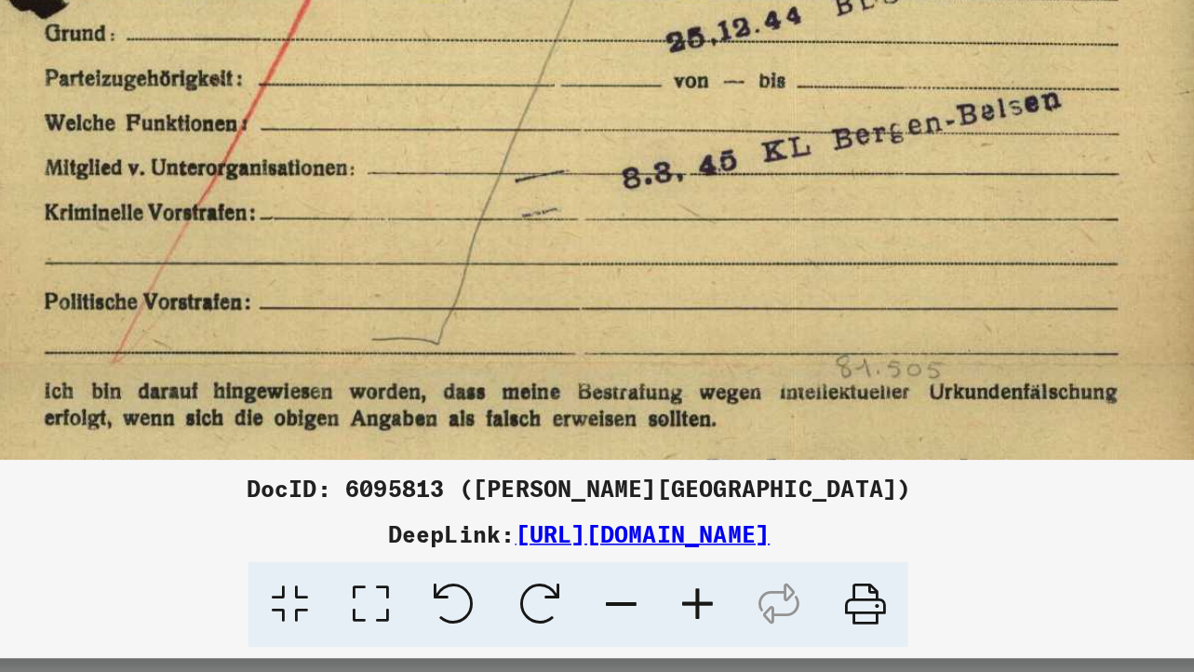
scroll to position [565, 0]
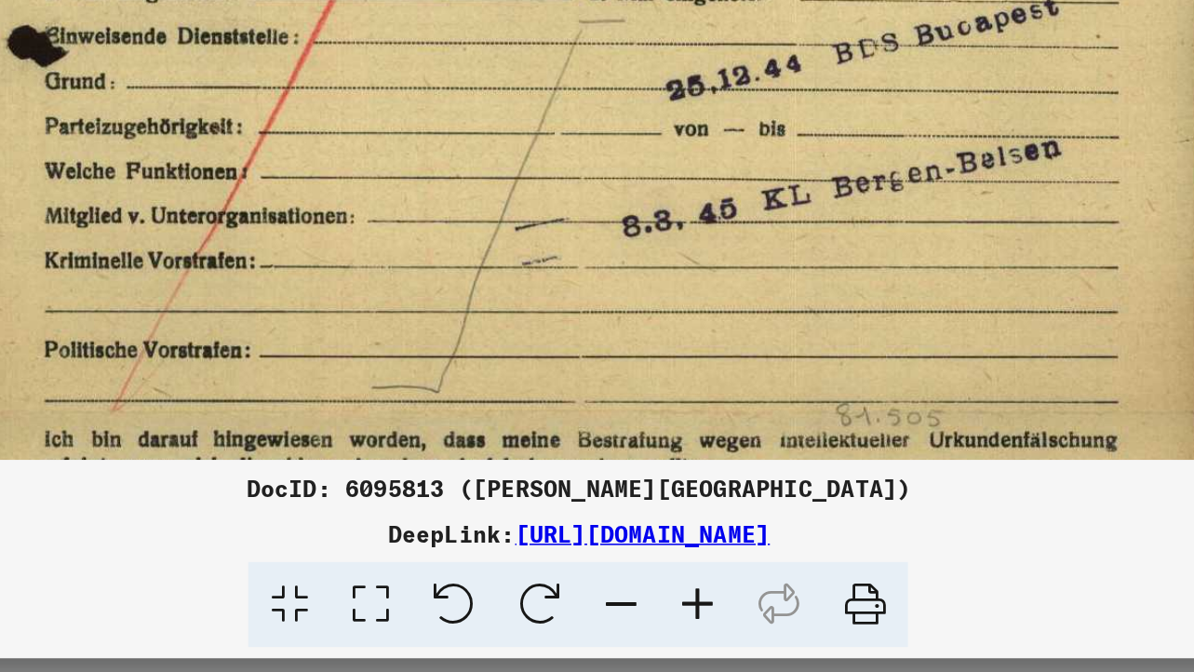
drag, startPoint x: 757, startPoint y: 415, endPoint x: 757, endPoint y: 499, distance: 83.8
click at [758, 502] on img at bounding box center [596, 101] width 829 height 1180
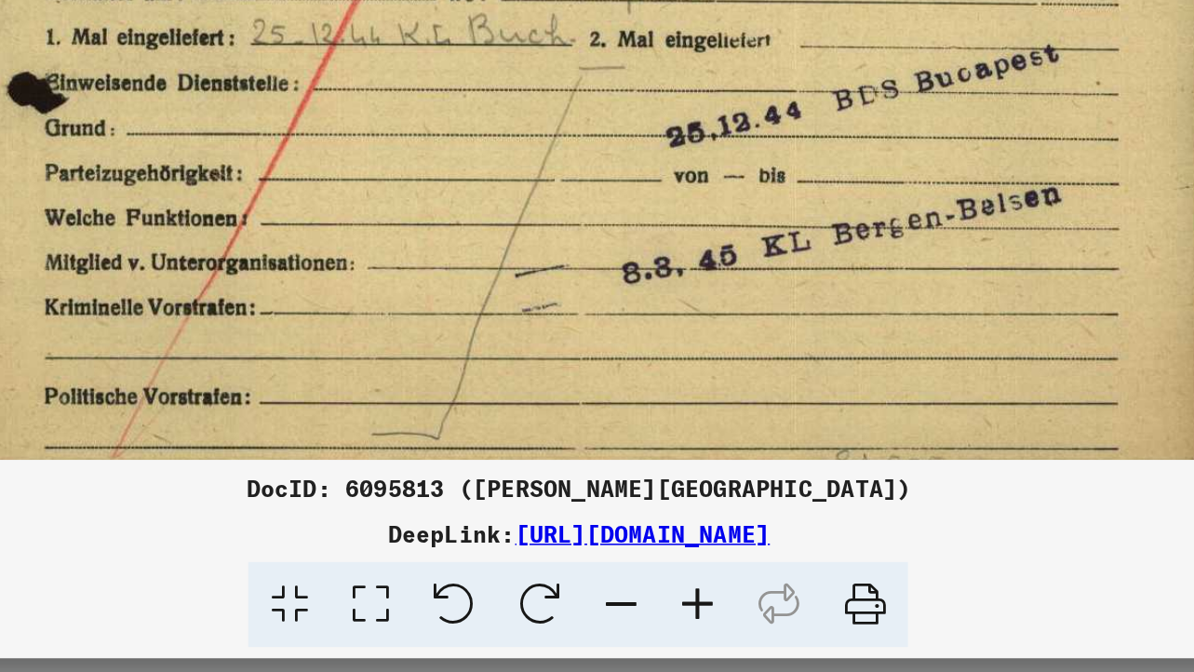
scroll to position [503, 0]
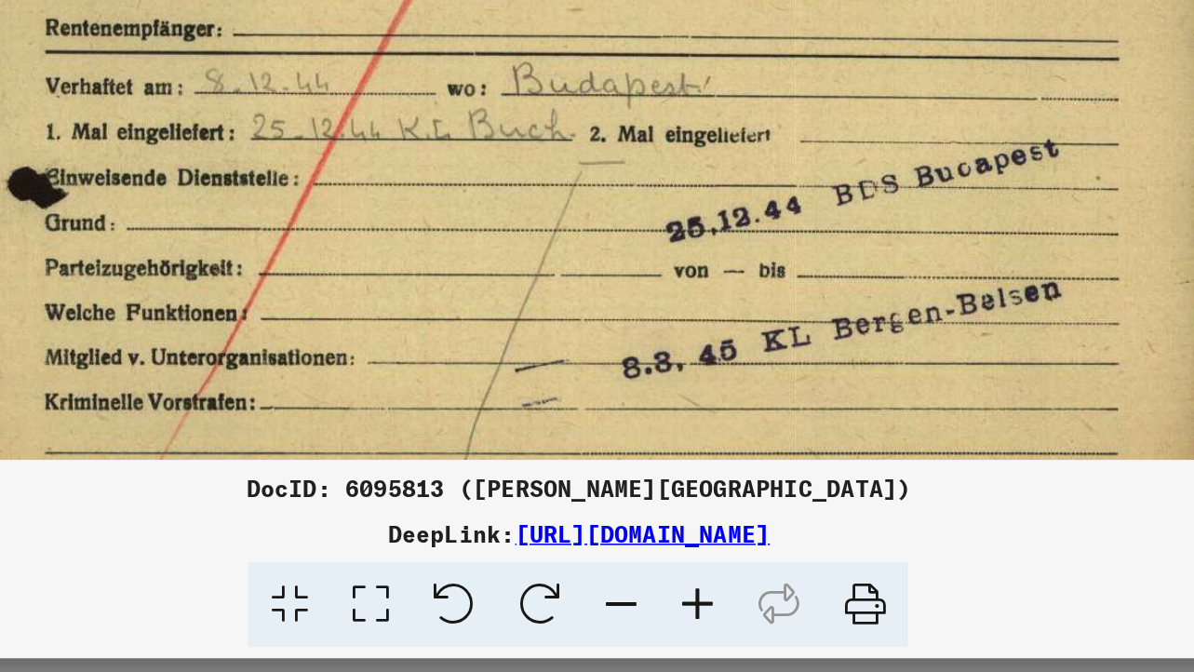
drag, startPoint x: 758, startPoint y: 397, endPoint x: 766, endPoint y: 492, distance: 95.3
click at [766, 492] on img at bounding box center [596, 194] width 829 height 1180
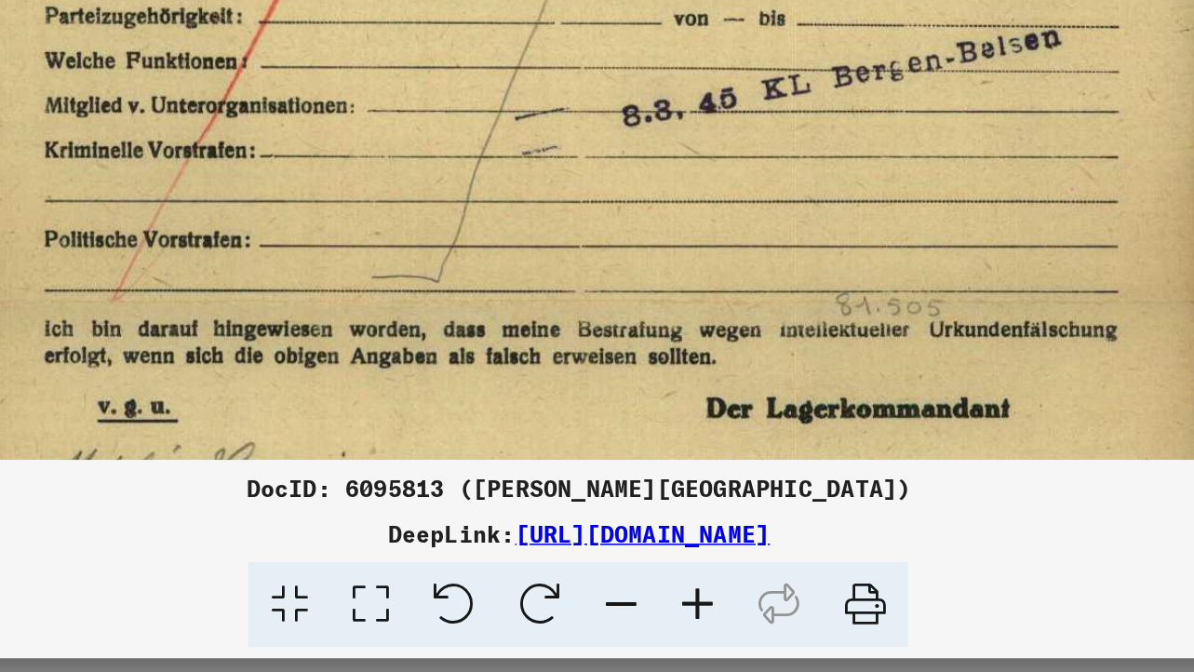
drag, startPoint x: 762, startPoint y: 410, endPoint x: 735, endPoint y: 248, distance: 164.2
click at [735, 248] on img at bounding box center [596, 29] width 829 height 1180
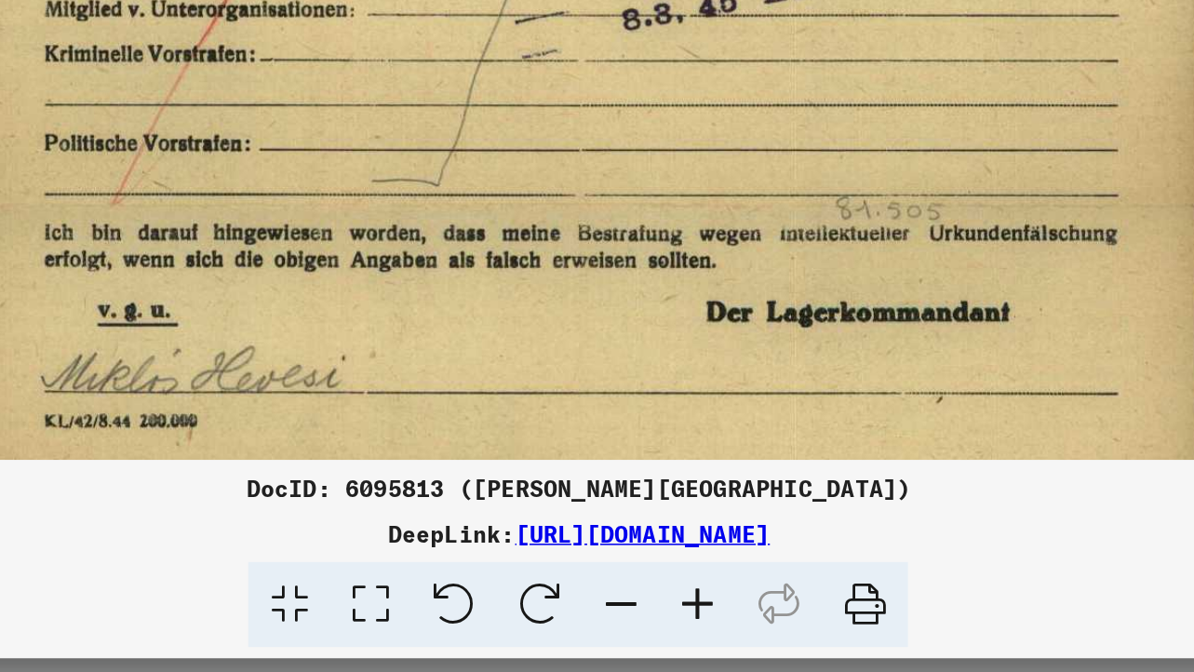
scroll to position [694, 0]
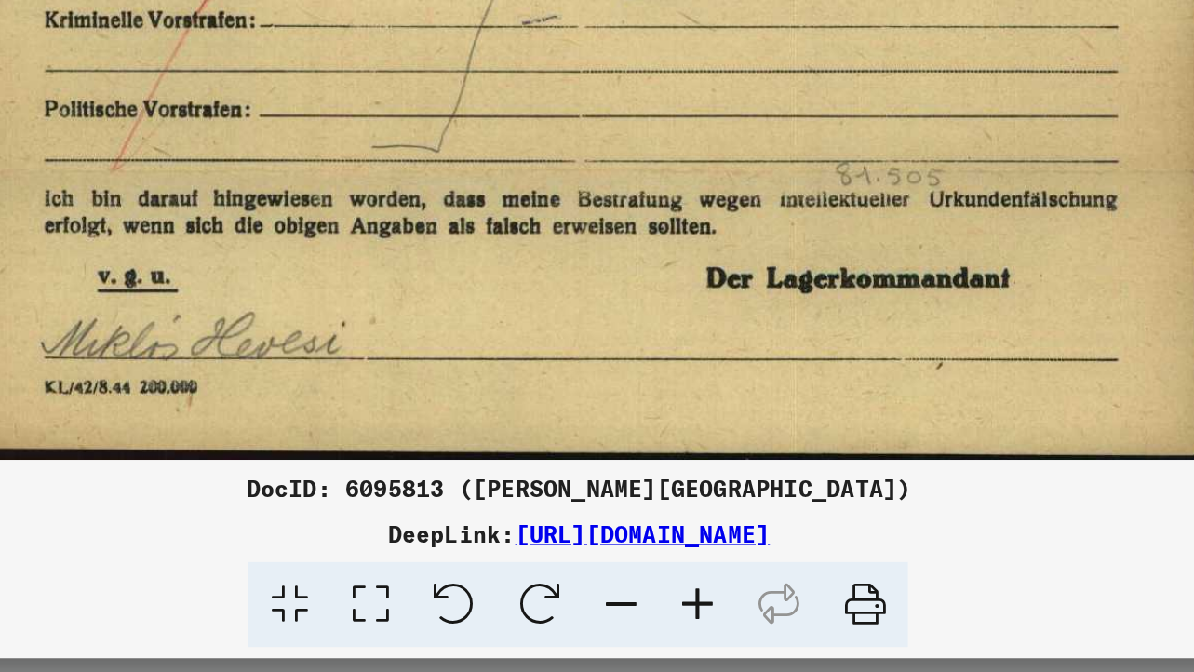
drag, startPoint x: 735, startPoint y: 305, endPoint x: 734, endPoint y: 204, distance: 101.5
drag, startPoint x: 727, startPoint y: 290, endPoint x: 727, endPoint y: 262, distance: 28.9
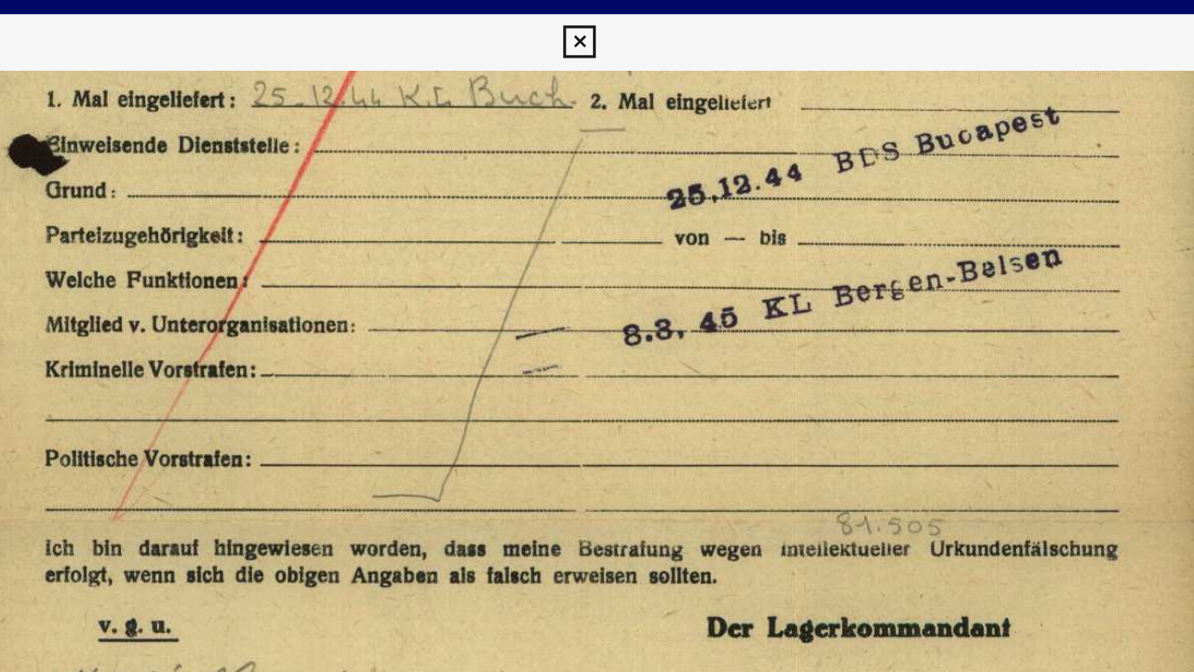
click at [598, 34] on icon at bounding box center [597, 28] width 21 height 22
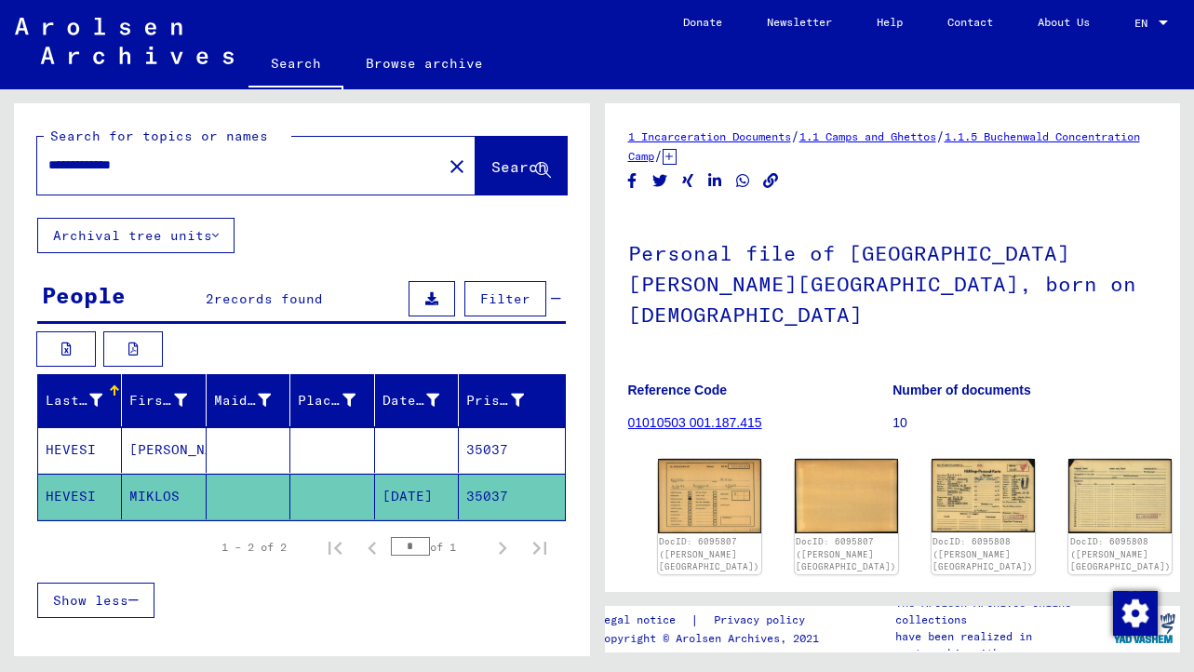
click at [1038, 133] on link "1.1.5 Buchenwald Concentration Camp" at bounding box center [884, 146] width 512 height 34
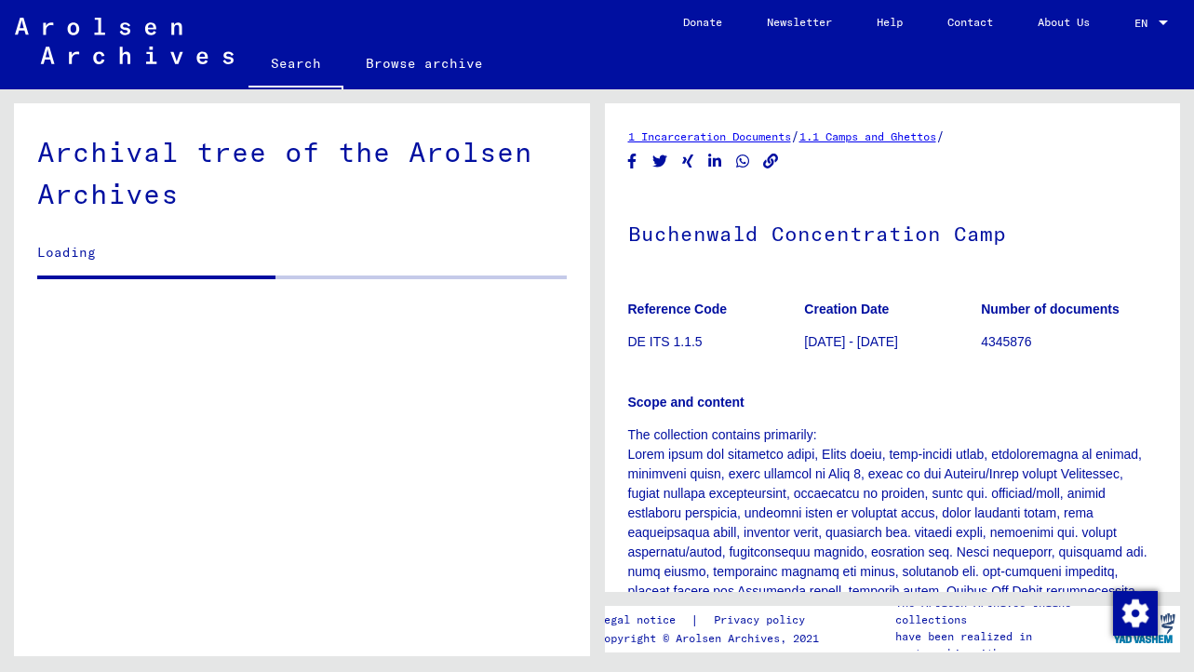
click at [1038, 133] on div "1 Incarceration Documents / 1.1 Camps and Ghettos /" at bounding box center [893, 137] width 530 height 20
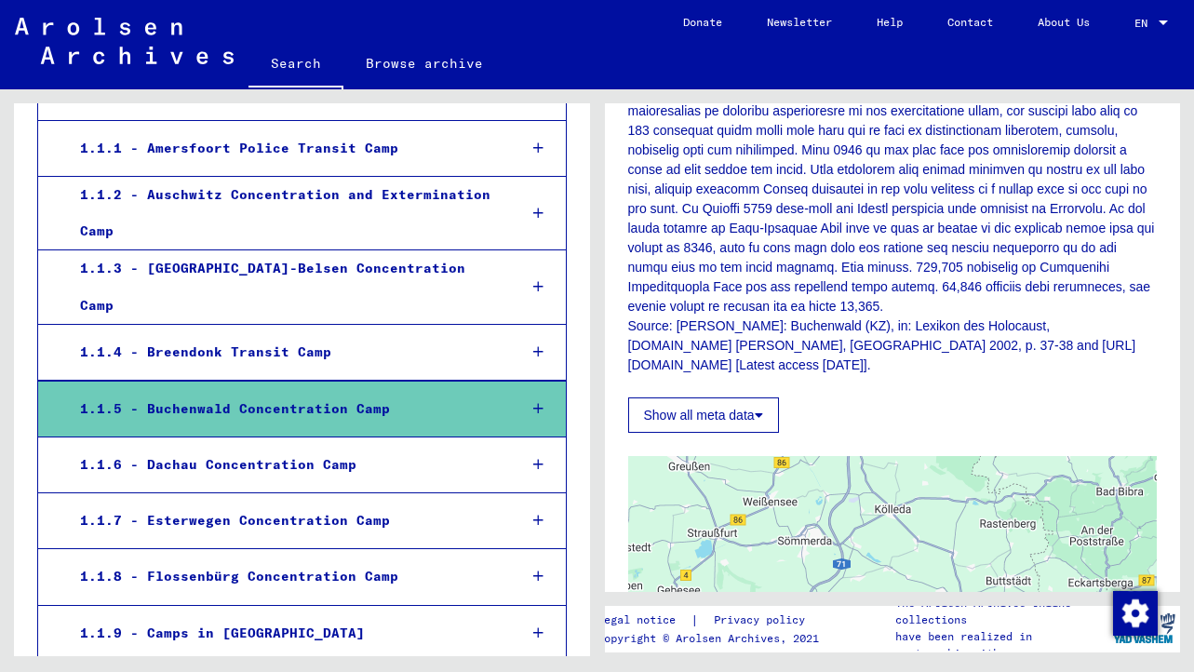
scroll to position [983, 0]
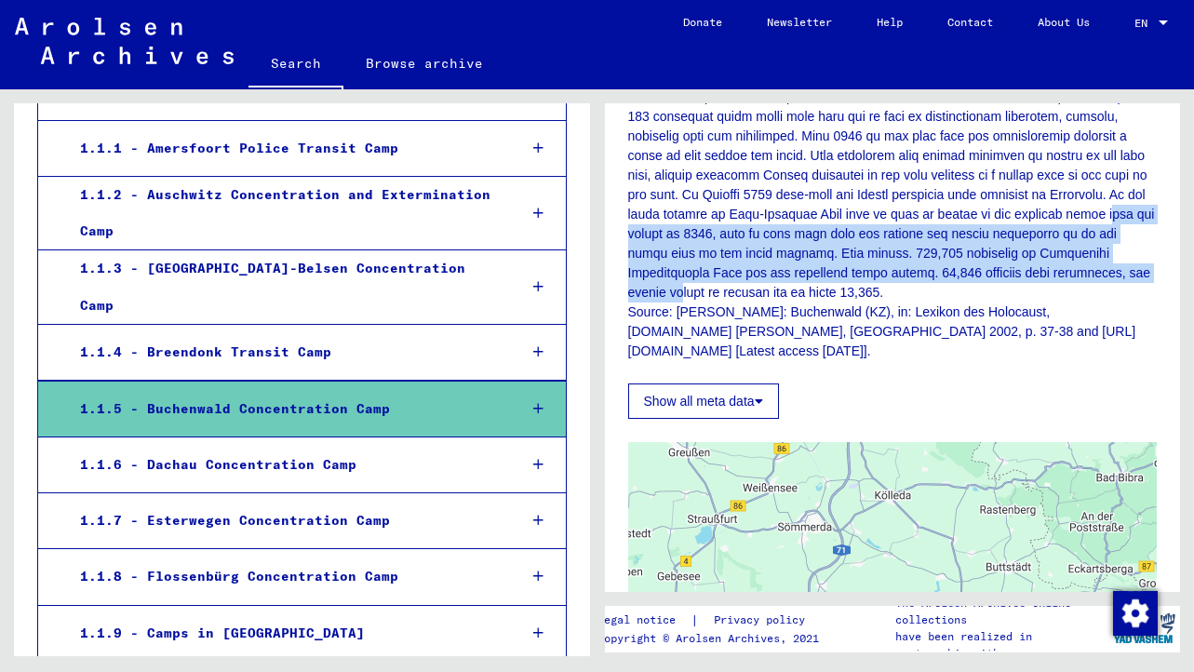
drag, startPoint x: 845, startPoint y: 234, endPoint x: 904, endPoint y: 289, distance: 80.4
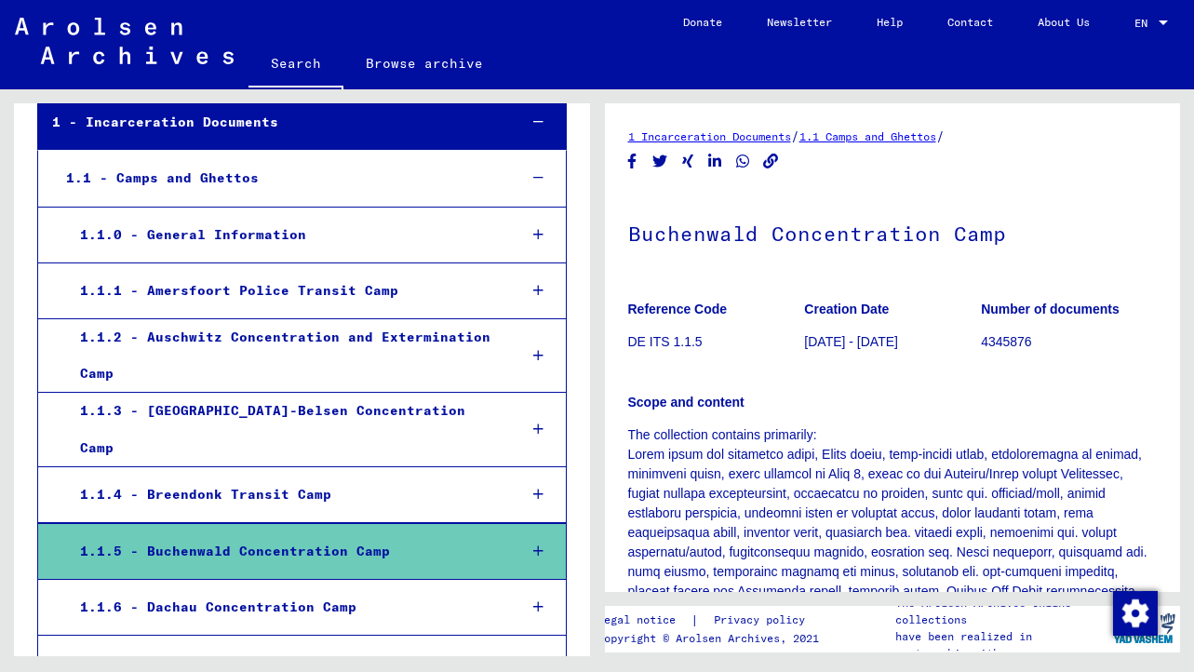
scroll to position [0, 0]
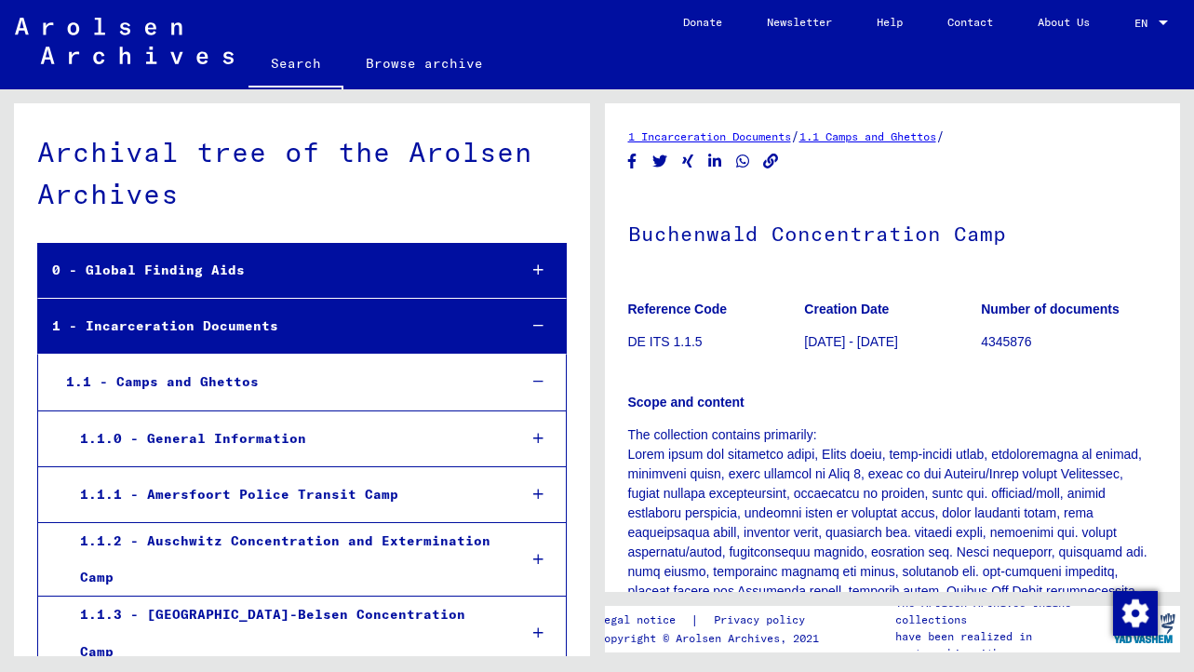
click at [295, 54] on link "Search" at bounding box center [296, 65] width 95 height 48
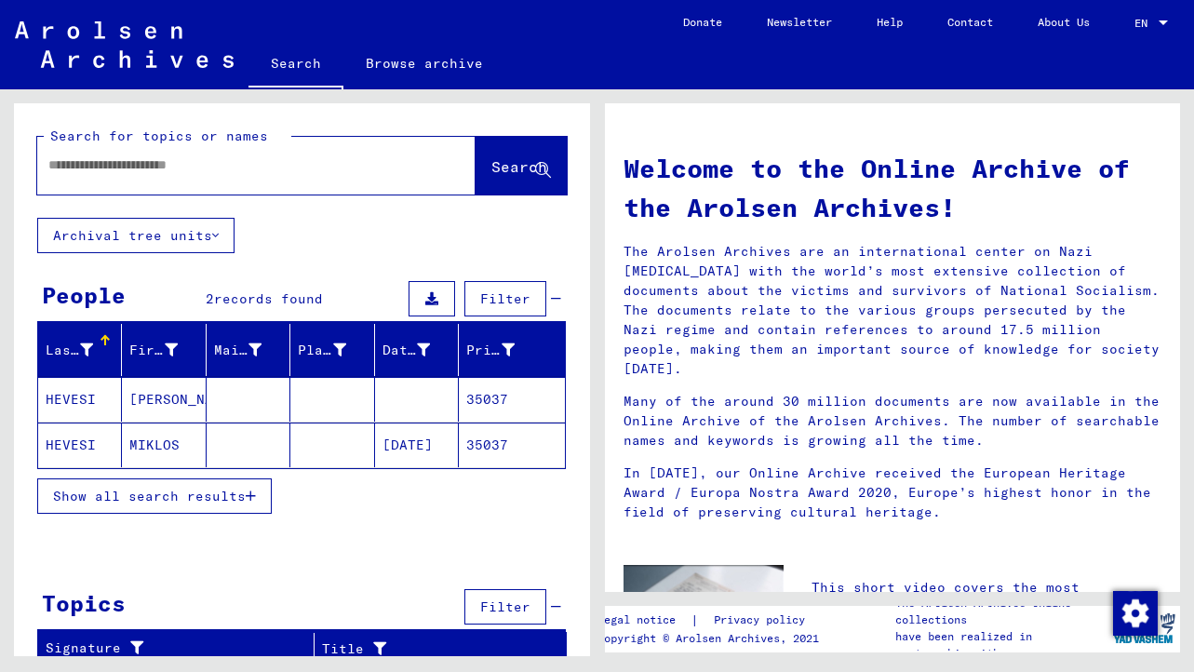
click at [190, 179] on div at bounding box center [228, 165] width 383 height 42
click at [188, 176] on div at bounding box center [228, 165] width 383 height 42
click at [182, 174] on input "text" at bounding box center [233, 165] width 371 height 20
type input "*****"
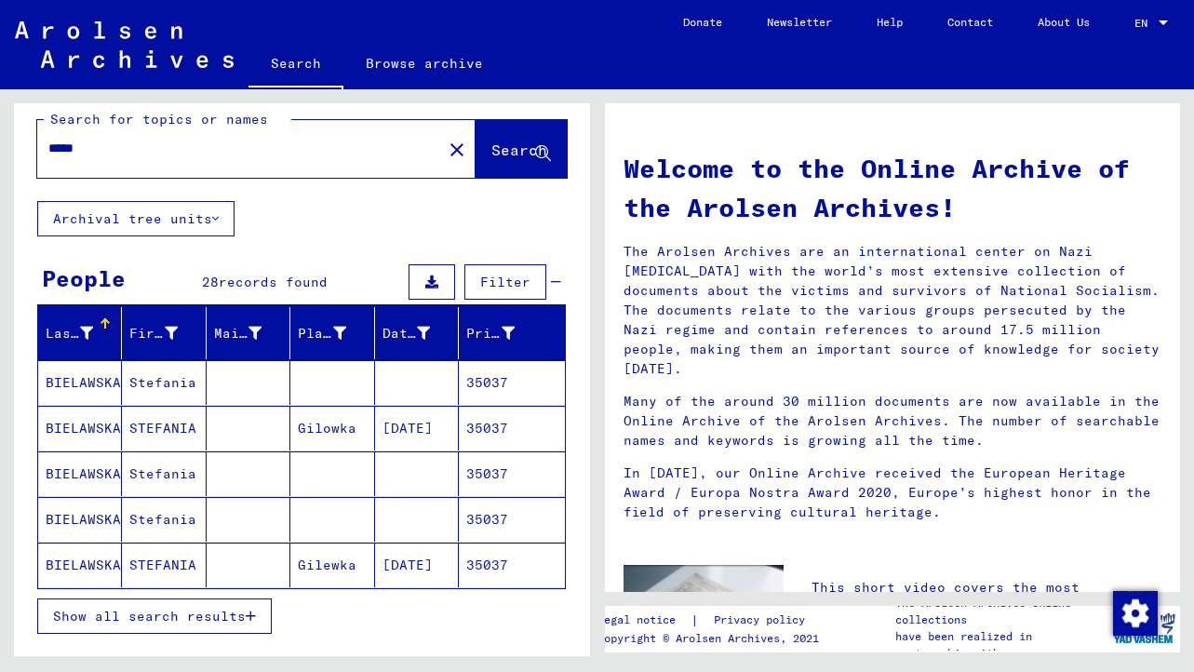
scroll to position [11, 0]
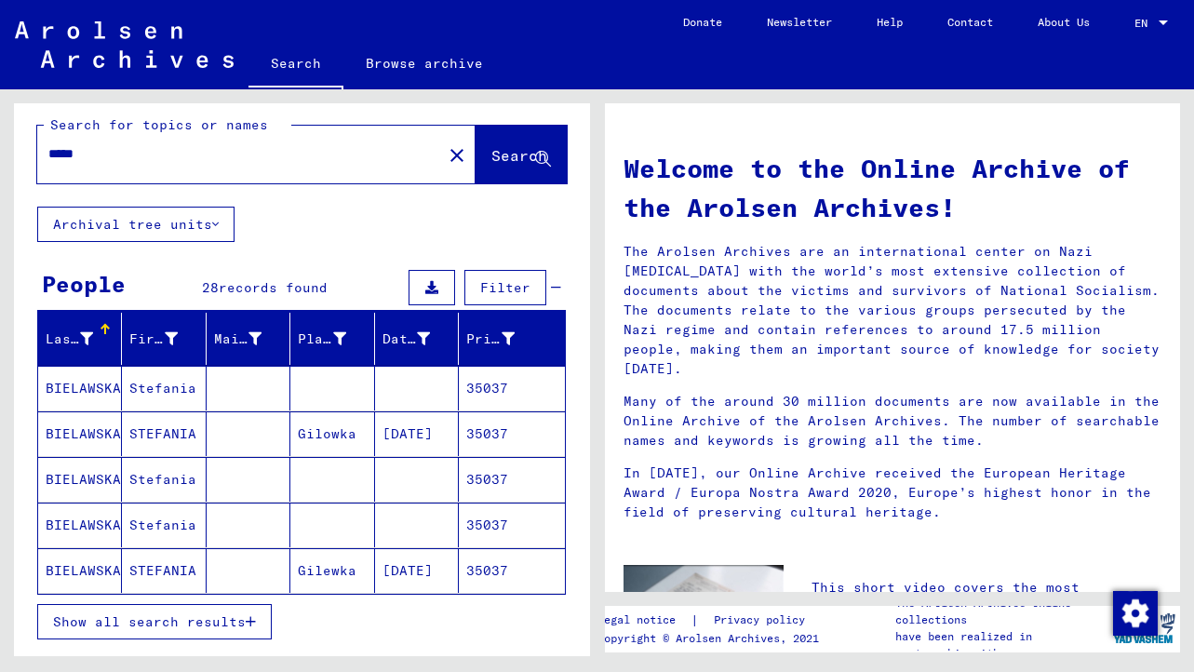
click at [246, 612] on button "Show all search results" at bounding box center [154, 621] width 235 height 35
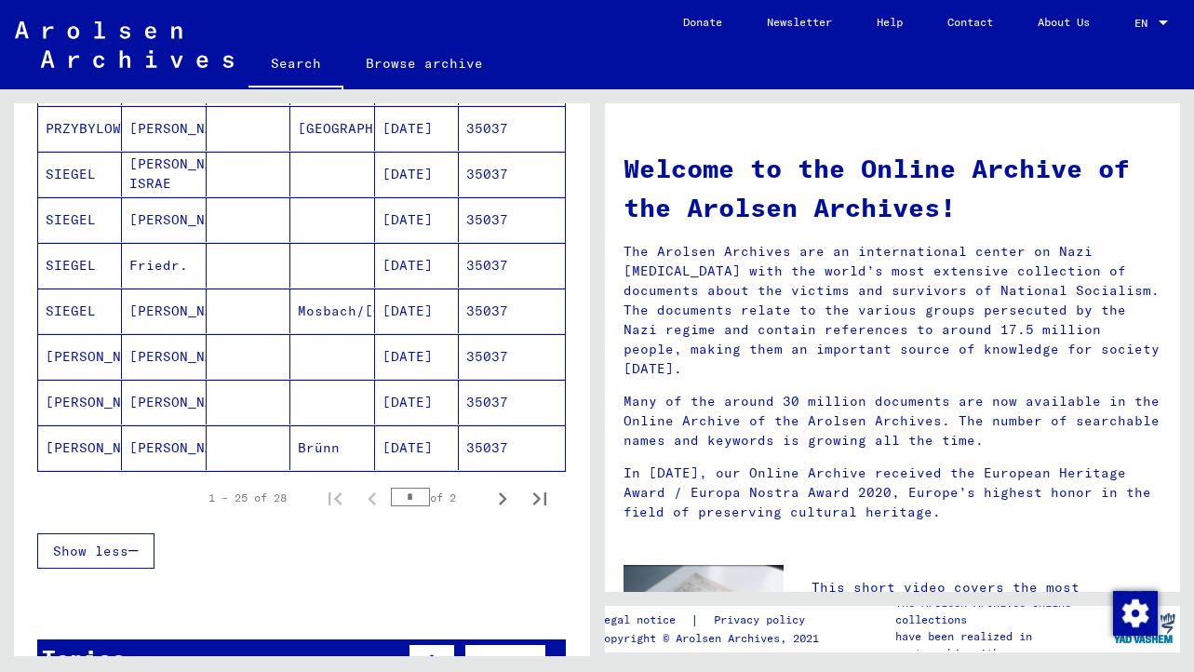
scroll to position [1060, 0]
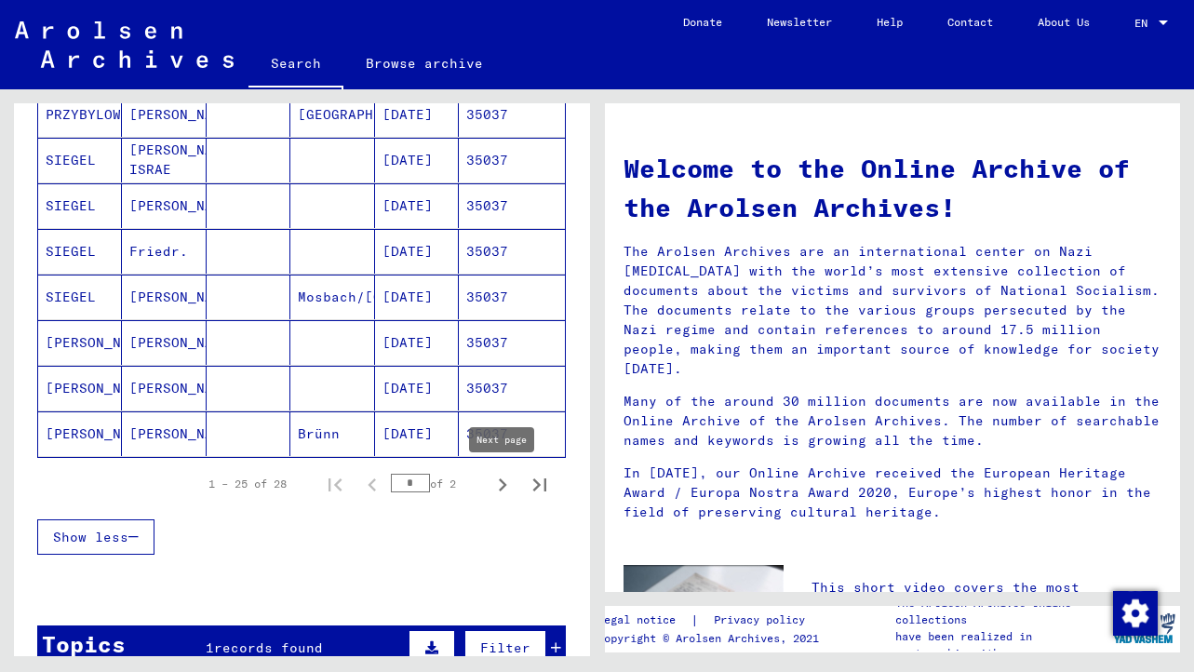
click at [500, 491] on icon "Next page" at bounding box center [503, 485] width 8 height 13
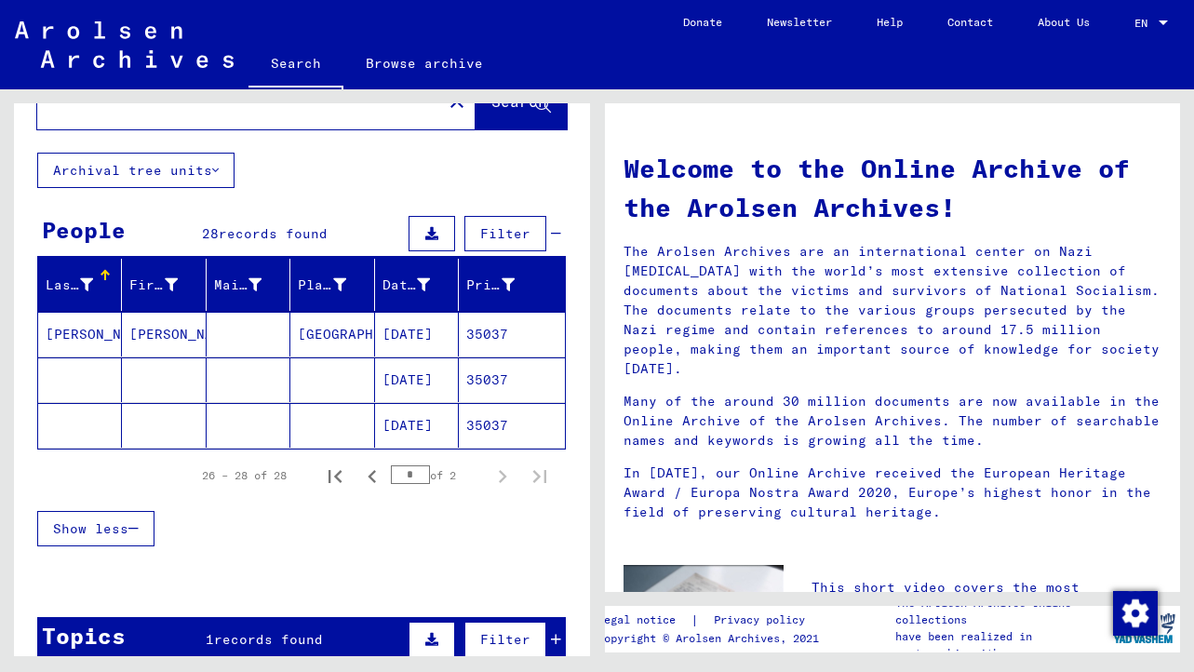
scroll to position [36, 0]
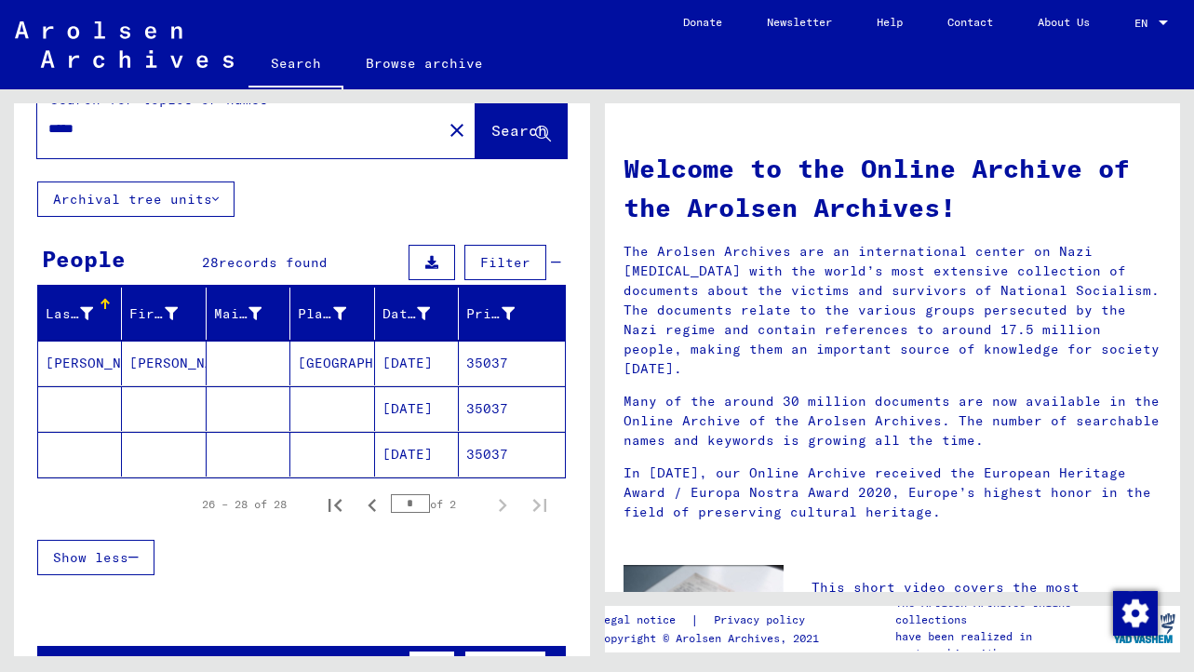
click at [492, 363] on mat-cell "35037" at bounding box center [511, 363] width 105 height 45
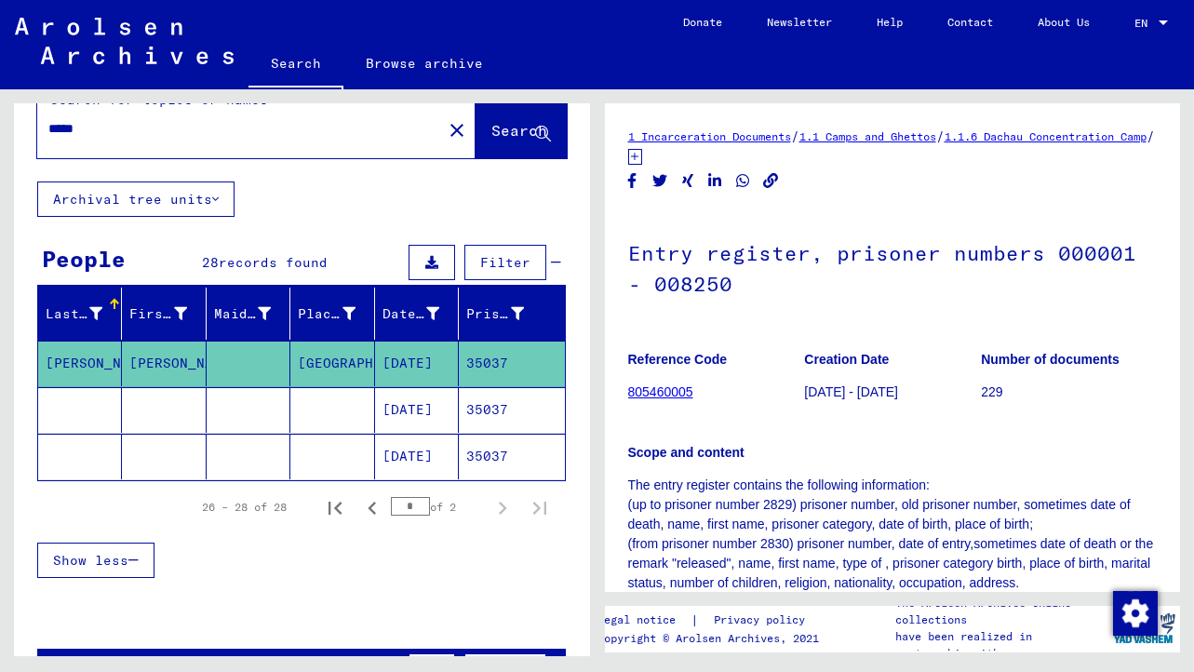
click at [487, 406] on mat-cell "35037" at bounding box center [511, 410] width 105 height 46
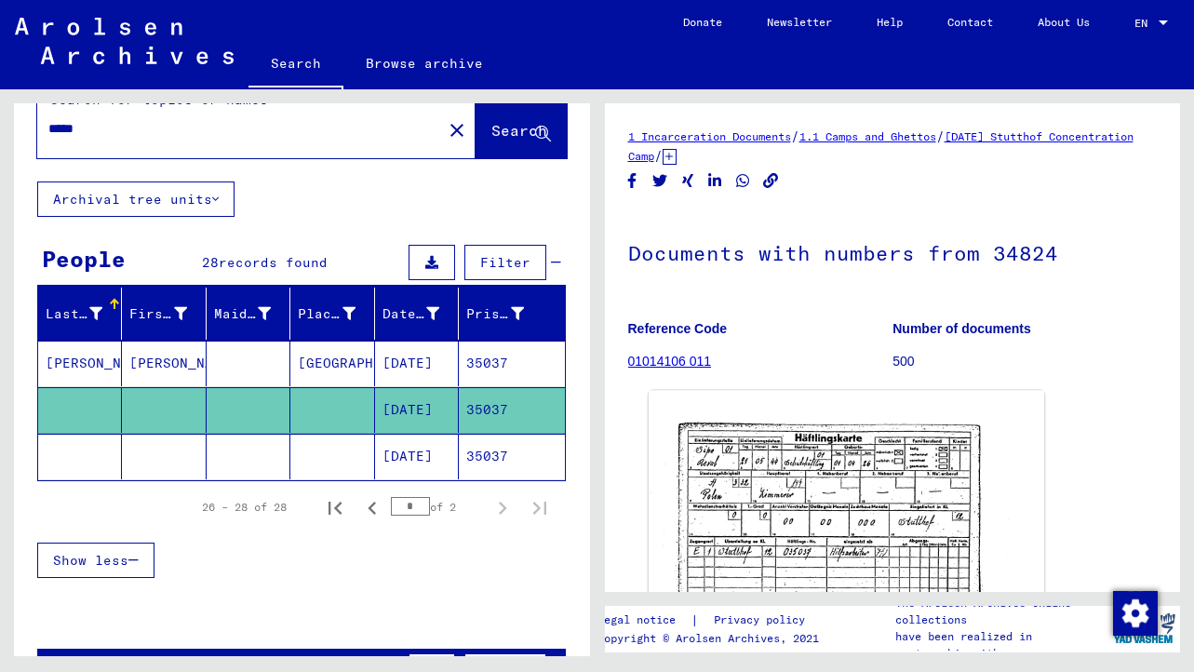
click at [852, 469] on img at bounding box center [846, 530] width 396 height 278
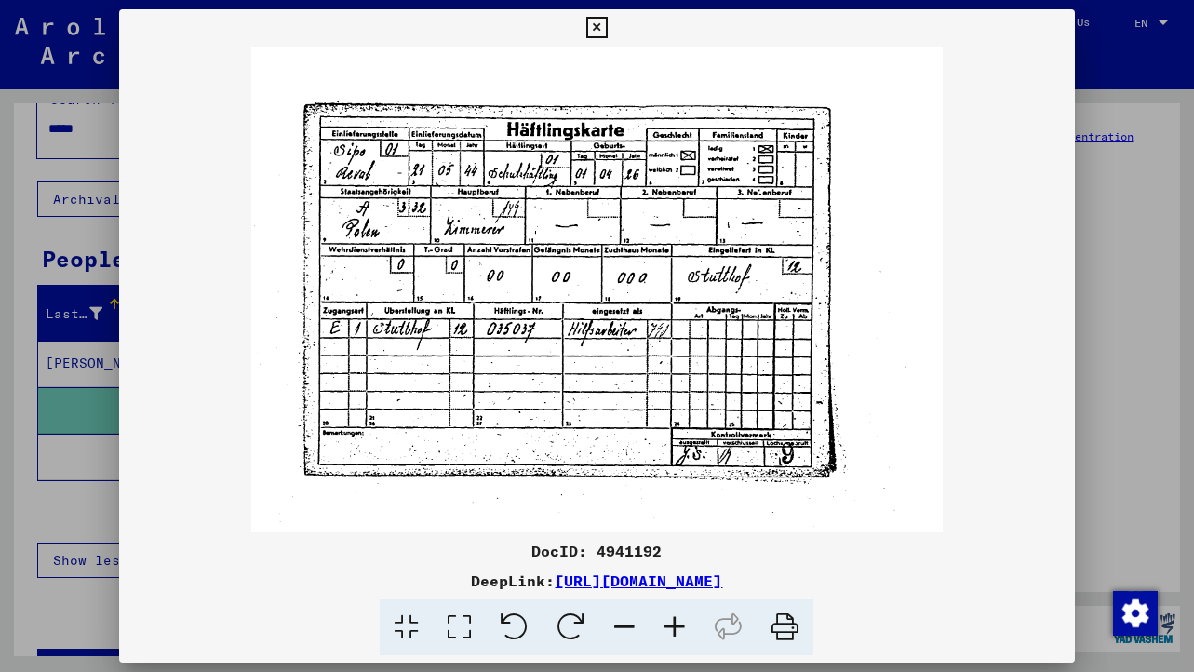
click at [594, 23] on icon at bounding box center [597, 28] width 21 height 22
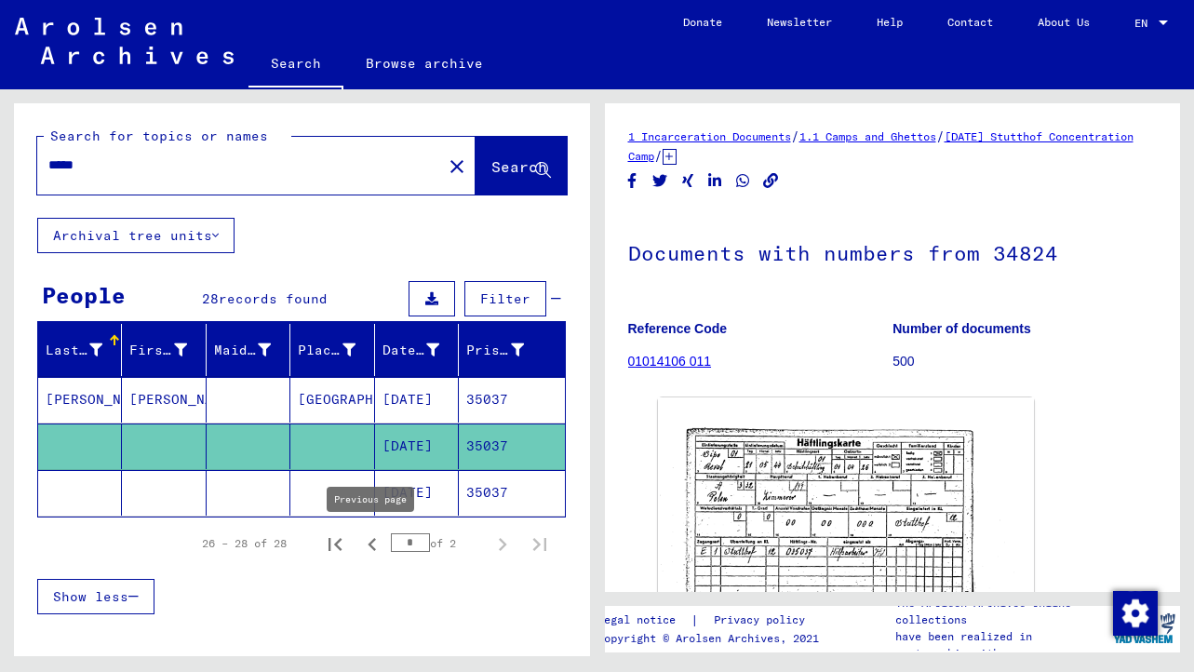
click at [371, 543] on icon "Previous page" at bounding box center [372, 544] width 8 height 13
type input "*"
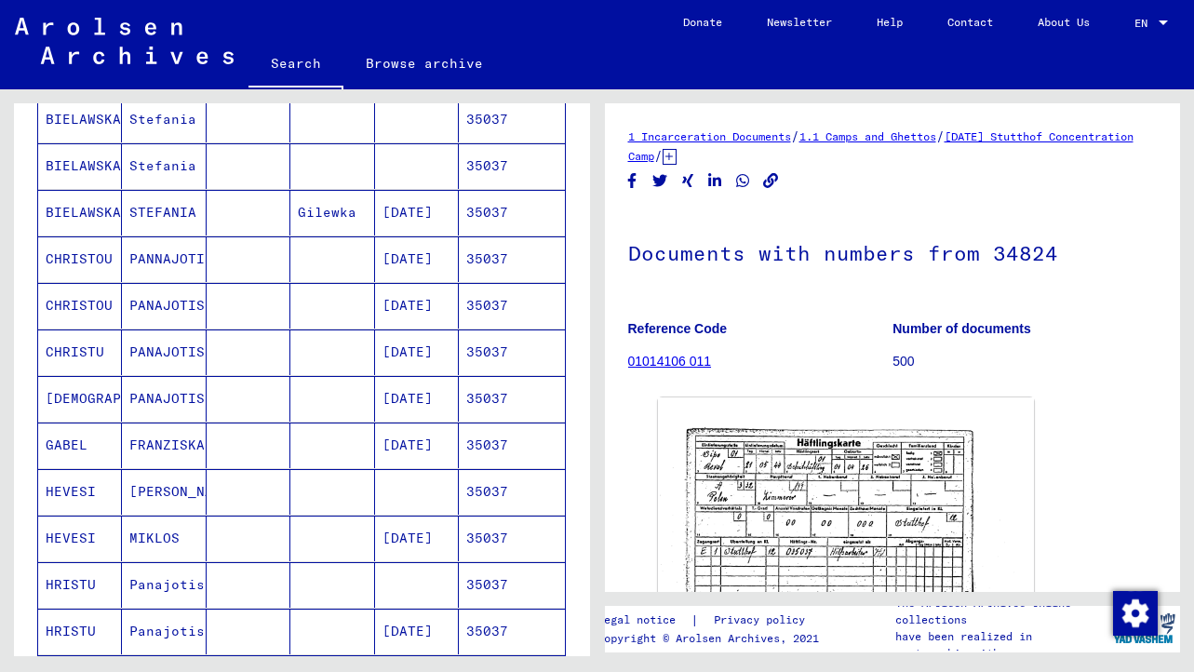
scroll to position [374, 0]
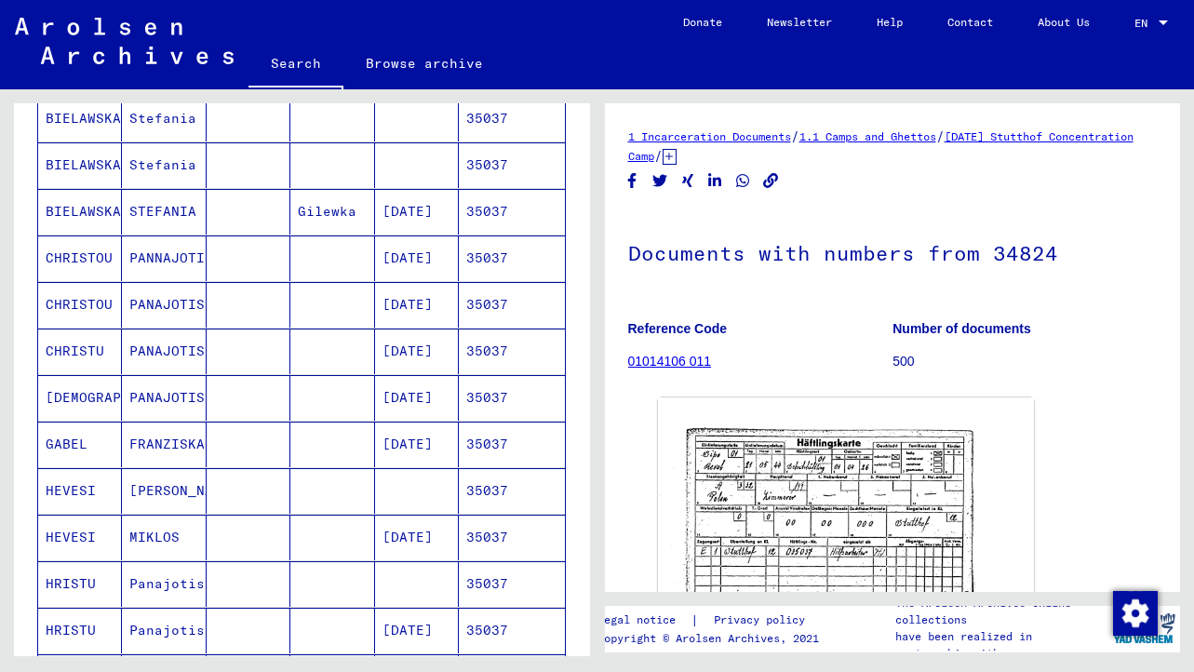
click at [484, 491] on mat-cell "35037" at bounding box center [511, 491] width 105 height 46
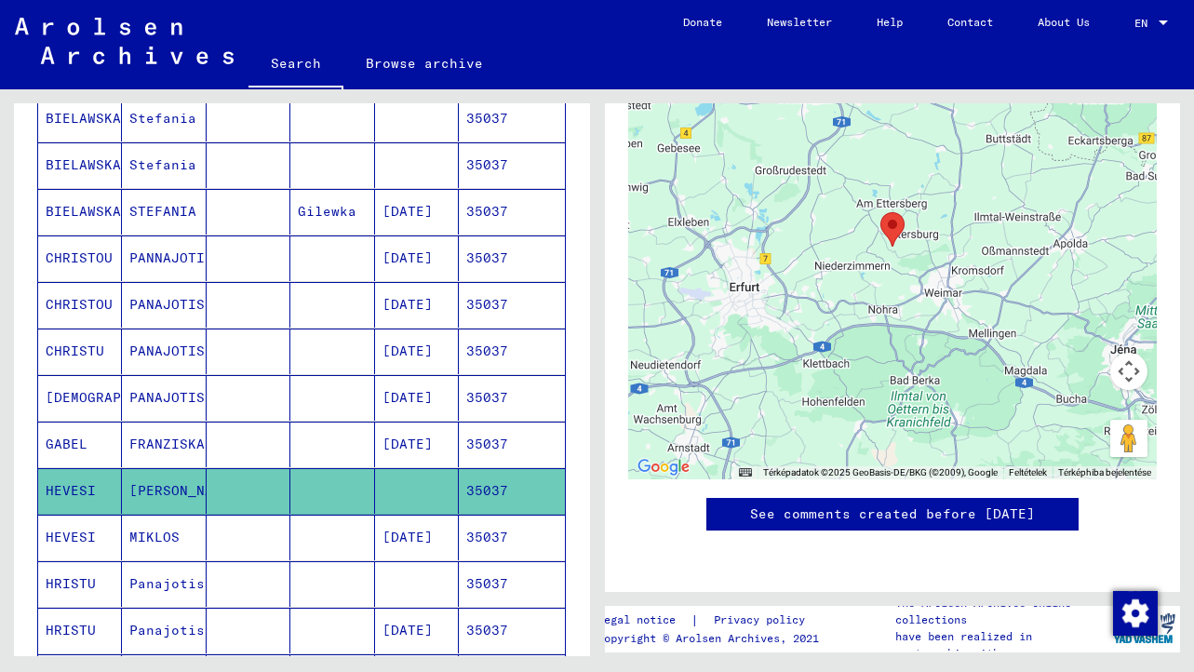
scroll to position [958, 0]
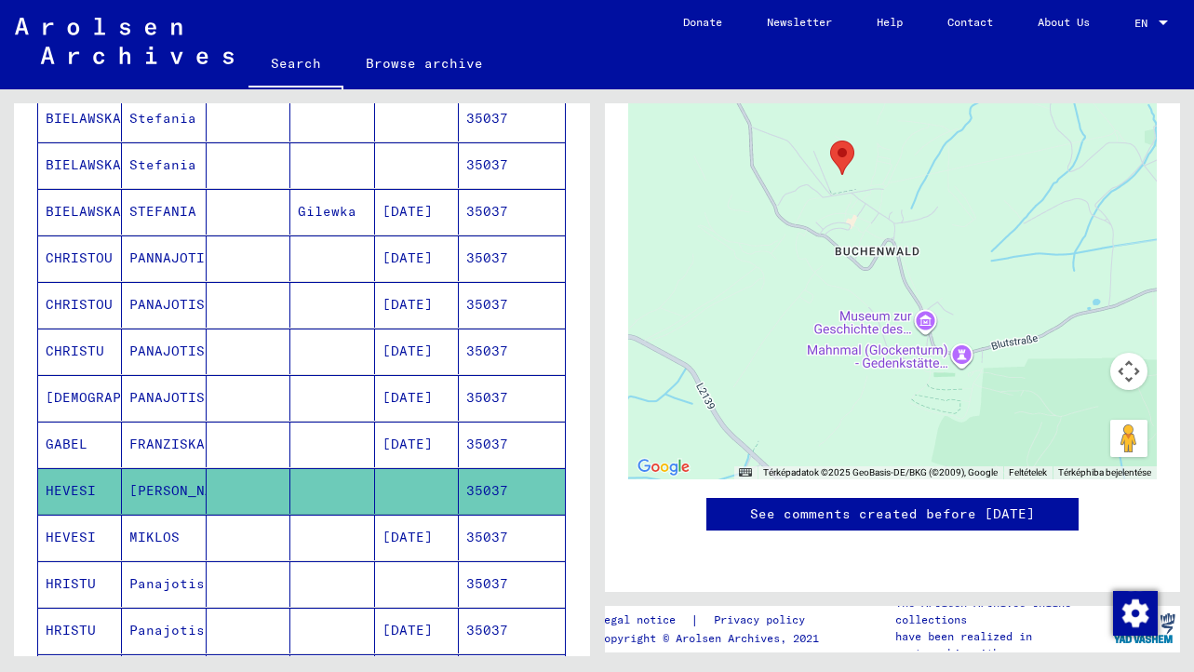
drag, startPoint x: 894, startPoint y: 159, endPoint x: 901, endPoint y: 305, distance: 146.4
click at [902, 307] on div at bounding box center [893, 246] width 530 height 465
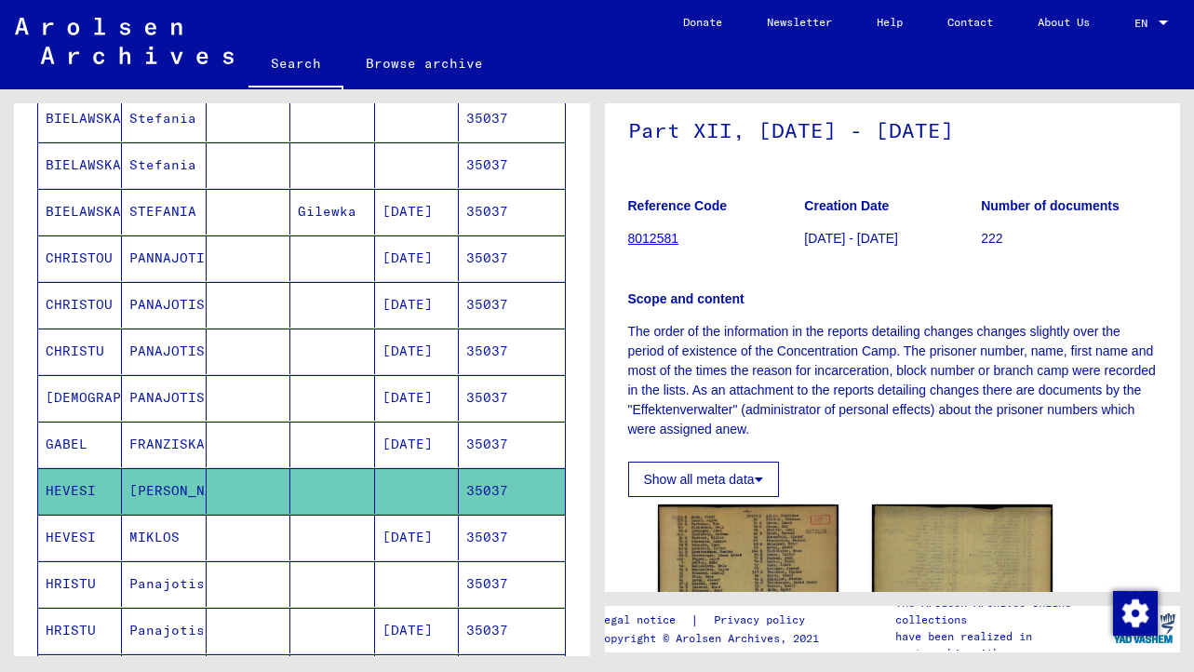
scroll to position [93, 0]
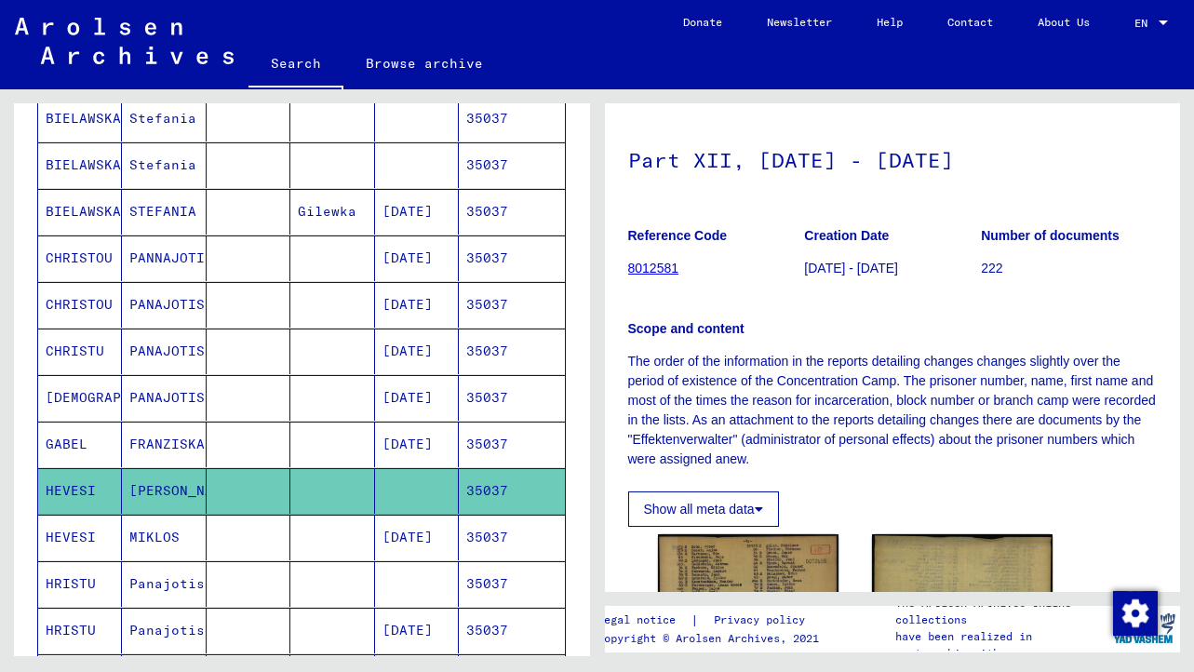
click at [810, 373] on p "The order of the information in the reports detailing changes changes slightly …" at bounding box center [893, 410] width 530 height 117
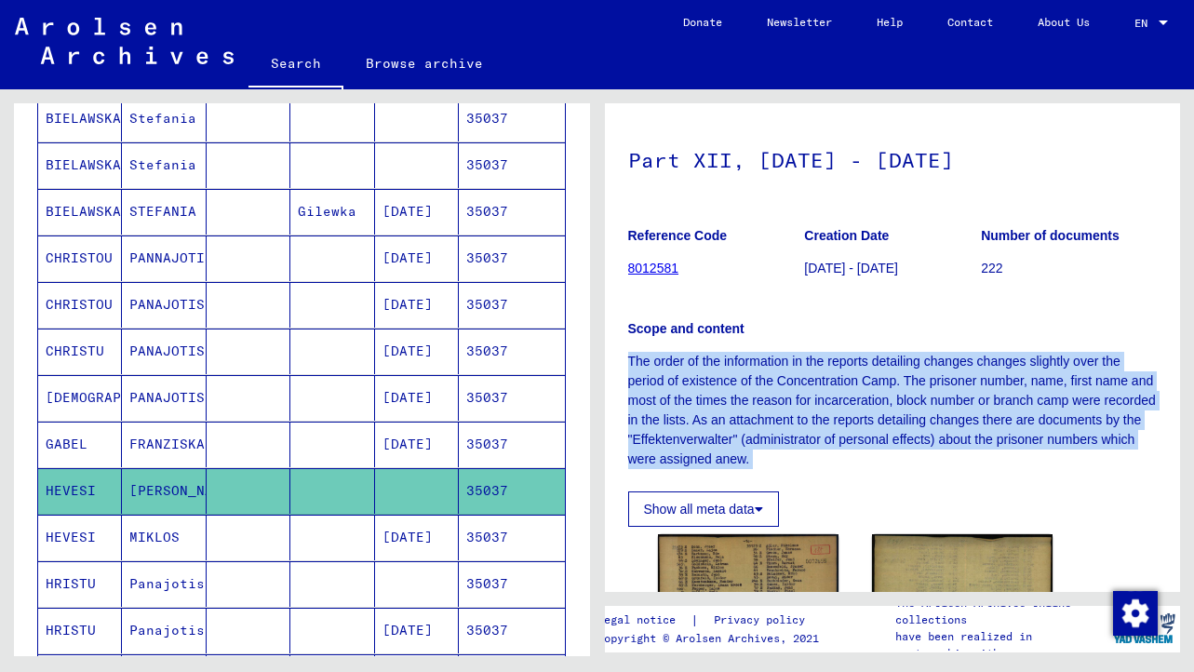
click at [856, 382] on p "The order of the information in the reports detailing changes changes slightly …" at bounding box center [893, 410] width 530 height 117
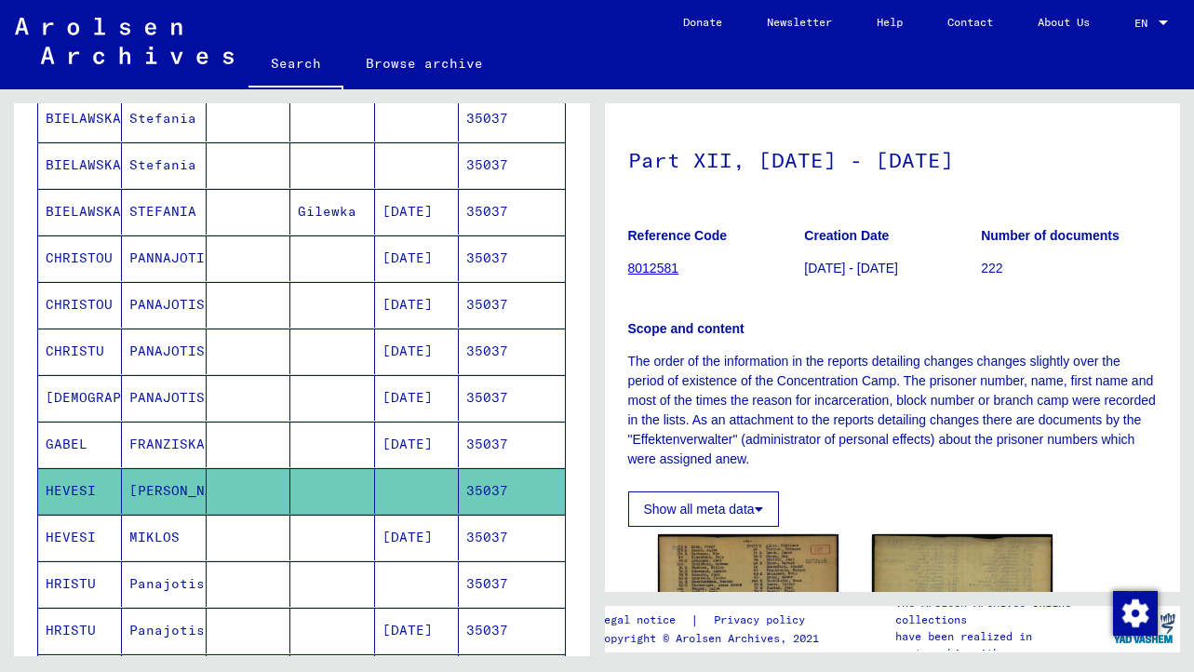
click at [856, 382] on p "The order of the information in the reports detailing changes changes slightly …" at bounding box center [893, 410] width 530 height 117
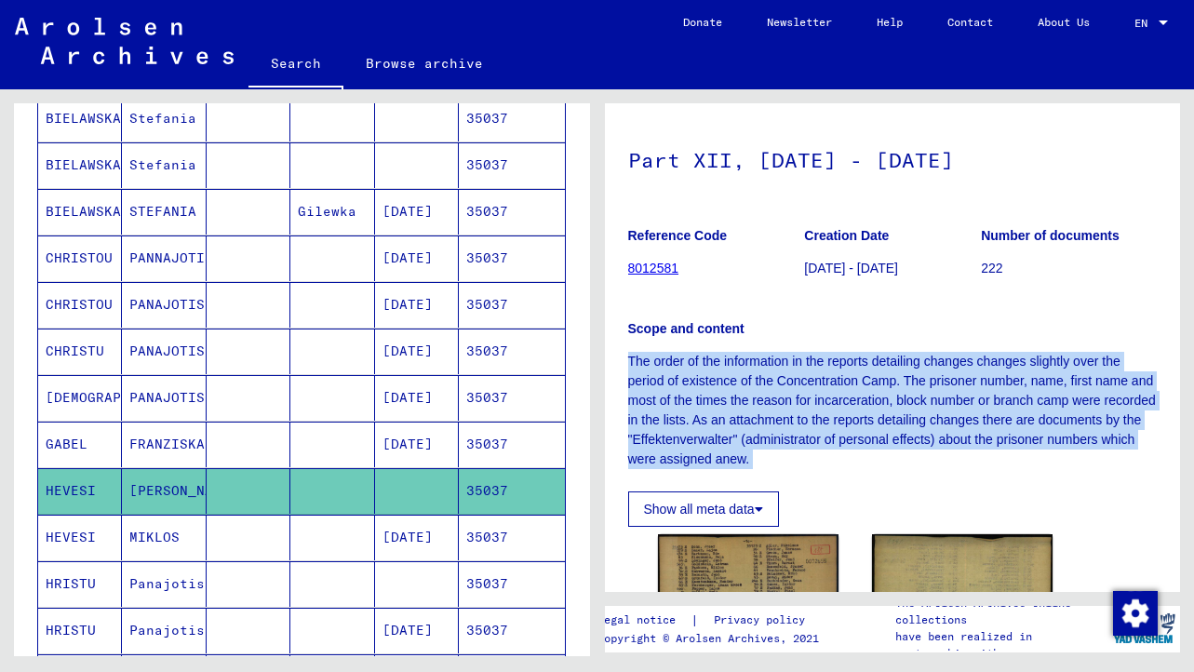
click at [885, 413] on p "The order of the information in the reports detailing changes changes slightly …" at bounding box center [893, 410] width 530 height 117
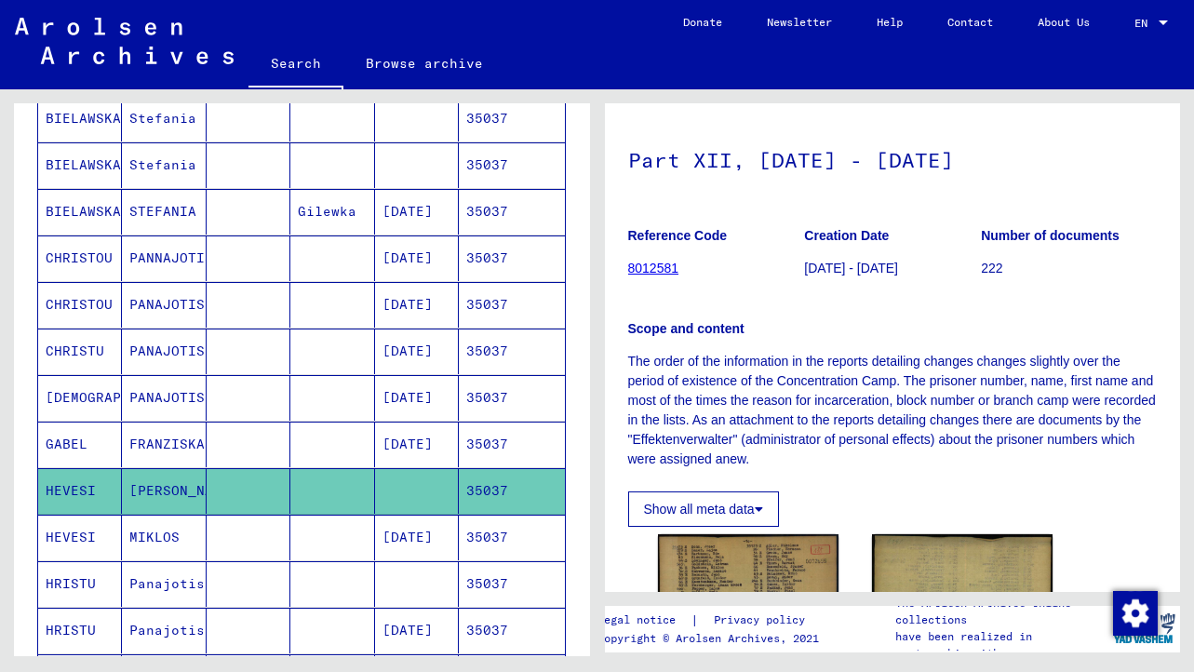
click at [885, 413] on p "The order of the information in the reports detailing changes changes slightly …" at bounding box center [893, 410] width 530 height 117
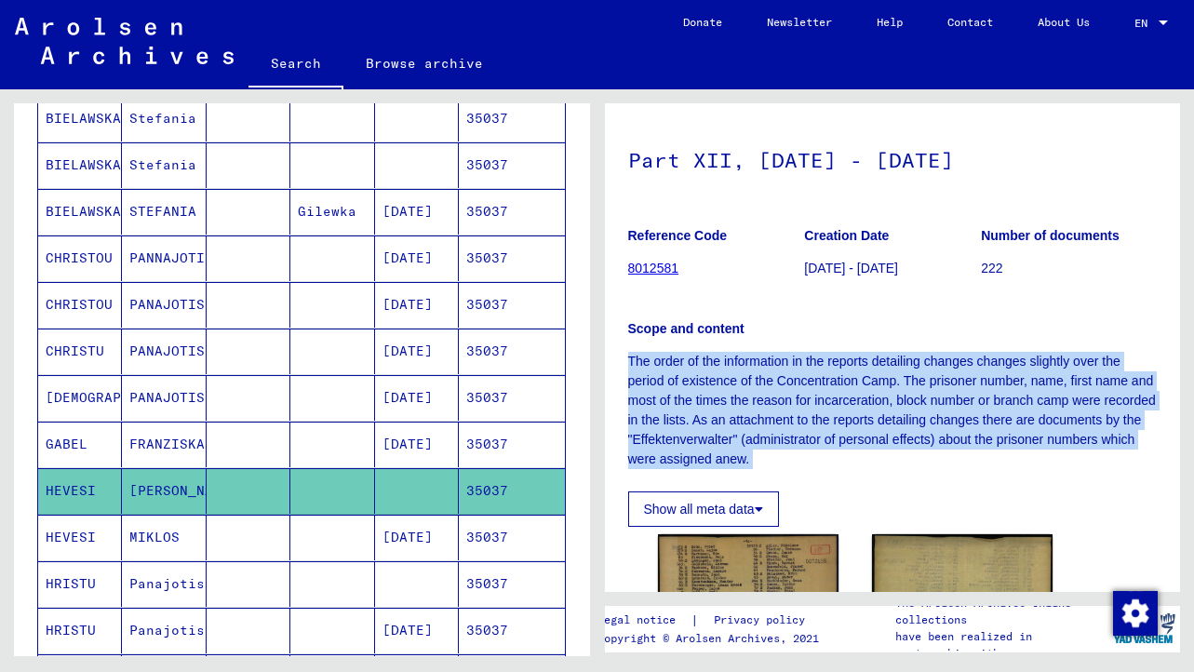
click at [782, 395] on p "The order of the information in the reports detailing changes changes slightly …" at bounding box center [893, 410] width 530 height 117
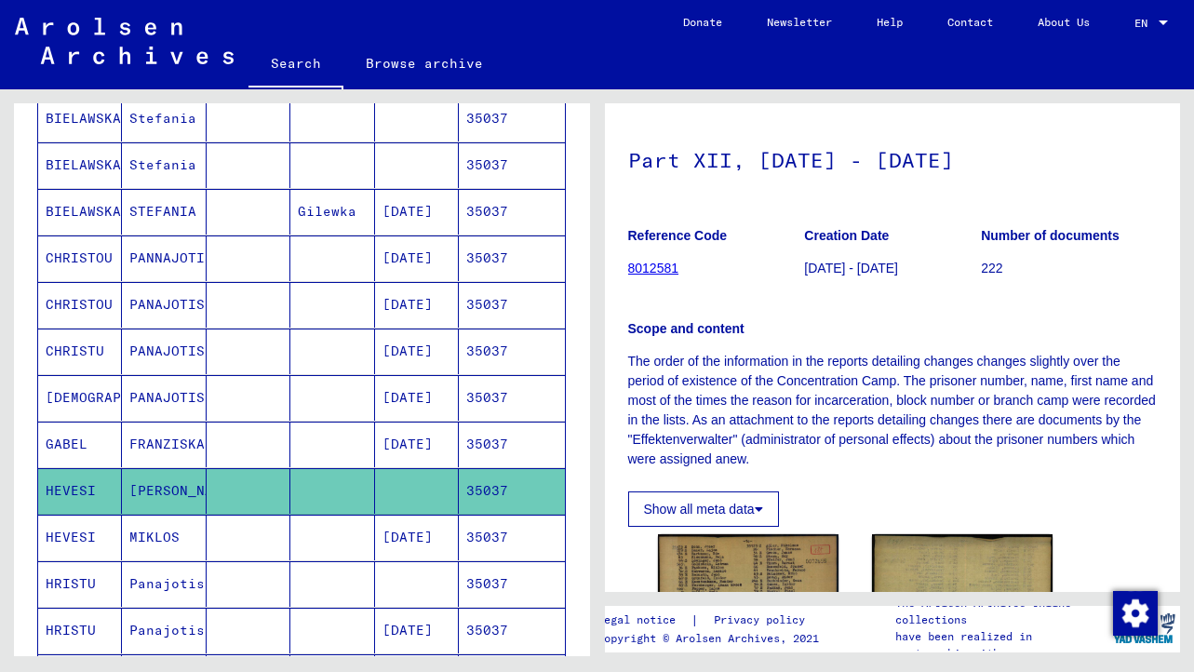
click at [782, 395] on p "The order of the information in the reports detailing changes changes slightly …" at bounding box center [893, 410] width 530 height 117
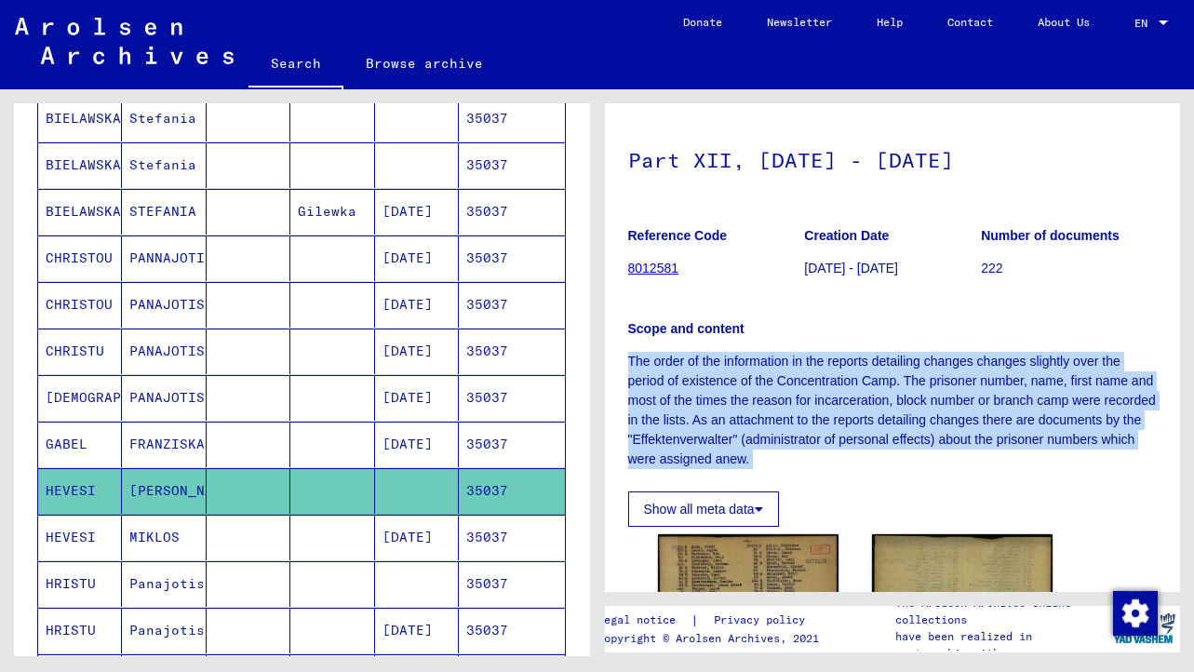
click at [824, 376] on p "The order of the information in the reports detailing changes changes slightly …" at bounding box center [893, 410] width 530 height 117
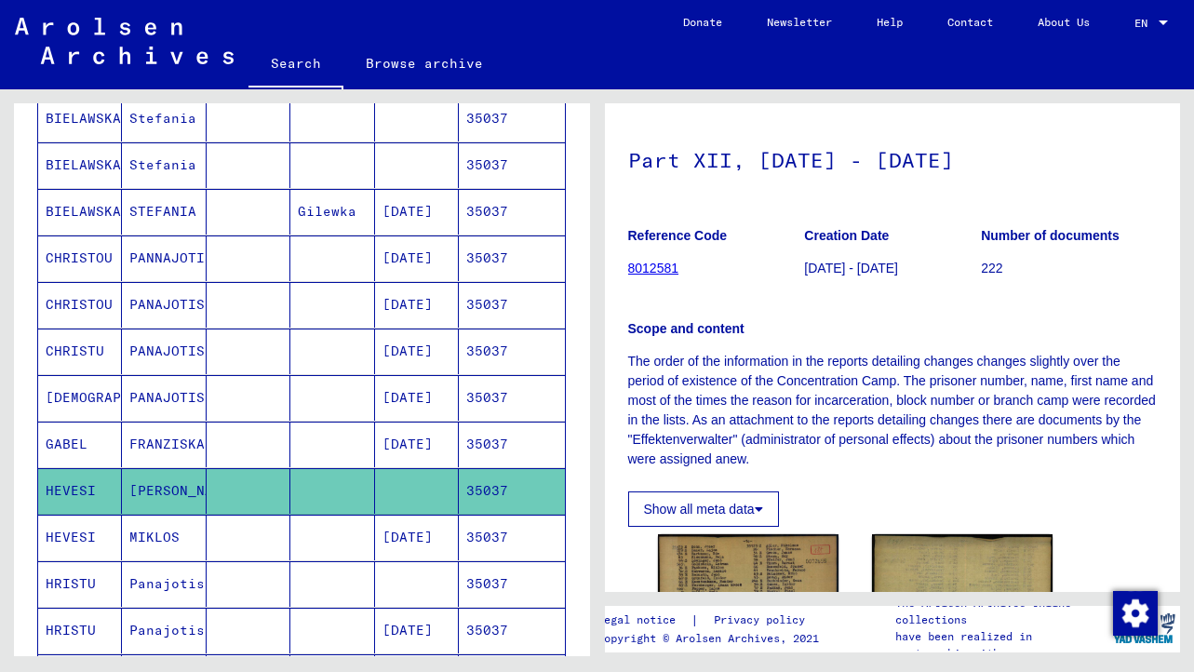
click at [824, 376] on p "The order of the information in the reports detailing changes changes slightly …" at bounding box center [893, 410] width 530 height 117
click at [824, 406] on p "The order of the information in the reports detailing changes changes slightly …" at bounding box center [893, 410] width 530 height 117
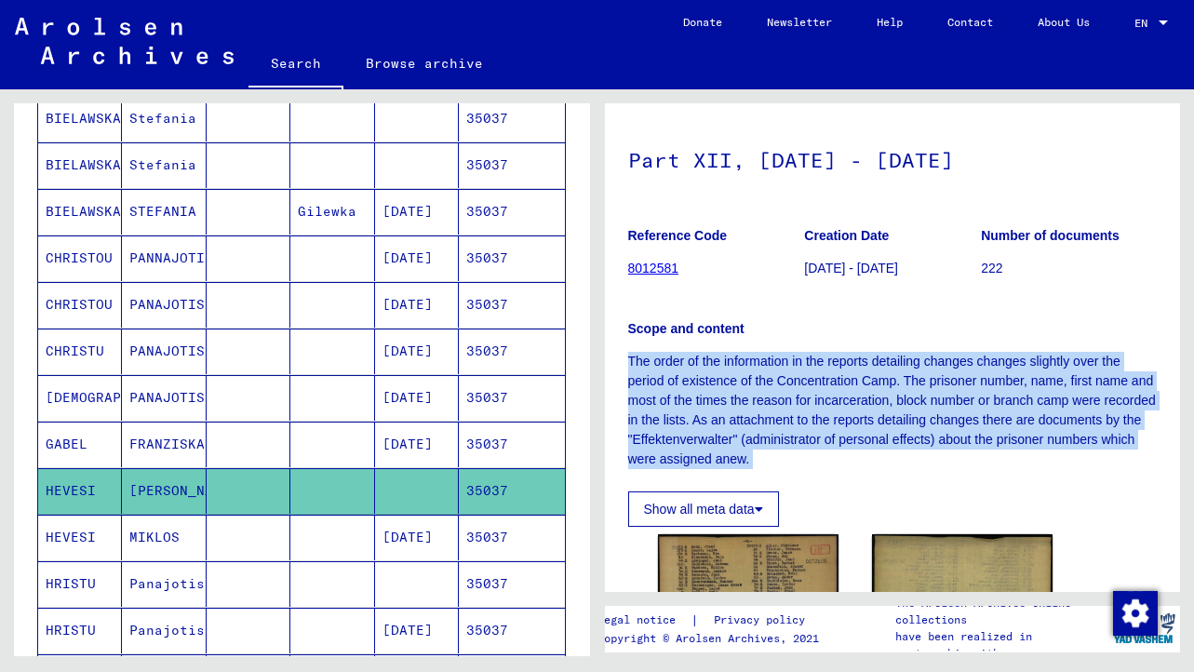
click at [763, 406] on p "The order of the information in the reports detailing changes changes slightly …" at bounding box center [893, 410] width 530 height 117
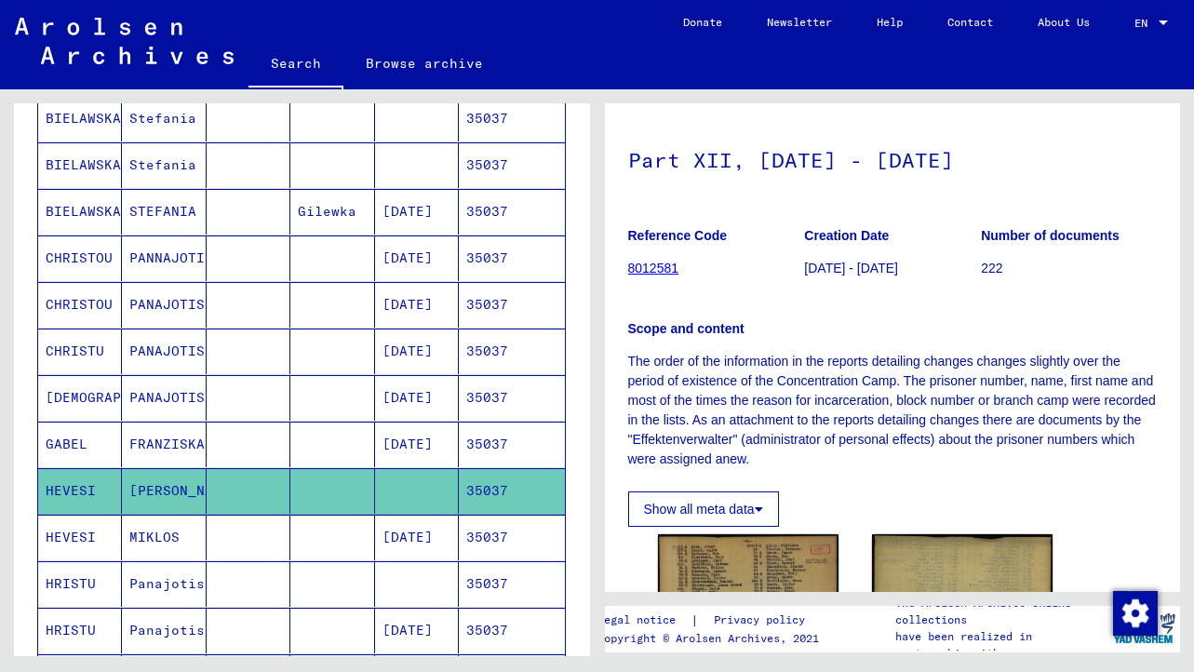
click at [763, 406] on p "The order of the information in the reports detailing changes changes slightly …" at bounding box center [893, 410] width 530 height 117
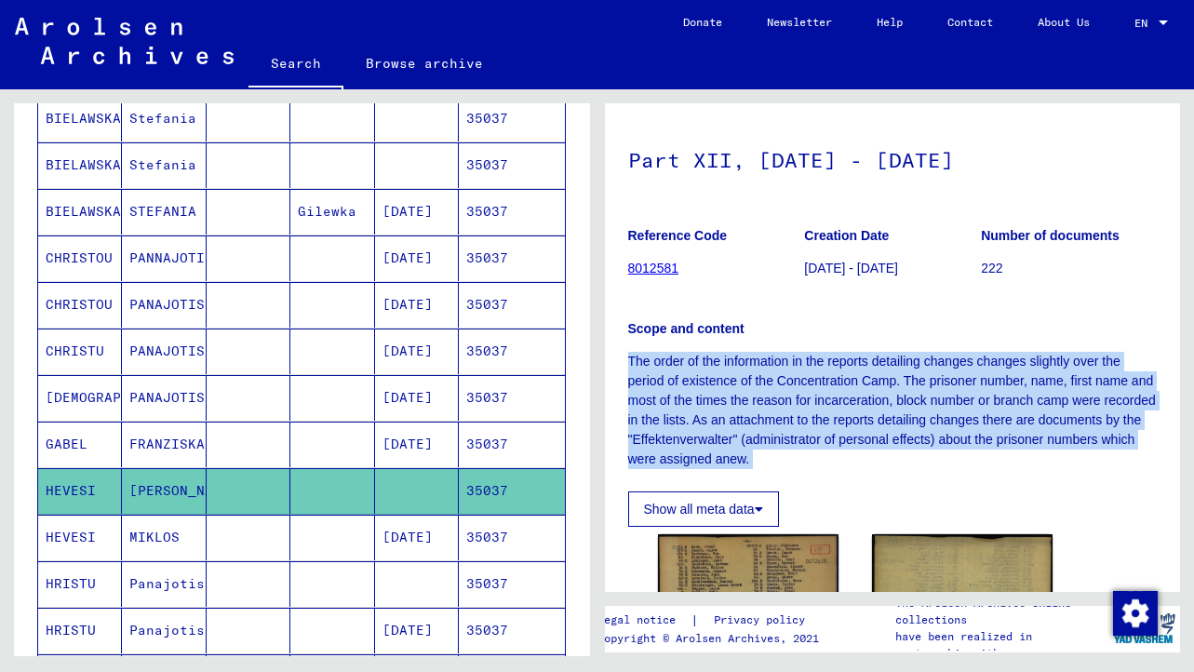
click at [785, 425] on p "The order of the information in the reports detailing changes changes slightly …" at bounding box center [893, 410] width 530 height 117
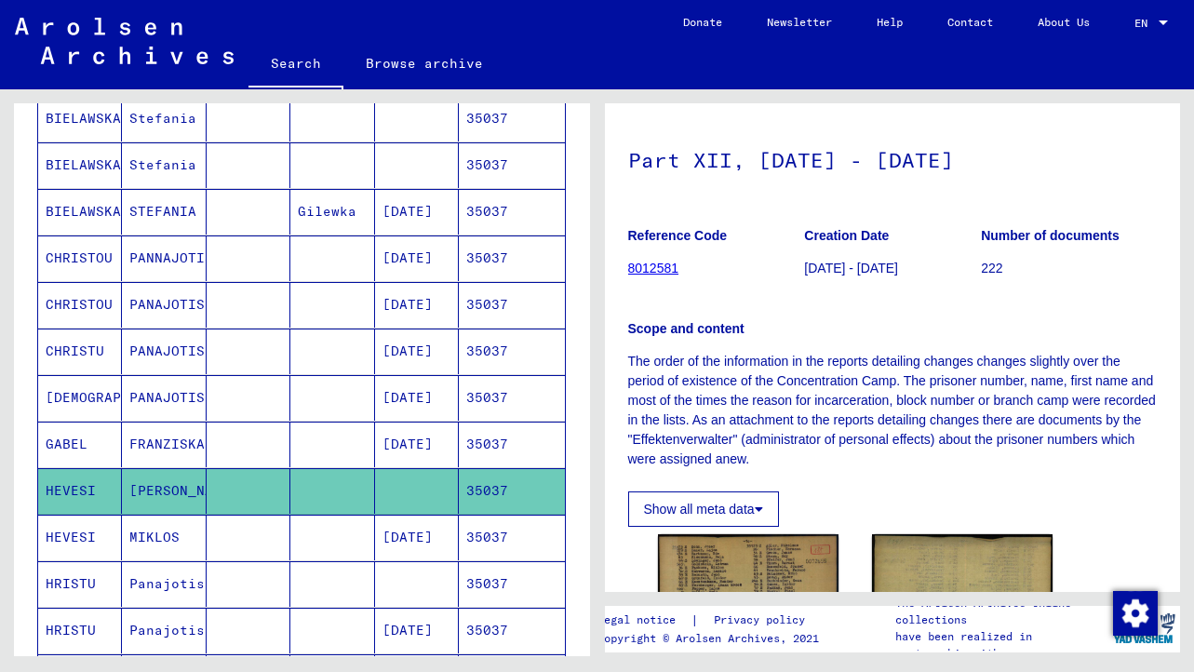
click at [785, 425] on p "The order of the information in the reports detailing changes changes slightly …" at bounding box center [893, 410] width 530 height 117
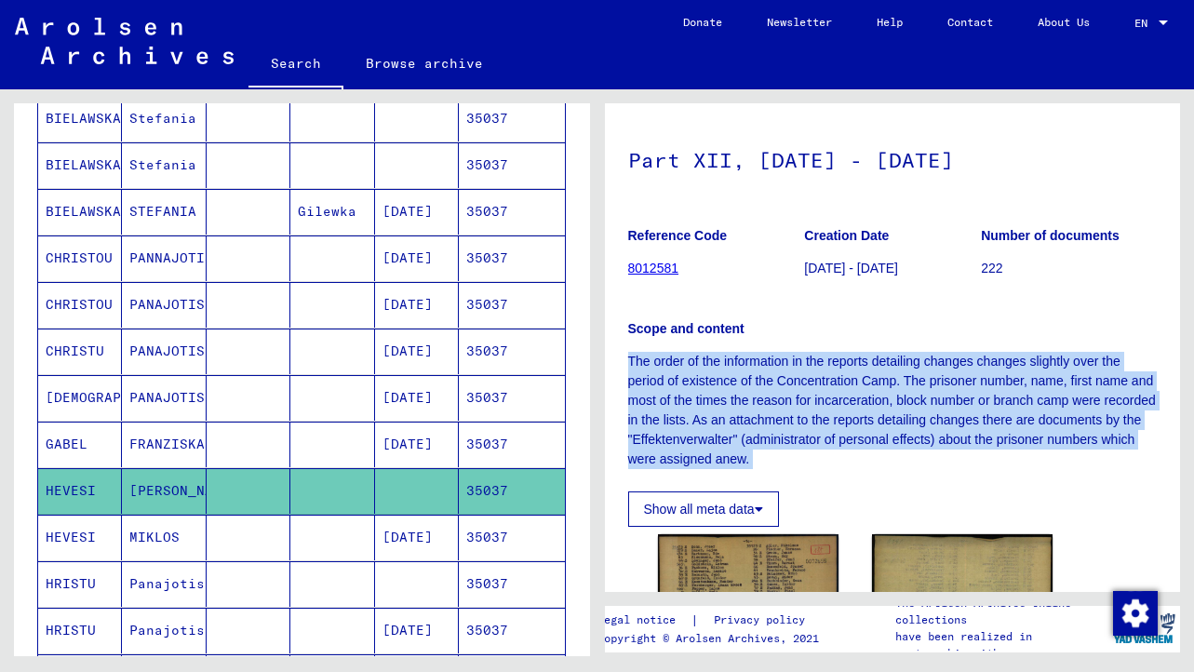
click at [785, 425] on p "The order of the information in the reports detailing changes changes slightly …" at bounding box center [893, 410] width 530 height 117
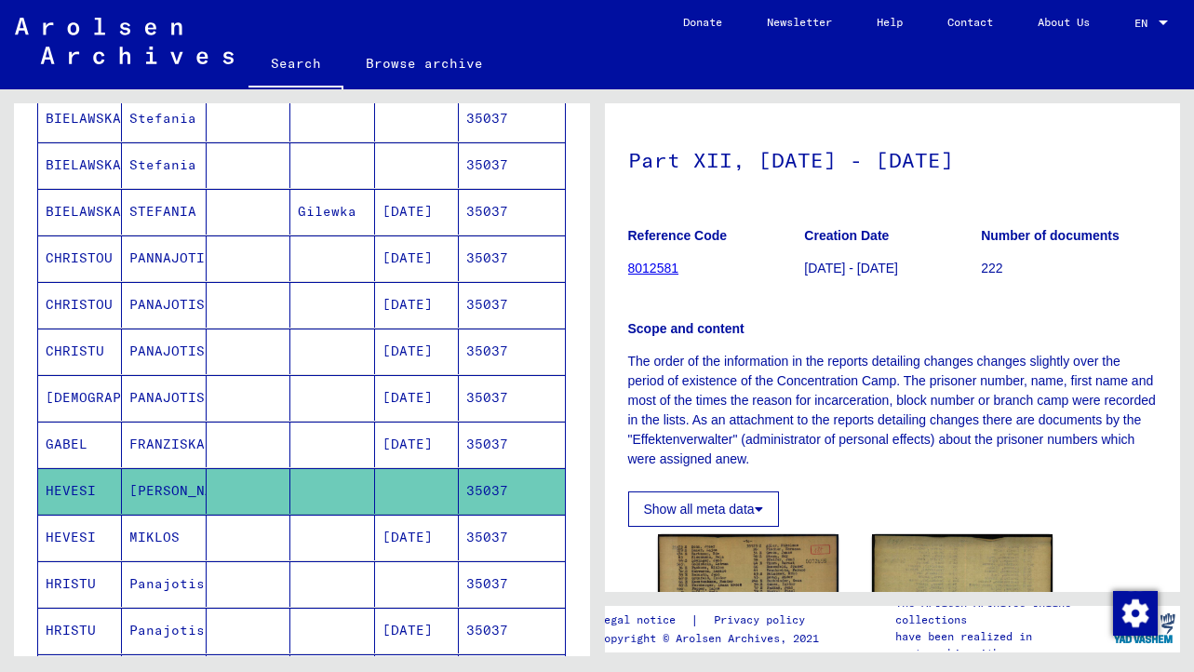
click at [785, 425] on p "The order of the information in the reports detailing changes changes slightly …" at bounding box center [893, 410] width 530 height 117
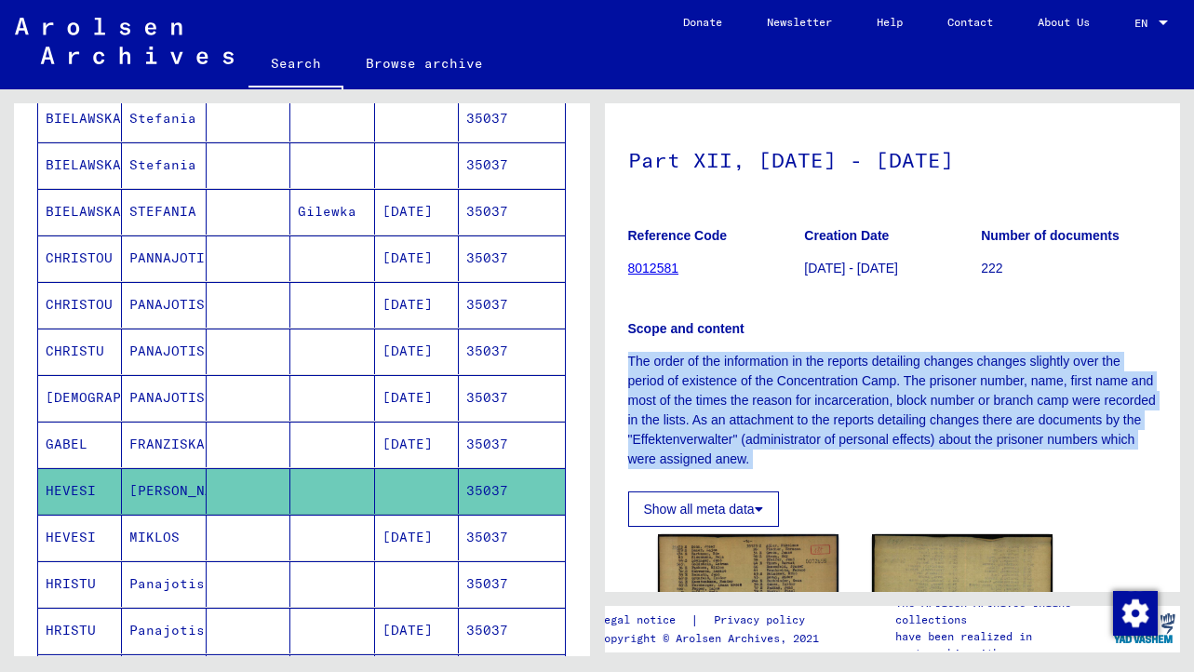
click at [733, 424] on p "The order of the information in the reports detailing changes changes slightly …" at bounding box center [893, 410] width 530 height 117
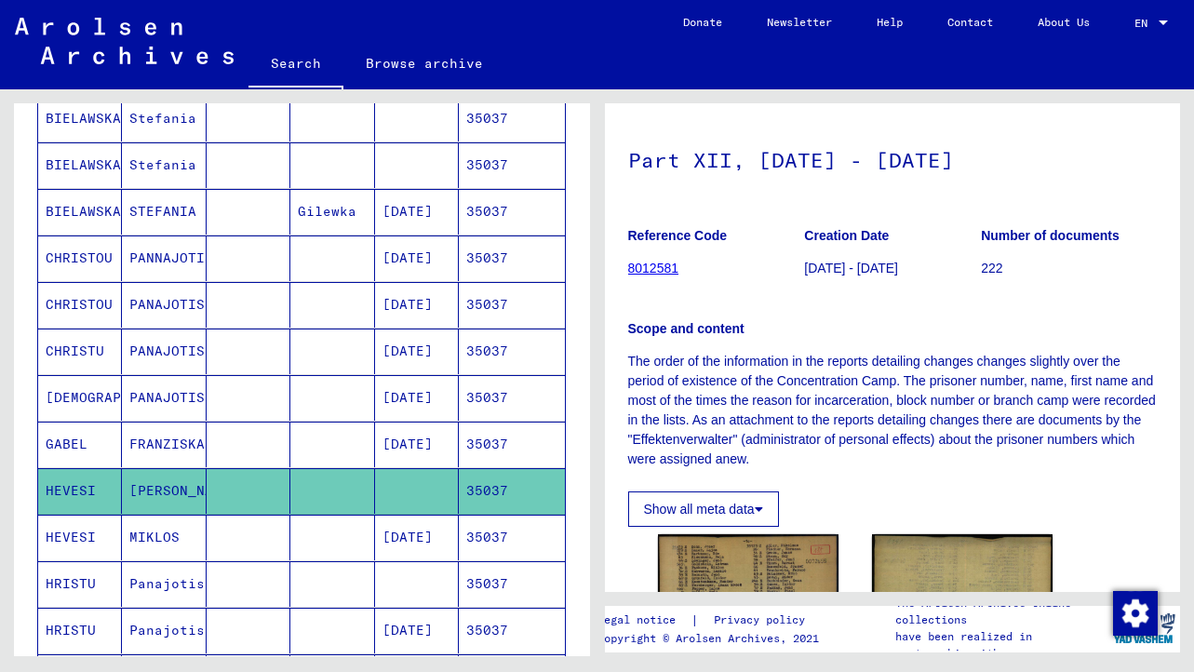
click at [733, 424] on p "The order of the information in the reports detailing changes changes slightly …" at bounding box center [893, 410] width 530 height 117
click at [790, 429] on p "The order of the information in the reports detailing changes changes slightly …" at bounding box center [893, 410] width 530 height 117
click at [859, 433] on p "The order of the information in the reports detailing changes changes slightly …" at bounding box center [893, 410] width 530 height 117
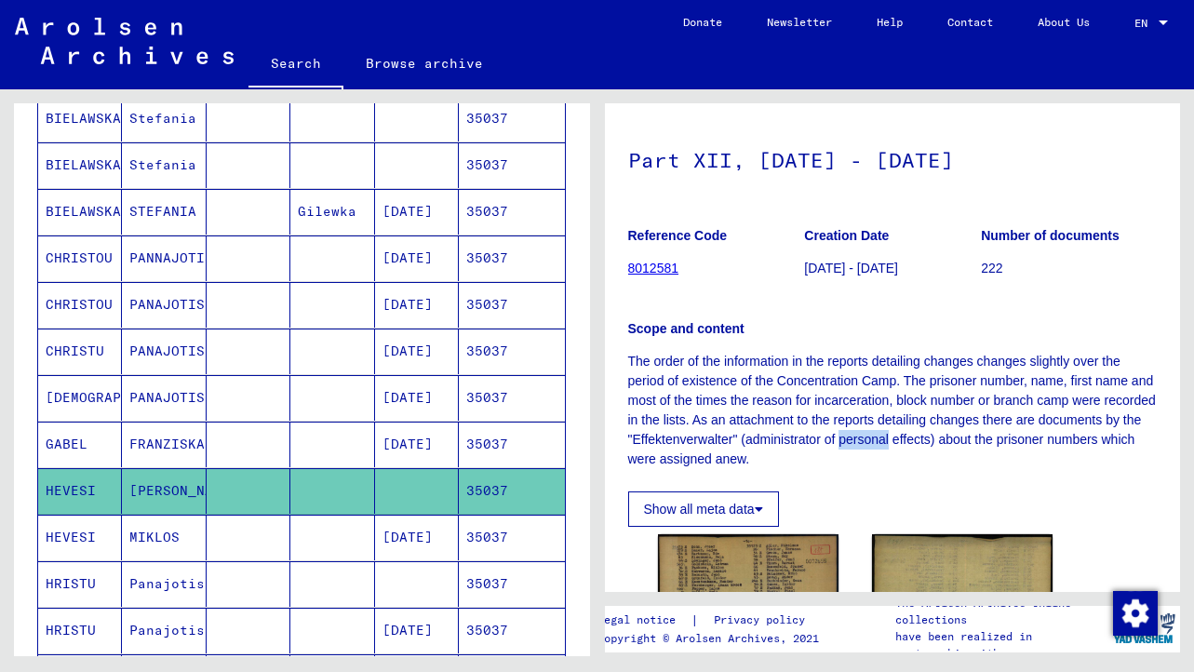
click at [859, 433] on p "The order of the information in the reports detailing changes changes slightly …" at bounding box center [893, 410] width 530 height 117
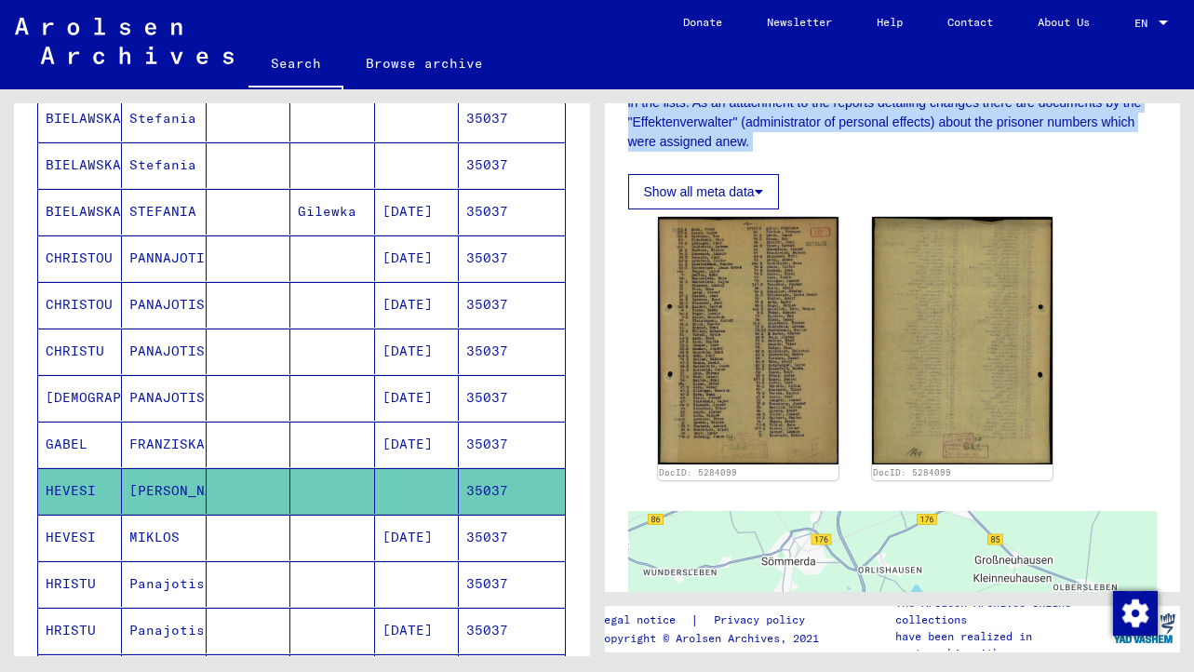
scroll to position [409, 0]
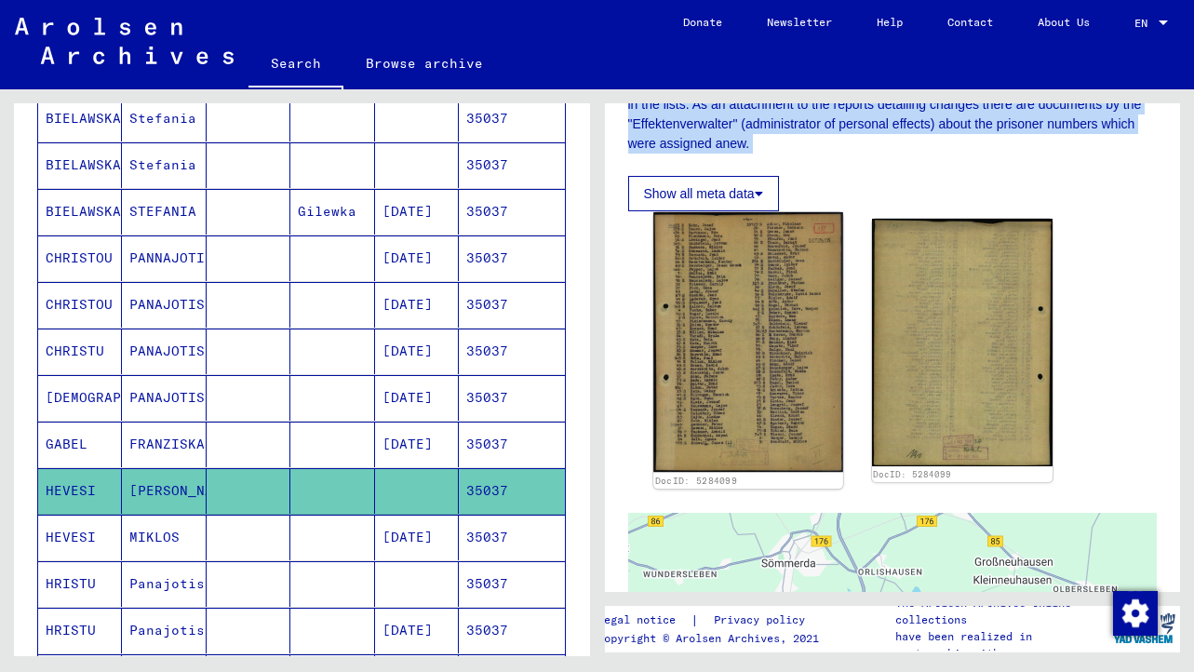
click at [770, 371] on img at bounding box center [749, 342] width 190 height 260
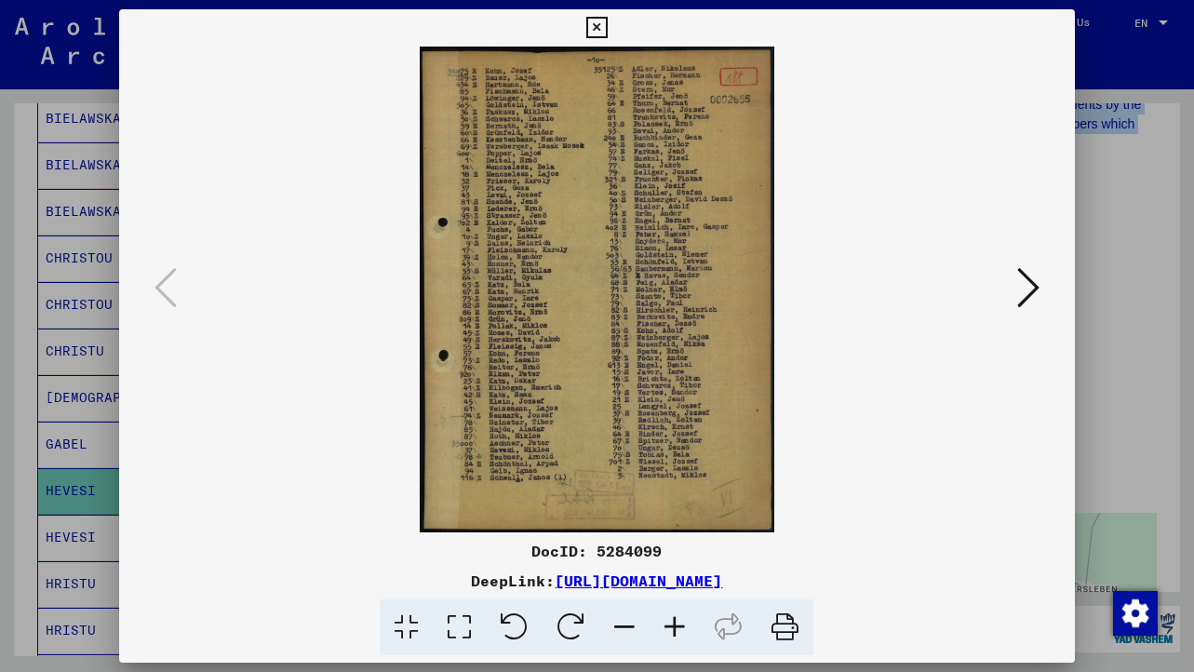
click at [473, 624] on icon at bounding box center [459, 628] width 53 height 57
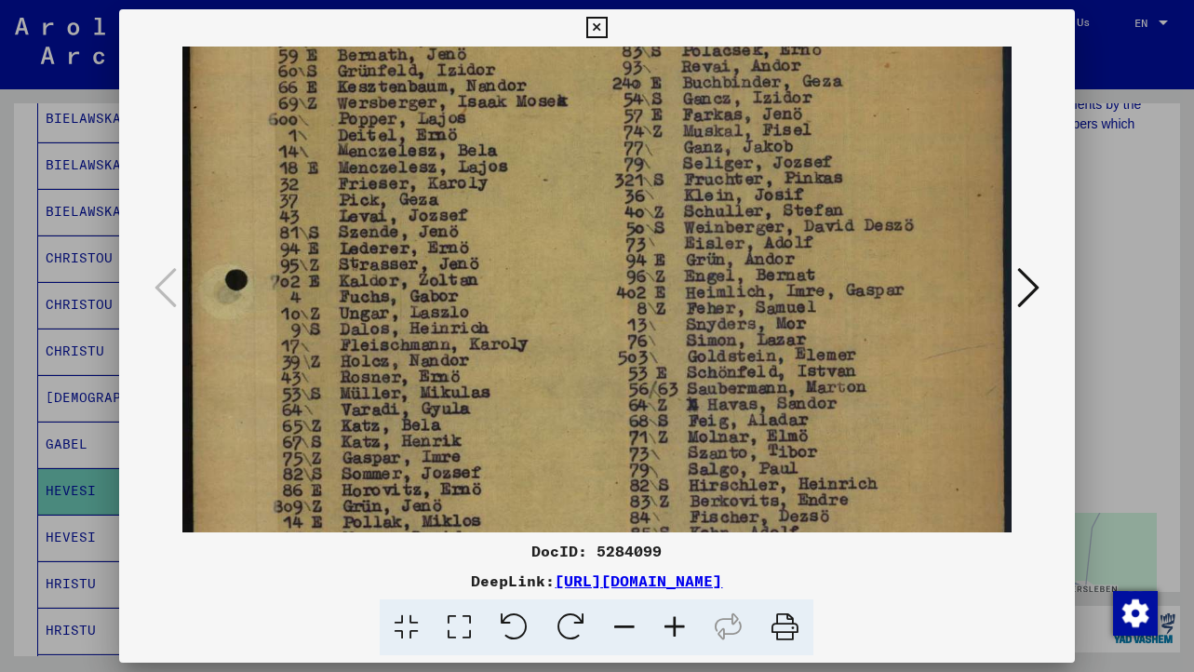
scroll to position [180, 0]
drag, startPoint x: 605, startPoint y: 342, endPoint x: 593, endPoint y: 162, distance: 180.1
click at [593, 162] on img at bounding box center [596, 434] width 829 height 1135
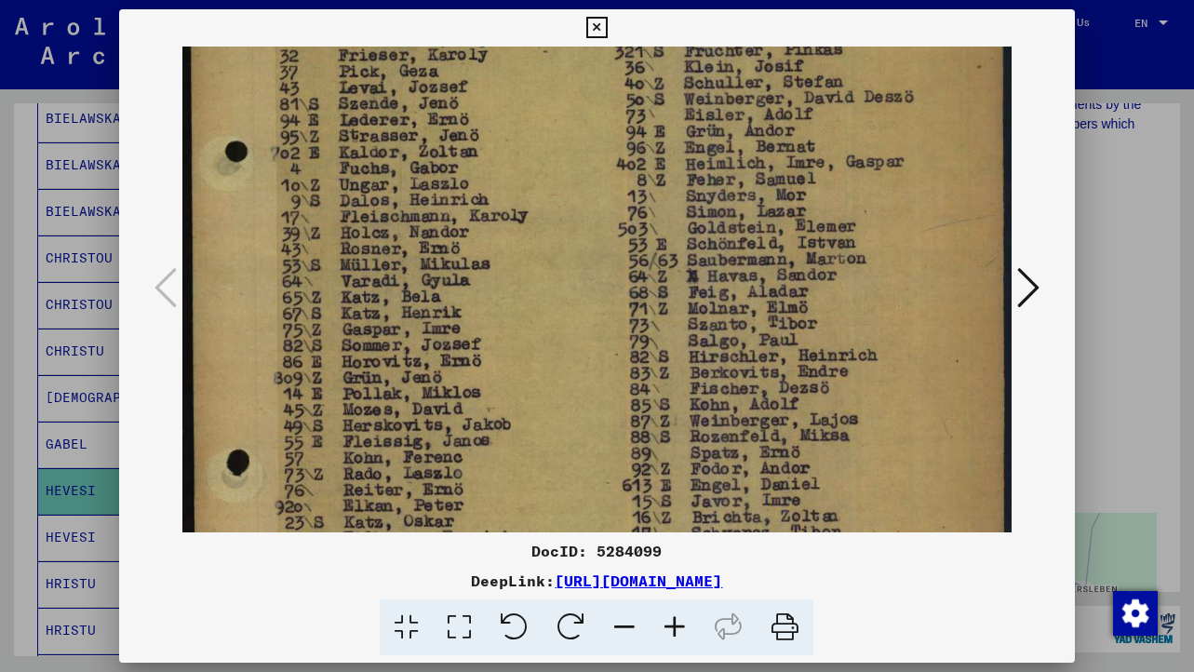
drag, startPoint x: 570, startPoint y: 496, endPoint x: 549, endPoint y: 363, distance: 134.7
click at [549, 365] on img at bounding box center [596, 308] width 829 height 1135
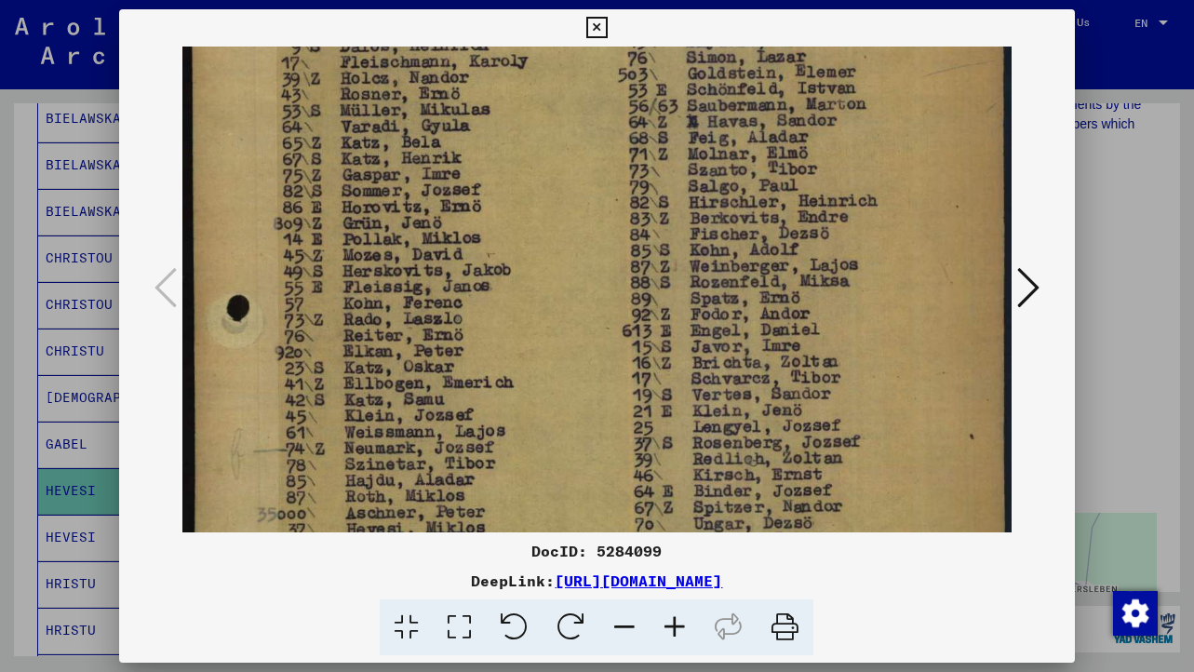
drag, startPoint x: 556, startPoint y: 442, endPoint x: 560, endPoint y: 292, distance: 149.9
click at [560, 292] on img at bounding box center [596, 154] width 829 height 1135
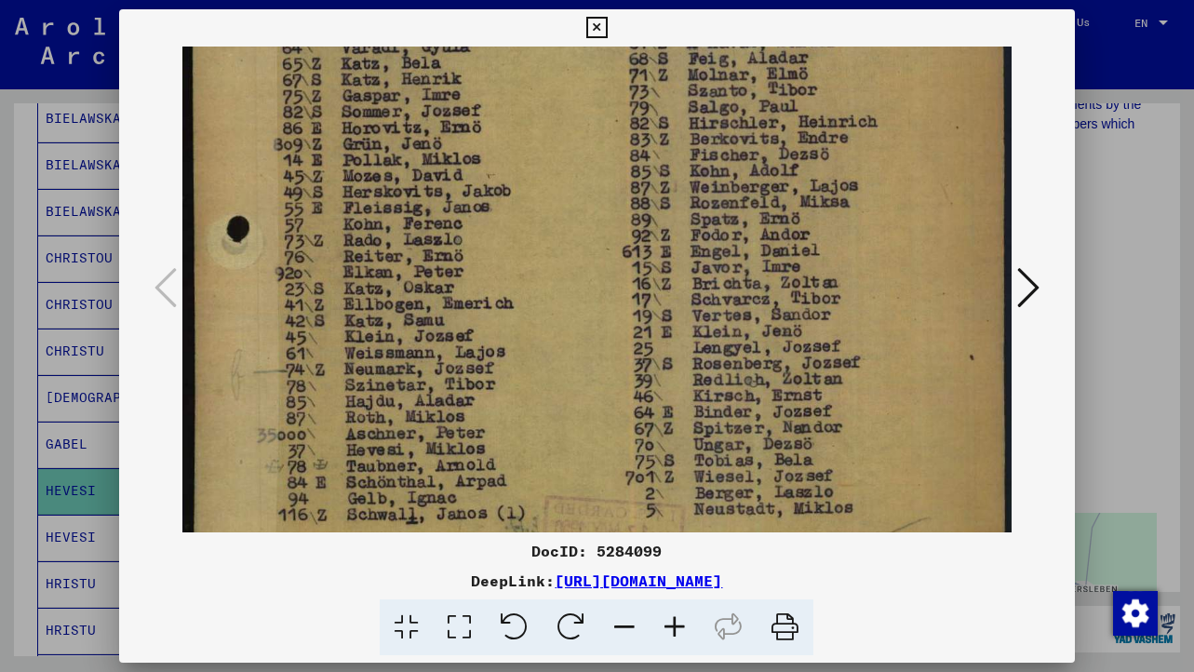
drag, startPoint x: 560, startPoint y: 292, endPoint x: 546, endPoint y: 213, distance: 80.2
click at [546, 213] on img at bounding box center [596, 75] width 829 height 1135
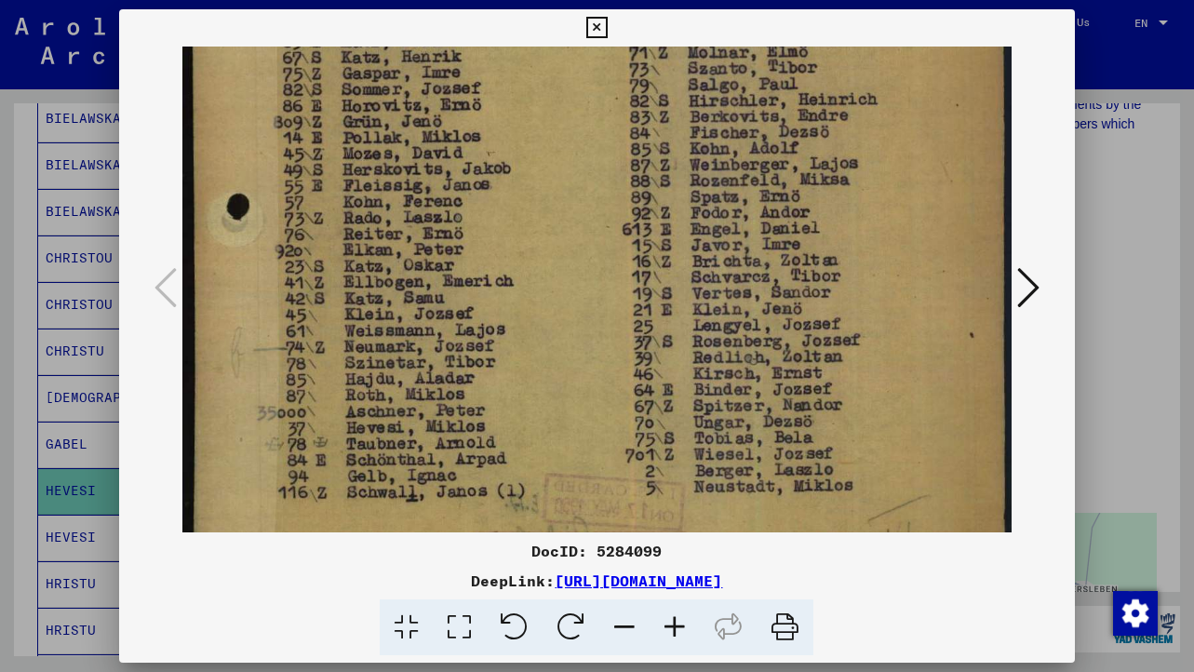
scroll to position [565, 0]
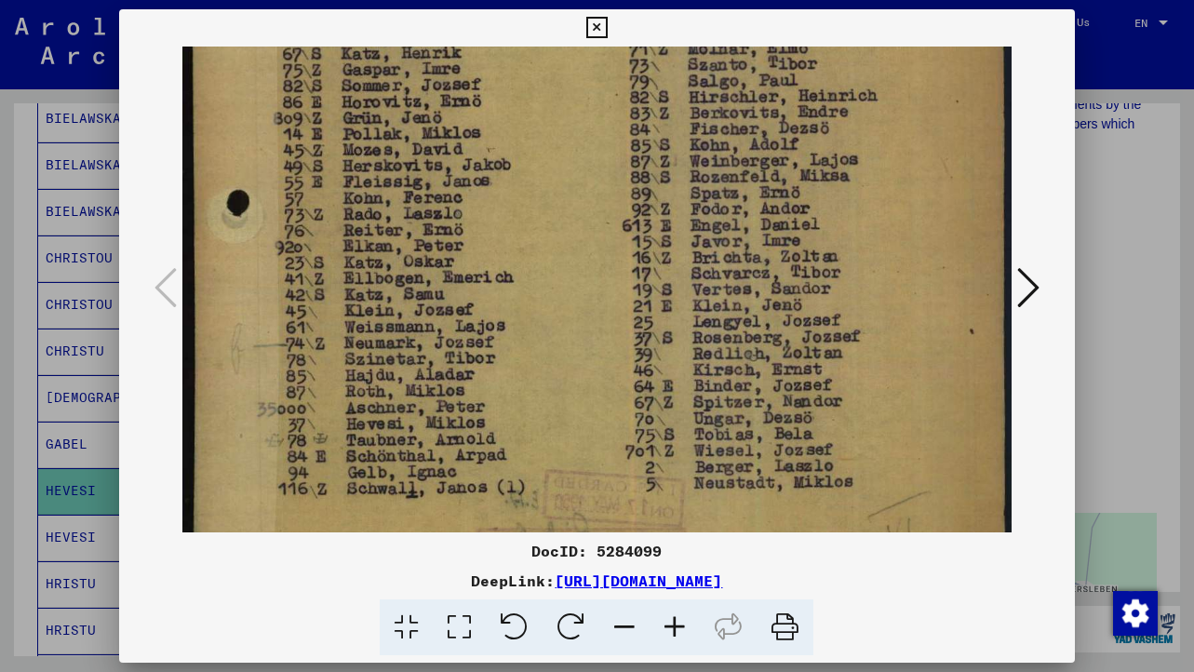
drag, startPoint x: 558, startPoint y: 286, endPoint x: 555, endPoint y: 260, distance: 26.2
click at [555, 260] on img at bounding box center [596, 48] width 829 height 1135
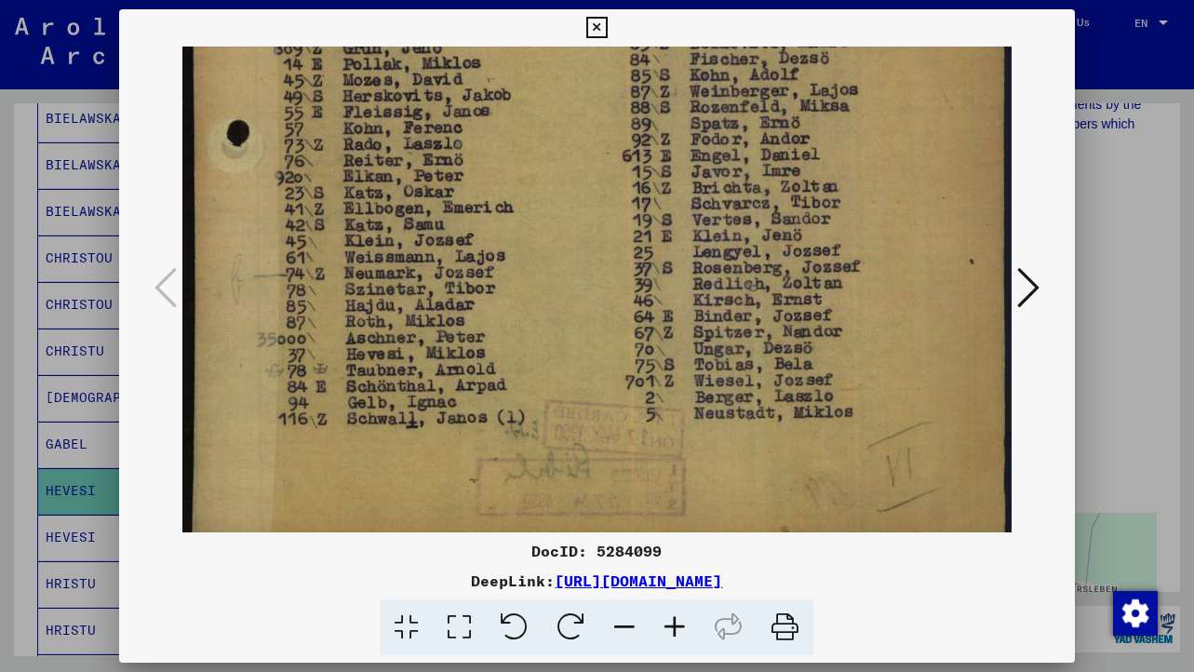
scroll to position [649, 0]
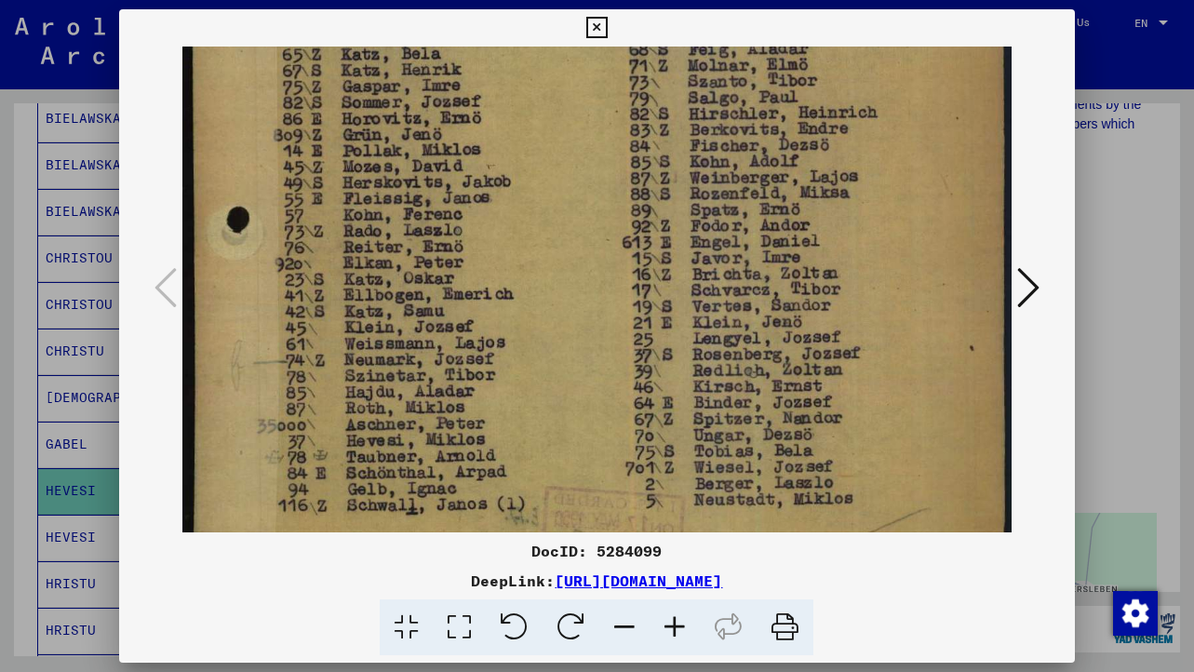
drag, startPoint x: 526, startPoint y: 438, endPoint x: 549, endPoint y: 668, distance: 232.0
click at [549, 668] on div "DocID: 5284099 DeepLink: [URL][DOMAIN_NAME]" at bounding box center [597, 336] width 1194 height 672
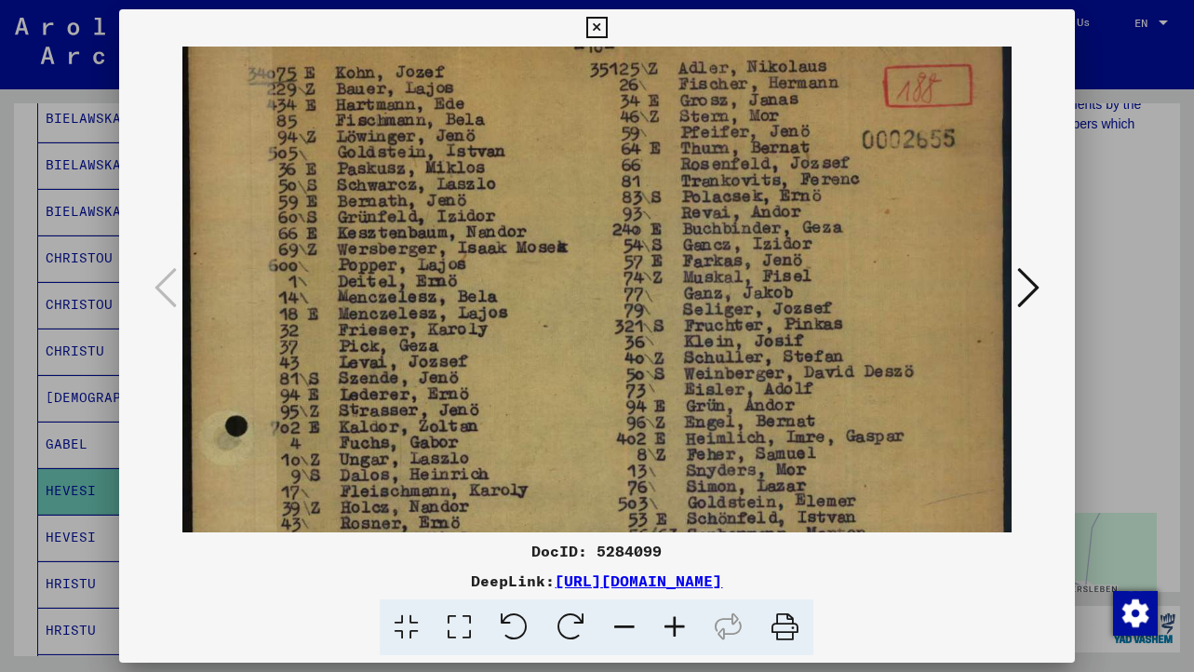
drag, startPoint x: 544, startPoint y: 196, endPoint x: 552, endPoint y: 464, distance: 267.3
click at [552, 464] on img at bounding box center [596, 583] width 829 height 1135
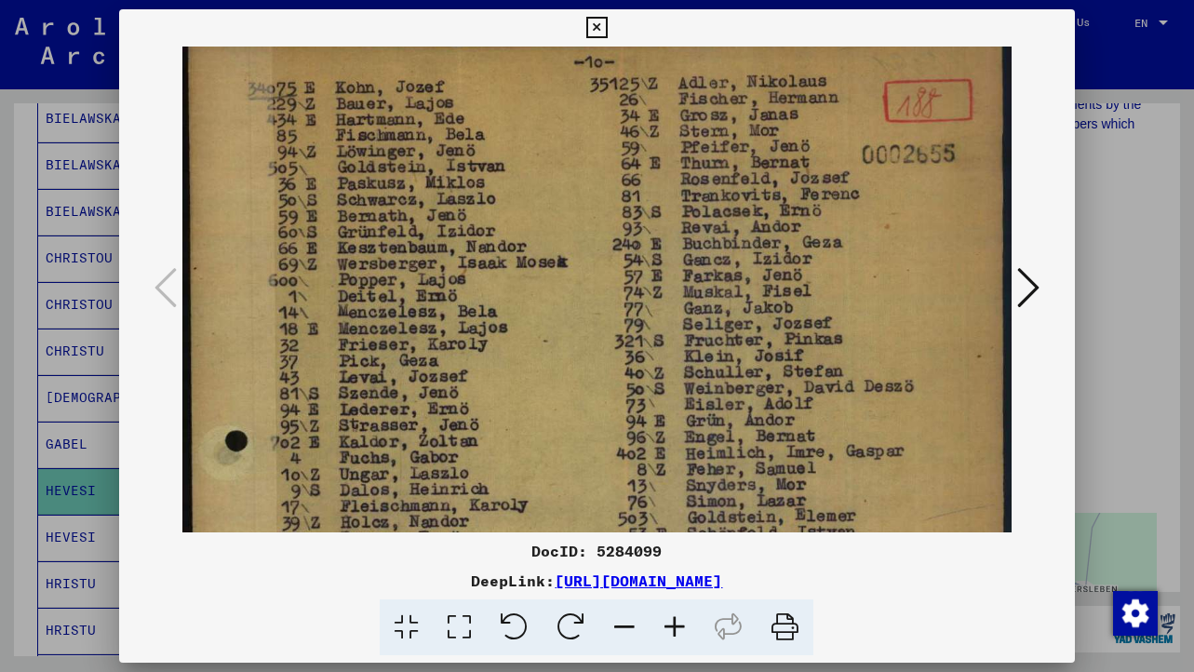
scroll to position [0, 0]
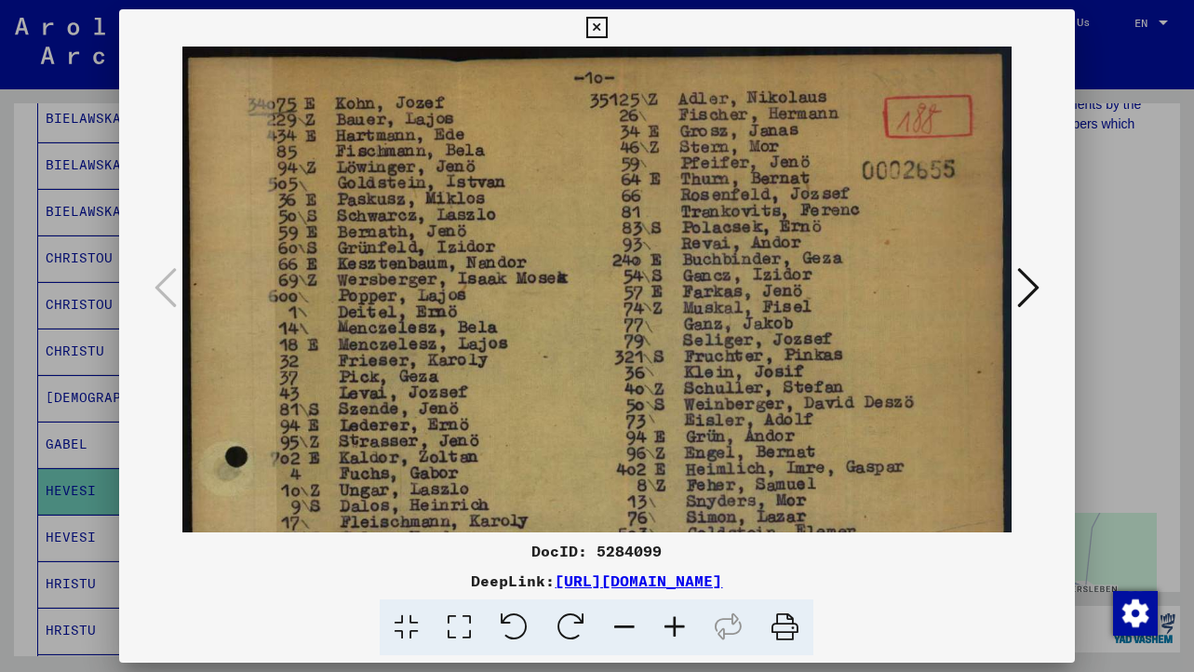
drag, startPoint x: 582, startPoint y: 117, endPoint x: 587, endPoint y: 276, distance: 158.3
click at [587, 276] on img at bounding box center [596, 614] width 829 height 1135
click at [1019, 275] on icon at bounding box center [1029, 287] width 22 height 45
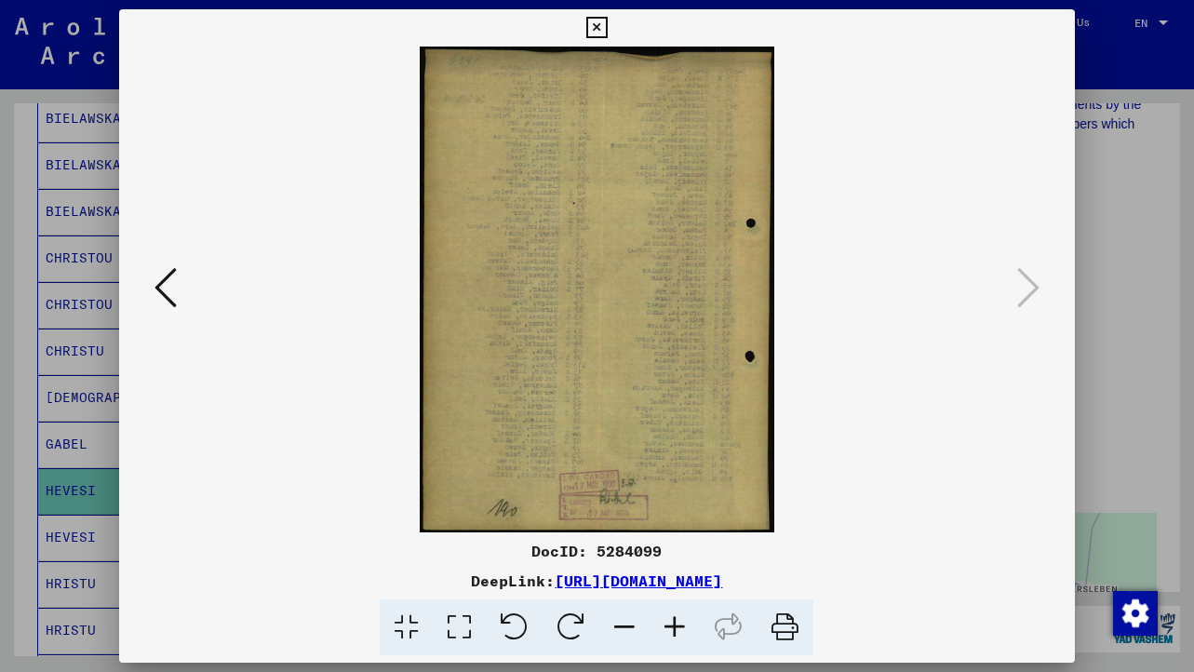
click at [465, 616] on icon at bounding box center [459, 628] width 53 height 57
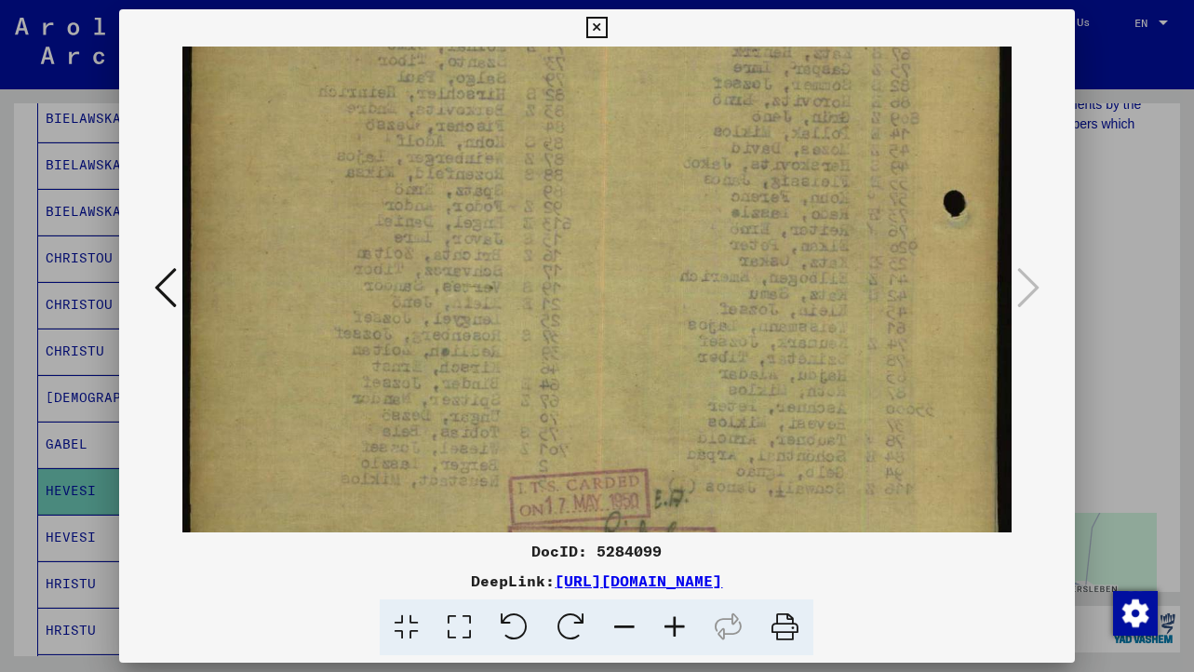
drag, startPoint x: 614, startPoint y: 269, endPoint x: 560, endPoint y: -136, distance: 408.6
click at [560, 0] on html "Search Browse archive Donate Newsletter Help Contact About Us Search Browse arc…" at bounding box center [597, 336] width 1194 height 672
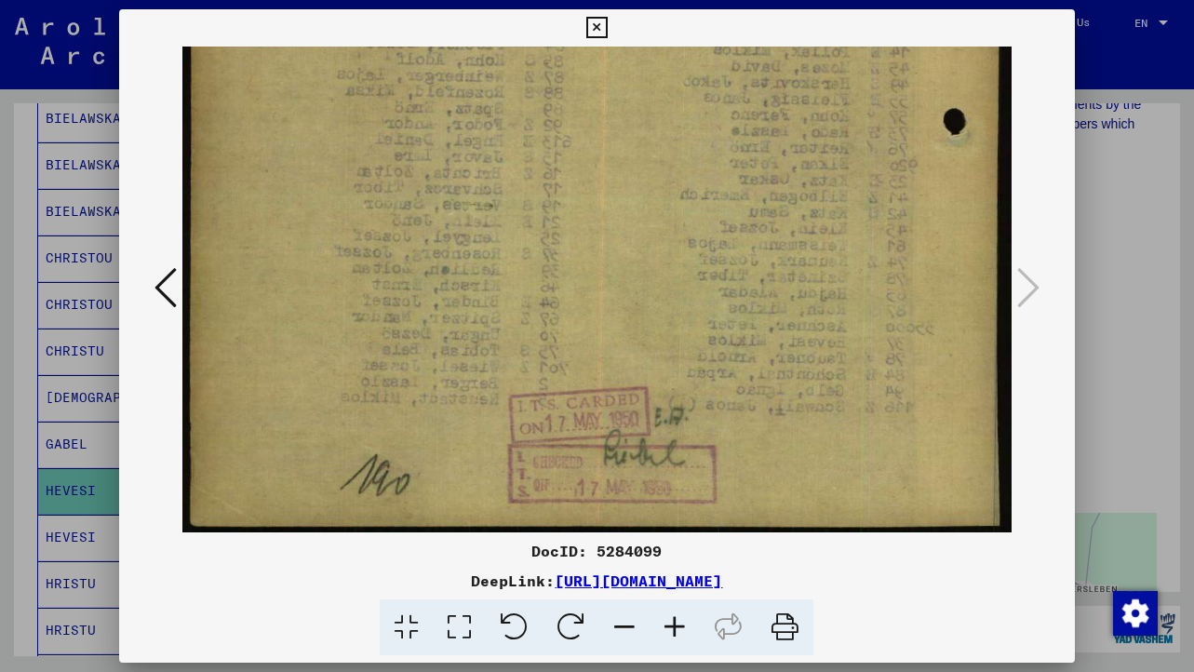
drag, startPoint x: 592, startPoint y: 121, endPoint x: 596, endPoint y: -72, distance: 192.7
click at [596, 0] on html "Search Browse archive Donate Newsletter Help Contact About Us Search Browse arc…" at bounding box center [597, 336] width 1194 height 672
click at [160, 288] on icon at bounding box center [166, 287] width 22 height 45
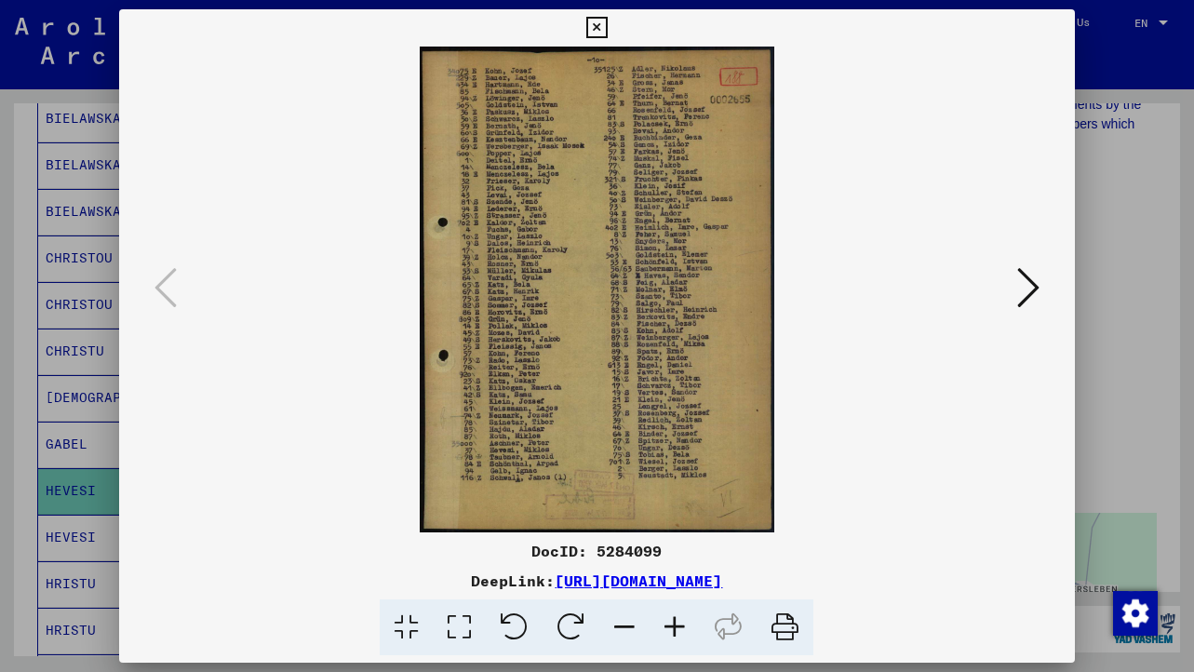
scroll to position [0, 0]
drag, startPoint x: 588, startPoint y: 247, endPoint x: 588, endPoint y: 298, distance: 51.2
click at [588, 302] on img at bounding box center [596, 290] width 829 height 486
click at [598, 35] on icon at bounding box center [597, 28] width 21 height 22
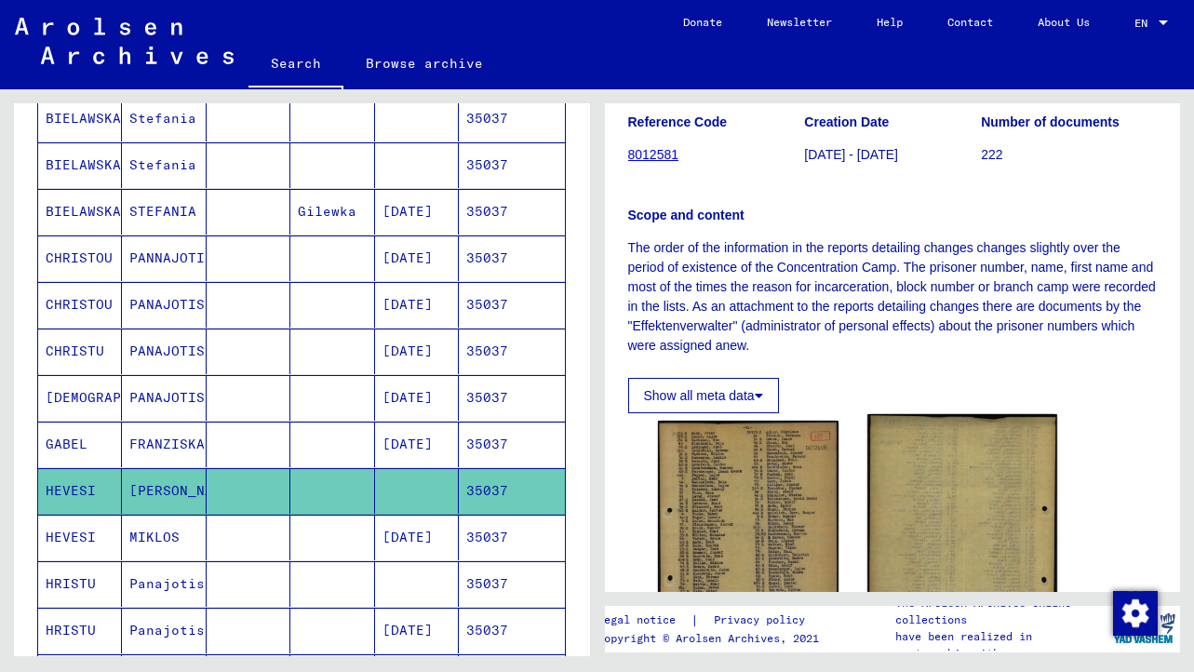
scroll to position [205, 0]
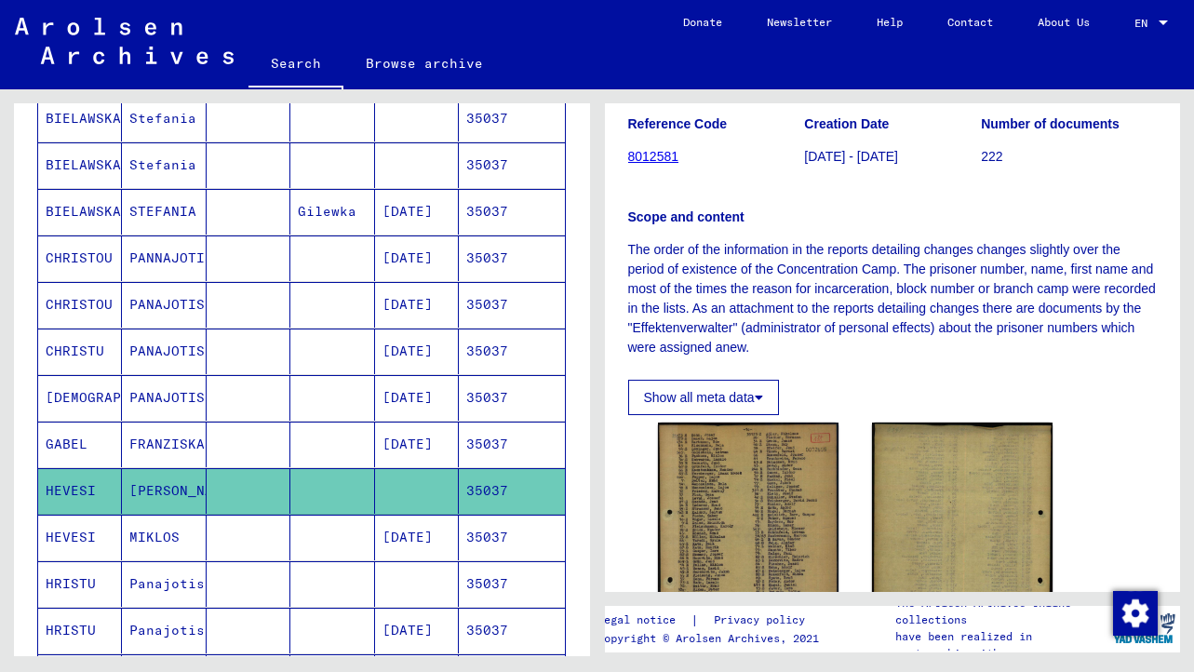
click at [792, 263] on p "The order of the information in the reports detailing changes changes slightly …" at bounding box center [893, 298] width 530 height 117
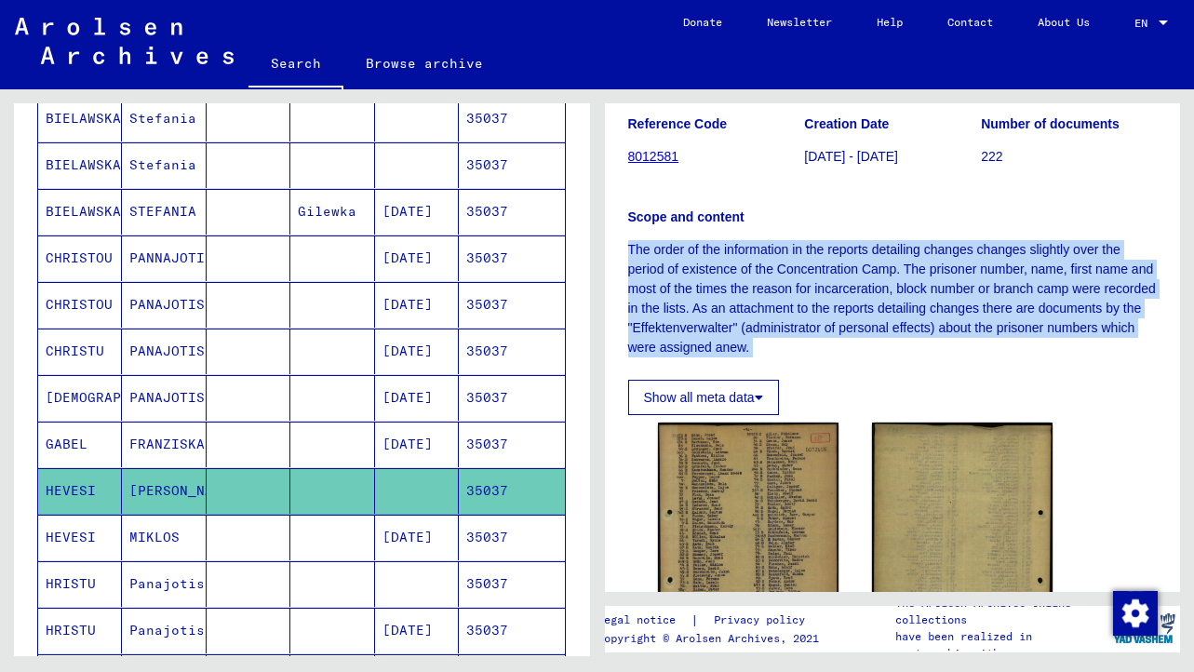
click at [831, 238] on div "Scope and content The order of the information in the reports detailing changes…" at bounding box center [893, 271] width 530 height 172
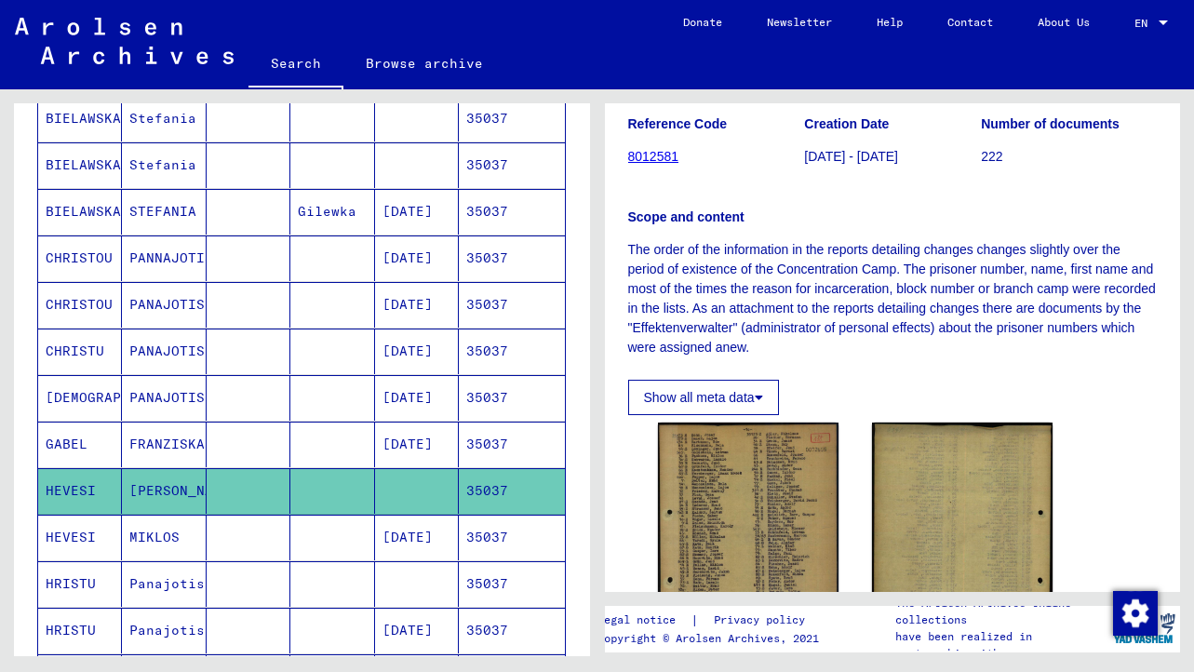
click at [831, 238] on div "Scope and content The order of the information in the reports detailing changes…" at bounding box center [893, 271] width 530 height 172
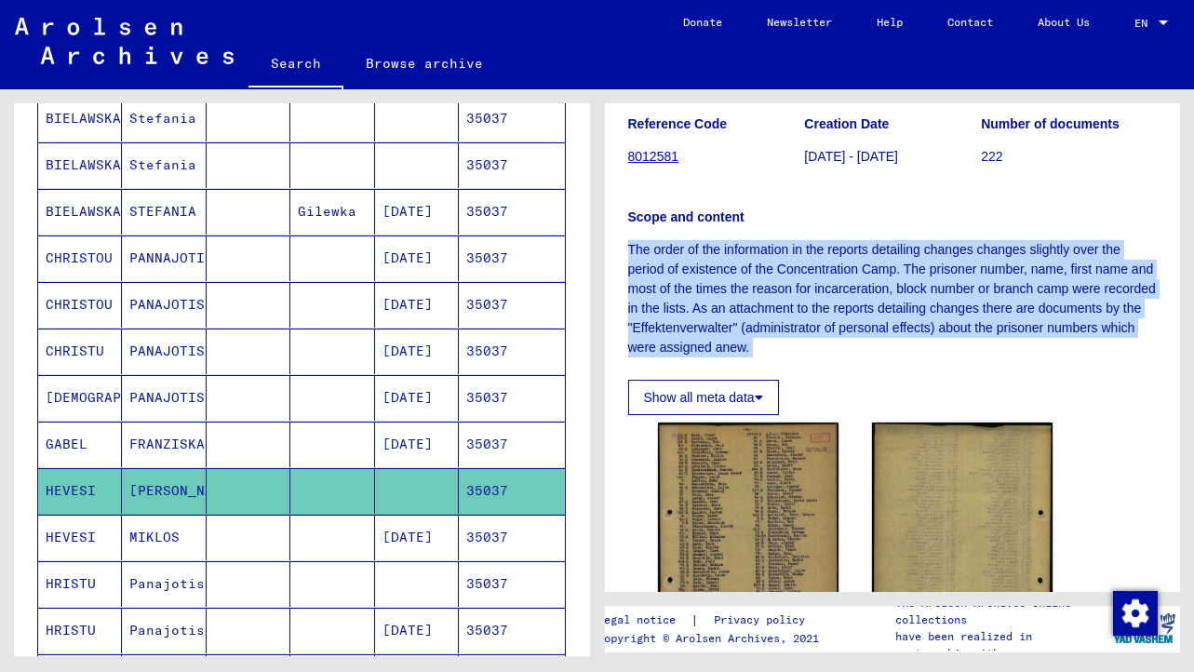
click at [831, 238] on div "Scope and content The order of the information in the reports detailing changes…" at bounding box center [893, 271] width 530 height 172
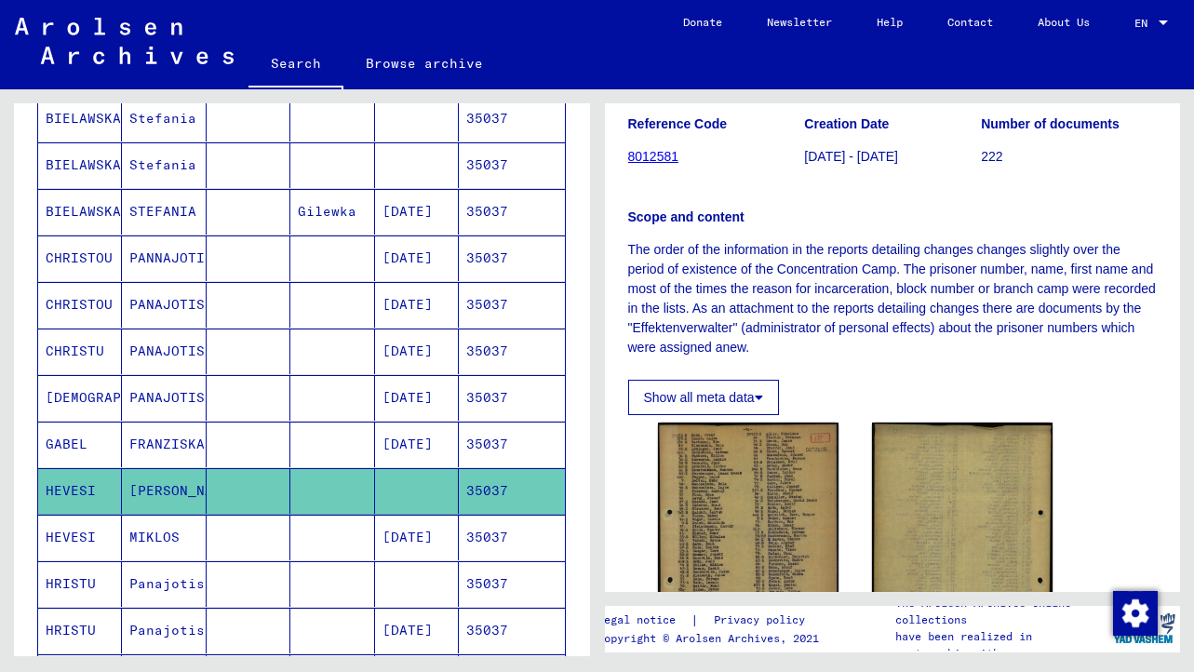
click at [831, 238] on div "Scope and content The order of the information in the reports detailing changes…" at bounding box center [893, 271] width 530 height 172
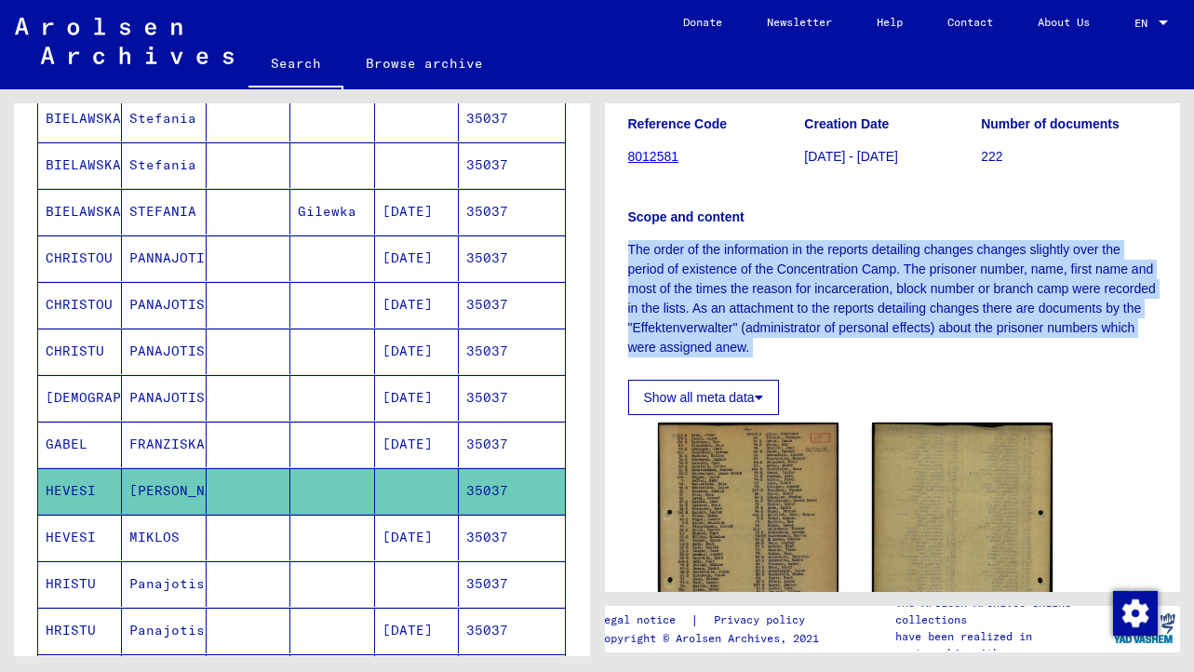
click at [794, 265] on p "The order of the information in the reports detailing changes changes slightly …" at bounding box center [893, 298] width 530 height 117
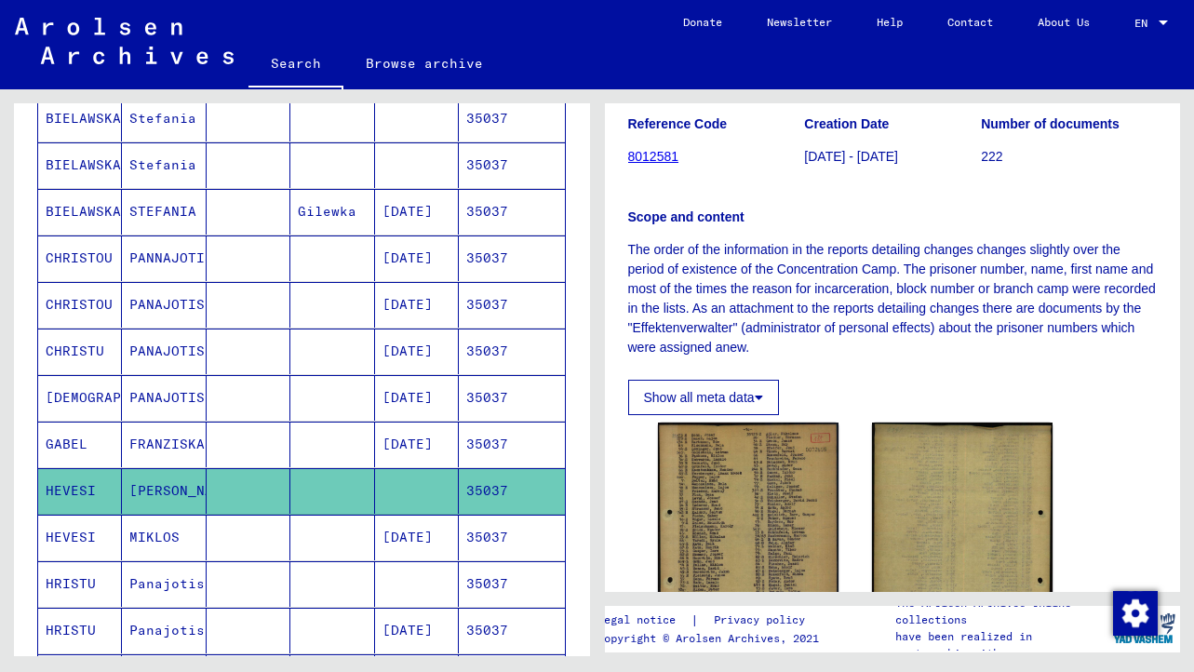
click at [794, 265] on p "The order of the information in the reports detailing changes changes slightly …" at bounding box center [893, 298] width 530 height 117
click at [792, 289] on p "The order of the information in the reports detailing changes changes slightly …" at bounding box center [893, 298] width 530 height 117
click at [714, 292] on p "The order of the information in the reports detailing changes changes slightly …" at bounding box center [893, 298] width 530 height 117
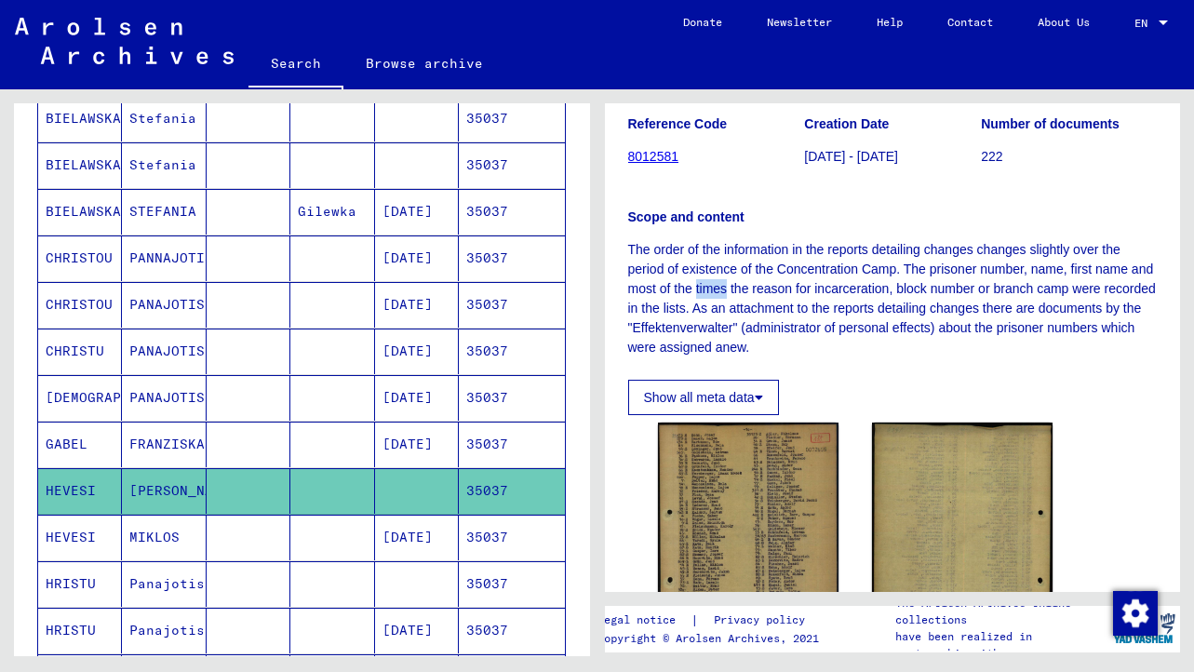
click at [714, 292] on p "The order of the information in the reports detailing changes changes slightly …" at bounding box center [893, 298] width 530 height 117
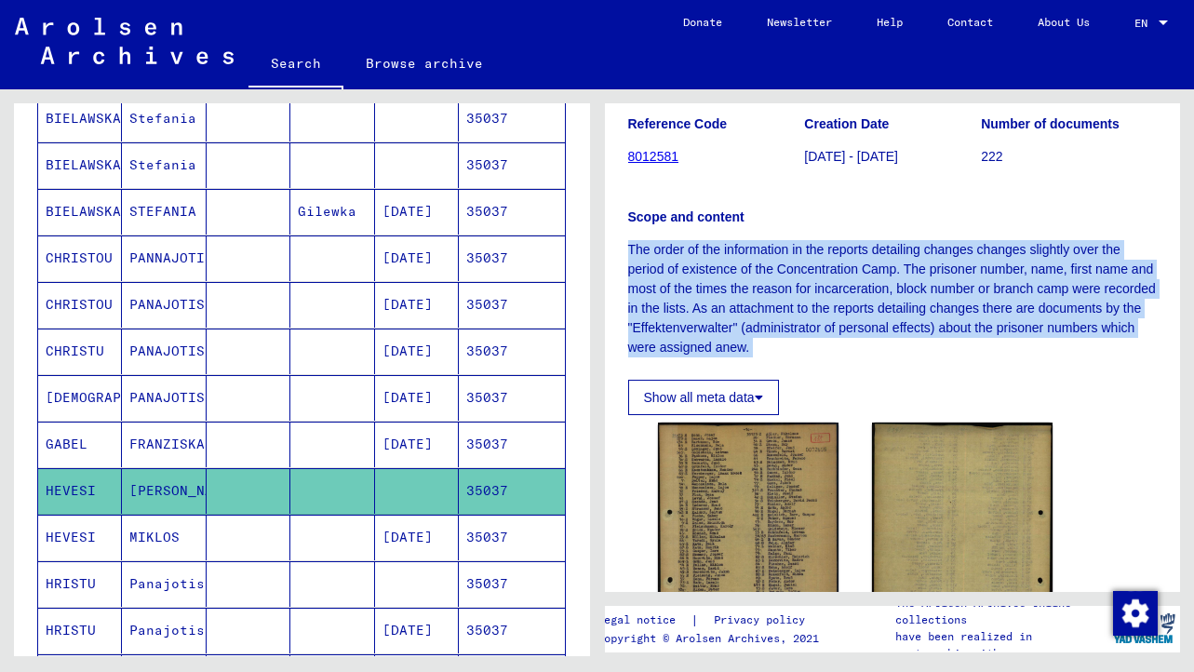
click at [797, 284] on p "The order of the information in the reports detailing changes changes slightly …" at bounding box center [893, 298] width 530 height 117
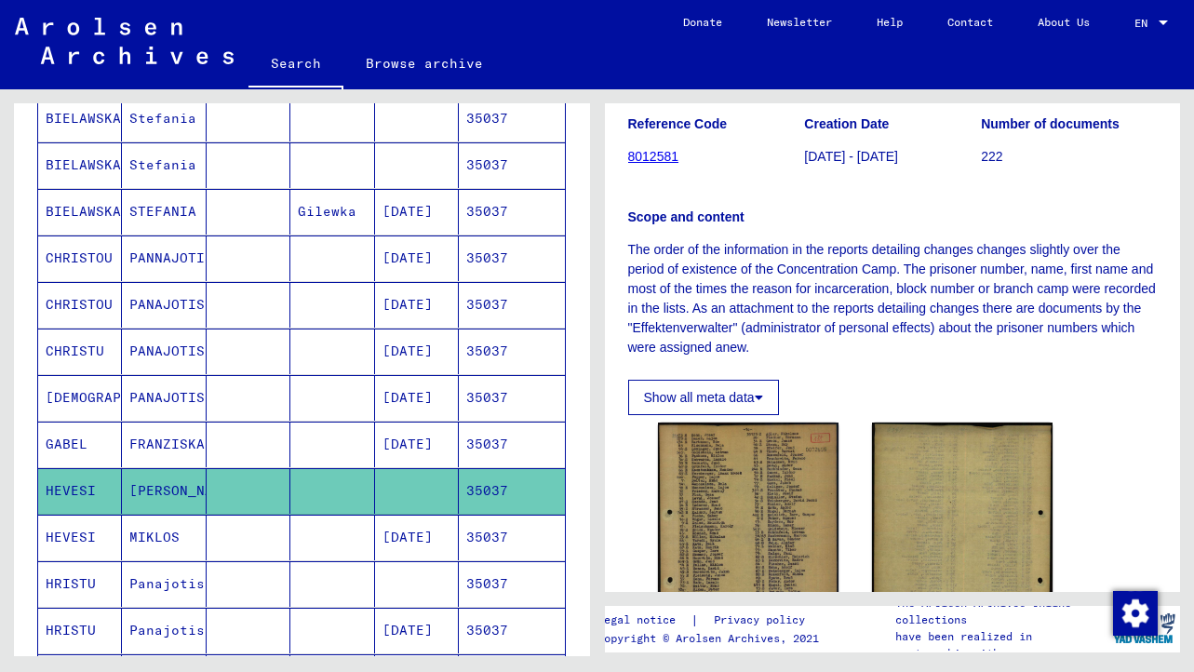
click at [797, 284] on p "The order of the information in the reports detailing changes changes slightly …" at bounding box center [893, 298] width 530 height 117
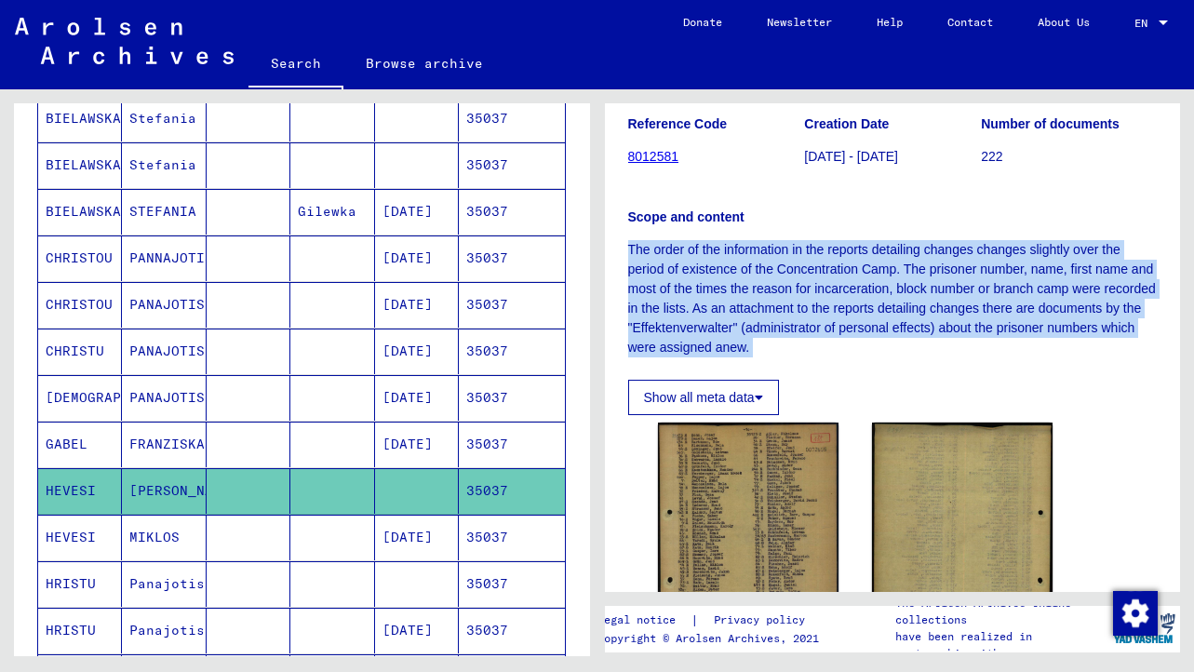
click at [742, 297] on p "The order of the information in the reports detailing changes changes slightly …" at bounding box center [893, 298] width 530 height 117
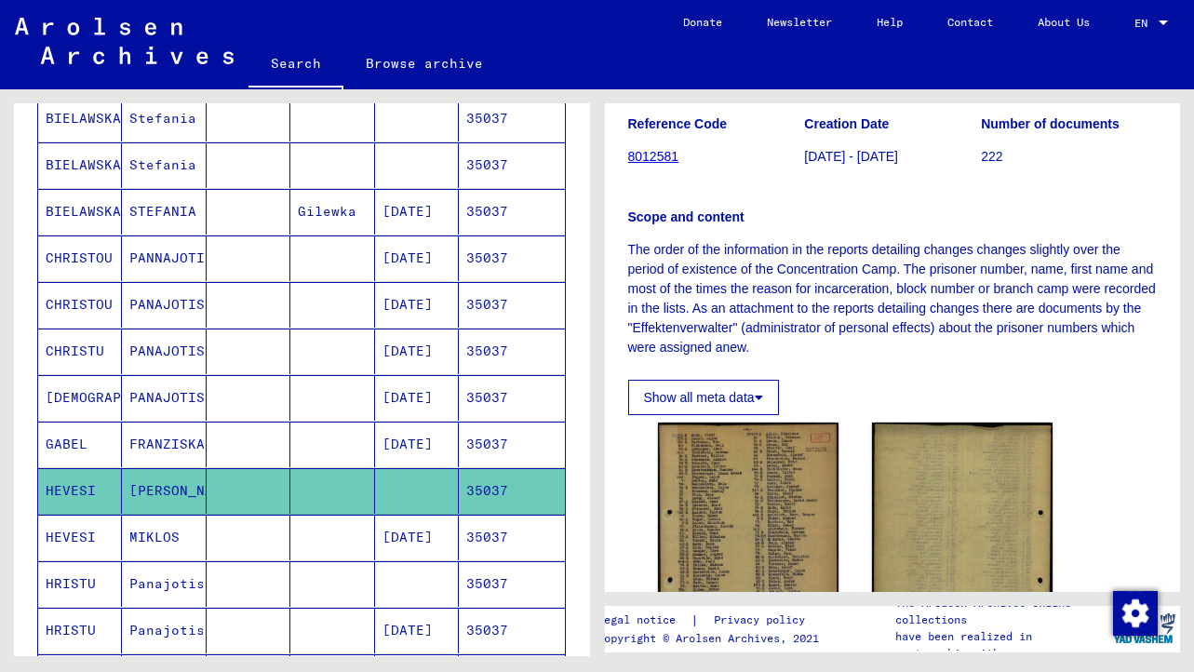
click at [742, 297] on p "The order of the information in the reports detailing changes changes slightly …" at bounding box center [893, 298] width 530 height 117
click at [790, 317] on p "The order of the information in the reports detailing changes changes slightly …" at bounding box center [893, 298] width 530 height 117
click at [867, 307] on p "The order of the information in the reports detailing changes changes slightly …" at bounding box center [893, 298] width 530 height 117
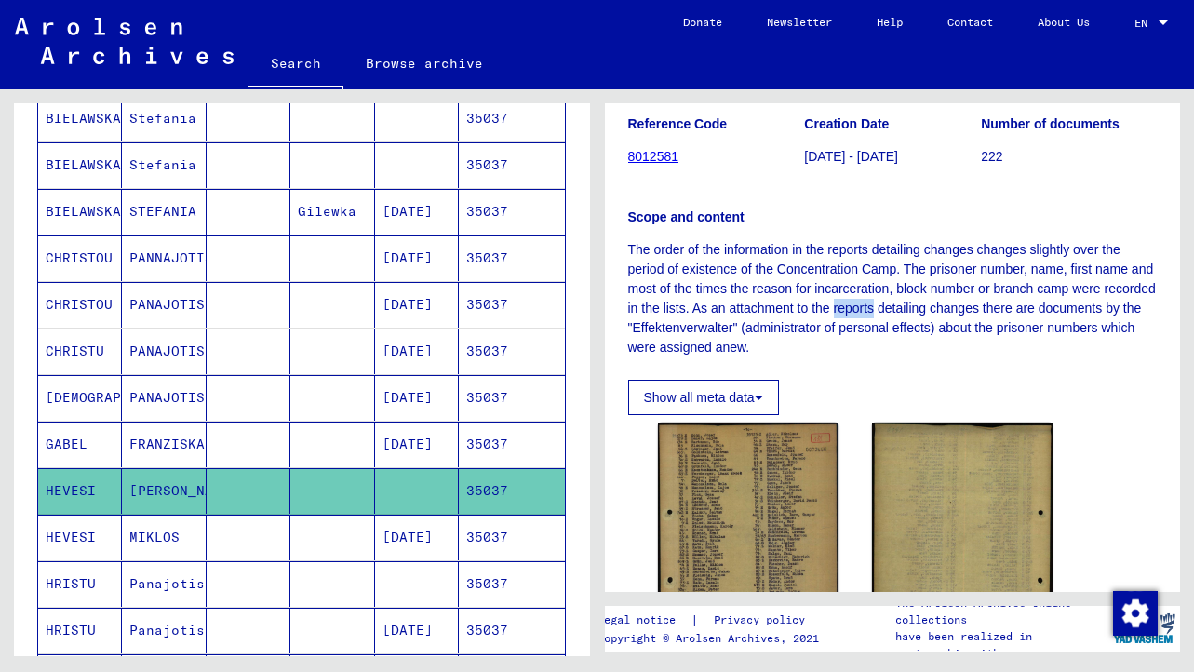
click at [942, 309] on p "The order of the information in the reports detailing changes changes slightly …" at bounding box center [893, 298] width 530 height 117
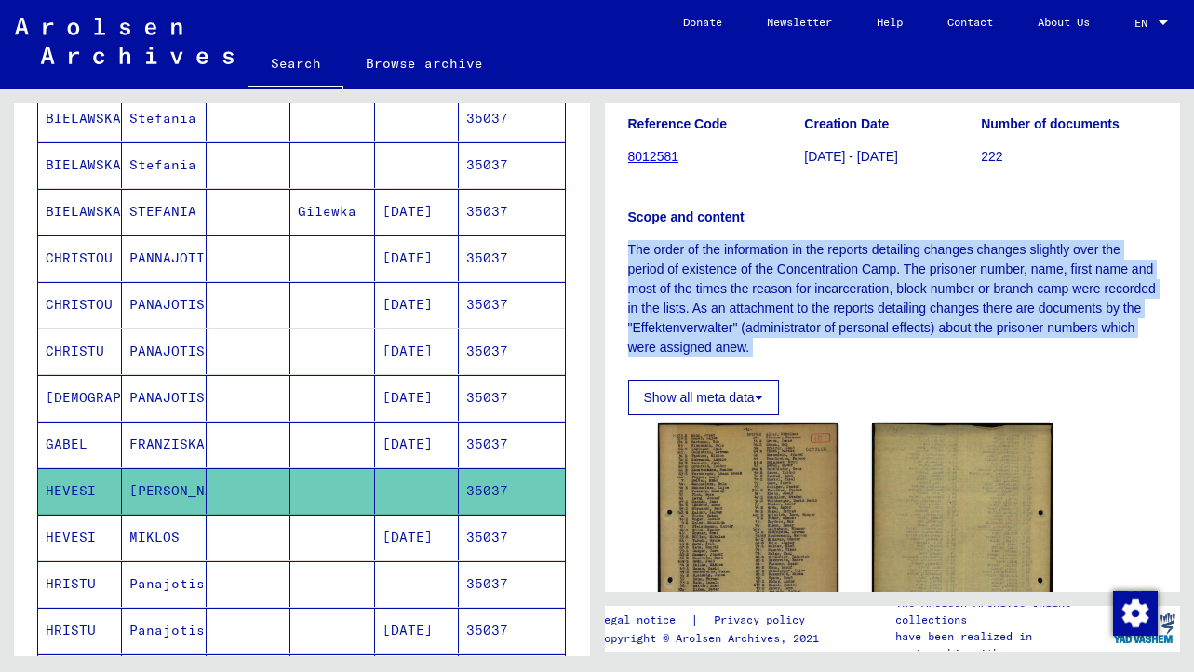
click at [942, 309] on p "The order of the information in the reports detailing changes changes slightly …" at bounding box center [893, 298] width 530 height 117
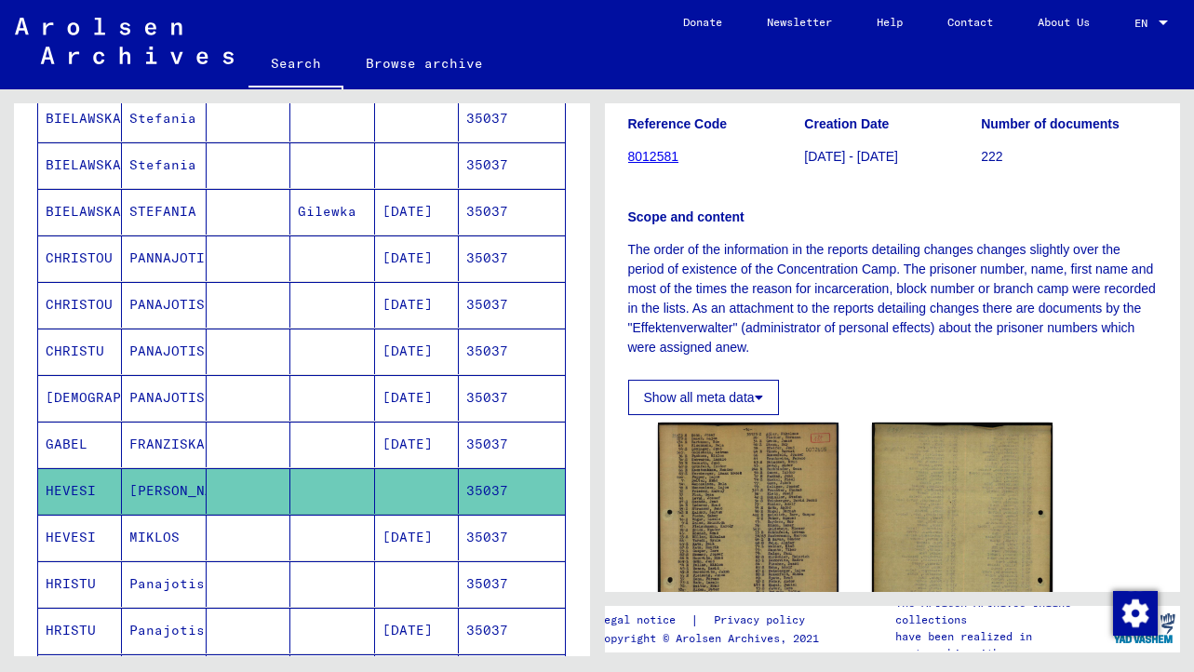
click at [942, 309] on p "The order of the information in the reports detailing changes changes slightly …" at bounding box center [893, 298] width 530 height 117
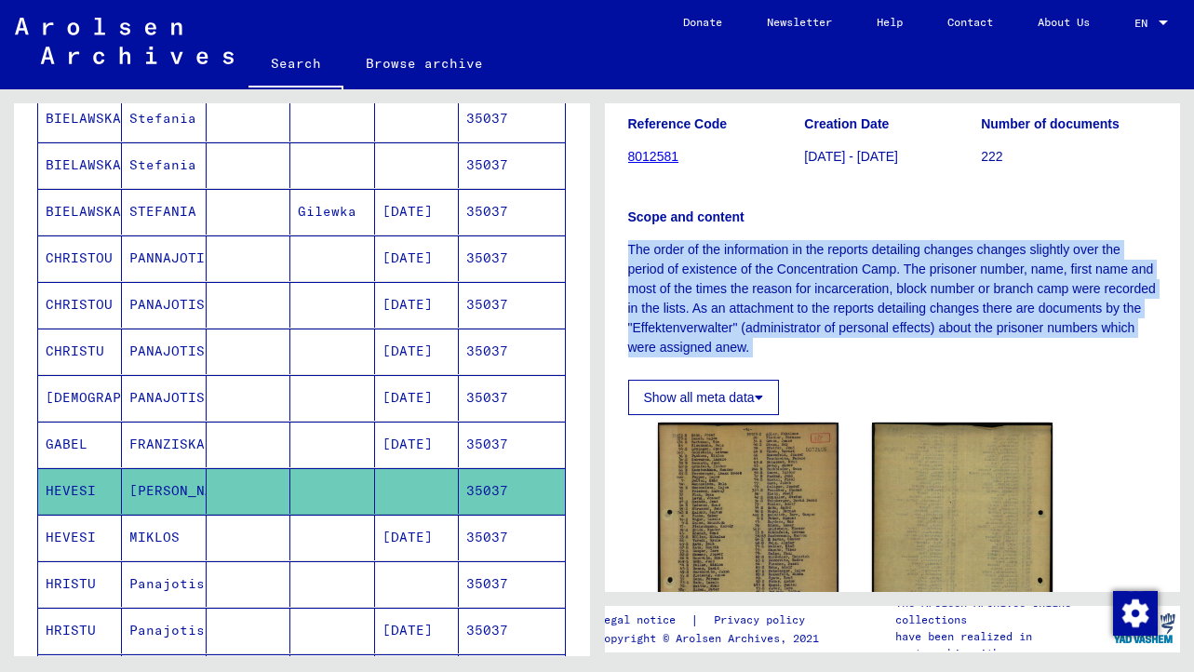
click at [735, 335] on p "The order of the information in the reports detailing changes changes slightly …" at bounding box center [893, 298] width 530 height 117
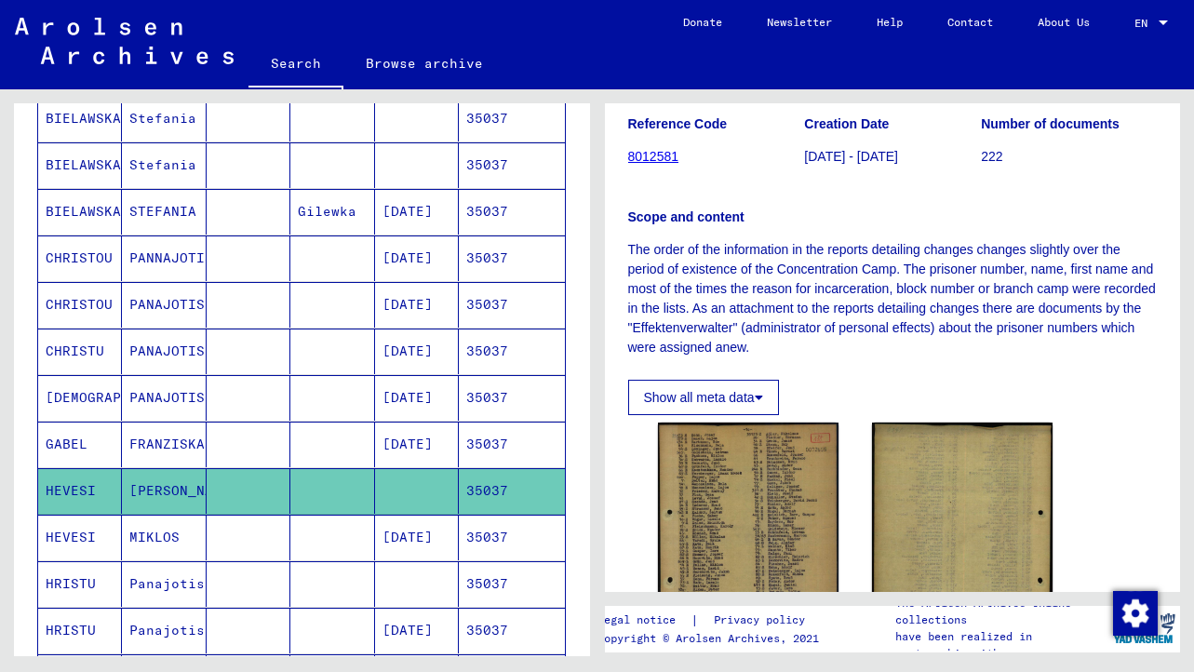
click at [735, 335] on p "The order of the information in the reports detailing changes changes slightly …" at bounding box center [893, 298] width 530 height 117
click at [779, 332] on p "The order of the information in the reports detailing changes changes slightly …" at bounding box center [893, 298] width 530 height 117
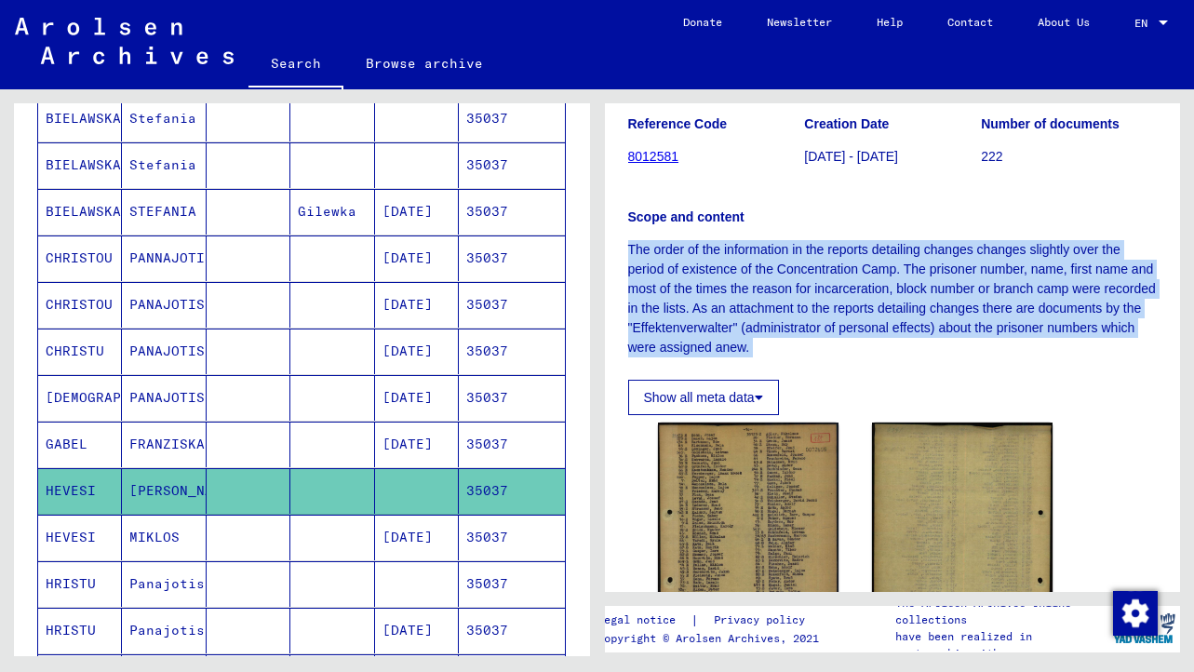
click at [779, 332] on p "The order of the information in the reports detailing changes changes slightly …" at bounding box center [893, 298] width 530 height 117
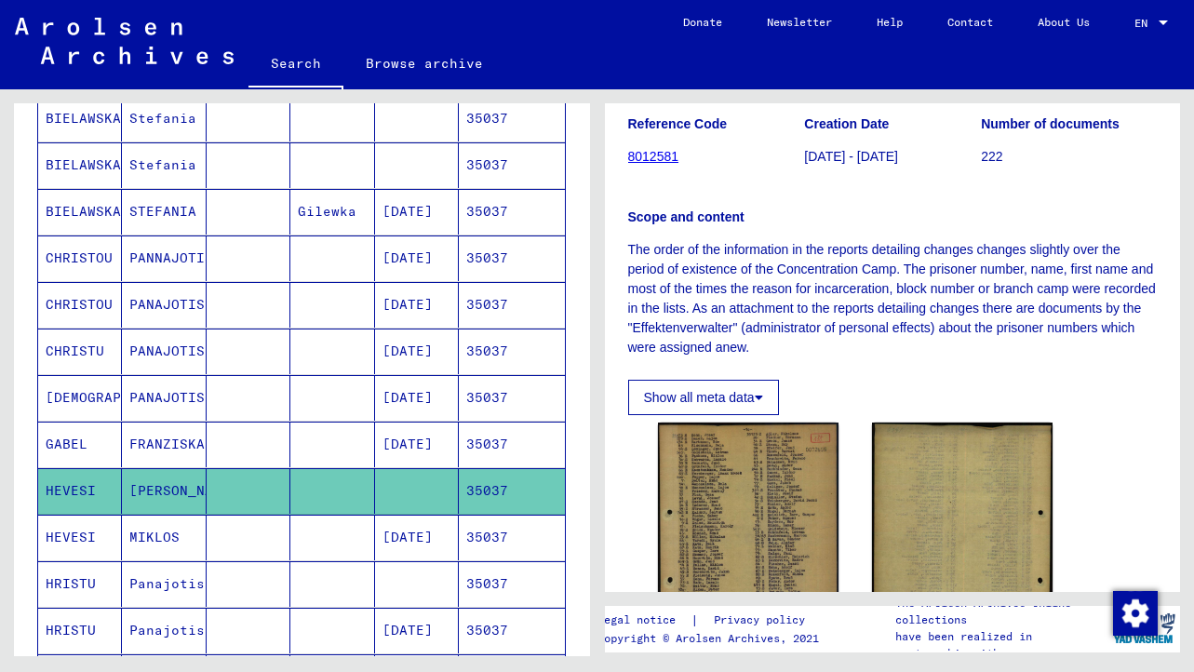
click at [779, 332] on p "The order of the information in the reports detailing changes changes slightly …" at bounding box center [893, 298] width 530 height 117
click at [782, 357] on p "The order of the information in the reports detailing changes changes slightly …" at bounding box center [893, 298] width 530 height 117
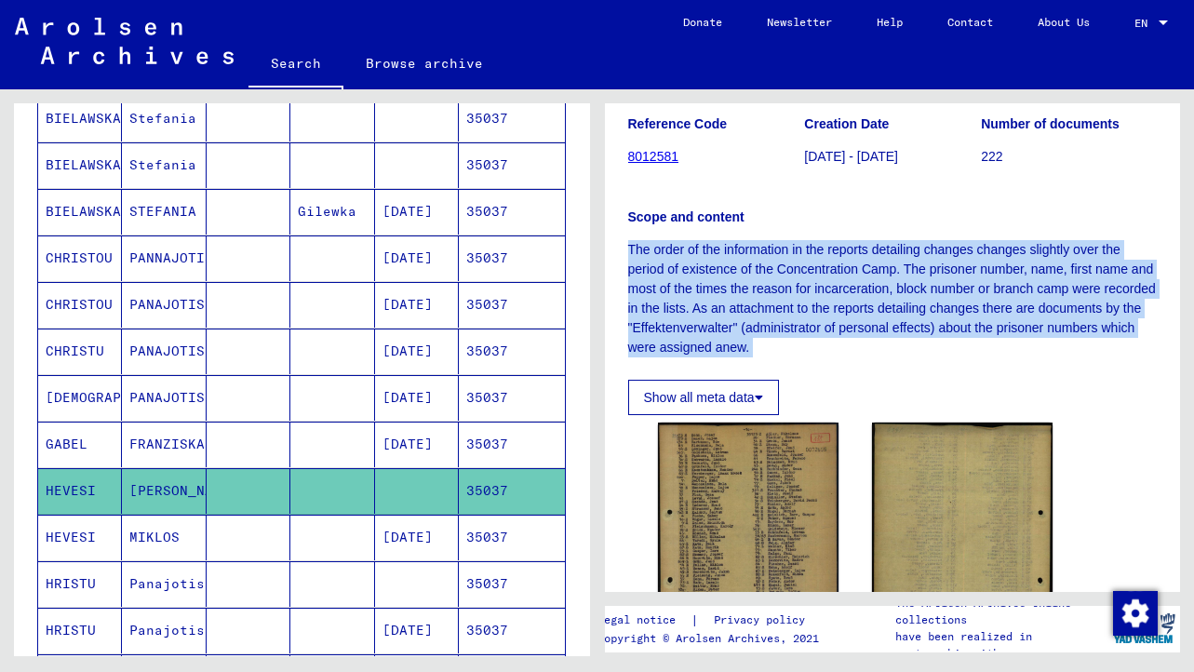
click at [782, 357] on p "The order of the information in the reports detailing changes changes slightly …" at bounding box center [893, 298] width 530 height 117
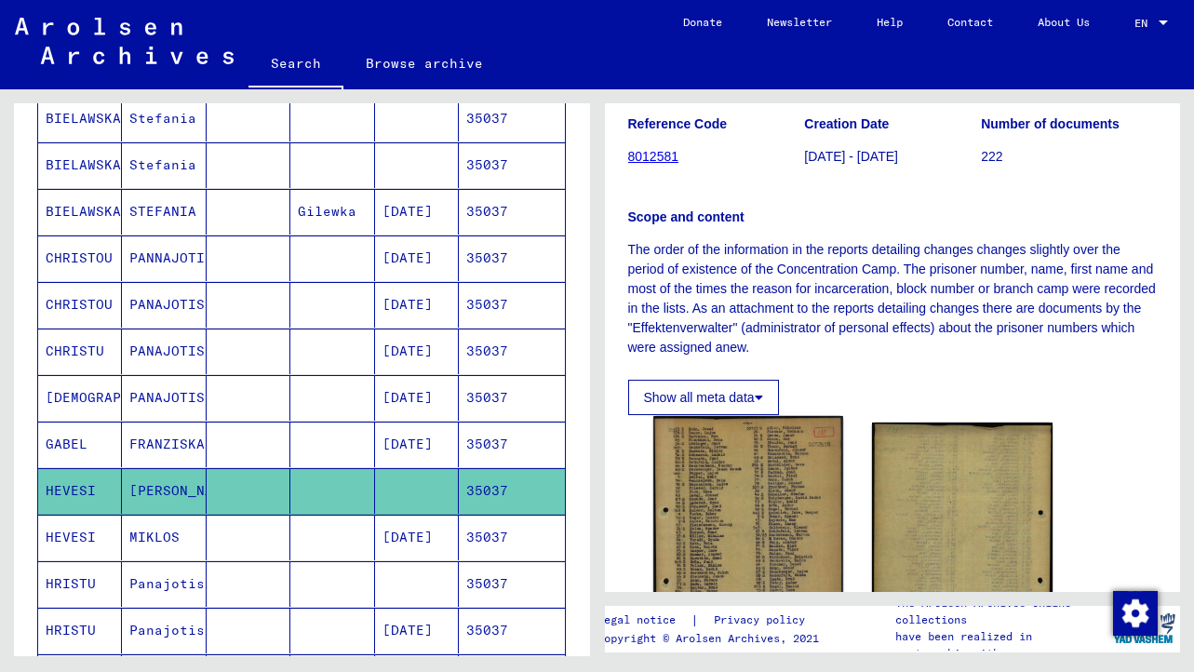
click at [742, 495] on img at bounding box center [749, 546] width 190 height 260
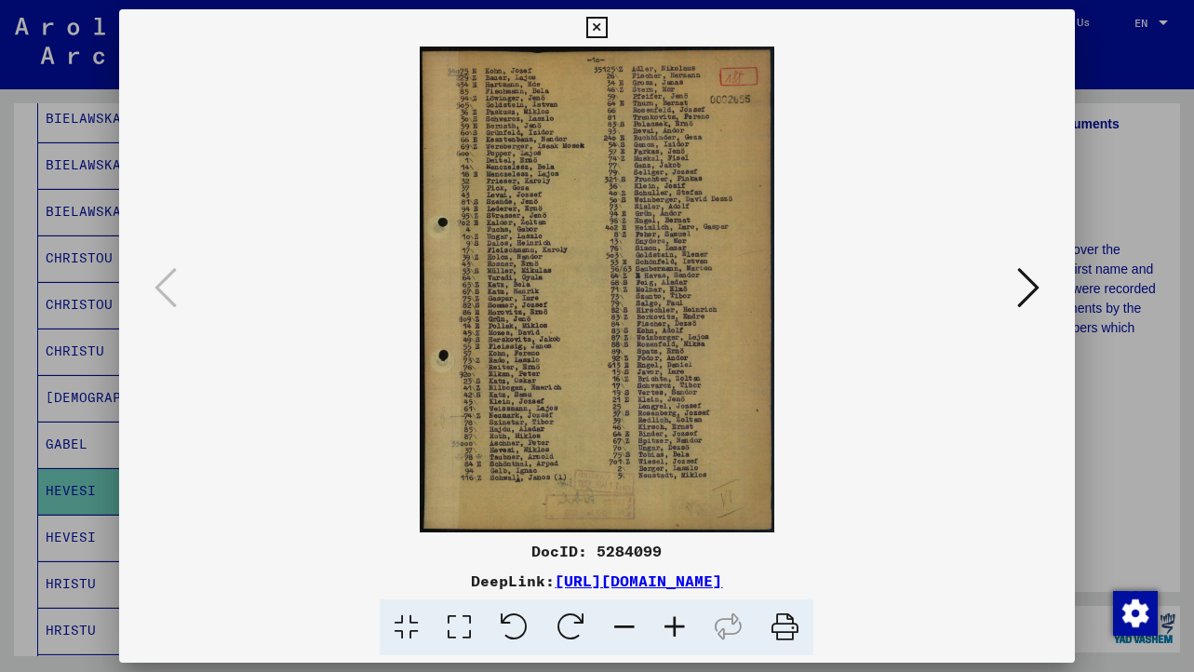
click at [500, 389] on img at bounding box center [596, 290] width 829 height 486
click at [480, 624] on icon at bounding box center [459, 628] width 53 height 57
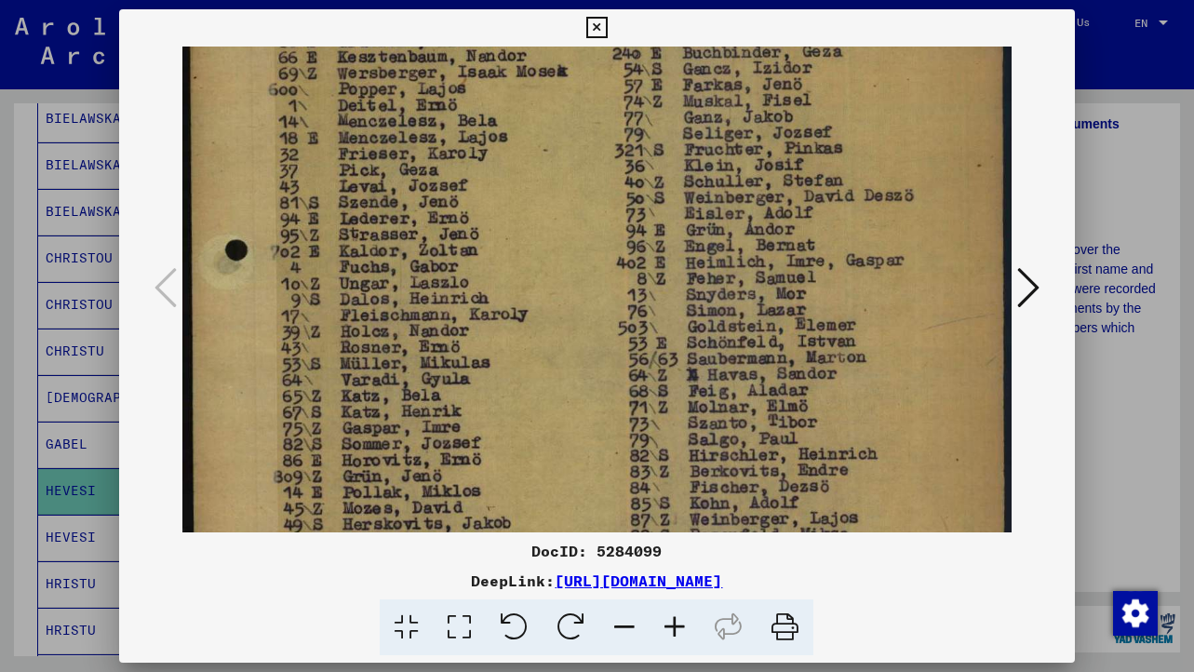
drag, startPoint x: 450, startPoint y: 400, endPoint x: 452, endPoint y: 194, distance: 206.7
click at [452, 194] on img at bounding box center [596, 407] width 829 height 1135
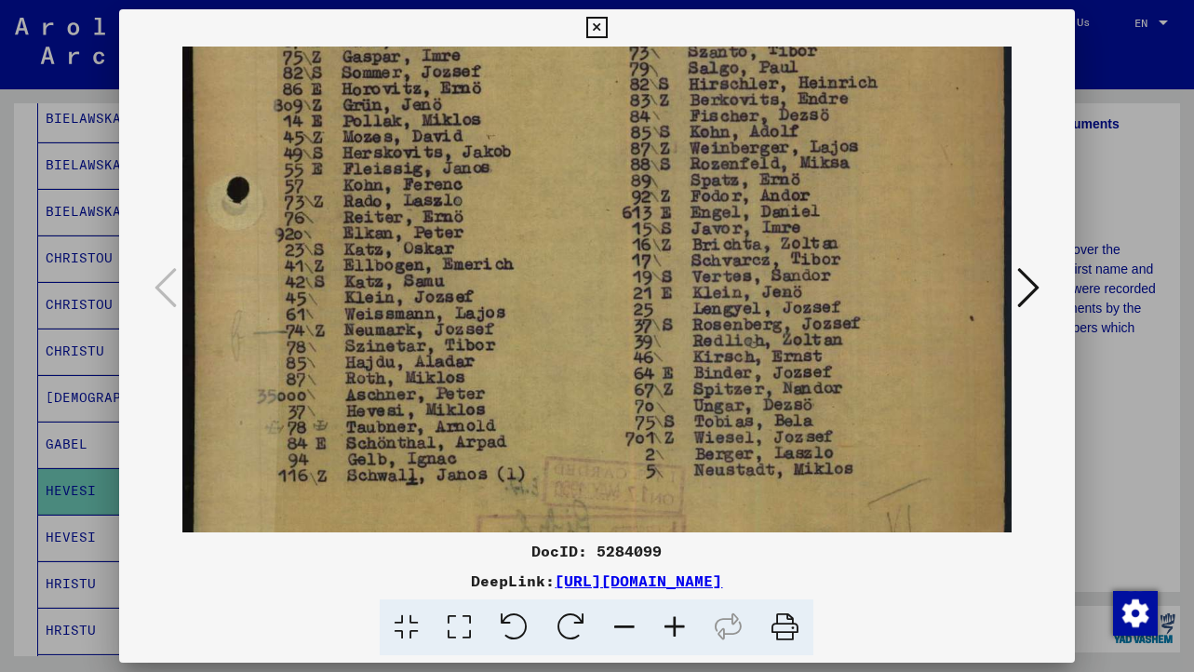
drag, startPoint x: 438, startPoint y: 412, endPoint x: 438, endPoint y: 47, distance: 365.9
click at [438, 46] on img at bounding box center [596, 35] width 829 height 1135
click at [290, 417] on img at bounding box center [596, 38] width 829 height 1135
